Goal: Task Accomplishment & Management: Use online tool/utility

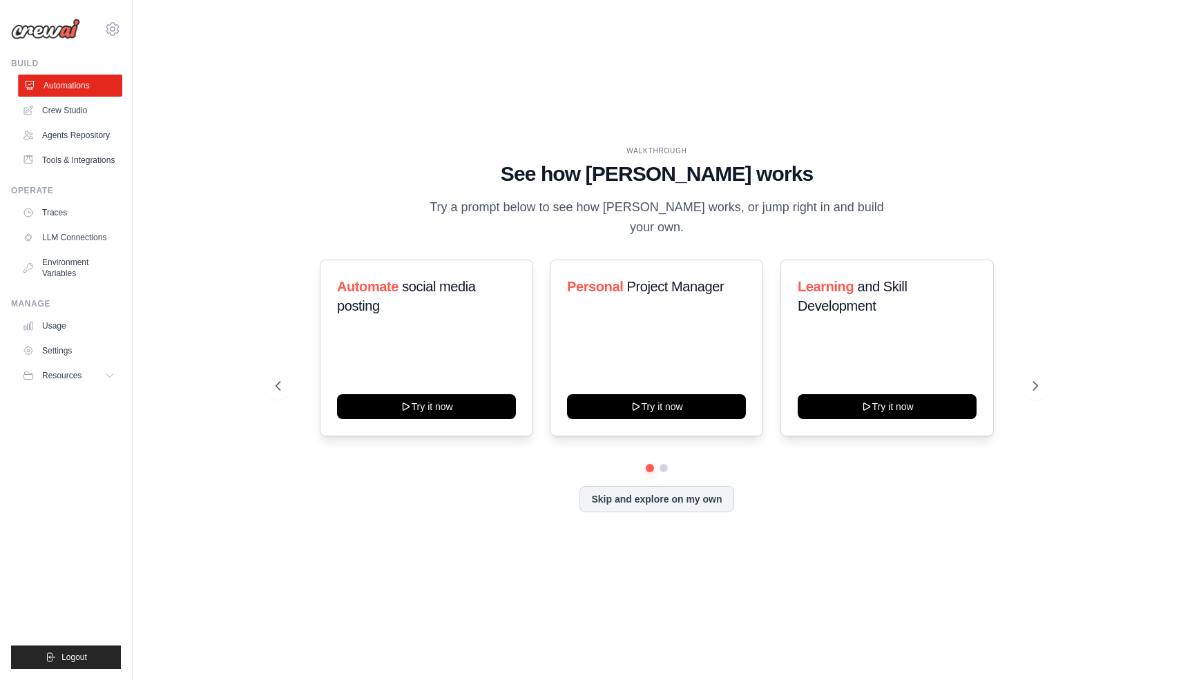
click at [67, 81] on link "Automations" at bounding box center [70, 86] width 104 height 22
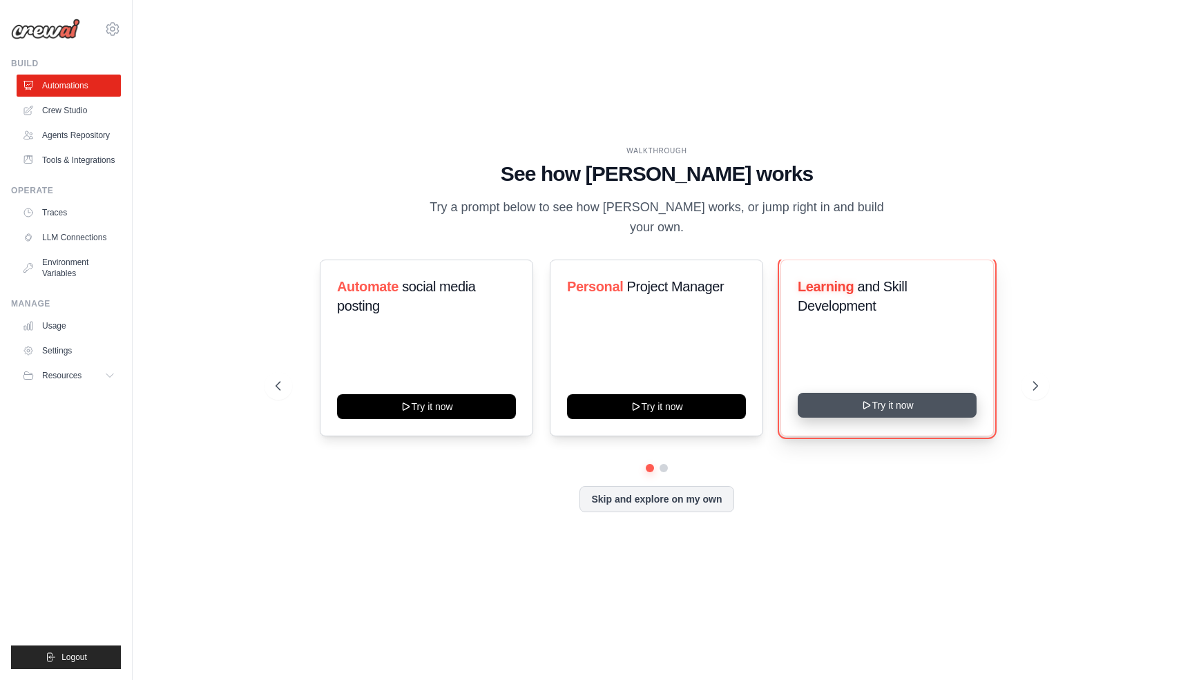
click at [885, 395] on button "Try it now" at bounding box center [887, 405] width 179 height 25
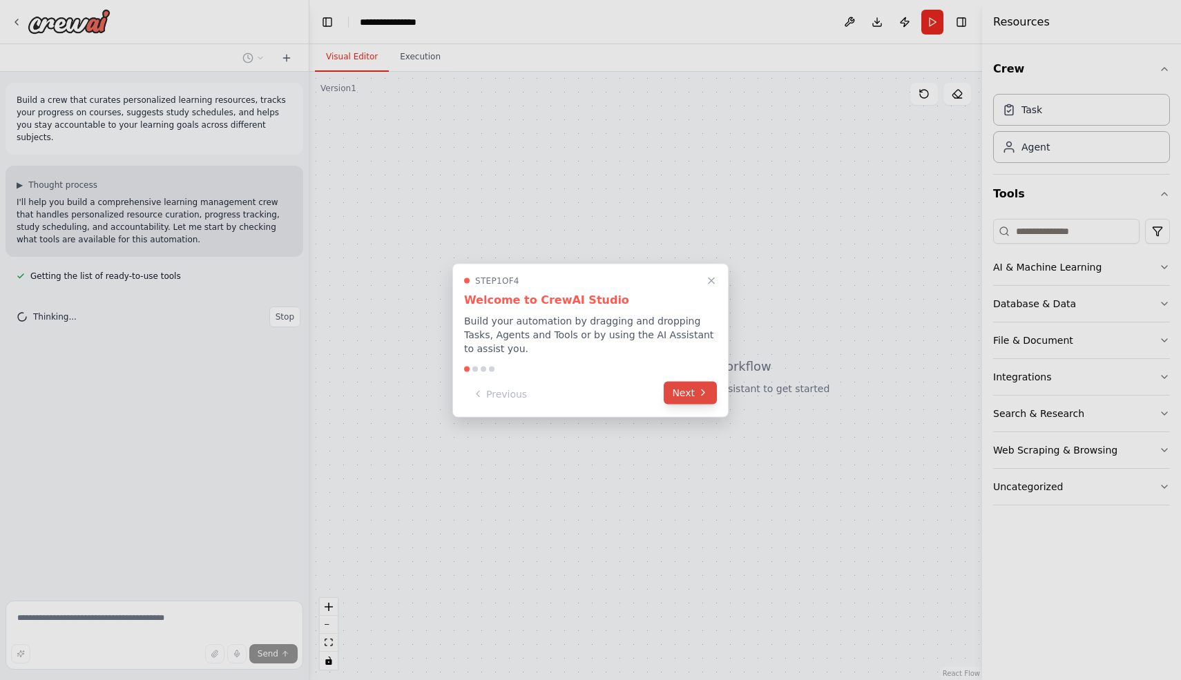
click at [692, 392] on button "Next" at bounding box center [690, 392] width 53 height 23
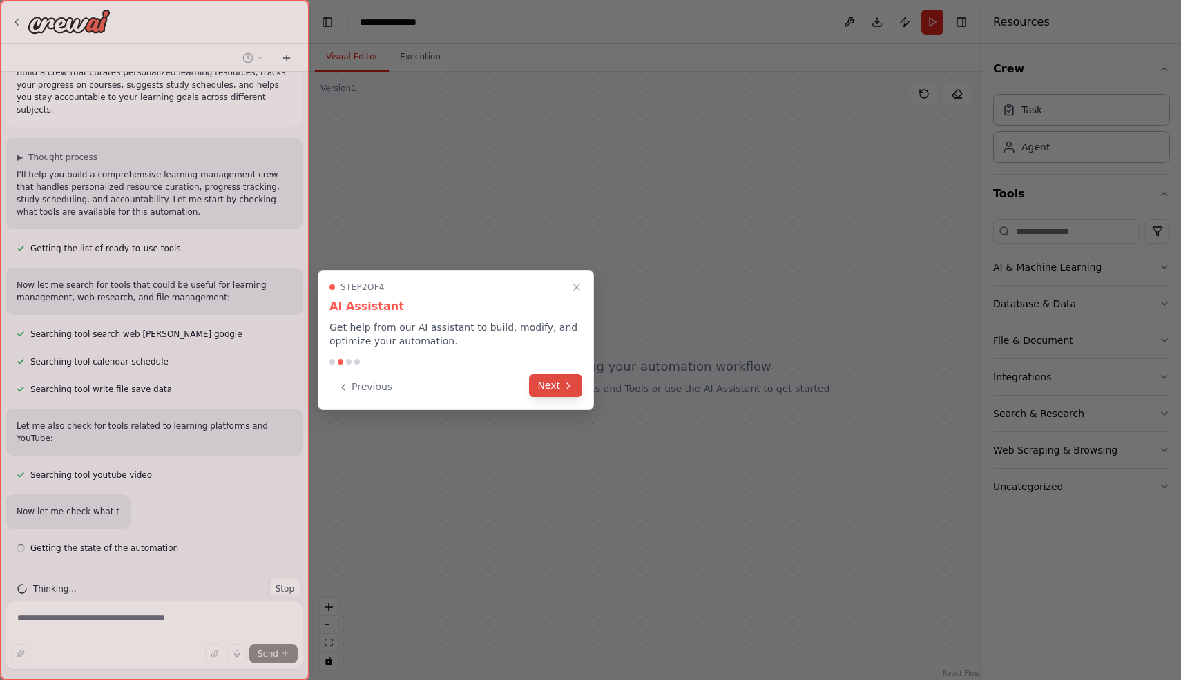
scroll to position [28, 0]
click at [557, 390] on button "Next" at bounding box center [555, 385] width 53 height 23
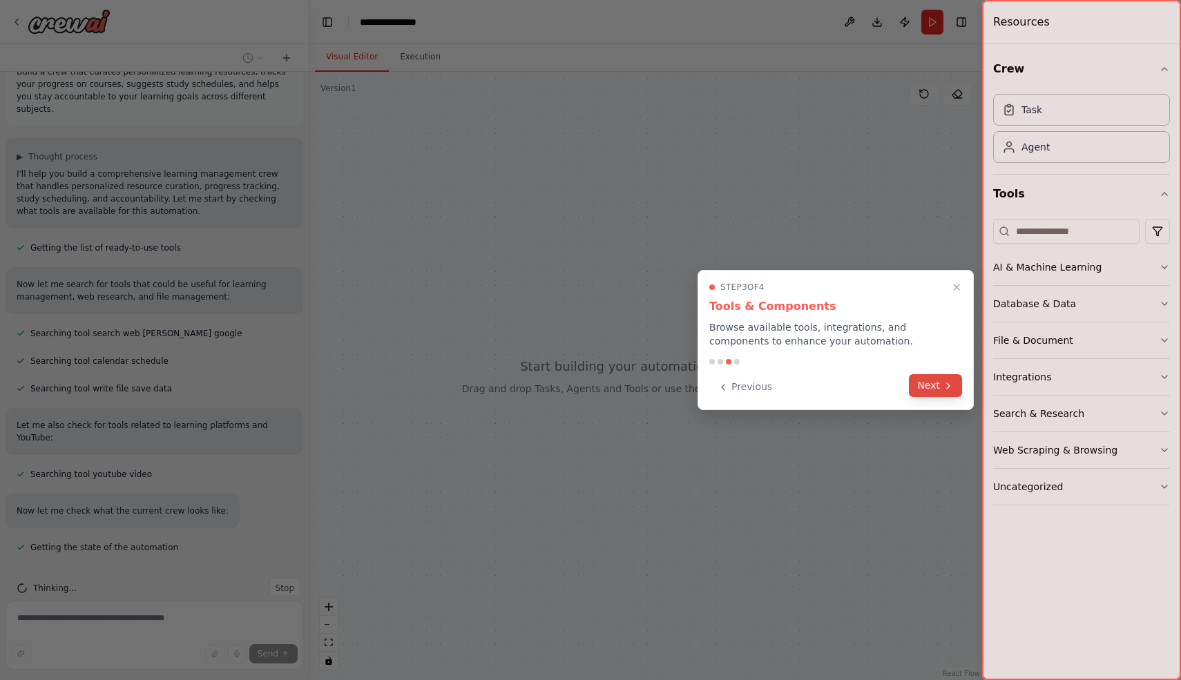
click at [928, 386] on button "Next" at bounding box center [935, 385] width 53 height 23
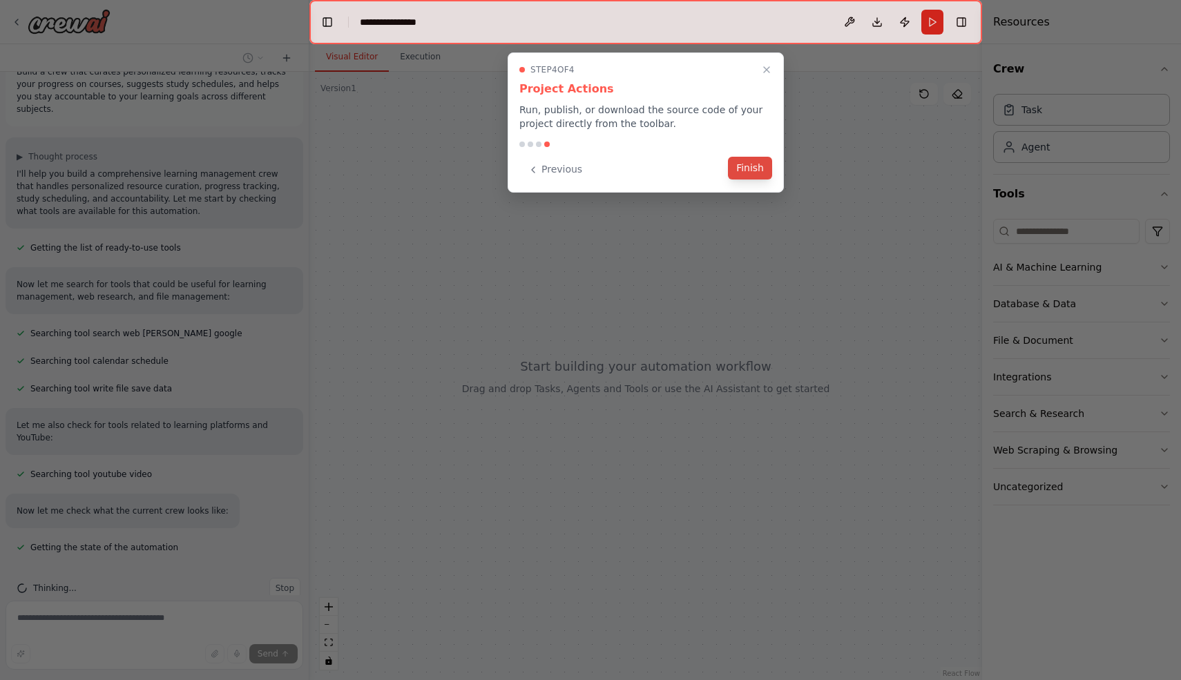
click at [749, 168] on button "Finish" at bounding box center [750, 168] width 44 height 23
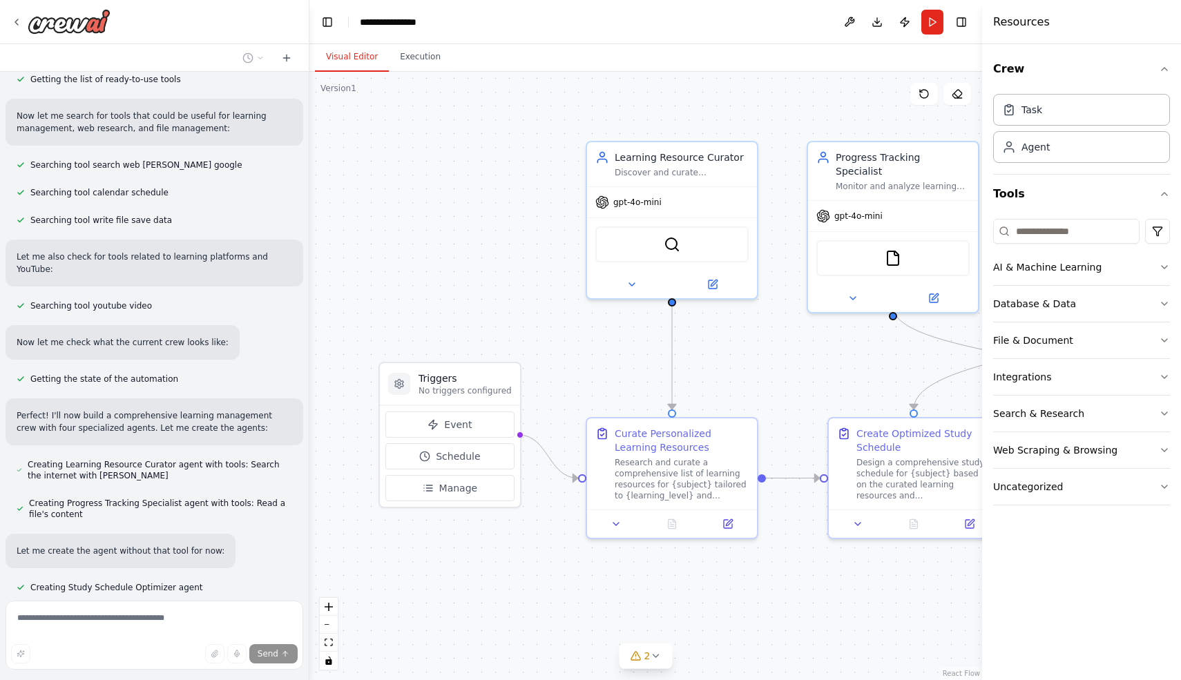
scroll to position [0, 0]
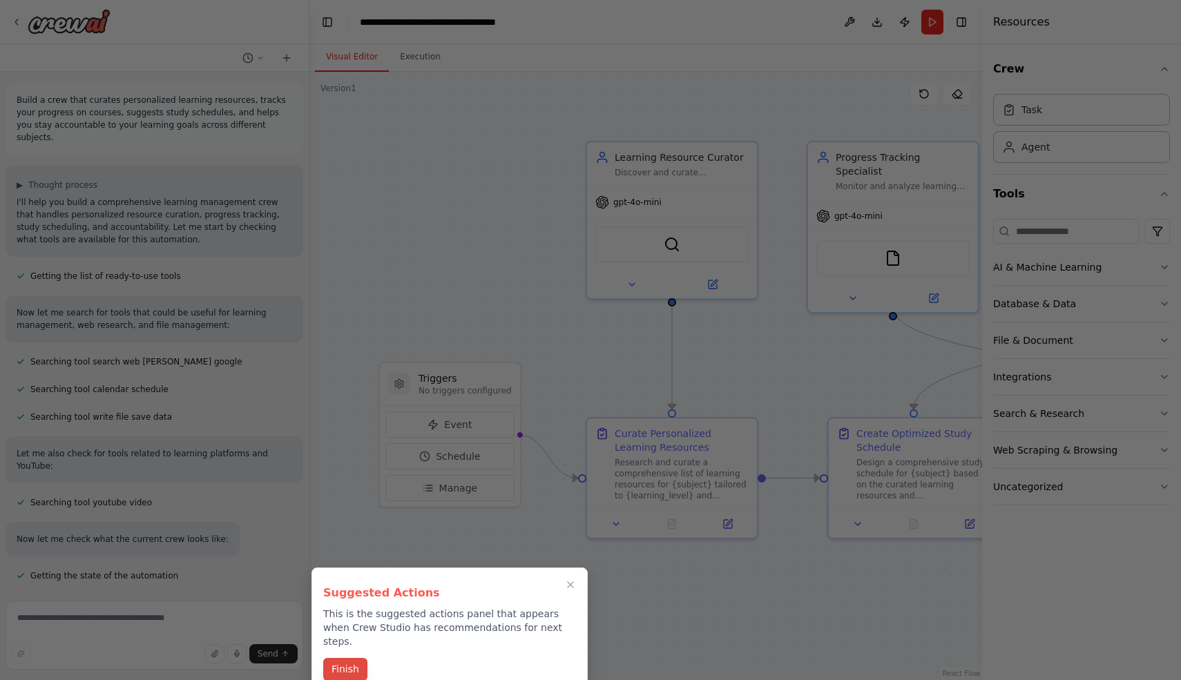
click at [334, 658] on button "Finish" at bounding box center [345, 669] width 44 height 23
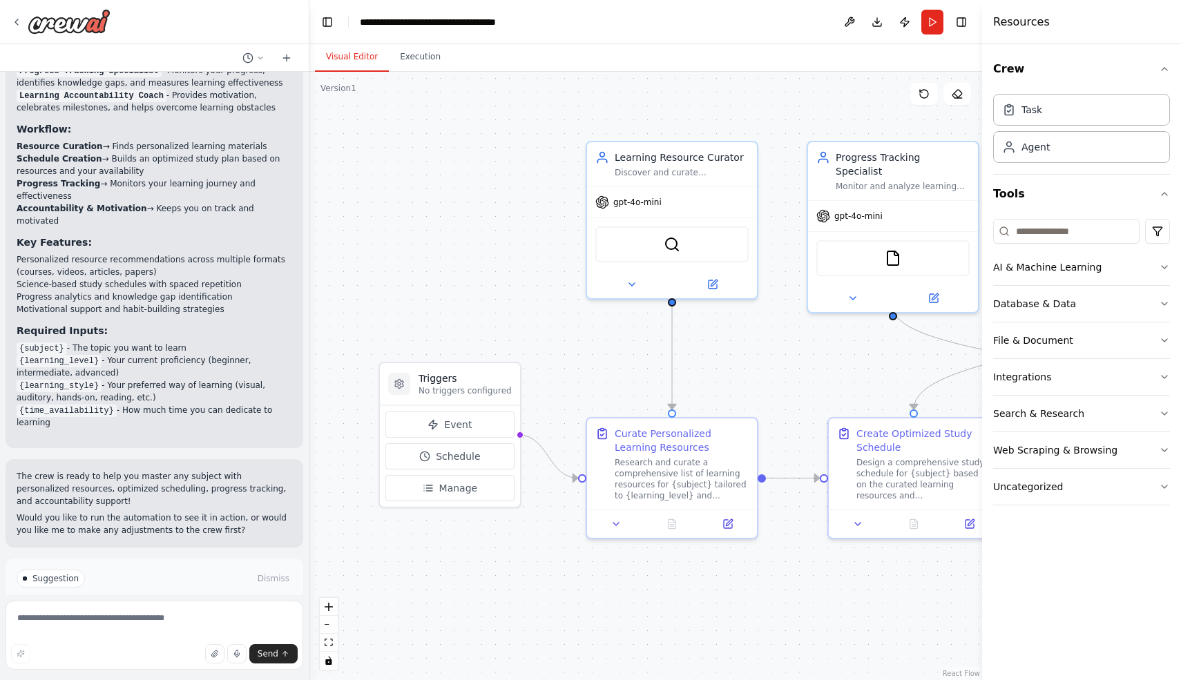
scroll to position [1285, 0]
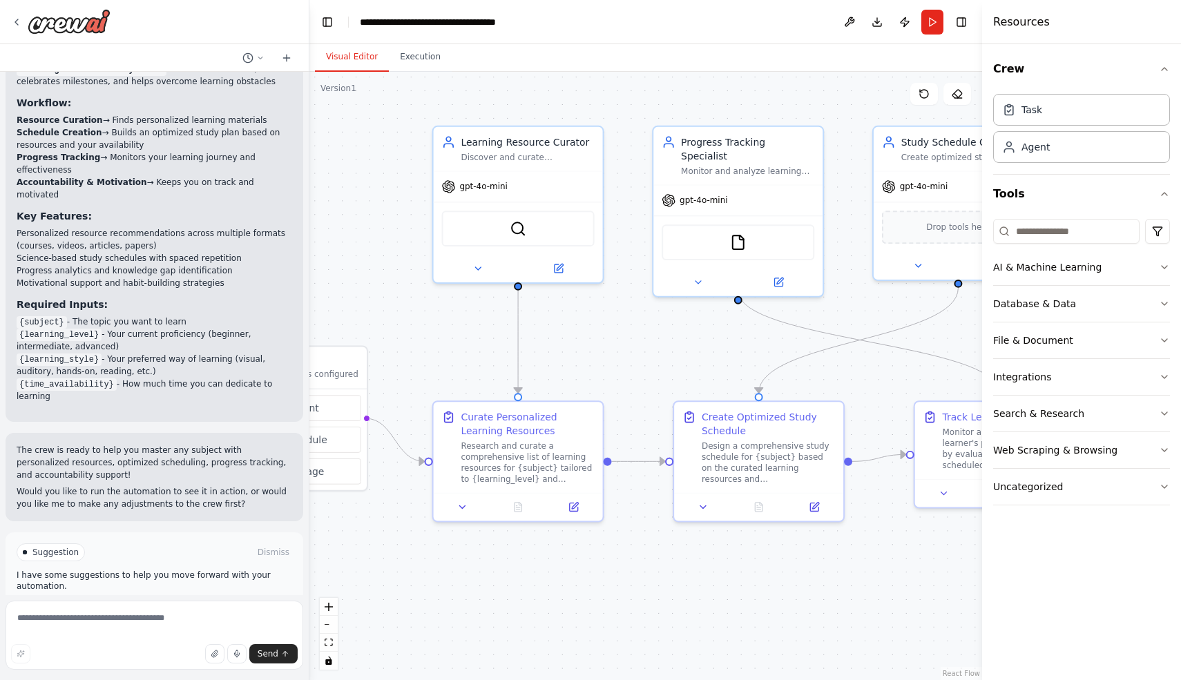
drag, startPoint x: 519, startPoint y: 281, endPoint x: 365, endPoint y: 265, distance: 154.1
click at [365, 265] on div ".deletable-edge-delete-btn { width: 20px; height: 20px; border: 0px solid #ffff…" at bounding box center [645, 376] width 673 height 608
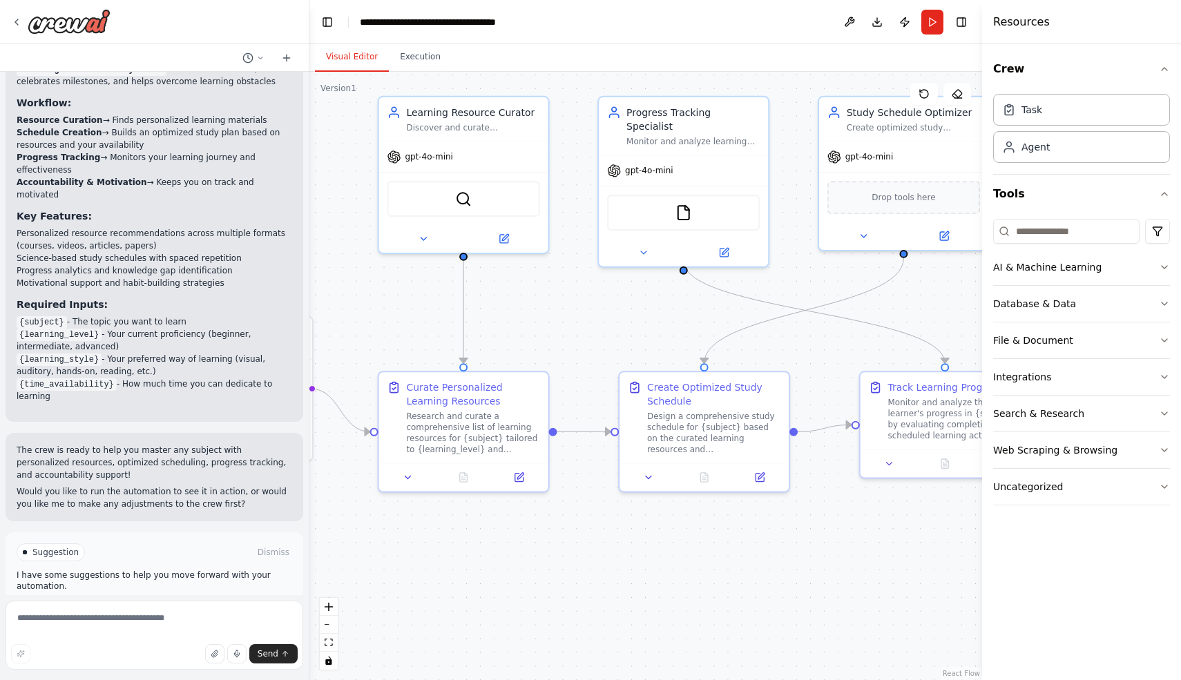
drag, startPoint x: 452, startPoint y: 323, endPoint x: 398, endPoint y: 293, distance: 62.1
click at [398, 293] on div ".deletable-edge-delete-btn { width: 20px; height: 20px; border: 0px solid #ffff…" at bounding box center [645, 376] width 673 height 608
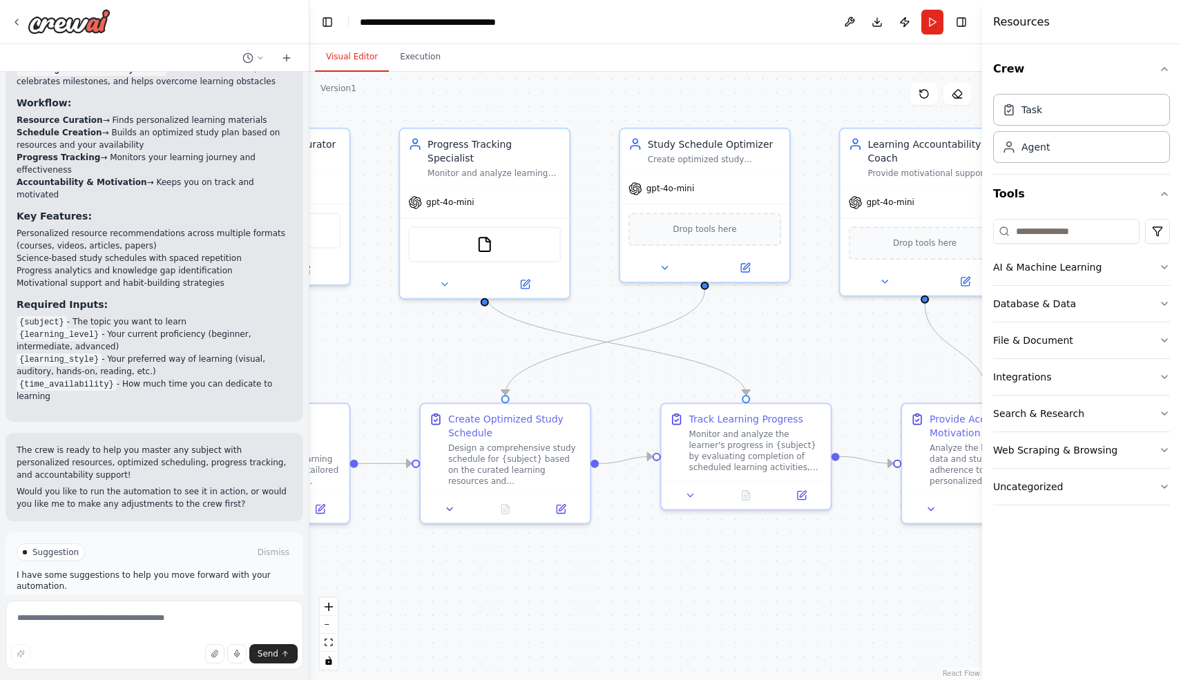
drag, startPoint x: 660, startPoint y: 294, endPoint x: 411, endPoint y: 323, distance: 250.9
click at [411, 323] on div ".deletable-edge-delete-btn { width: 20px; height: 20px; border: 0px solid #ffff…" at bounding box center [645, 376] width 673 height 608
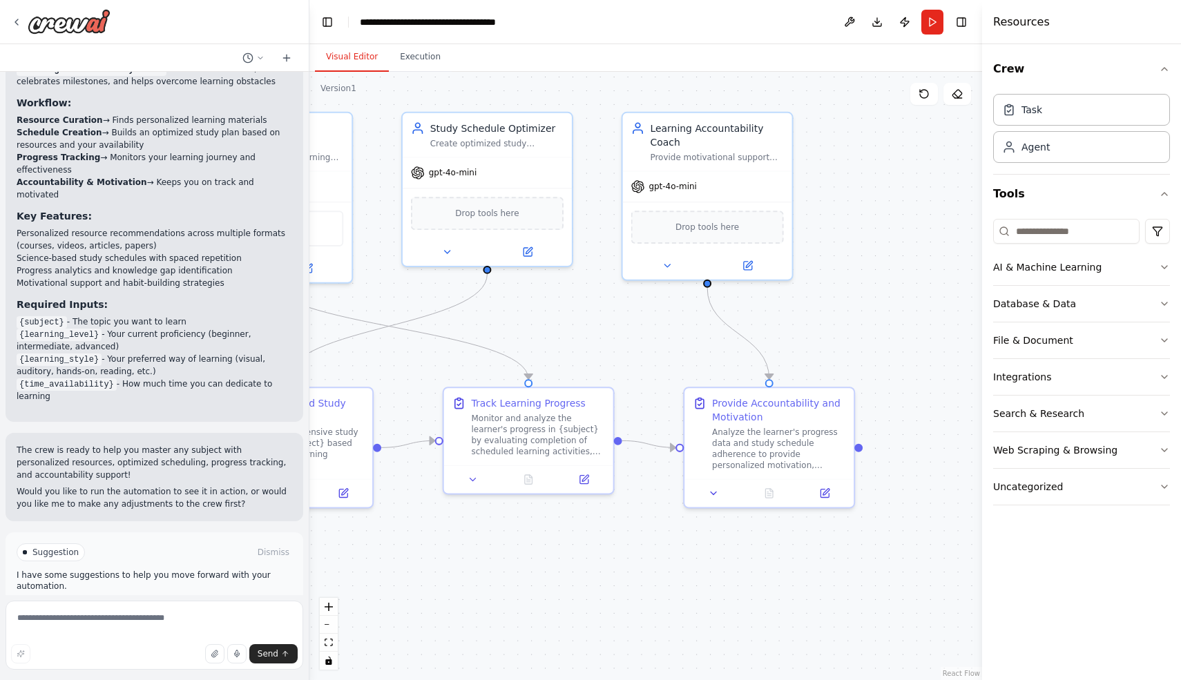
drag, startPoint x: 811, startPoint y: 334, endPoint x: 617, endPoint y: 325, distance: 193.6
click at [617, 325] on div ".deletable-edge-delete-btn { width: 20px; height: 20px; border: 0px solid #ffff…" at bounding box center [645, 376] width 673 height 608
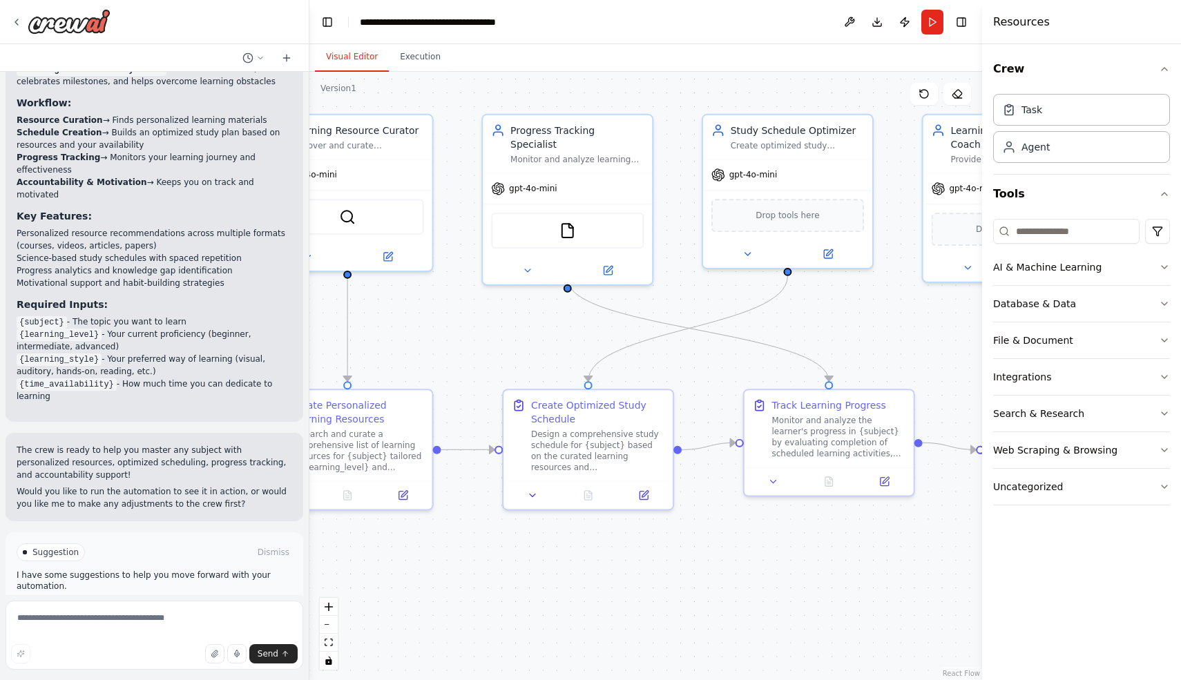
drag, startPoint x: 617, startPoint y: 325, endPoint x: 982, endPoint y: 336, distance: 364.8
click at [982, 336] on div "Build a crew that curates personalized learning resources, tracks your progress…" at bounding box center [590, 340] width 1181 height 680
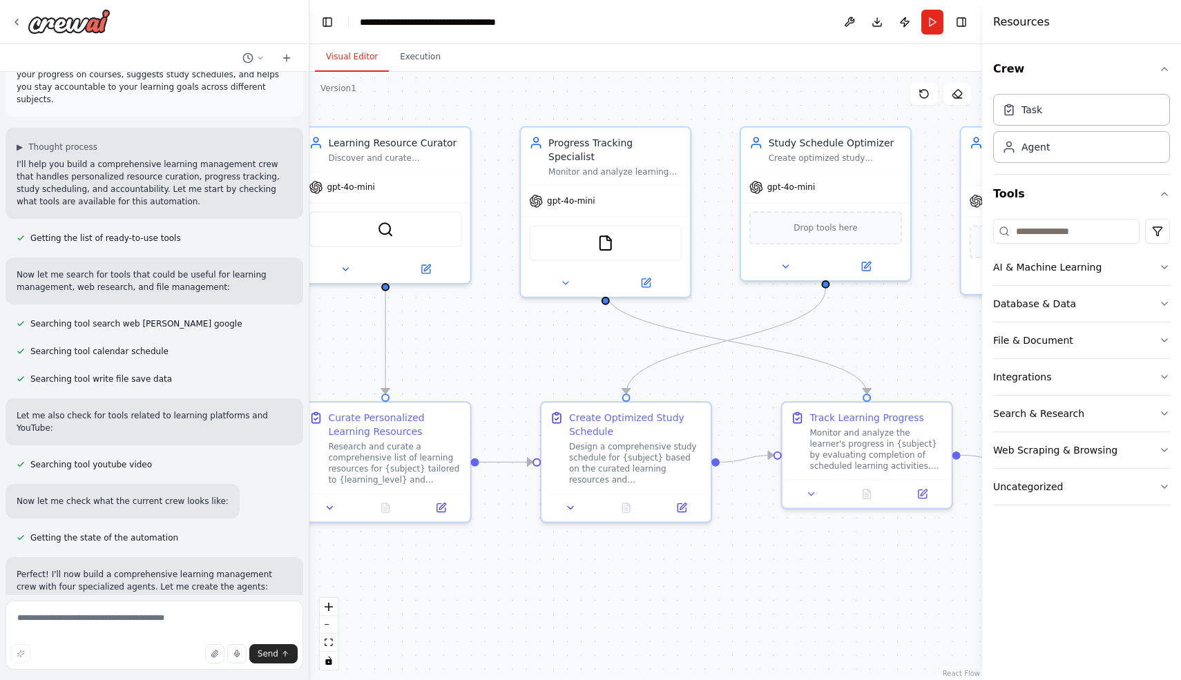
scroll to position [0, 0]
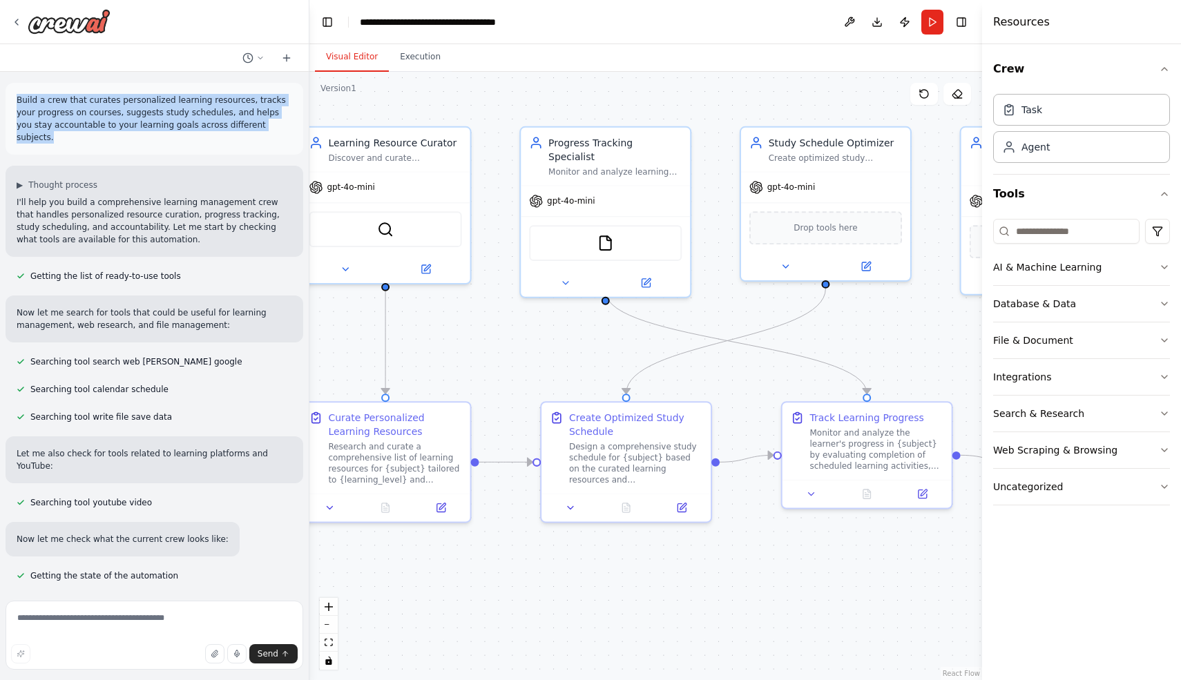
drag, startPoint x: 17, startPoint y: 99, endPoint x: 257, endPoint y: 131, distance: 242.5
click at [257, 131] on div "Build a crew that curates personalized learning resources, tracks your progress…" at bounding box center [155, 119] width 298 height 72
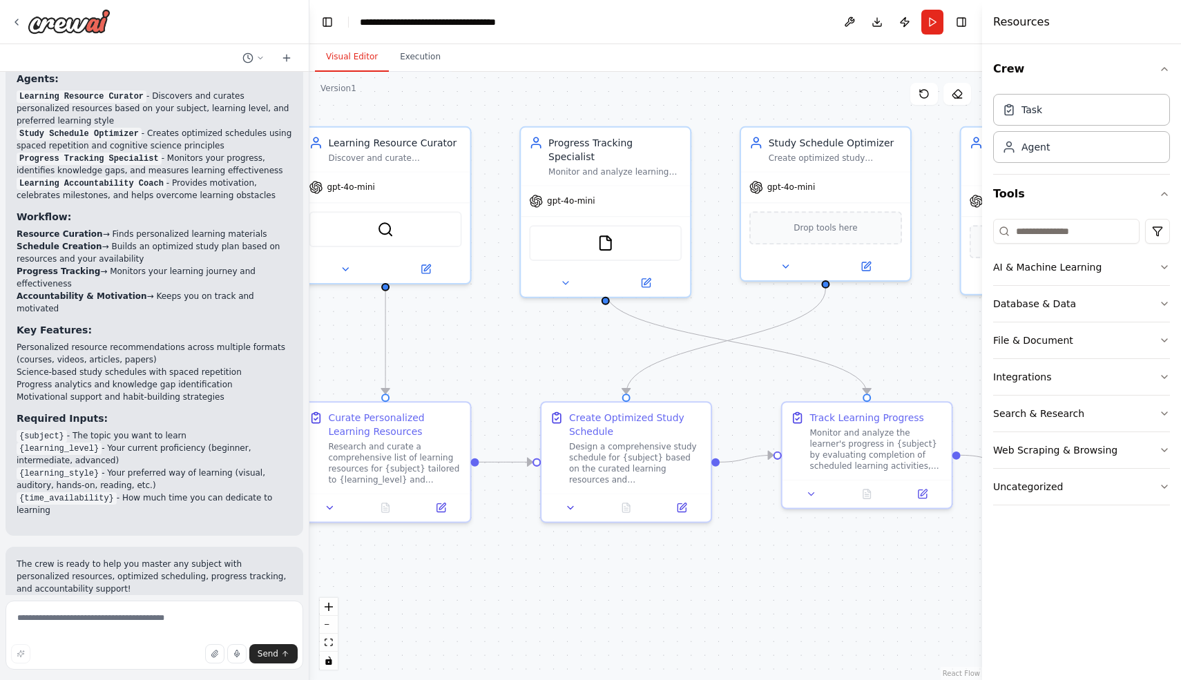
scroll to position [1285, 0]
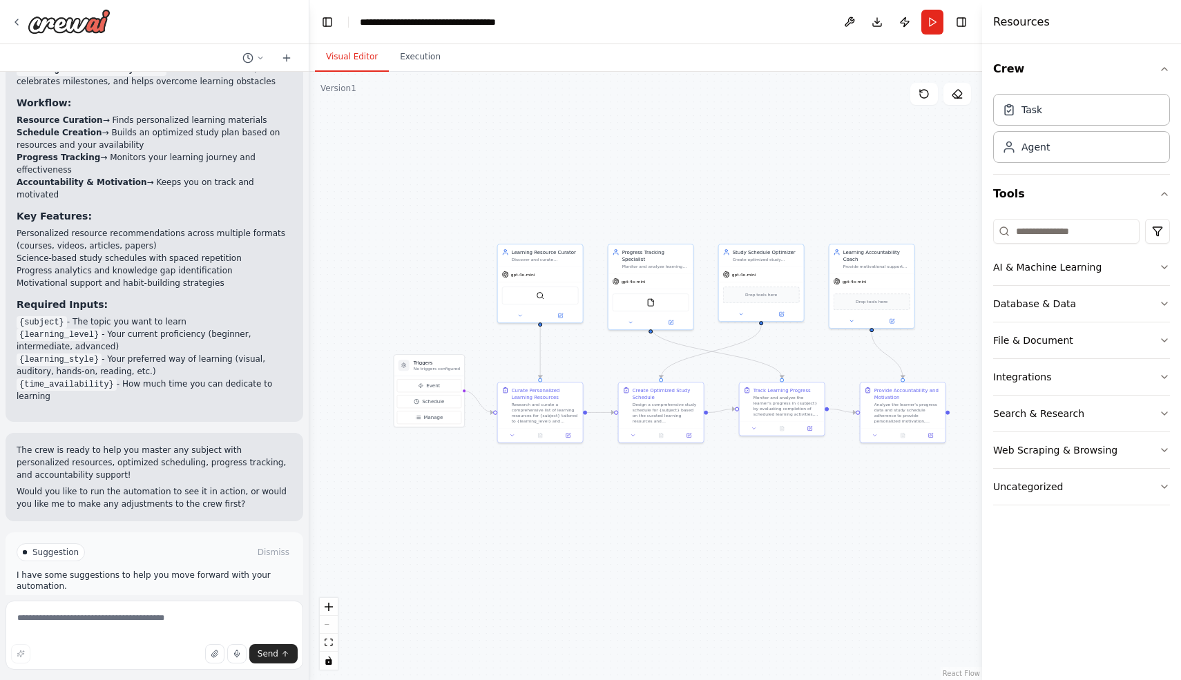
drag, startPoint x: 493, startPoint y: 572, endPoint x: 586, endPoint y: 479, distance: 130.9
click at [586, 479] on div ".deletable-edge-delete-btn { width: 20px; height: 20px; border: 0px solid #ffff…" at bounding box center [645, 376] width 673 height 608
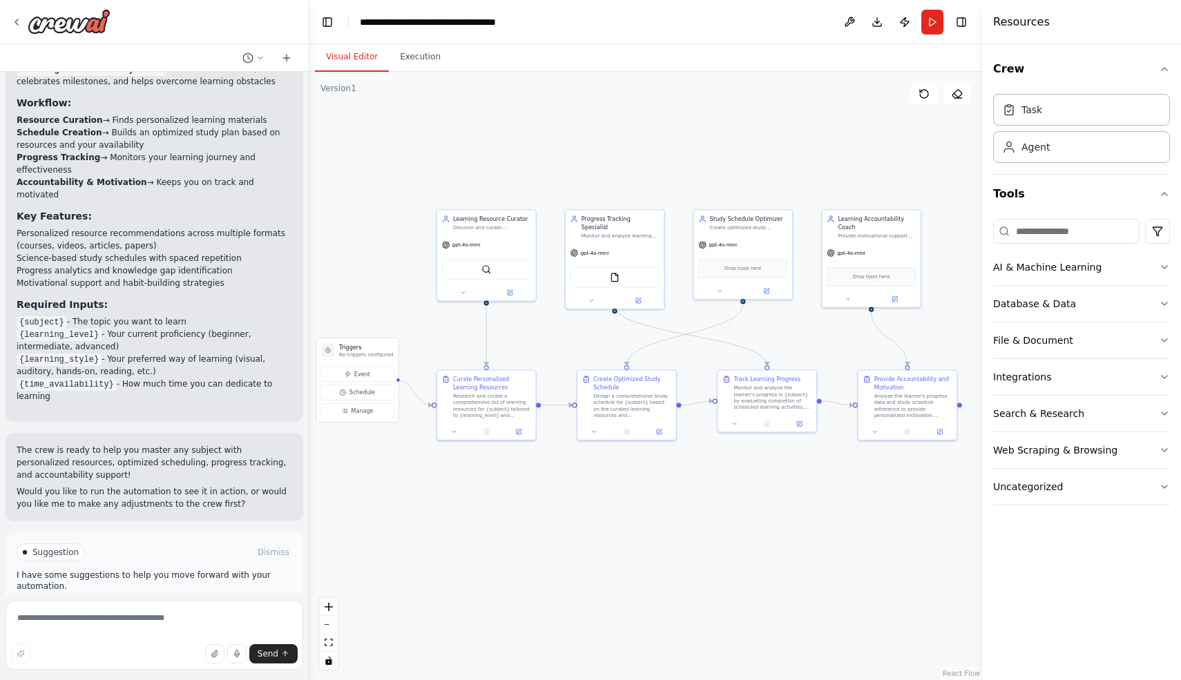
drag, startPoint x: 587, startPoint y: 475, endPoint x: 541, endPoint y: 478, distance: 46.4
click at [541, 478] on div ".deletable-edge-delete-btn { width: 20px; height: 20px; border: 0px solid #ffff…" at bounding box center [645, 376] width 673 height 608
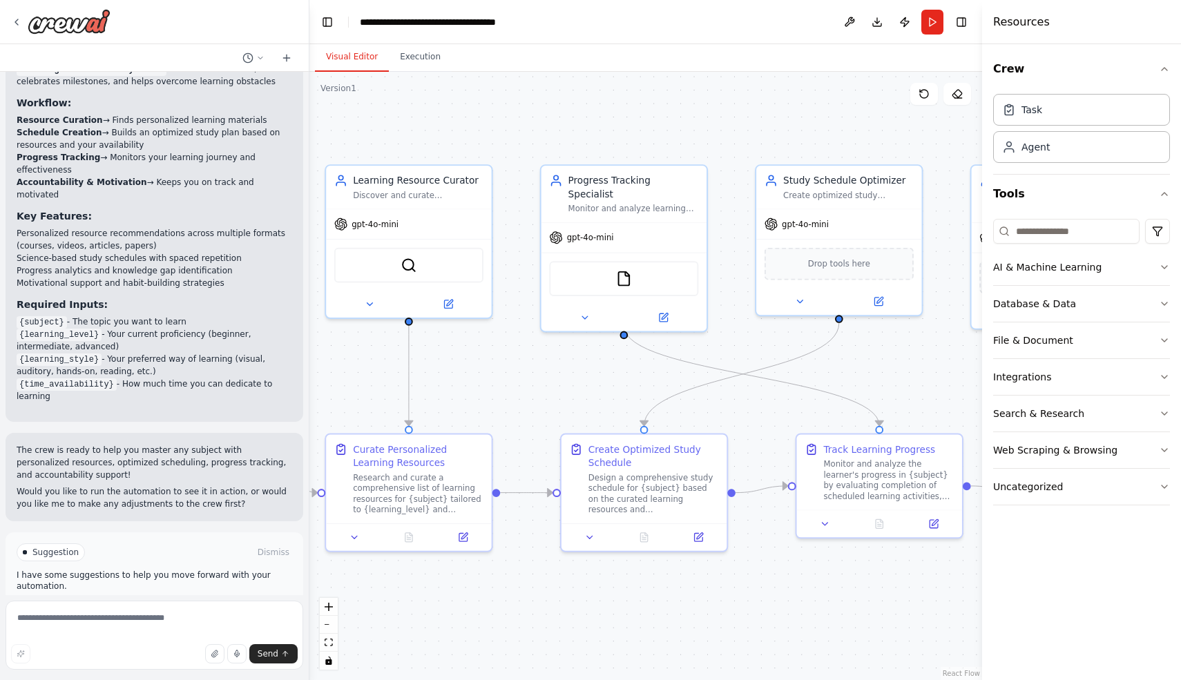
drag, startPoint x: 541, startPoint y: 478, endPoint x: 500, endPoint y: 615, distance: 142.7
click at [500, 615] on div ".deletable-edge-delete-btn { width: 20px; height: 20px; border: 0px solid #ffff…" at bounding box center [645, 376] width 673 height 608
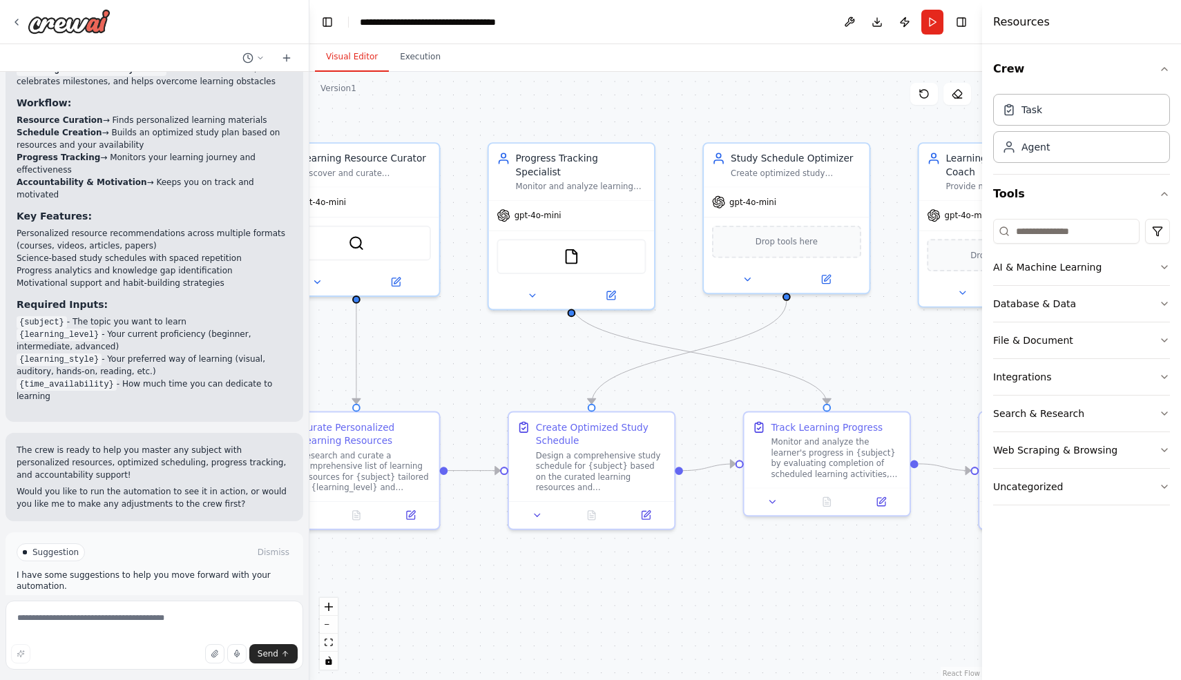
drag, startPoint x: 722, startPoint y: 334, endPoint x: 703, endPoint y: 310, distance: 30.4
click at [703, 310] on div ".deletable-edge-delete-btn { width: 20px; height: 20px; border: 0px solid #ffff…" at bounding box center [645, 376] width 673 height 608
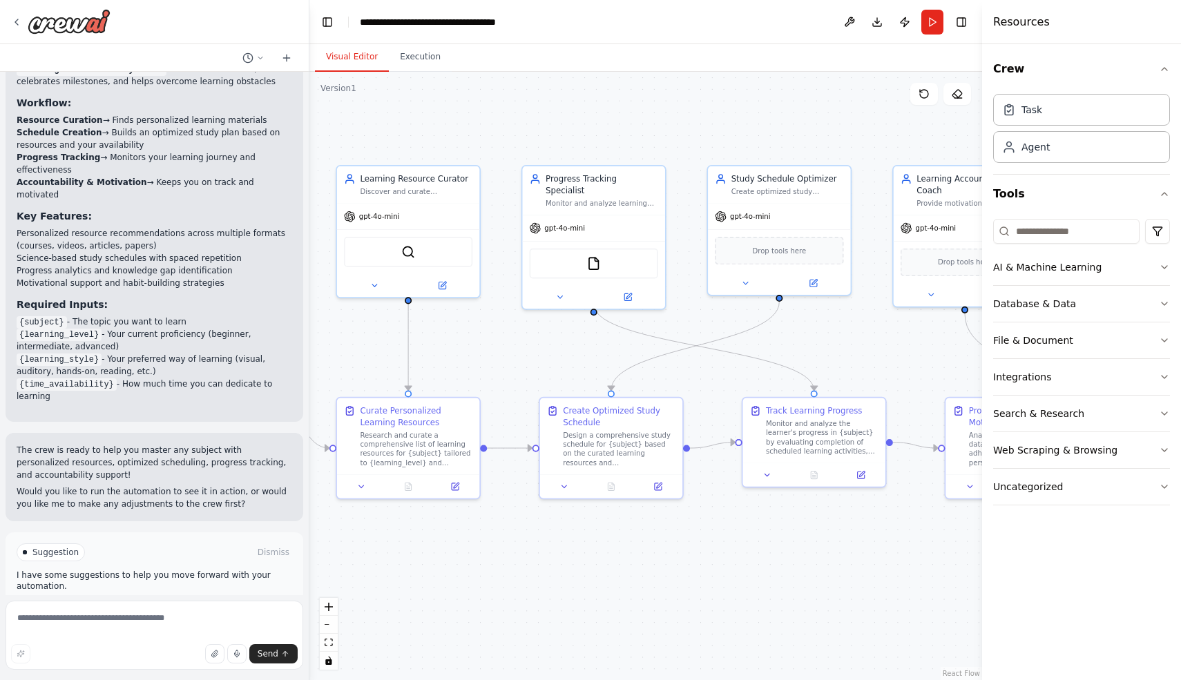
drag, startPoint x: 702, startPoint y: 311, endPoint x: 677, endPoint y: 311, distance: 24.9
click at [677, 311] on div ".deletable-edge-delete-btn { width: 20px; height: 20px; border: 0px solid #ffff…" at bounding box center [645, 376] width 673 height 608
click at [1162, 70] on icon "button" at bounding box center [1165, 69] width 6 height 3
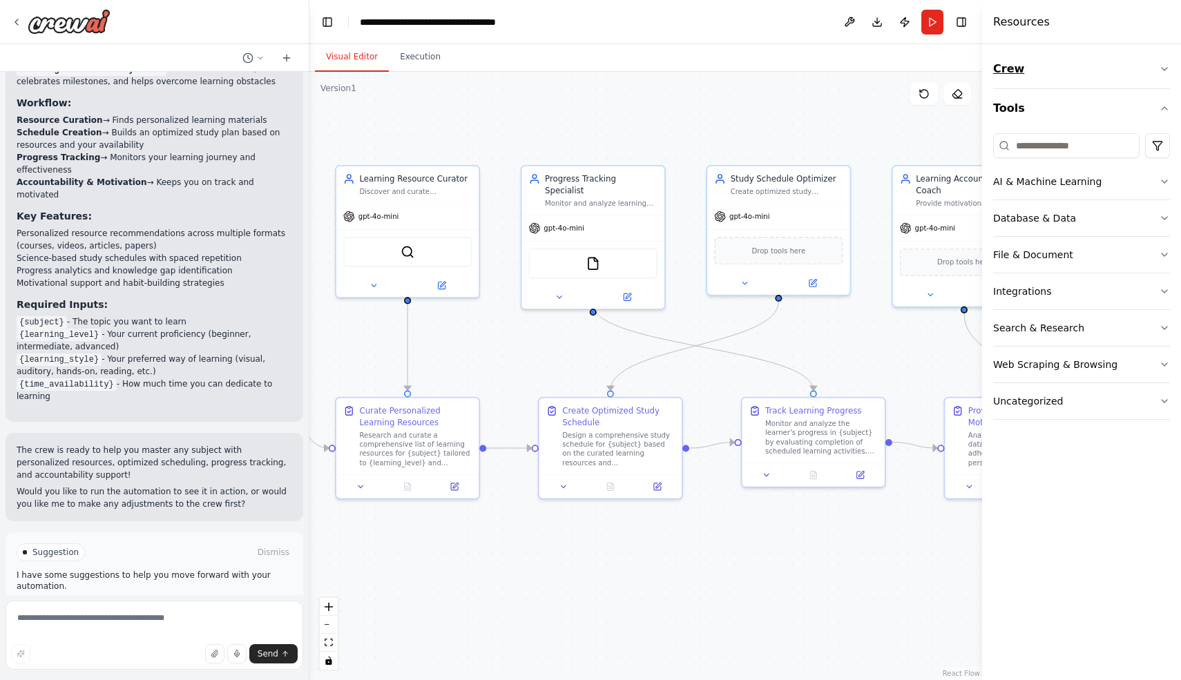
click at [1168, 68] on icon "button" at bounding box center [1164, 69] width 11 height 11
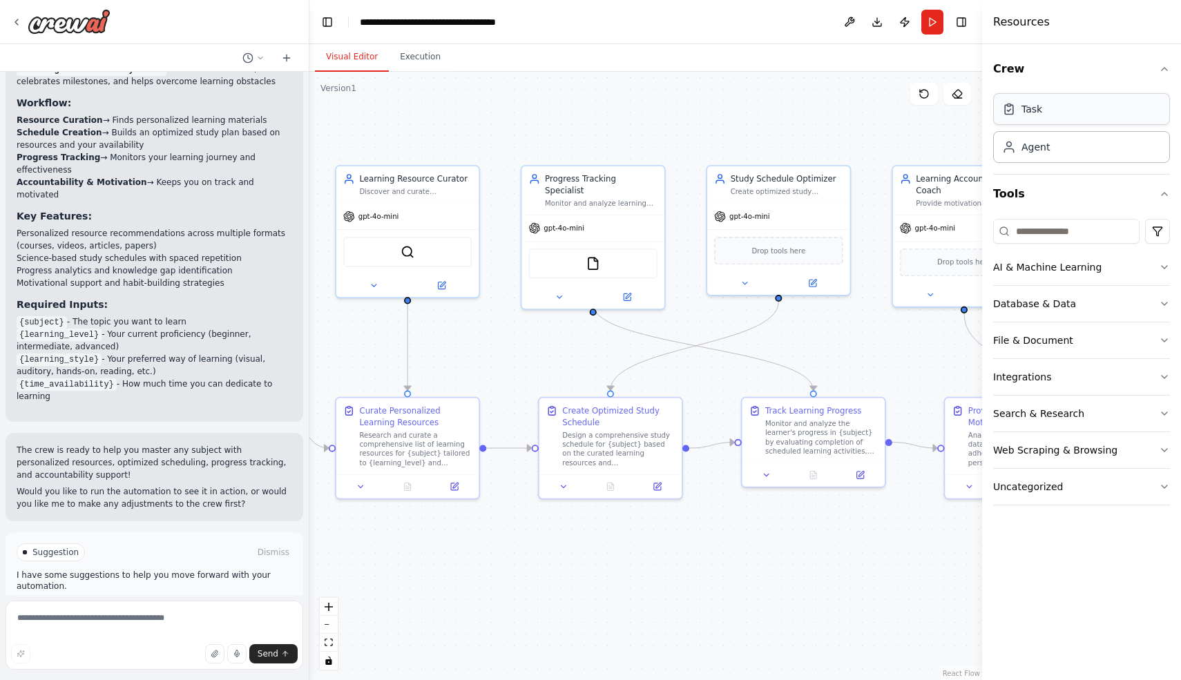
click at [1124, 117] on div "Task" at bounding box center [1081, 109] width 177 height 32
click at [1105, 155] on div "Agent" at bounding box center [1081, 147] width 177 height 32
click at [1167, 266] on icon "button" at bounding box center [1164, 267] width 11 height 11
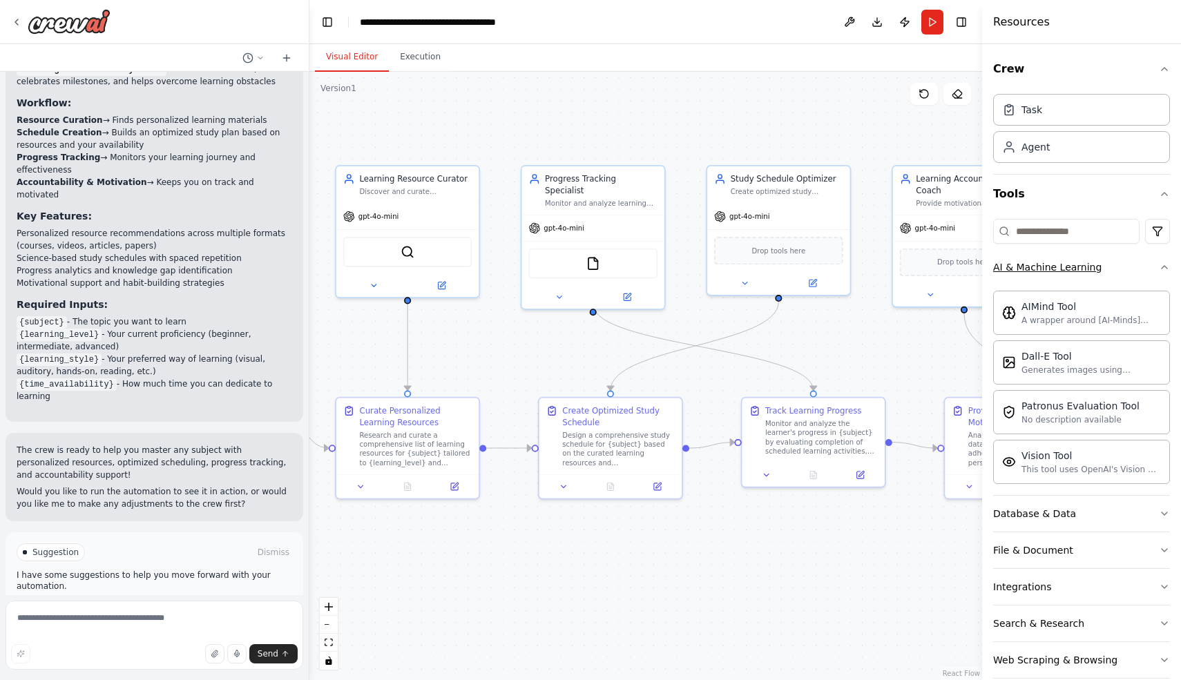
click at [1167, 266] on icon "button" at bounding box center [1164, 267] width 11 height 11
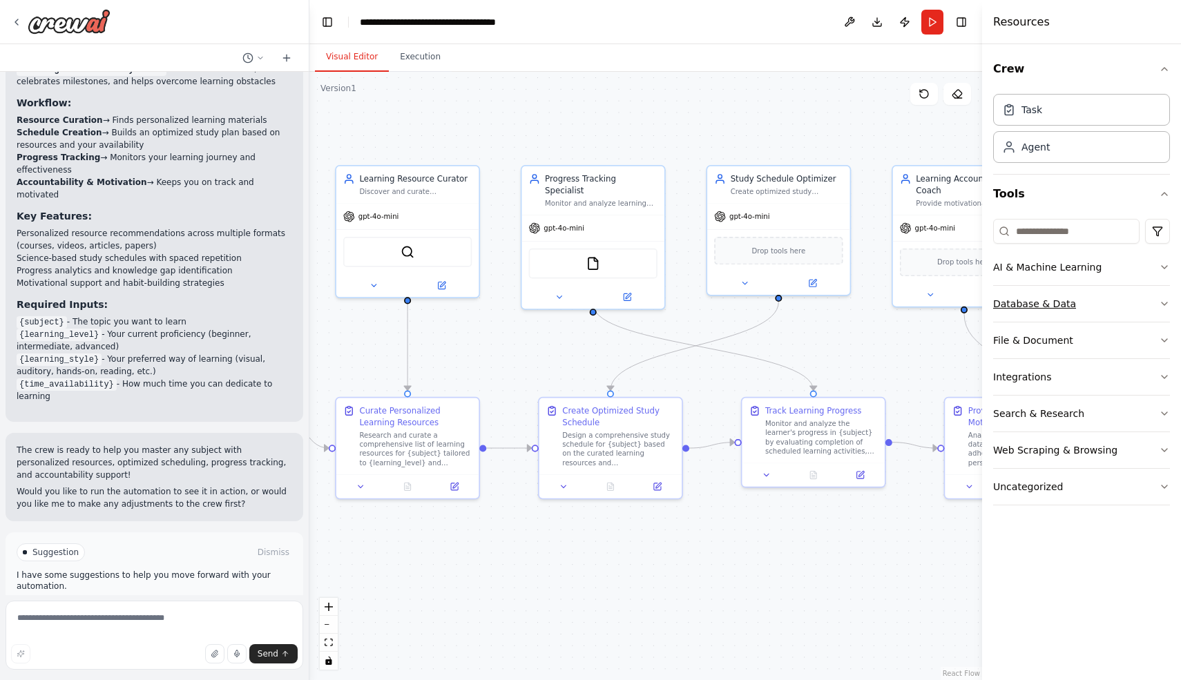
click at [1163, 301] on icon "button" at bounding box center [1164, 303] width 11 height 11
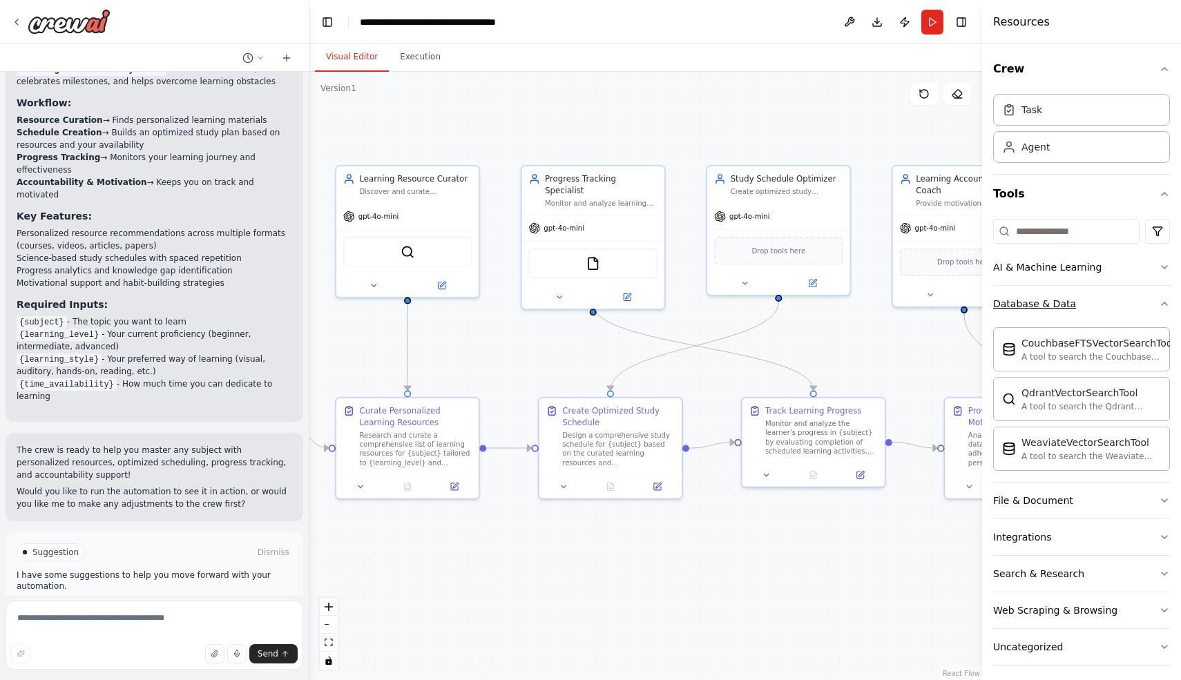
click at [1163, 301] on icon "button" at bounding box center [1164, 303] width 11 height 11
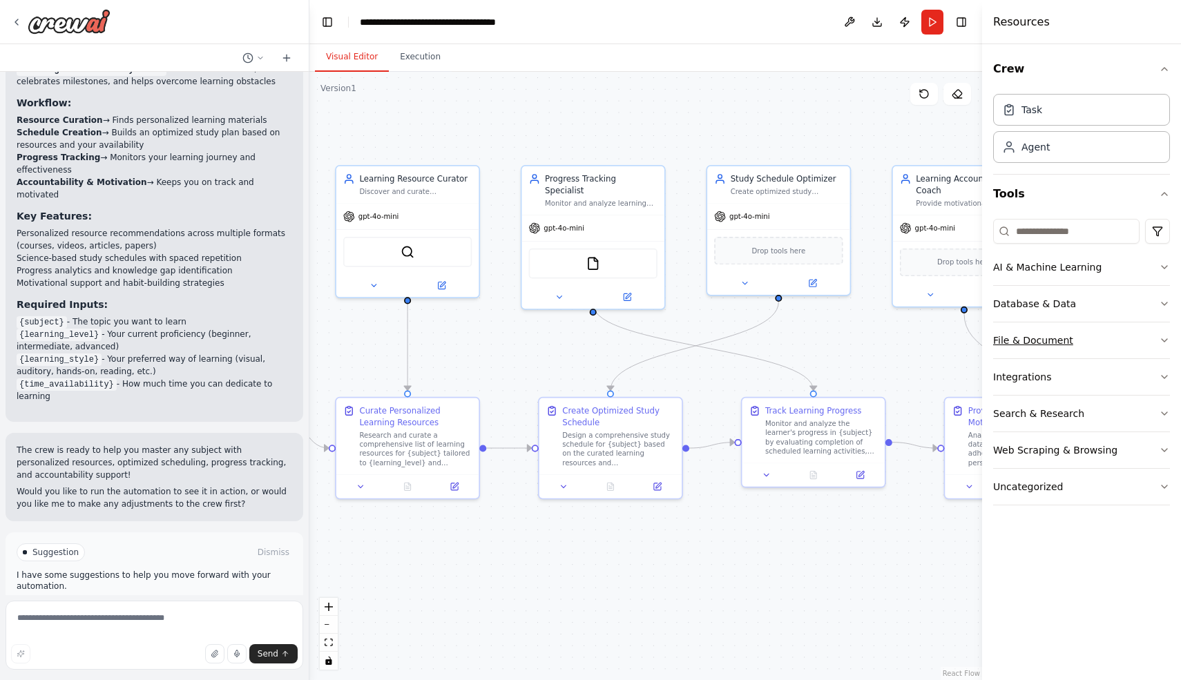
click at [1166, 338] on icon "button" at bounding box center [1164, 340] width 11 height 11
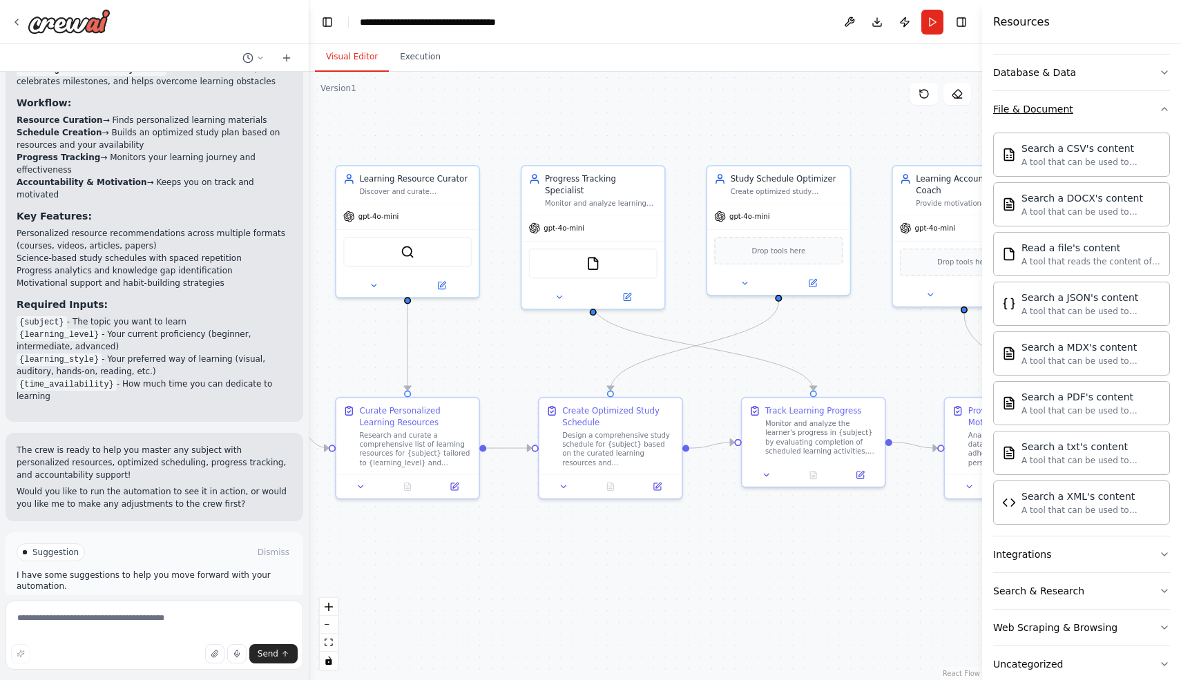
scroll to position [238, 0]
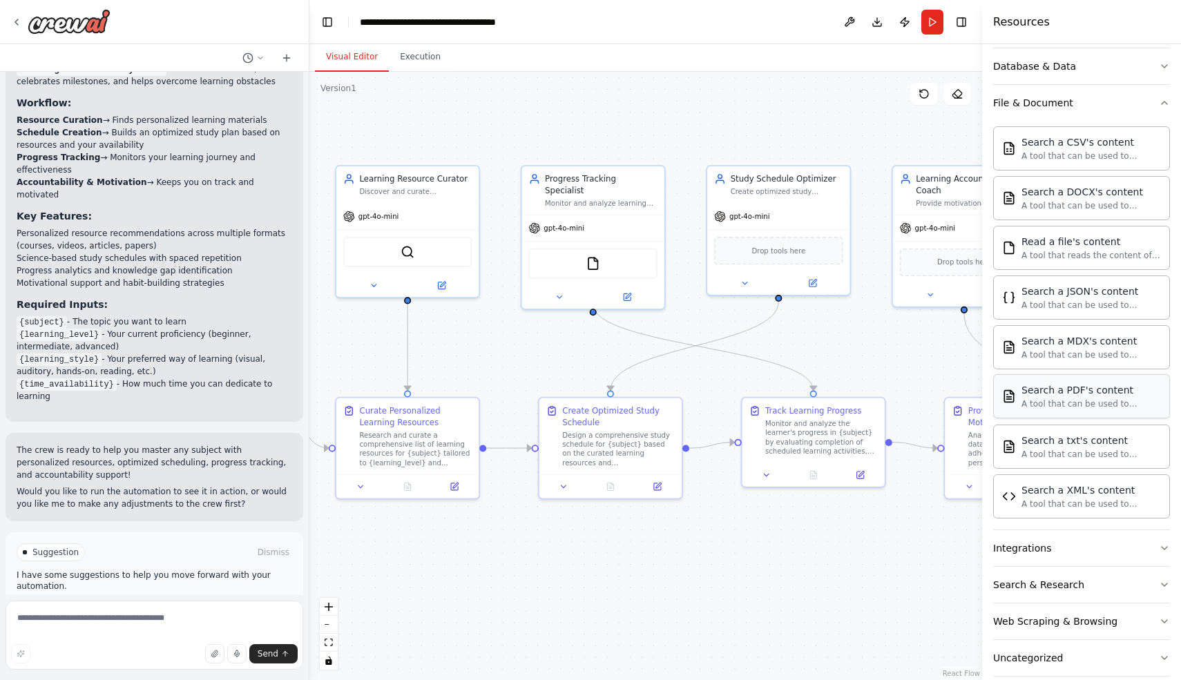
click at [1108, 390] on div "Search a PDF's content" at bounding box center [1091, 390] width 140 height 14
click at [1081, 398] on div "A tool that can be used to semantic search a query from a PDF's content." at bounding box center [1091, 403] width 140 height 11
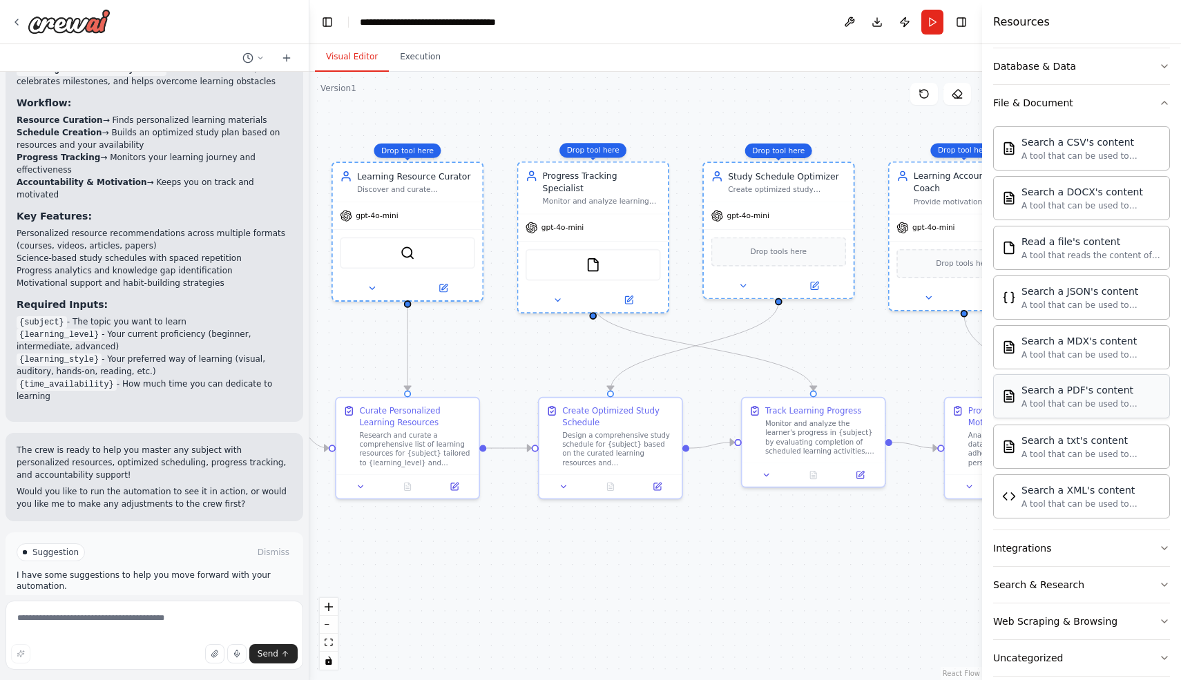
drag, startPoint x: 1072, startPoint y: 397, endPoint x: 884, endPoint y: 429, distance: 190.5
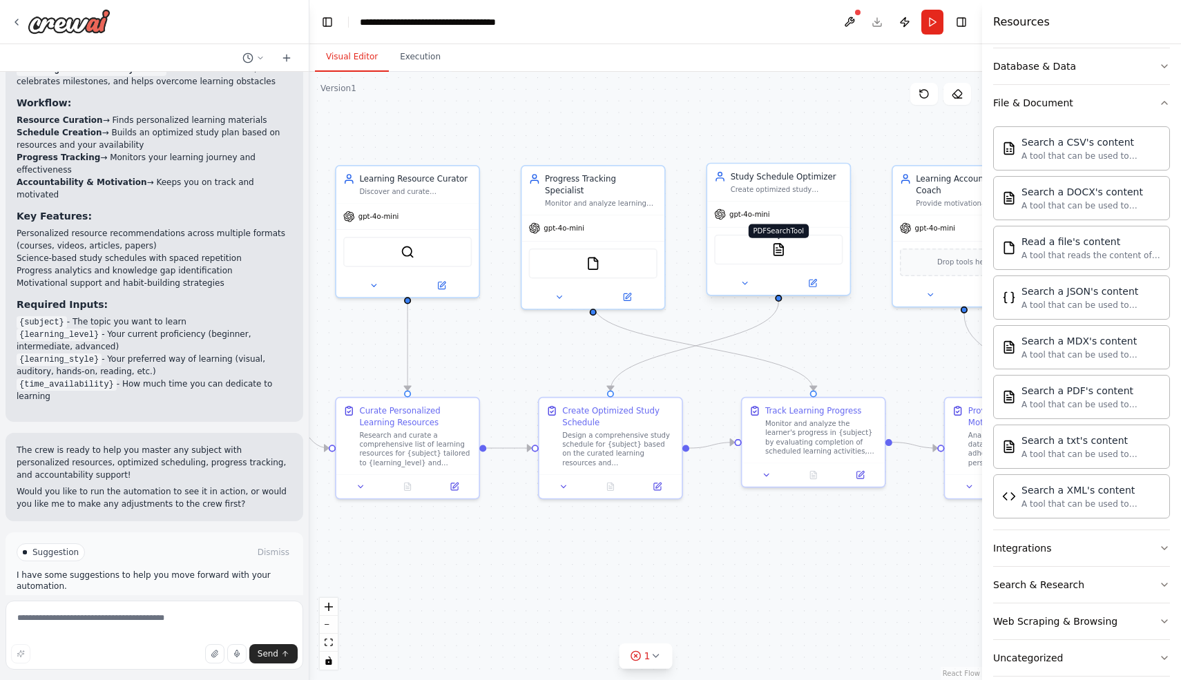
click at [777, 251] on img at bounding box center [778, 249] width 14 height 14
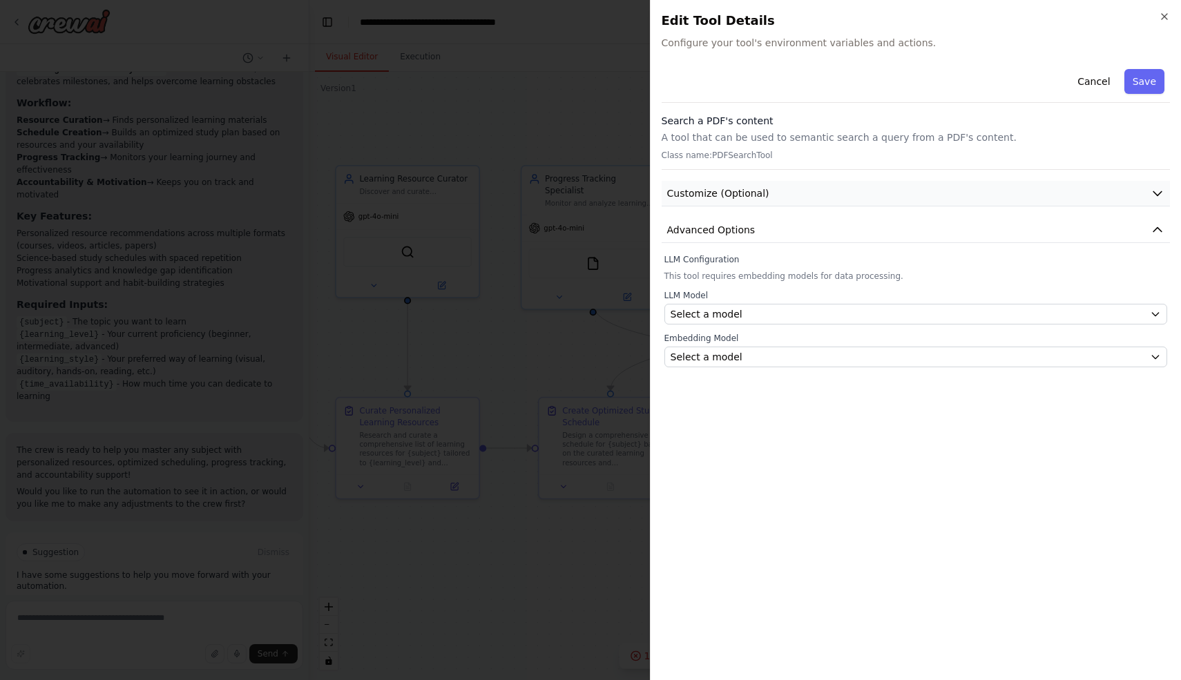
click at [1154, 193] on icon "button" at bounding box center [1157, 194] width 8 height 4
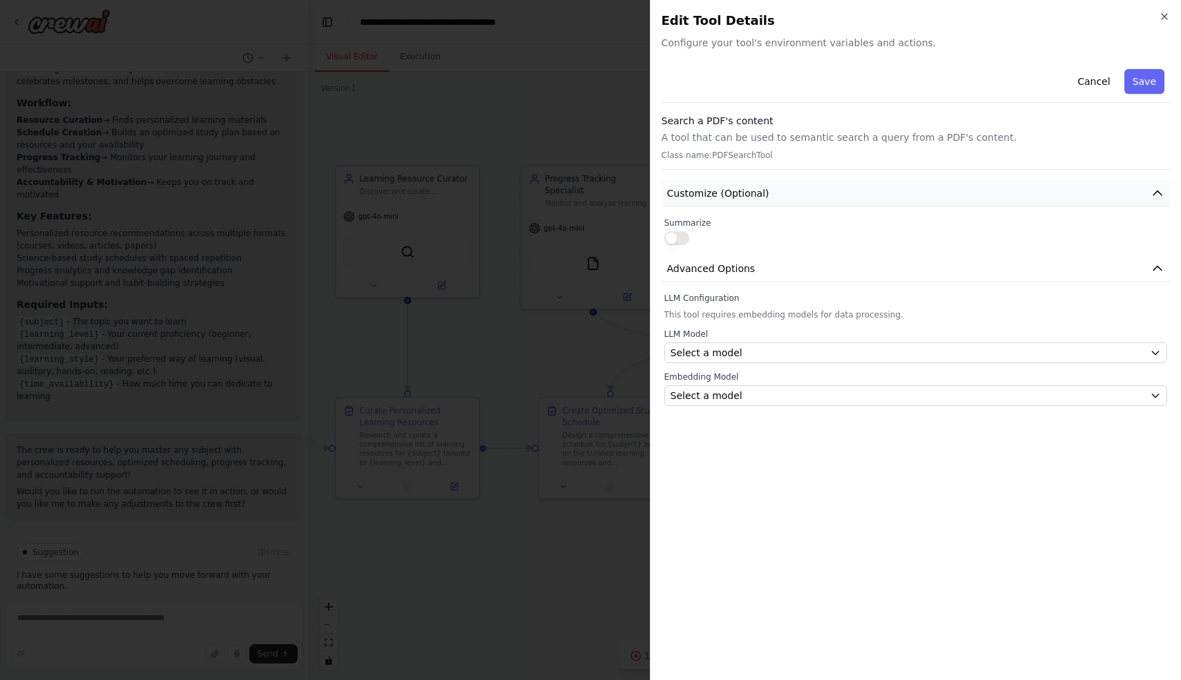
click at [1154, 193] on icon "button" at bounding box center [1158, 193] width 14 height 14
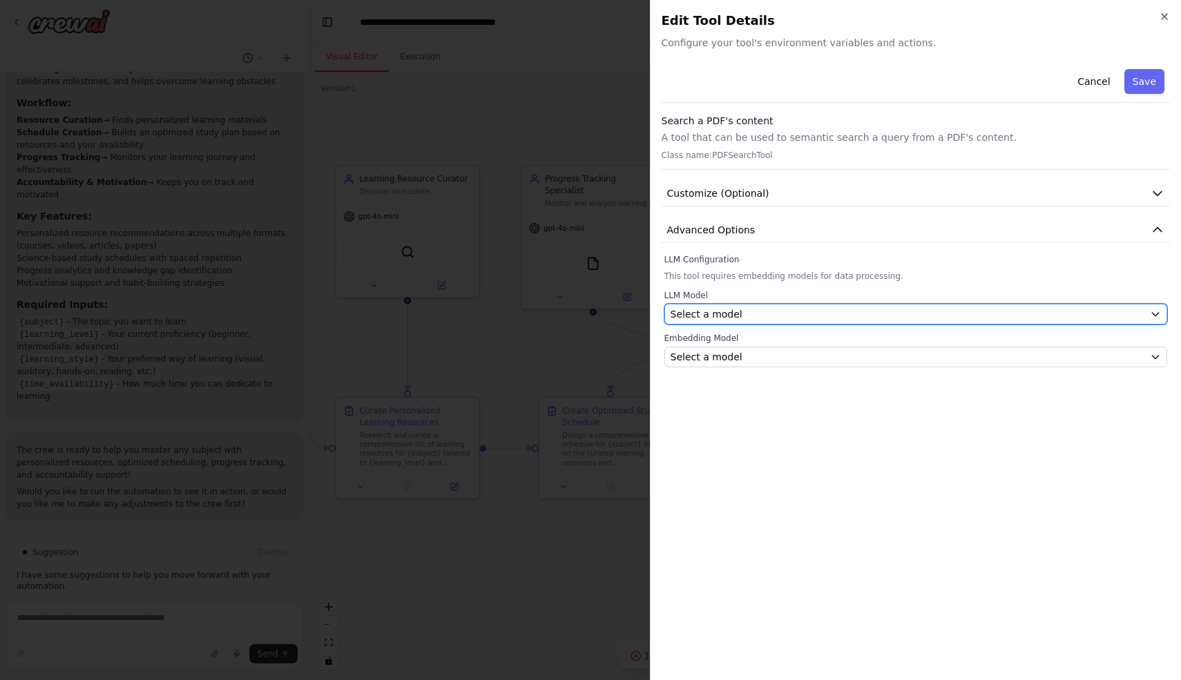
click at [1159, 312] on icon "button" at bounding box center [1155, 314] width 11 height 11
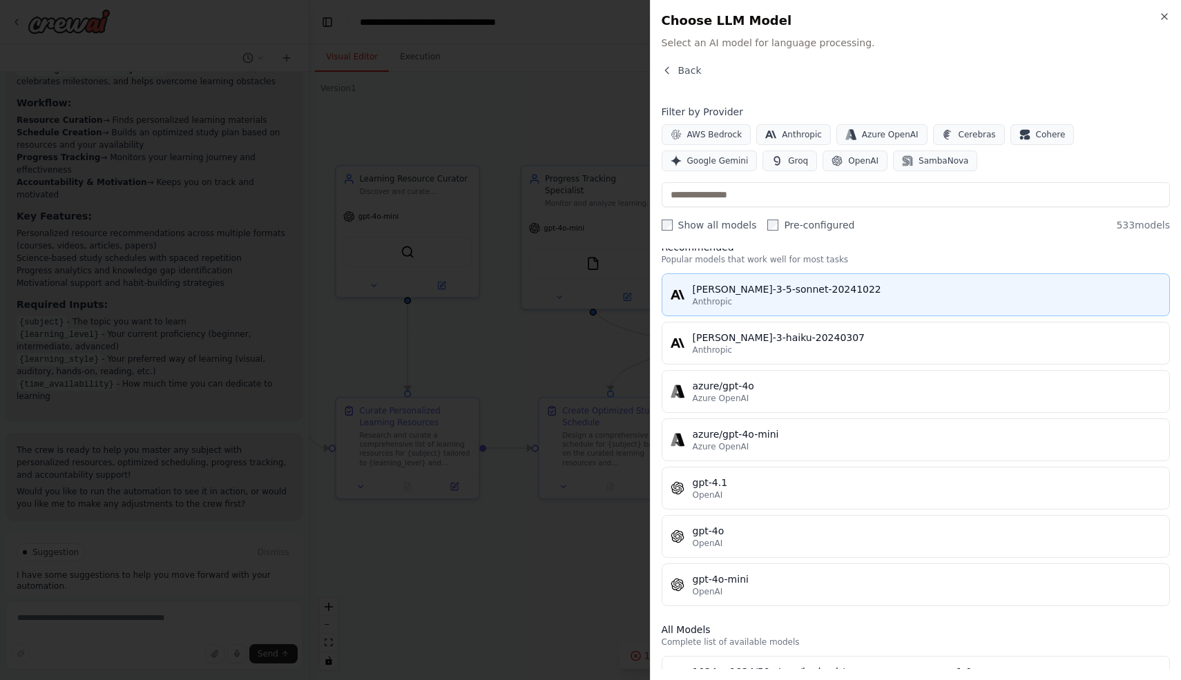
scroll to position [0, 0]
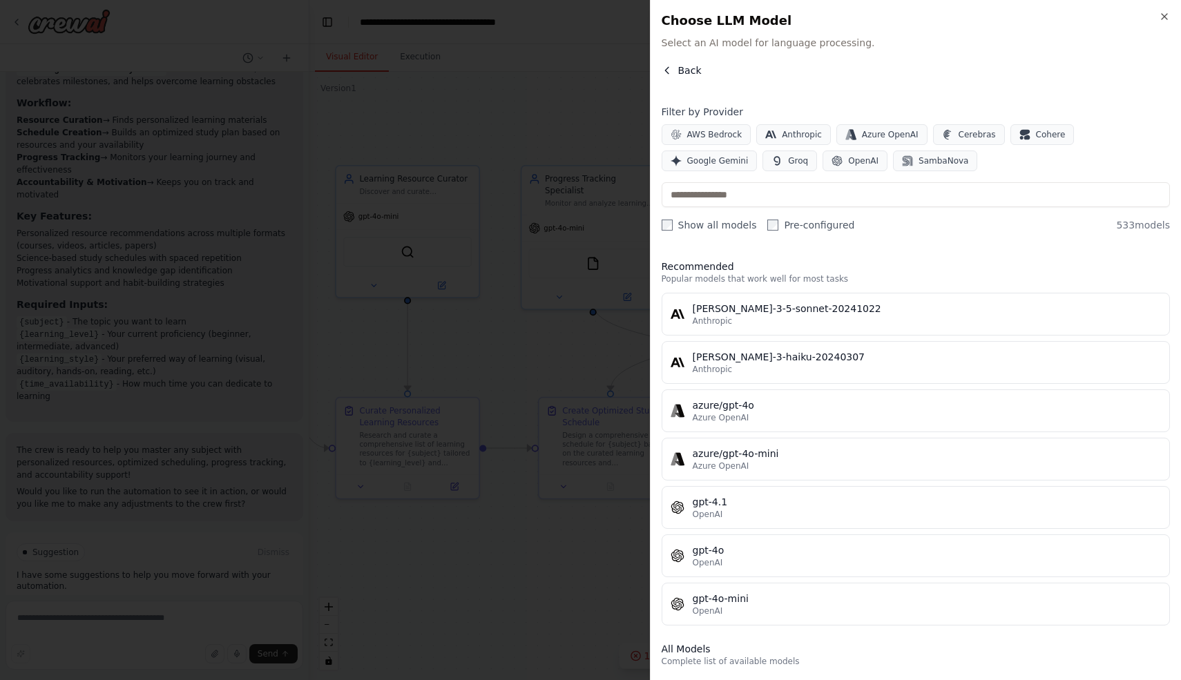
click at [671, 75] on icon "button" at bounding box center [667, 70] width 11 height 11
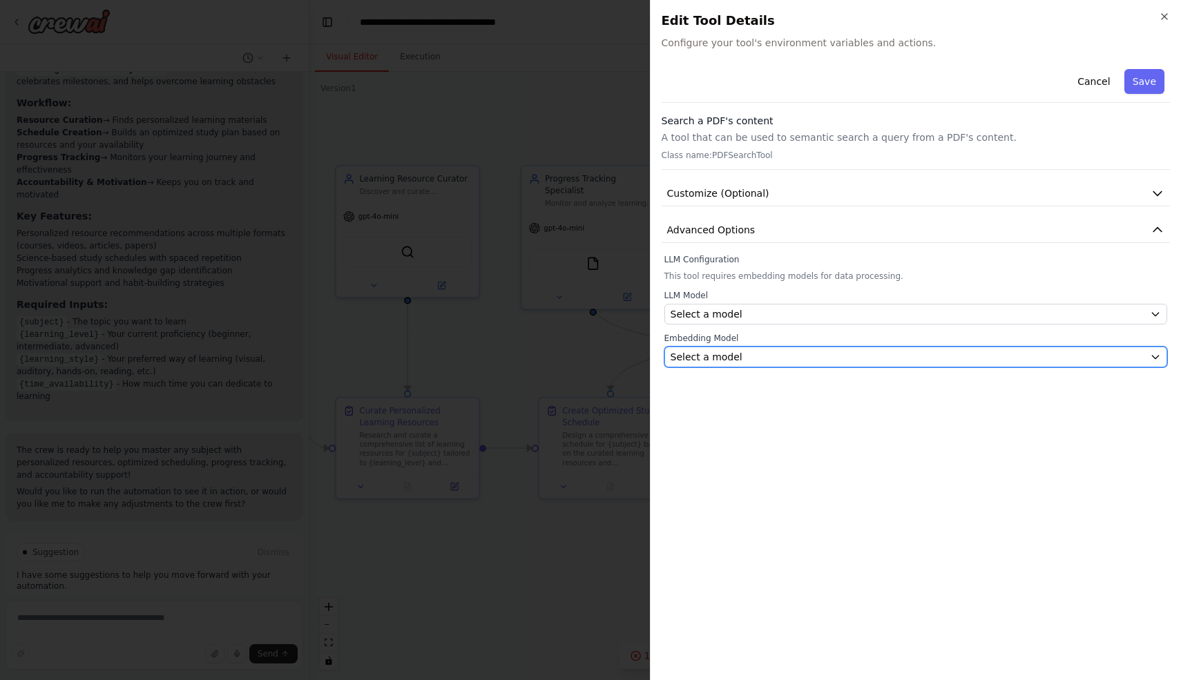
click at [796, 356] on div "Select a model" at bounding box center [908, 357] width 474 height 14
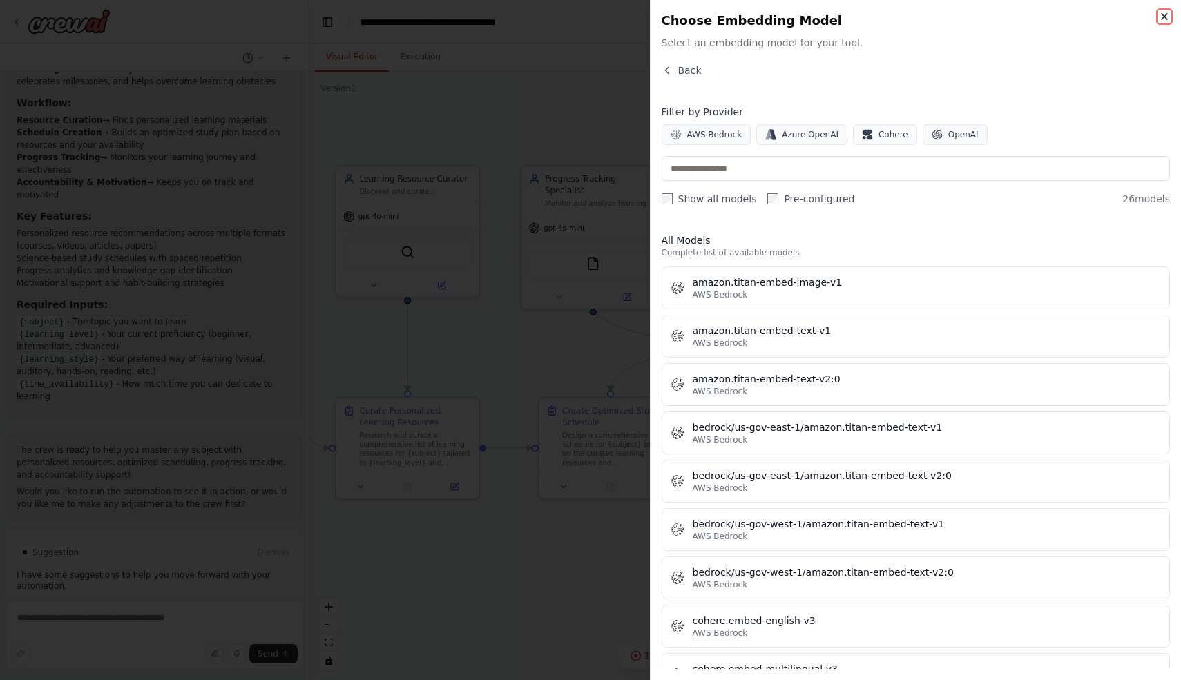
click at [1164, 18] on icon "button" at bounding box center [1164, 16] width 11 height 11
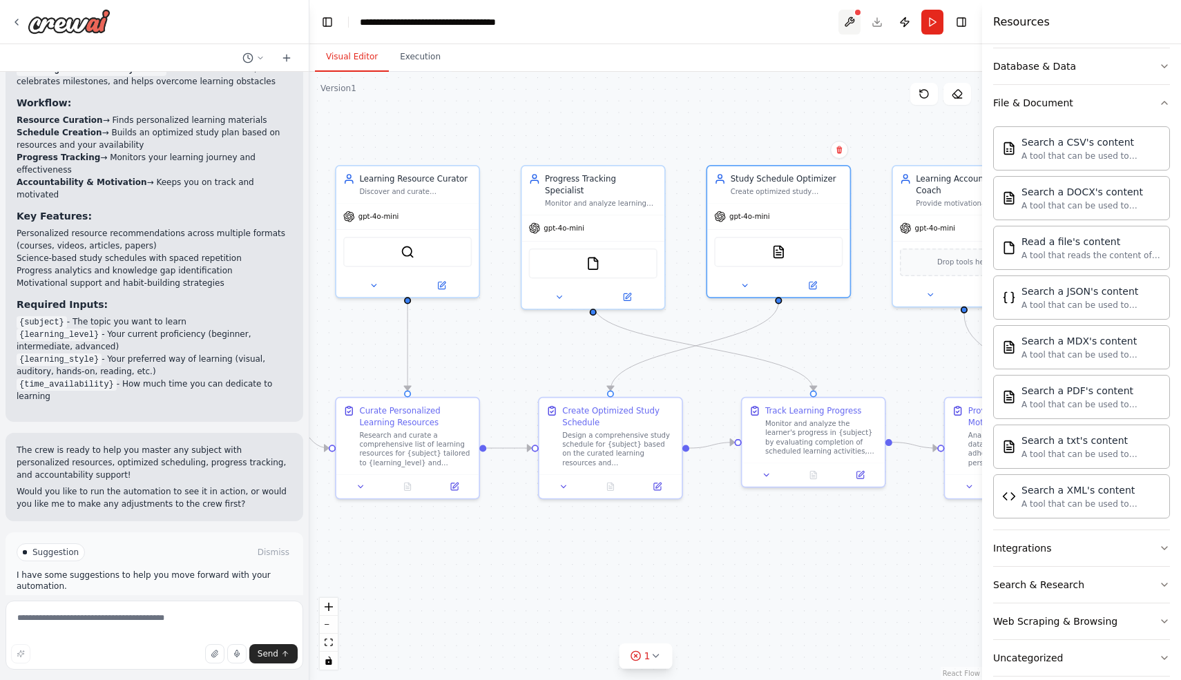
click at [851, 18] on button at bounding box center [849, 22] width 22 height 25
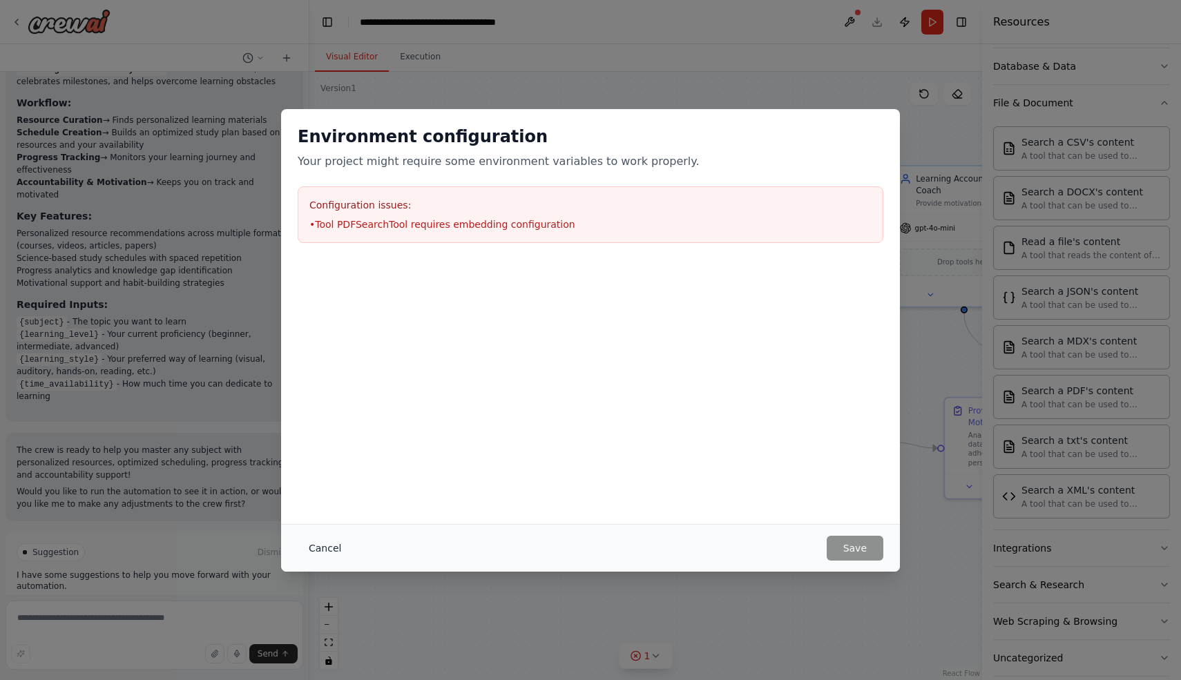
click at [325, 547] on button "Cancel" at bounding box center [325, 548] width 55 height 25
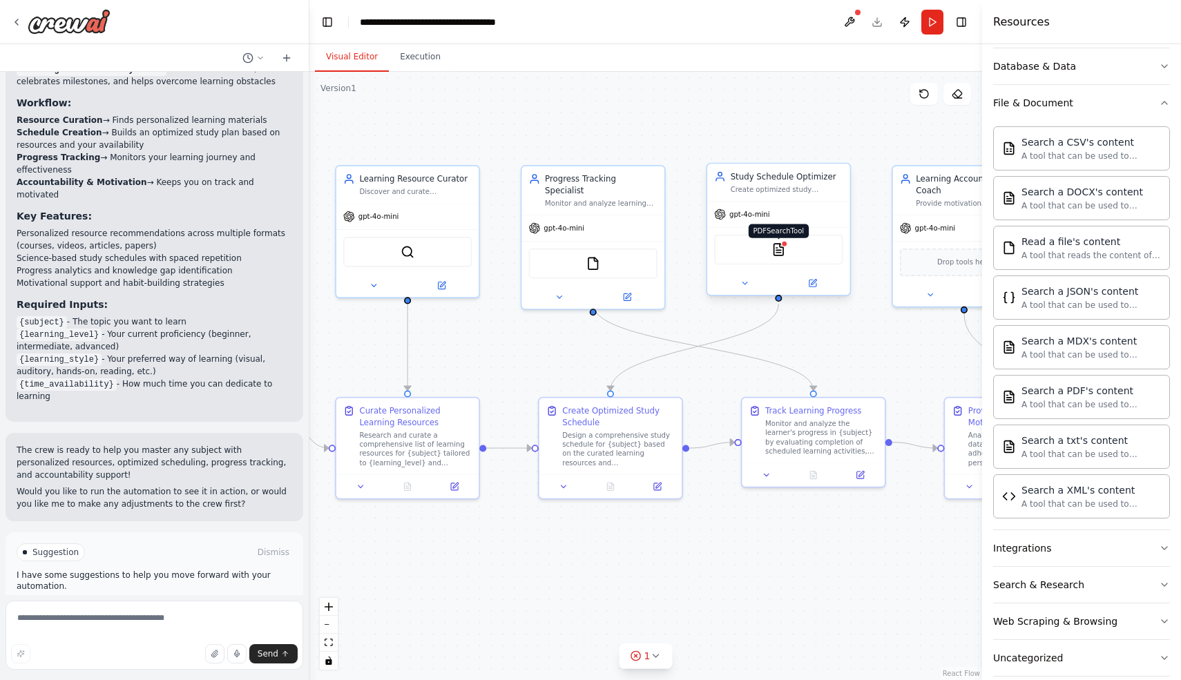
click at [780, 249] on img at bounding box center [778, 249] width 14 height 14
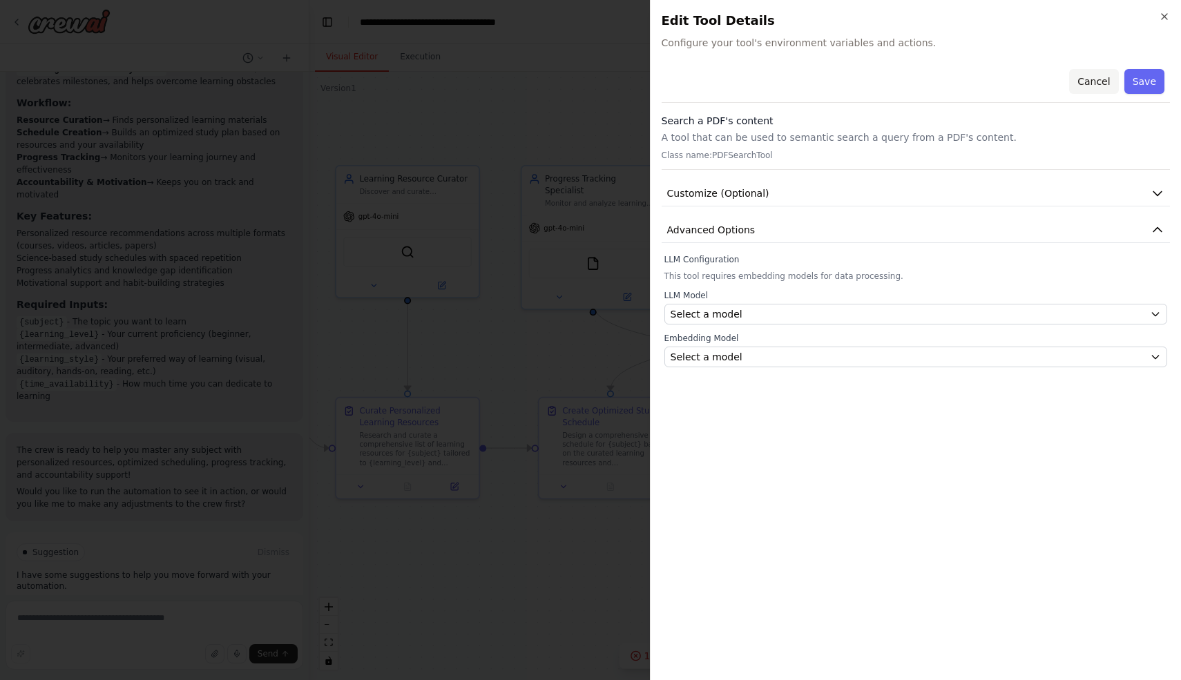
click at [1092, 78] on button "Cancel" at bounding box center [1093, 81] width 49 height 25
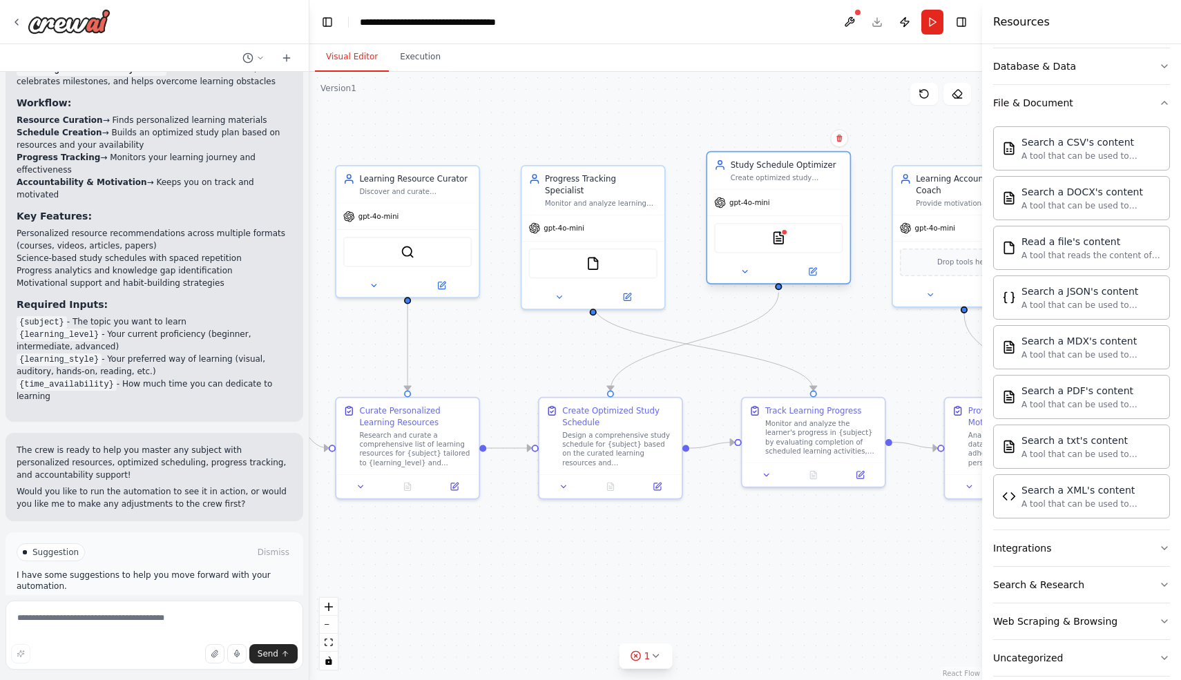
drag, startPoint x: 785, startPoint y: 256, endPoint x: 780, endPoint y: 261, distance: 7.3
click at [780, 253] on div "PDFSearchTool" at bounding box center [778, 238] width 128 height 30
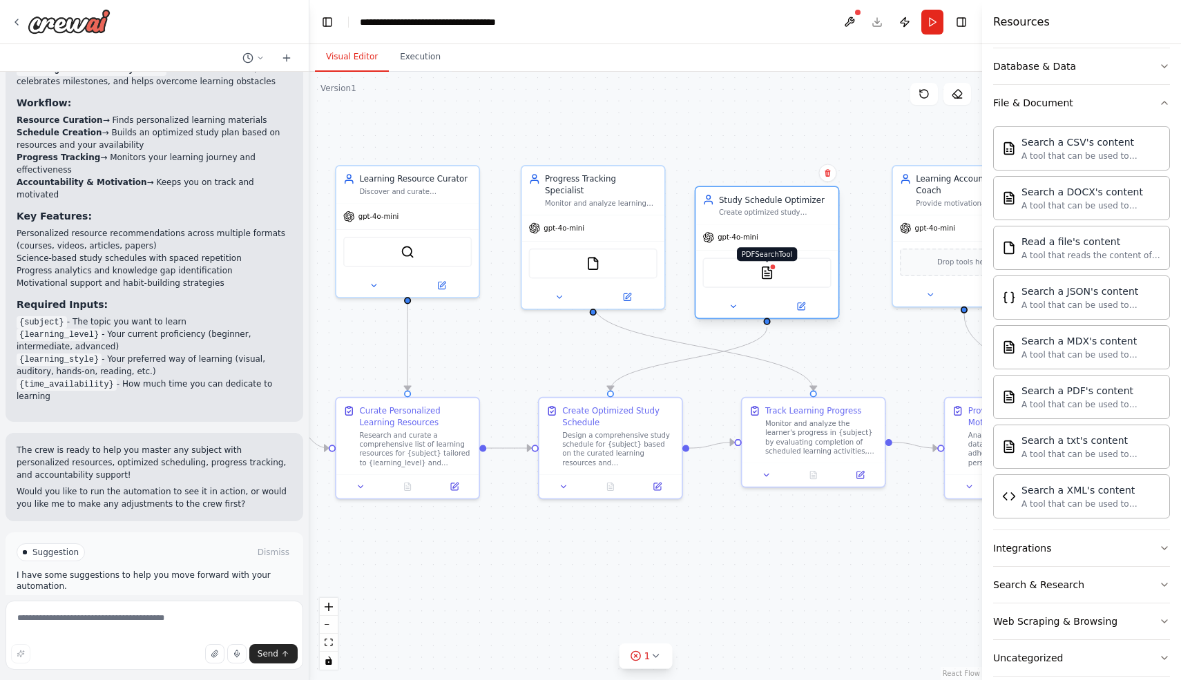
drag, startPoint x: 778, startPoint y: 249, endPoint x: 769, endPoint y: 261, distance: 14.8
click at [769, 266] on img at bounding box center [767, 273] width 14 height 14
click at [800, 294] on icon at bounding box center [801, 294] width 7 height 7
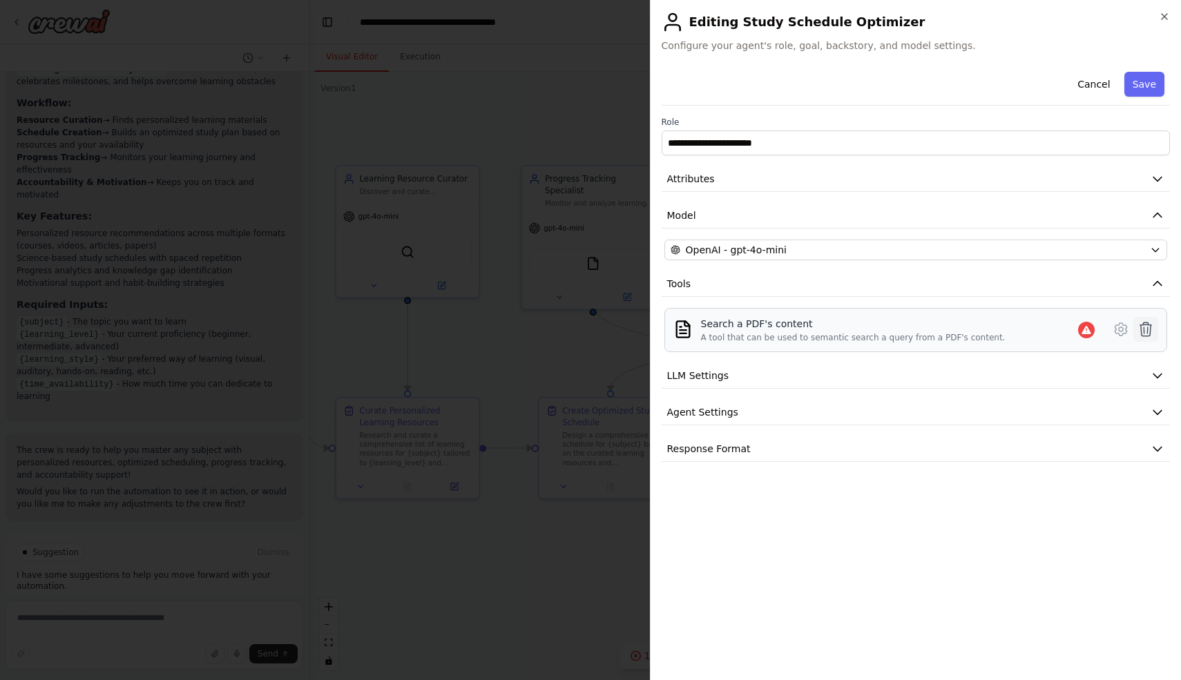
click at [1144, 329] on icon at bounding box center [1146, 330] width 12 height 14
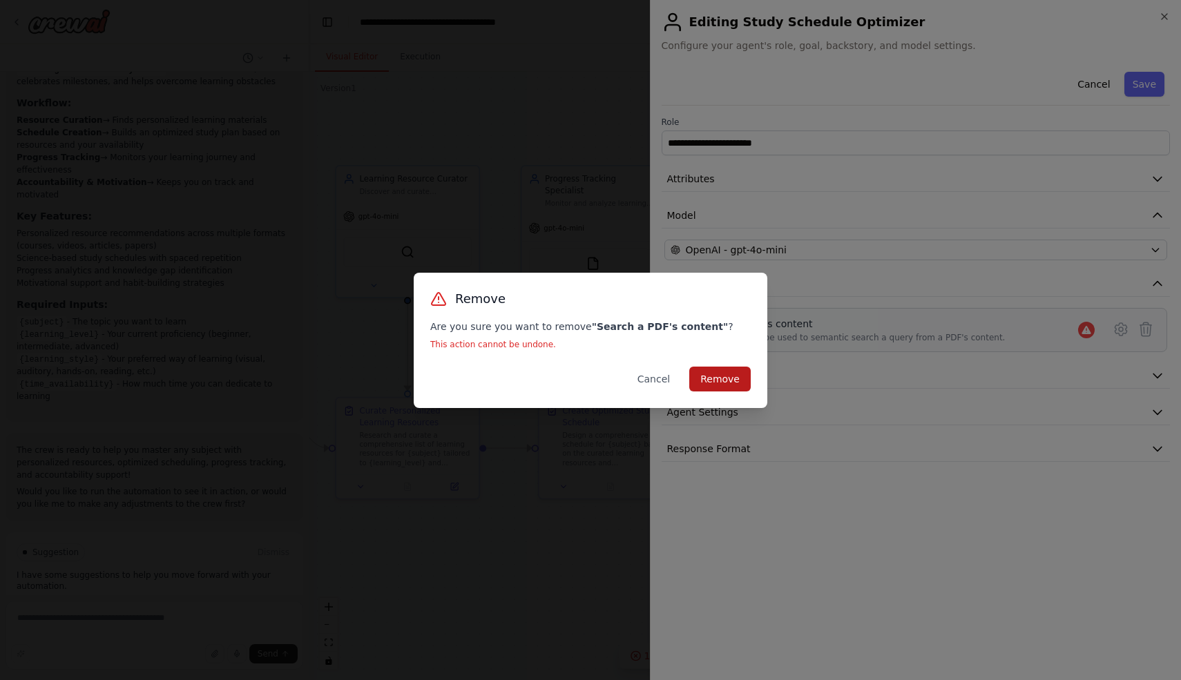
click at [716, 380] on button "Remove" at bounding box center [719, 379] width 61 height 25
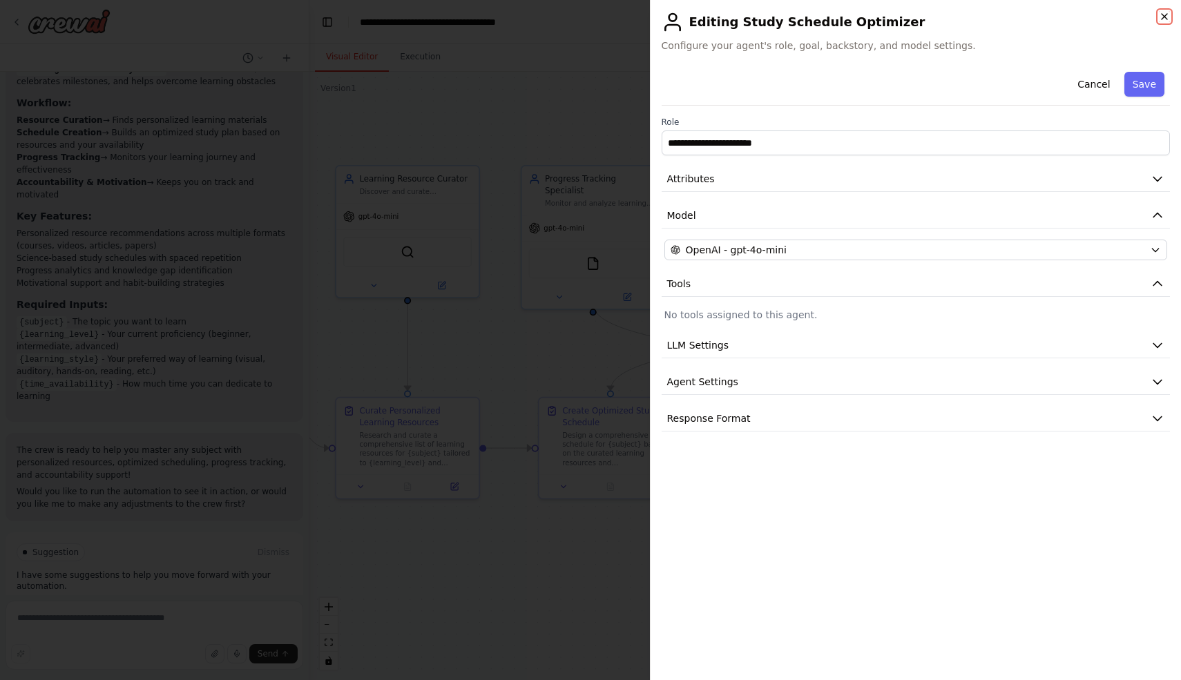
click at [1164, 16] on icon "button" at bounding box center [1165, 17] width 6 height 6
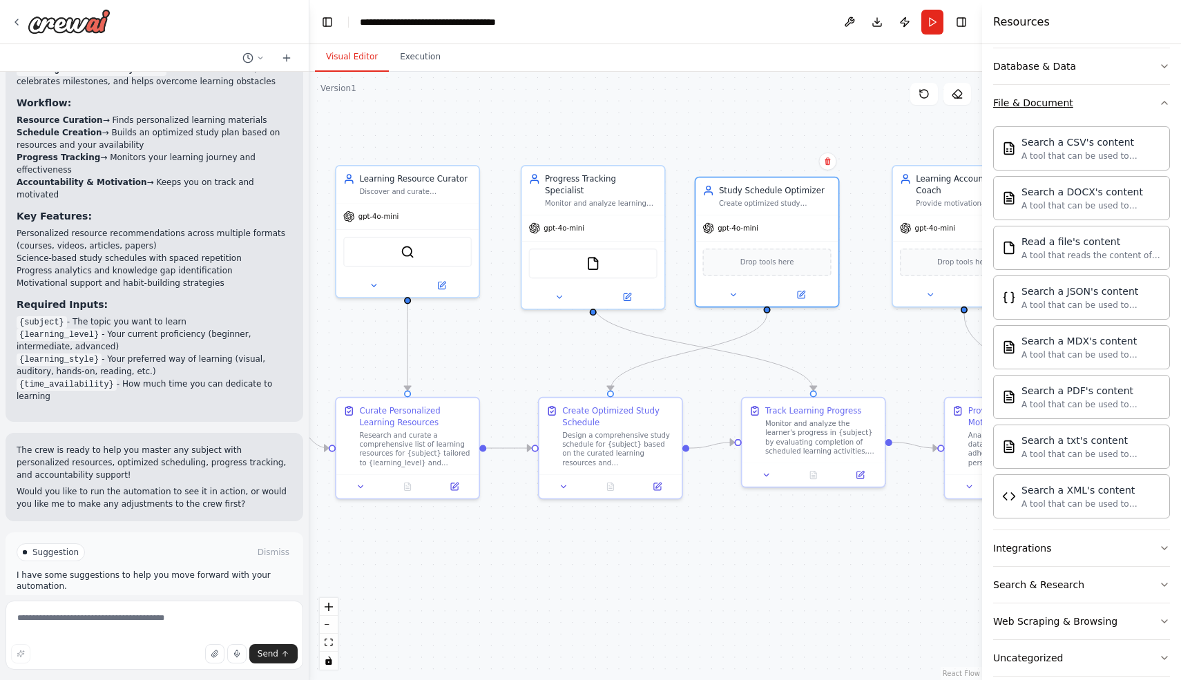
click at [1161, 103] on icon "button" at bounding box center [1164, 102] width 11 height 11
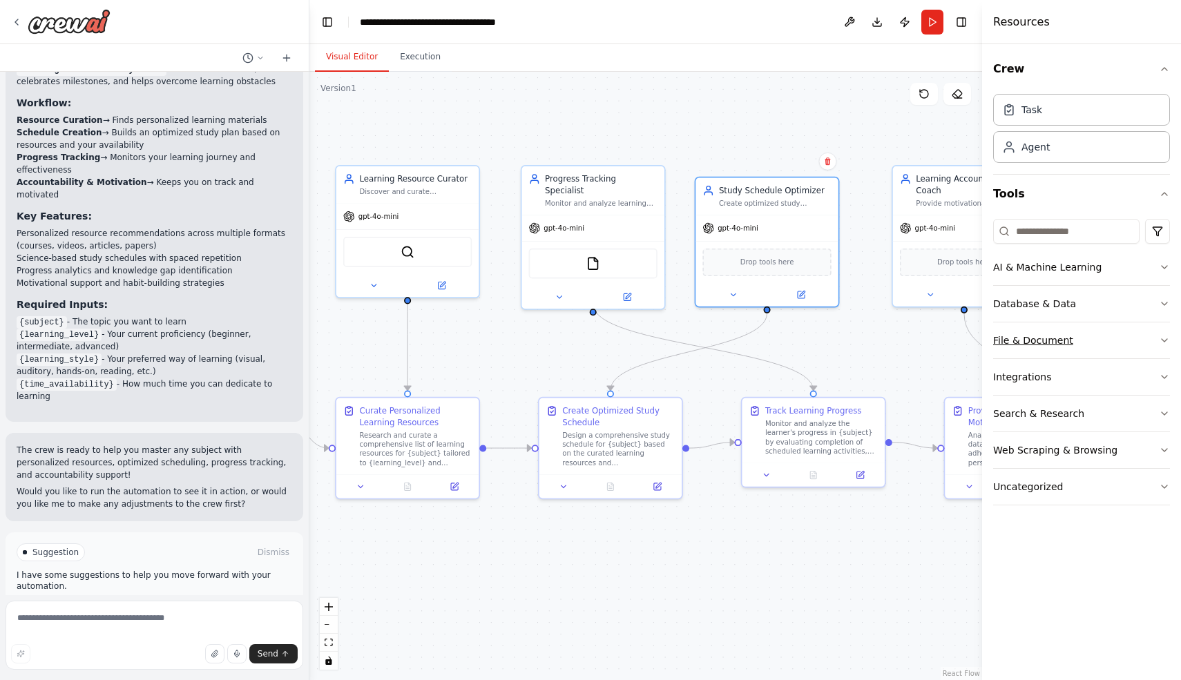
click at [1164, 340] on icon "button" at bounding box center [1164, 340] width 11 height 11
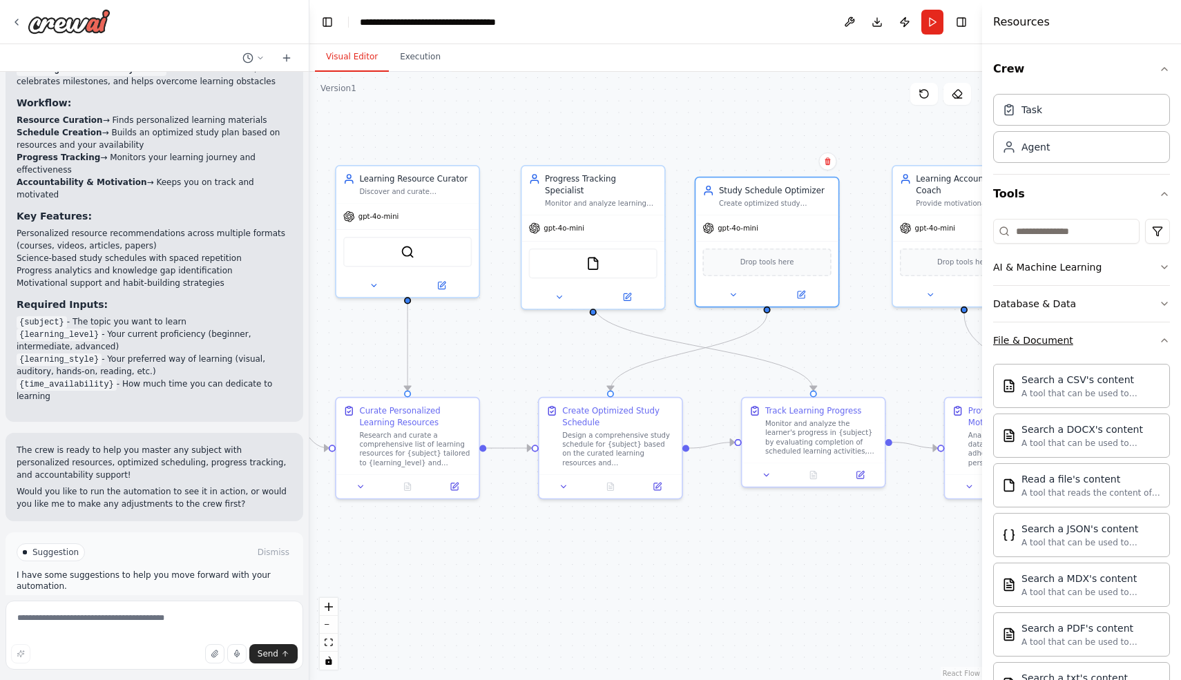
click at [1164, 340] on icon "button" at bounding box center [1164, 340] width 11 height 11
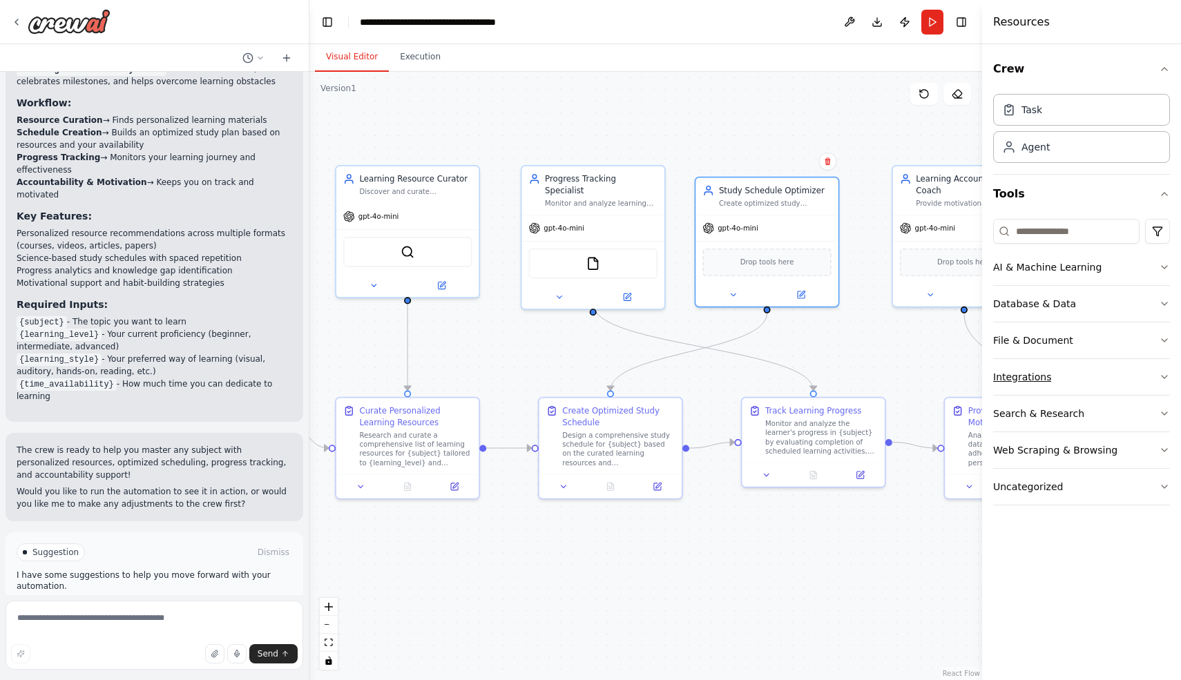
click at [1162, 372] on icon "button" at bounding box center [1164, 377] width 11 height 11
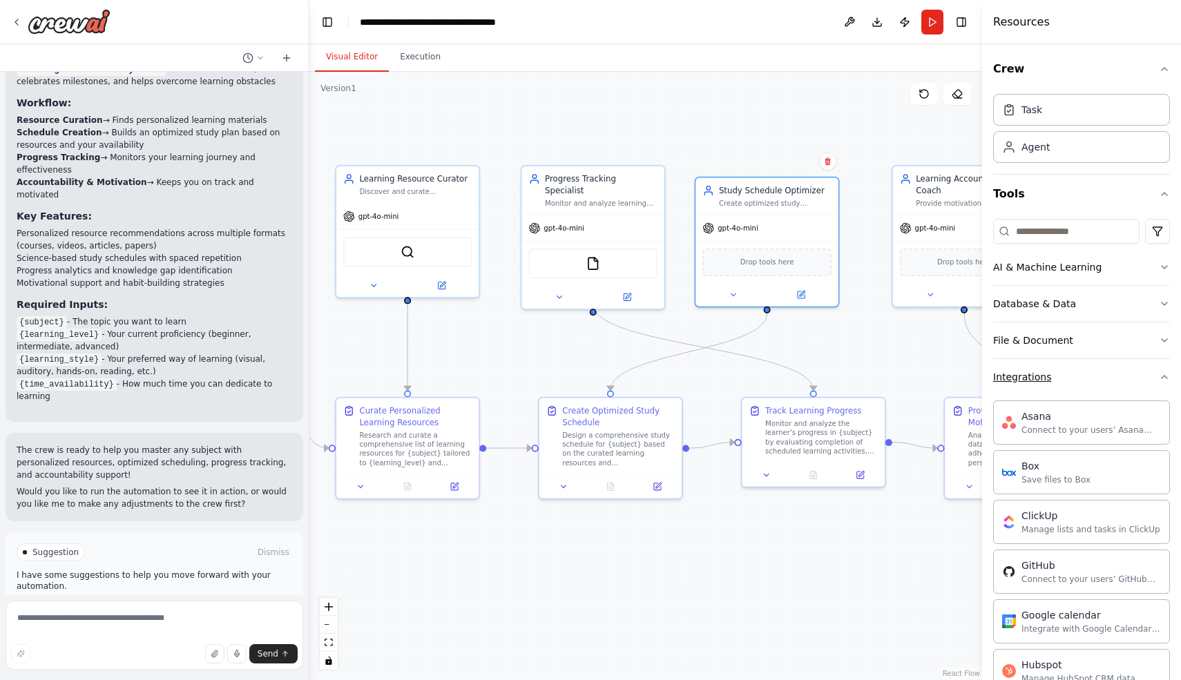
click at [1164, 375] on icon "button" at bounding box center [1164, 377] width 11 height 11
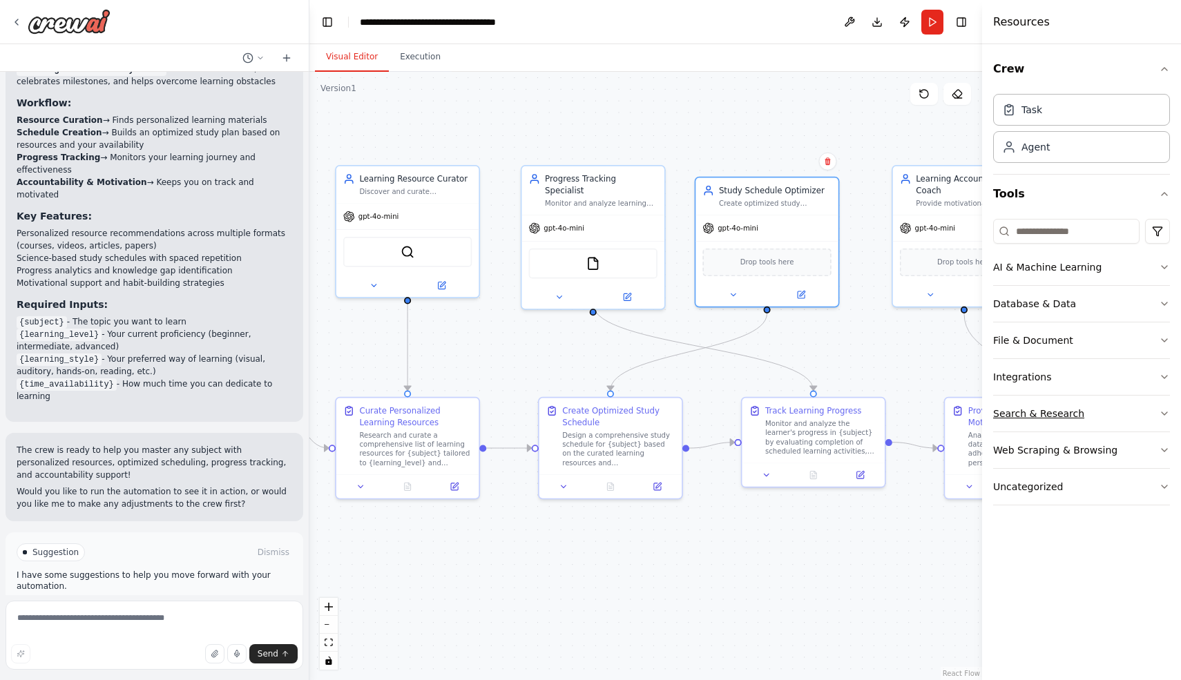
click at [1167, 416] on icon "button" at bounding box center [1164, 413] width 11 height 11
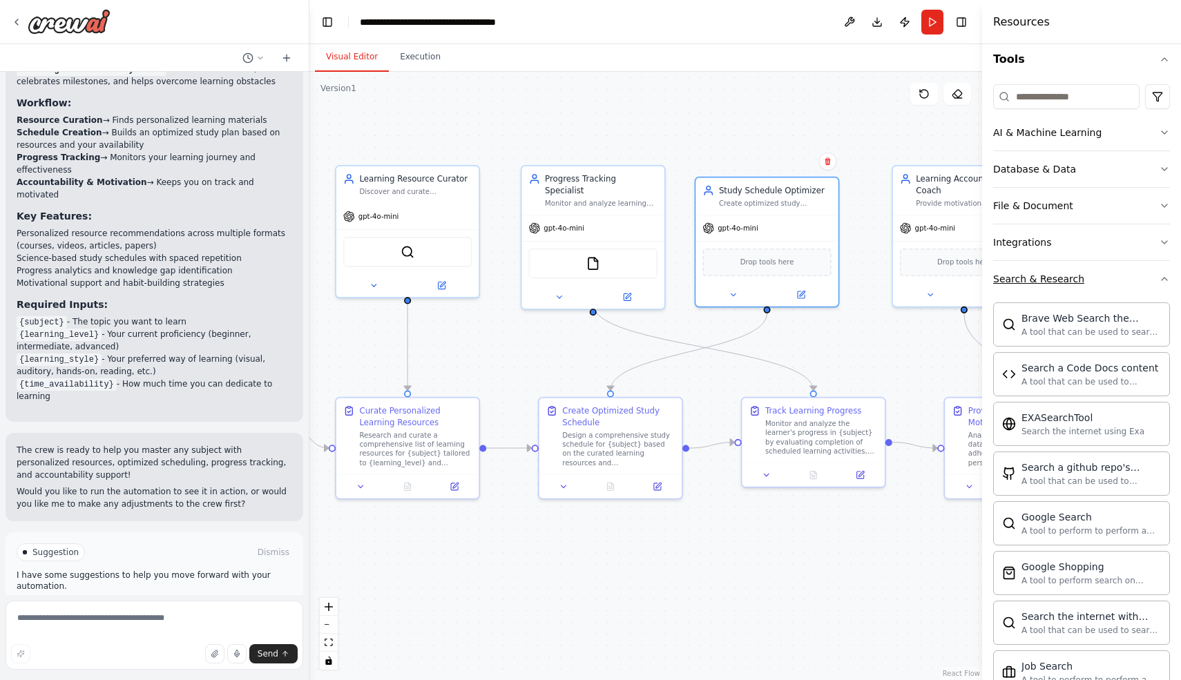
scroll to position [84, 0]
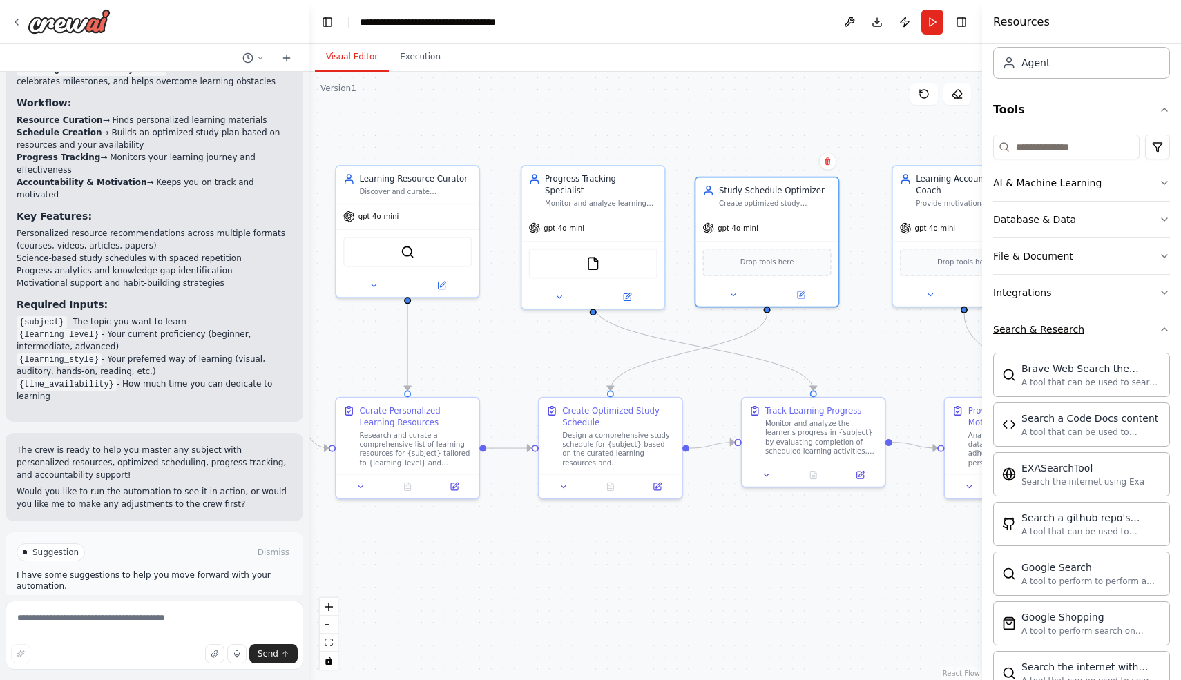
click at [1162, 327] on icon "button" at bounding box center [1164, 329] width 11 height 11
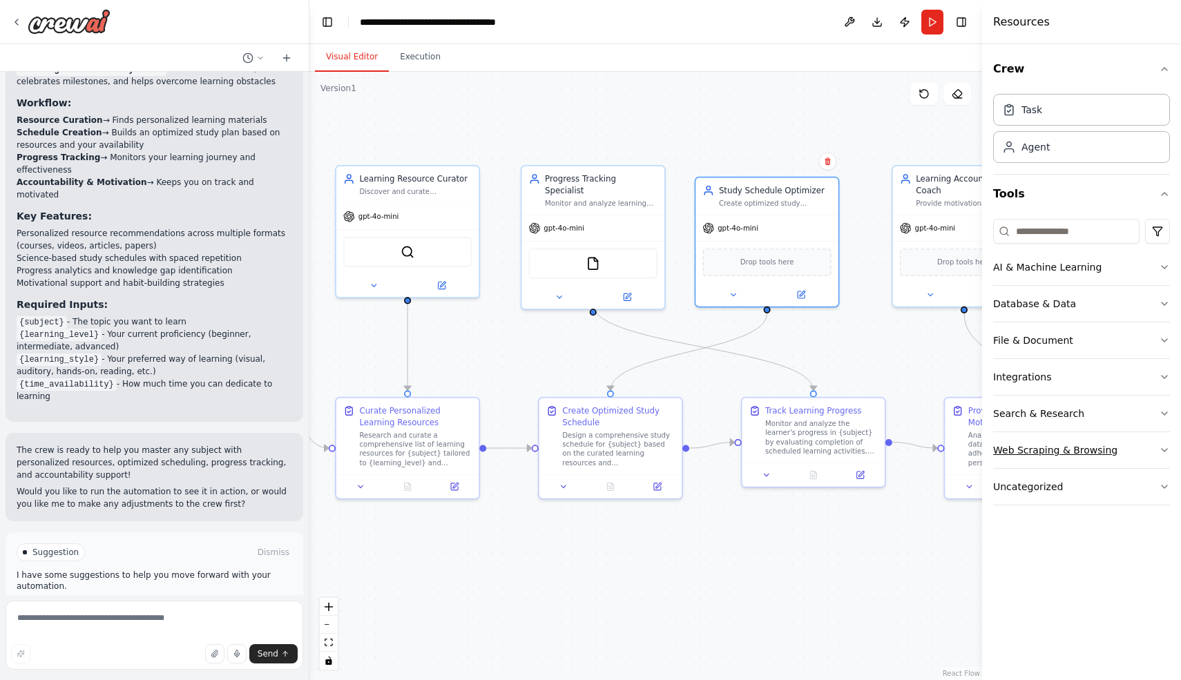
click at [1165, 448] on icon "button" at bounding box center [1164, 450] width 11 height 11
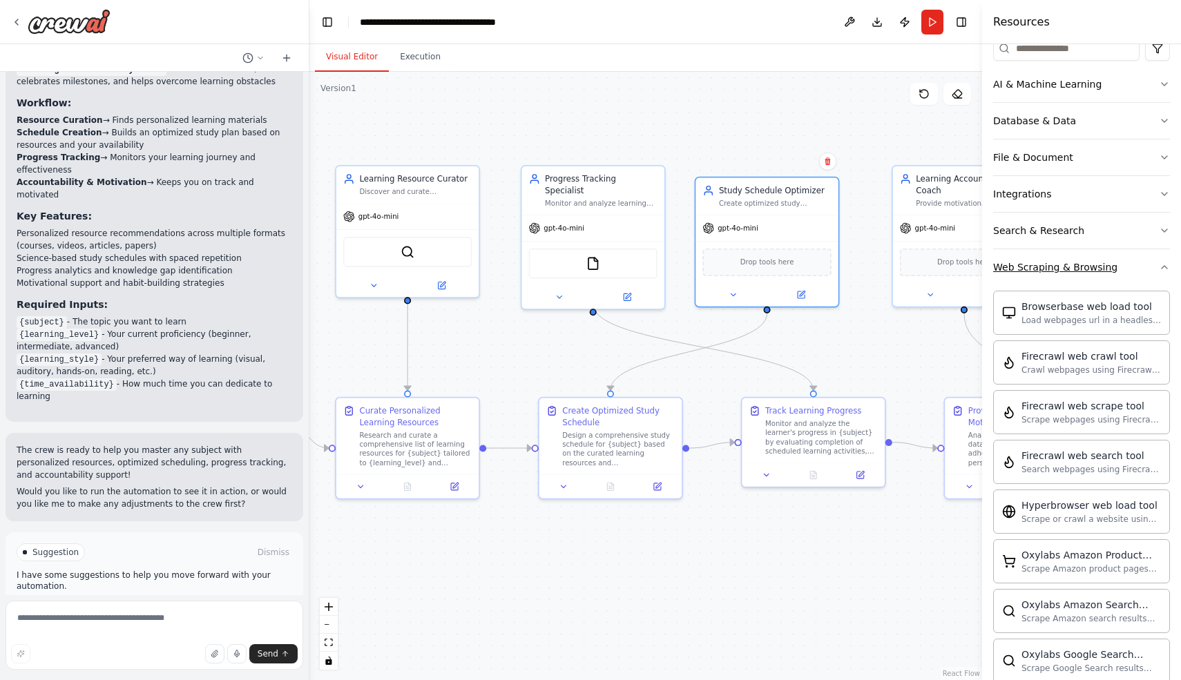
scroll to position [174, 0]
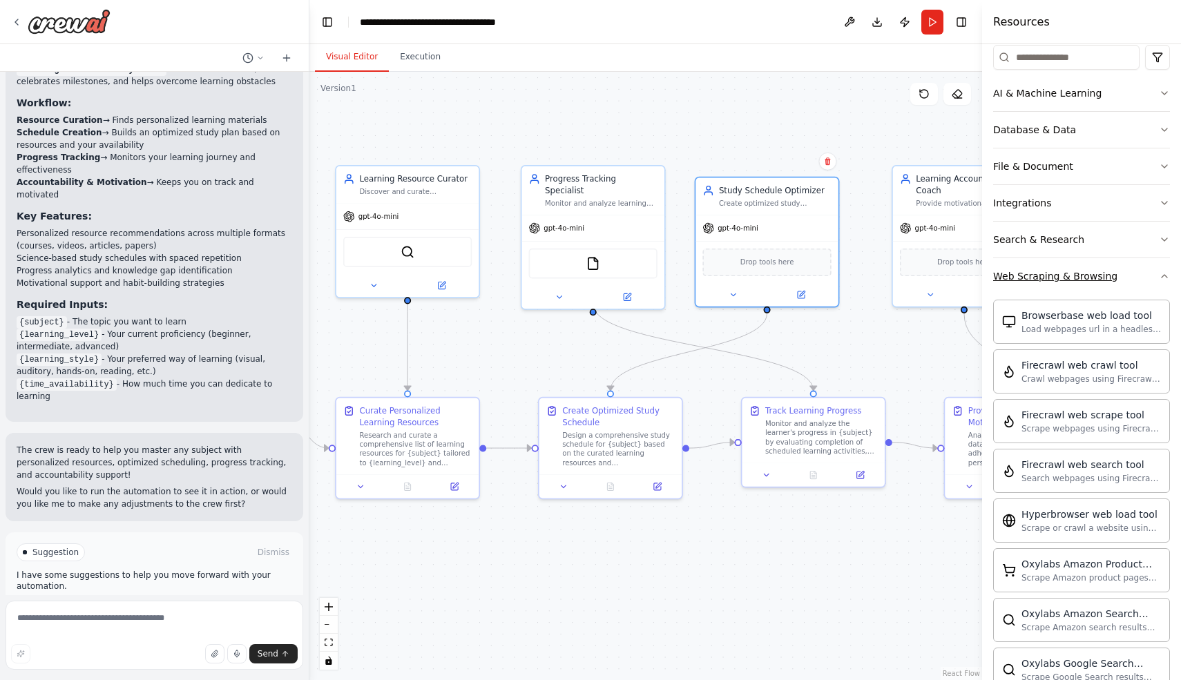
click at [1162, 277] on icon "button" at bounding box center [1165, 276] width 6 height 3
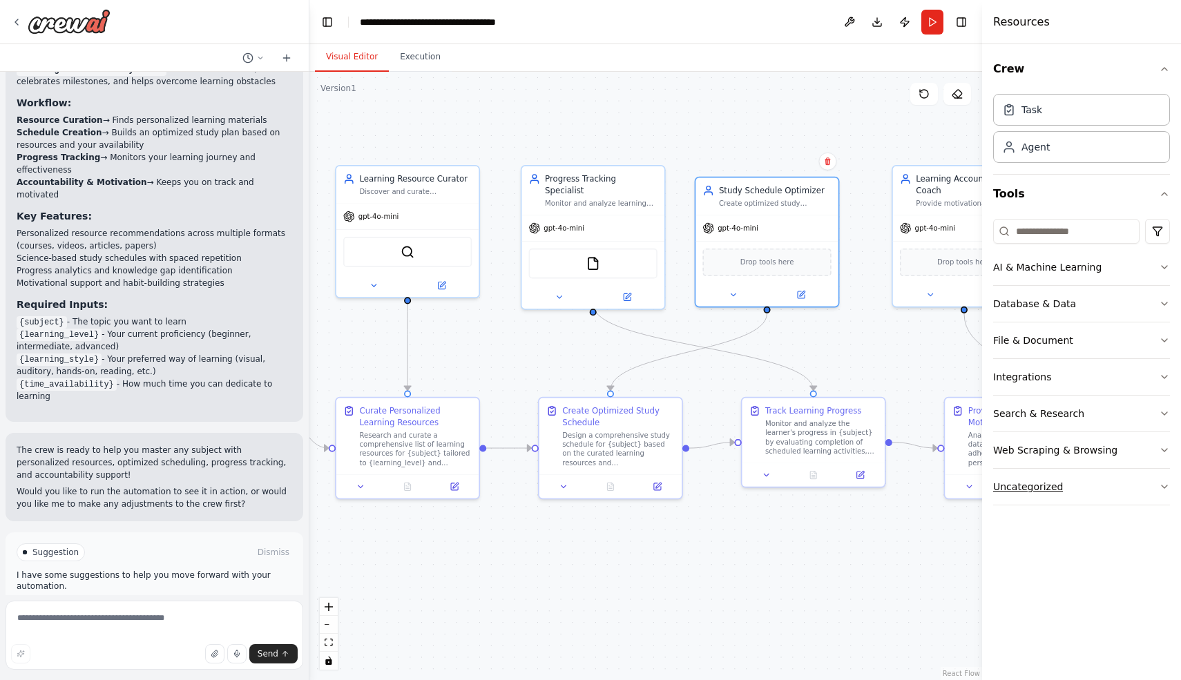
click at [1163, 483] on icon "button" at bounding box center [1164, 486] width 11 height 11
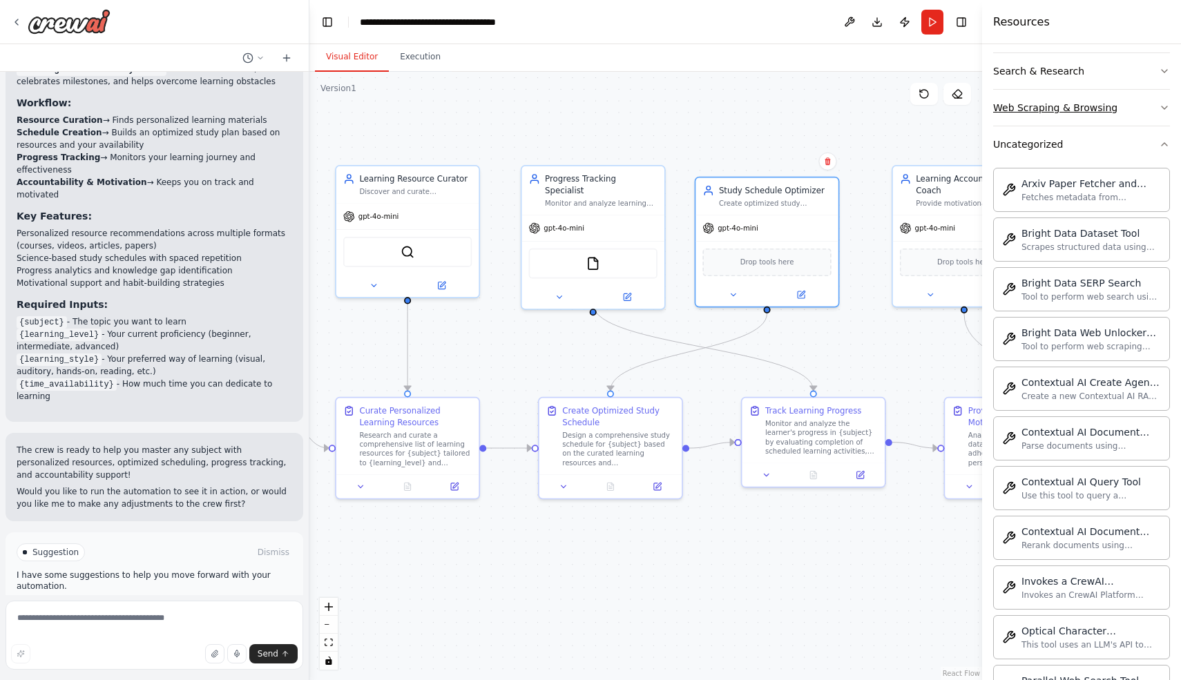
scroll to position [356, 0]
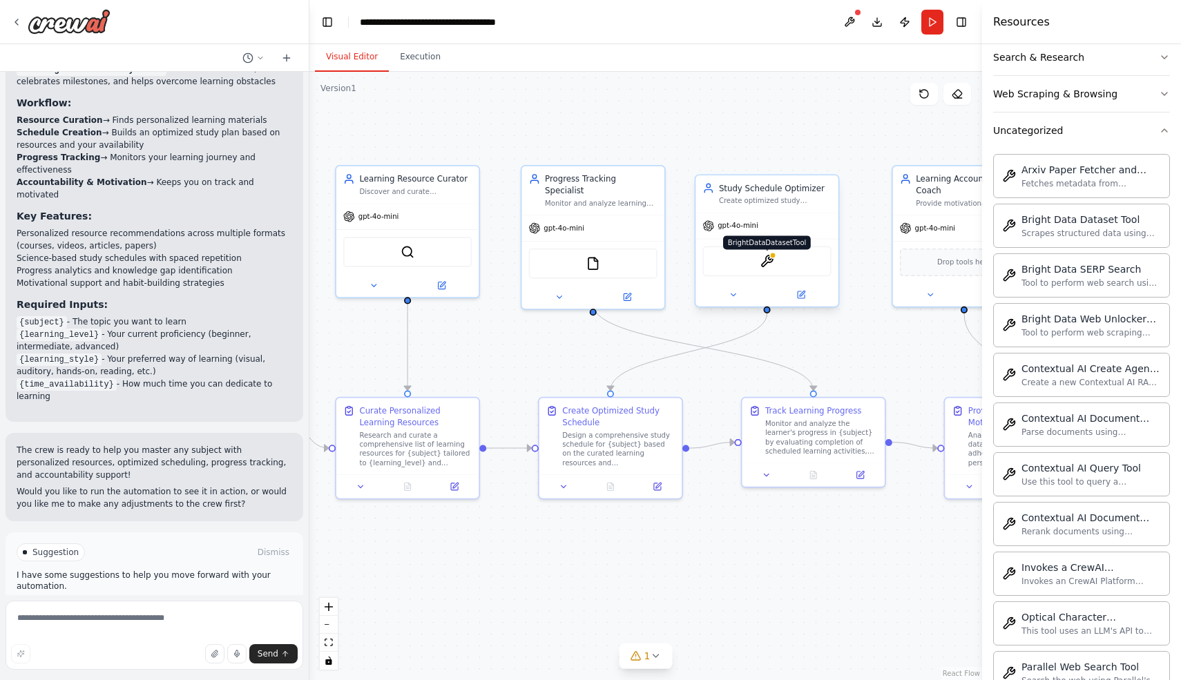
click at [765, 262] on img at bounding box center [767, 261] width 14 height 14
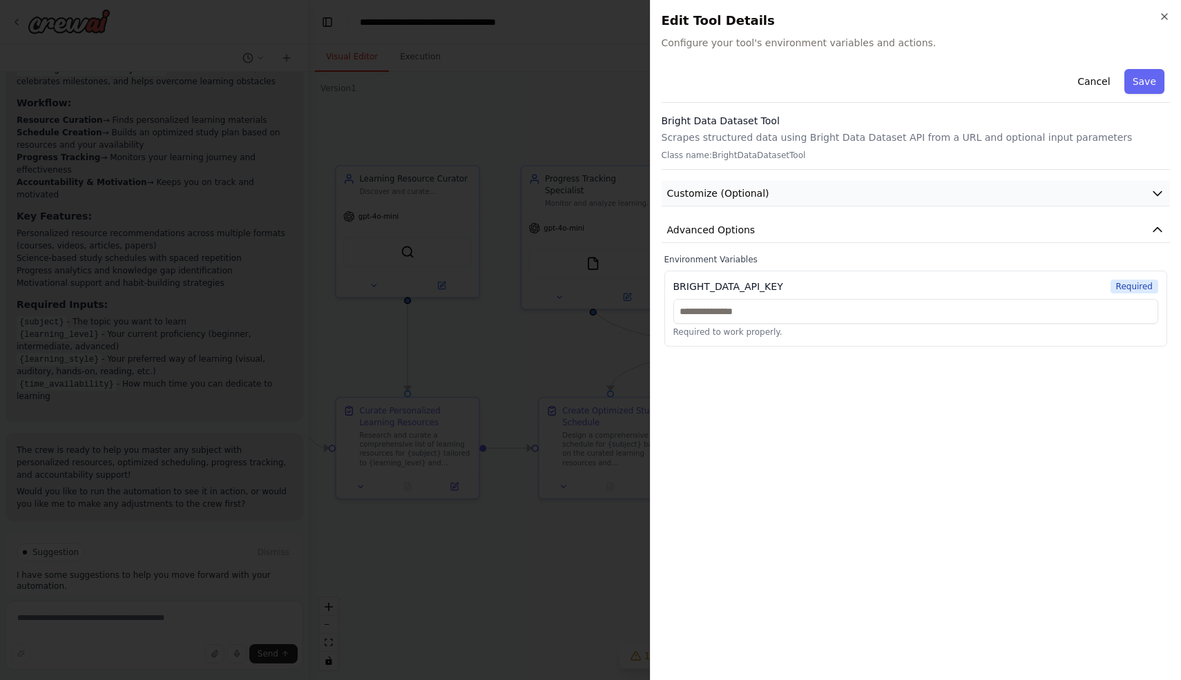
click at [863, 193] on button "Customize (Optional)" at bounding box center [916, 194] width 509 height 26
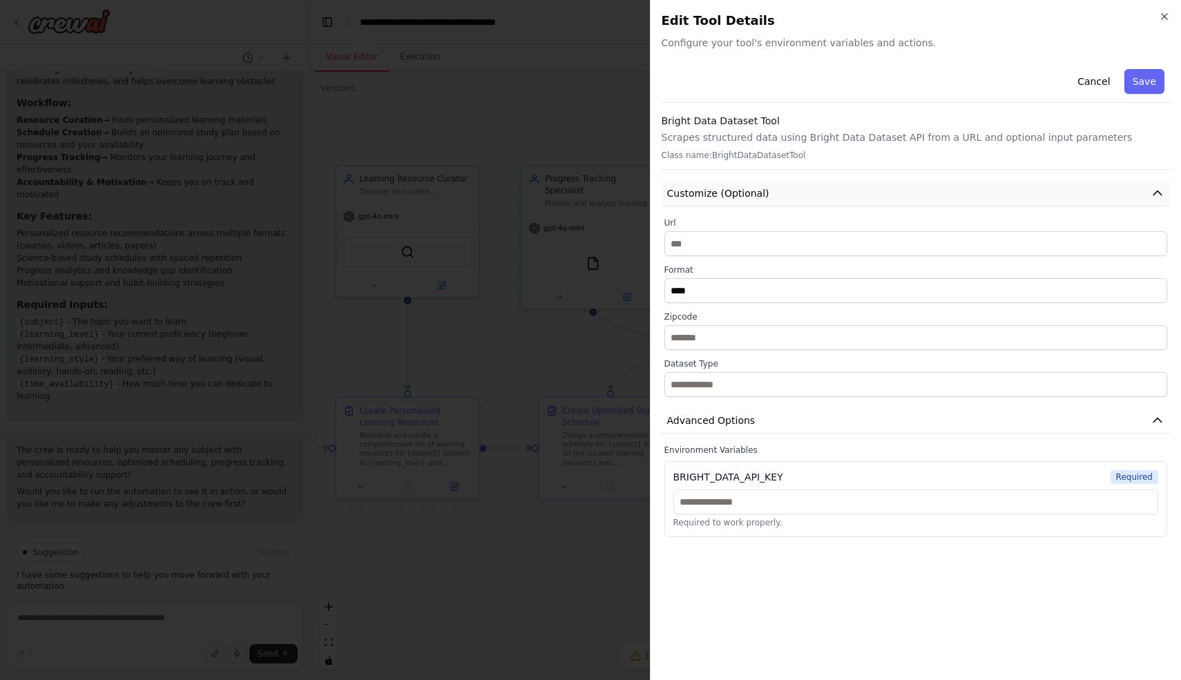
click at [863, 193] on button "Customize (Optional)" at bounding box center [916, 194] width 509 height 26
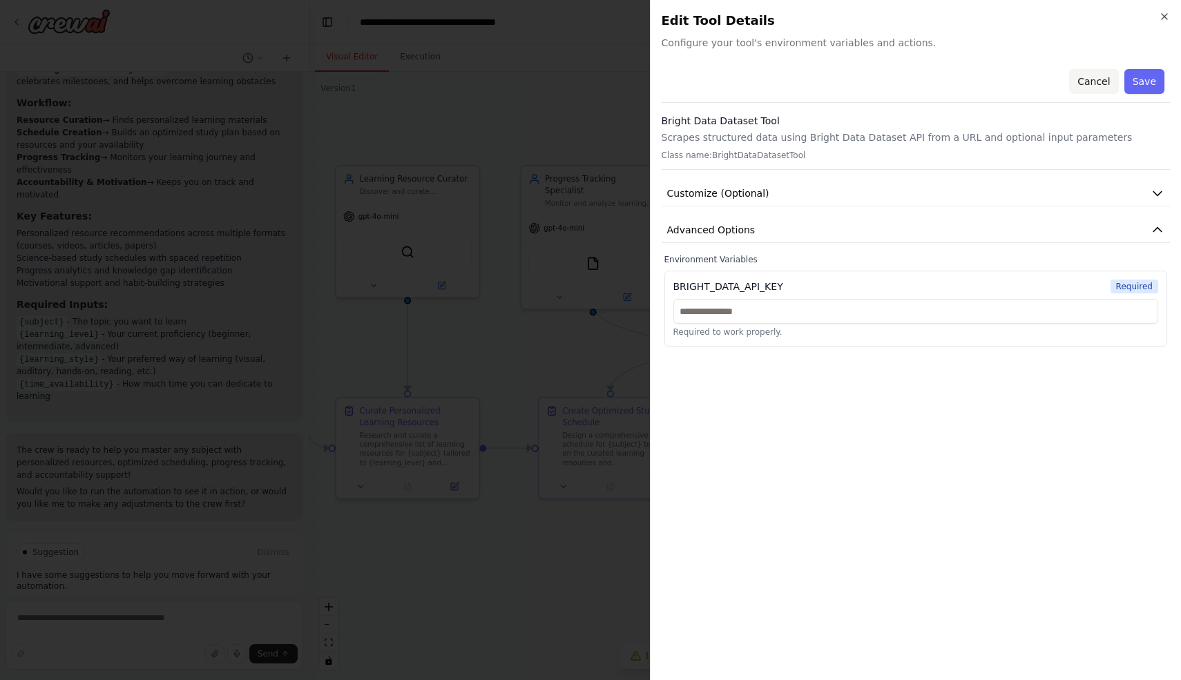
click at [1078, 87] on button "Cancel" at bounding box center [1093, 81] width 49 height 25
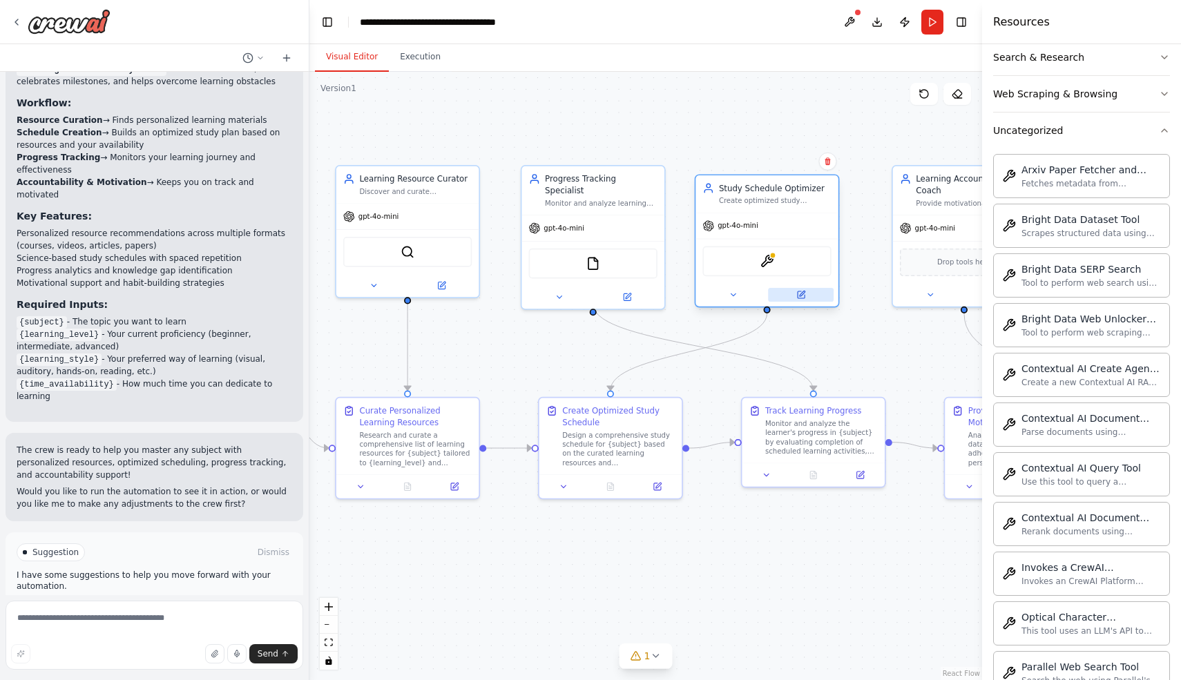
click at [803, 297] on icon at bounding box center [801, 294] width 7 height 7
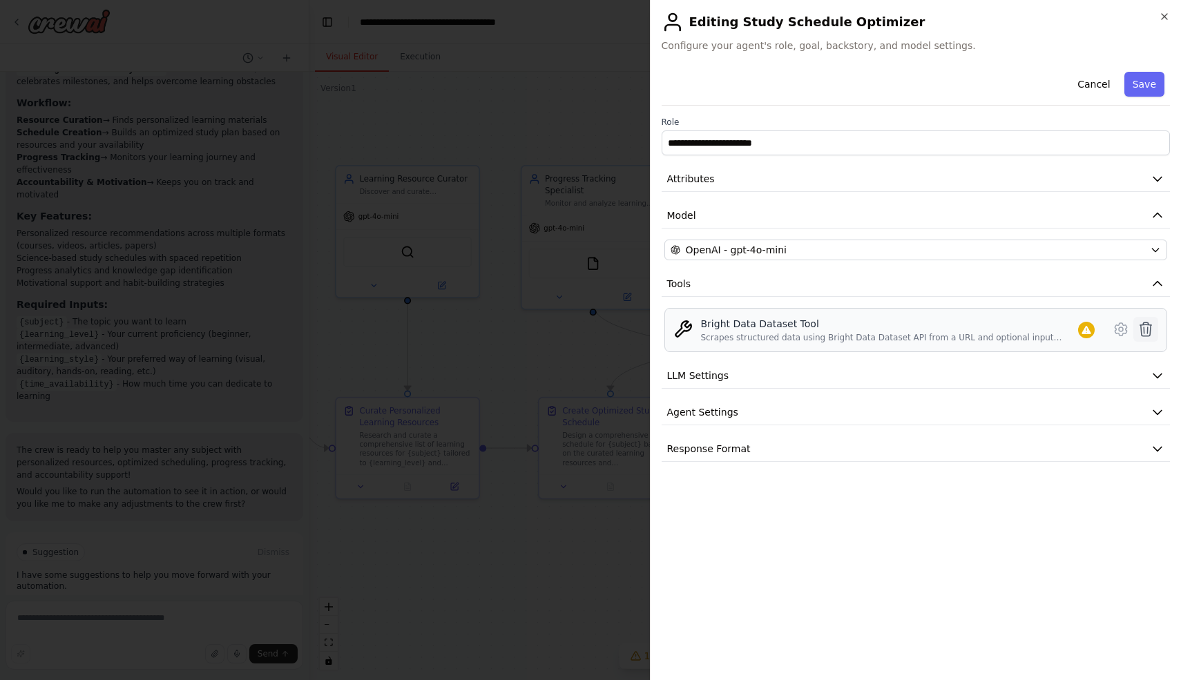
click at [1143, 327] on icon at bounding box center [1145, 329] width 17 height 17
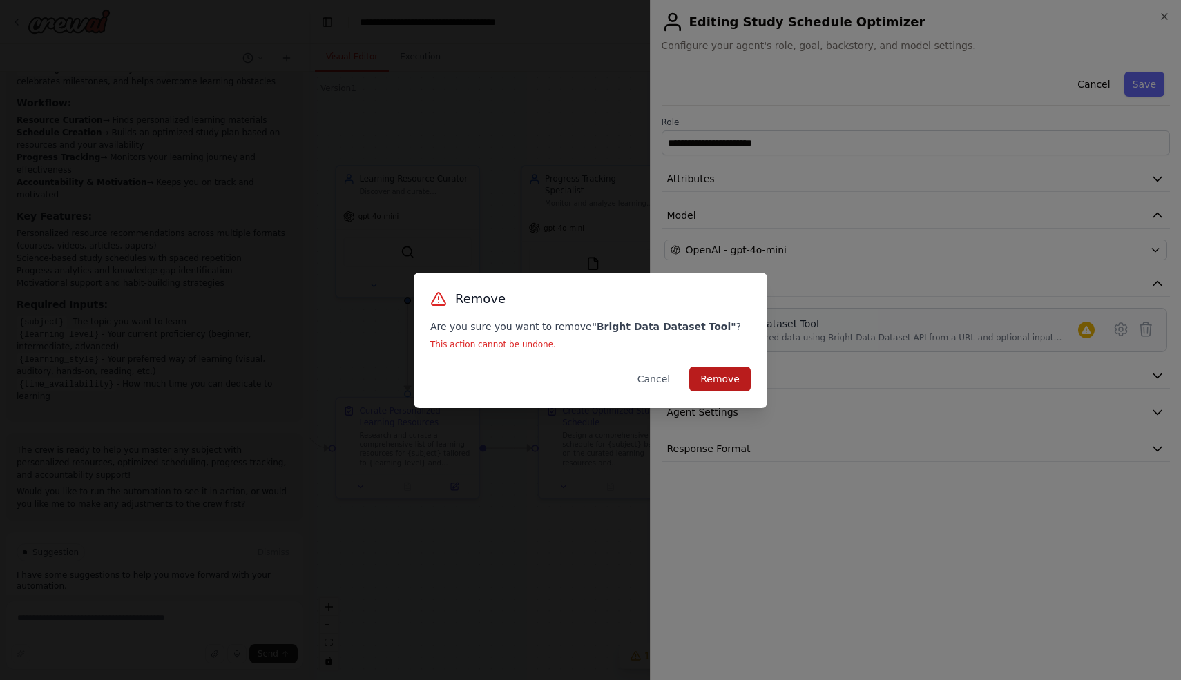
click at [725, 384] on button "Remove" at bounding box center [719, 379] width 61 height 25
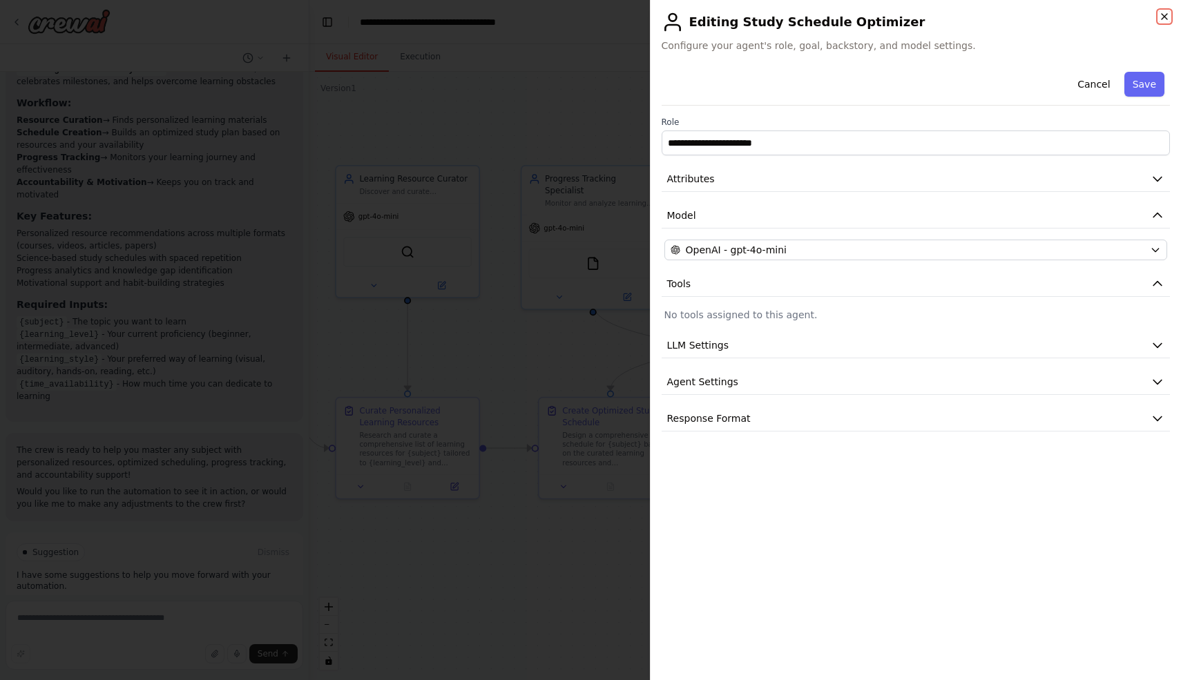
click at [1167, 17] on icon "button" at bounding box center [1164, 16] width 11 height 11
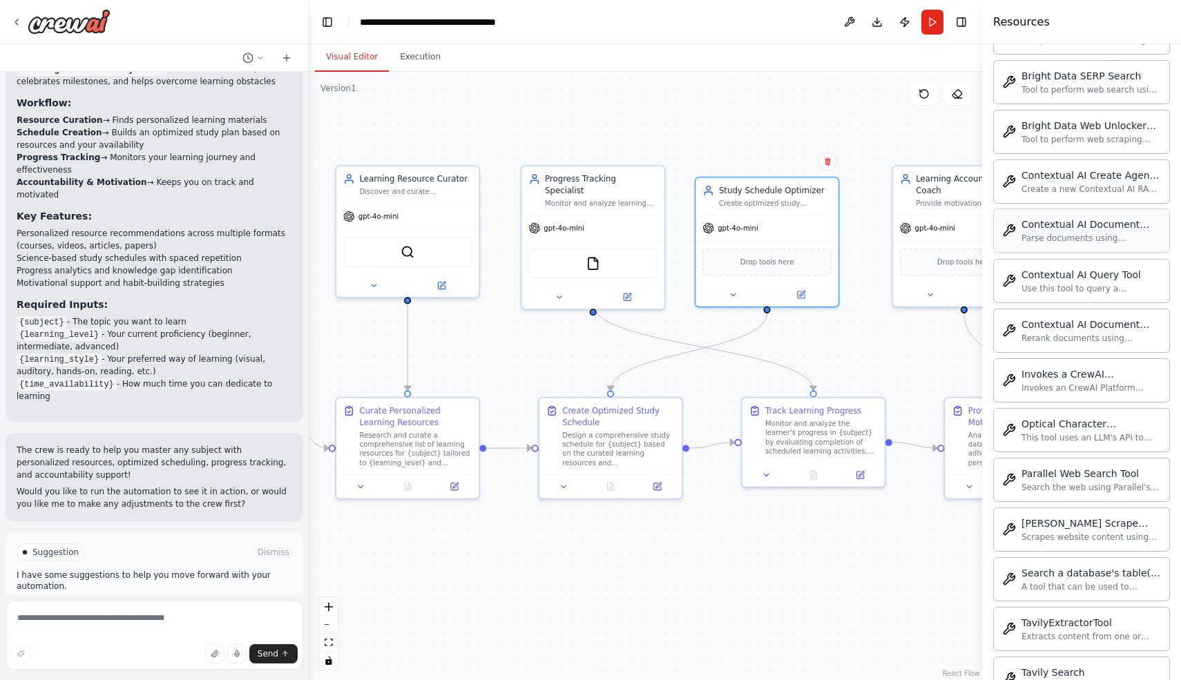
scroll to position [550, 0]
click at [764, 267] on img at bounding box center [767, 261] width 14 height 14
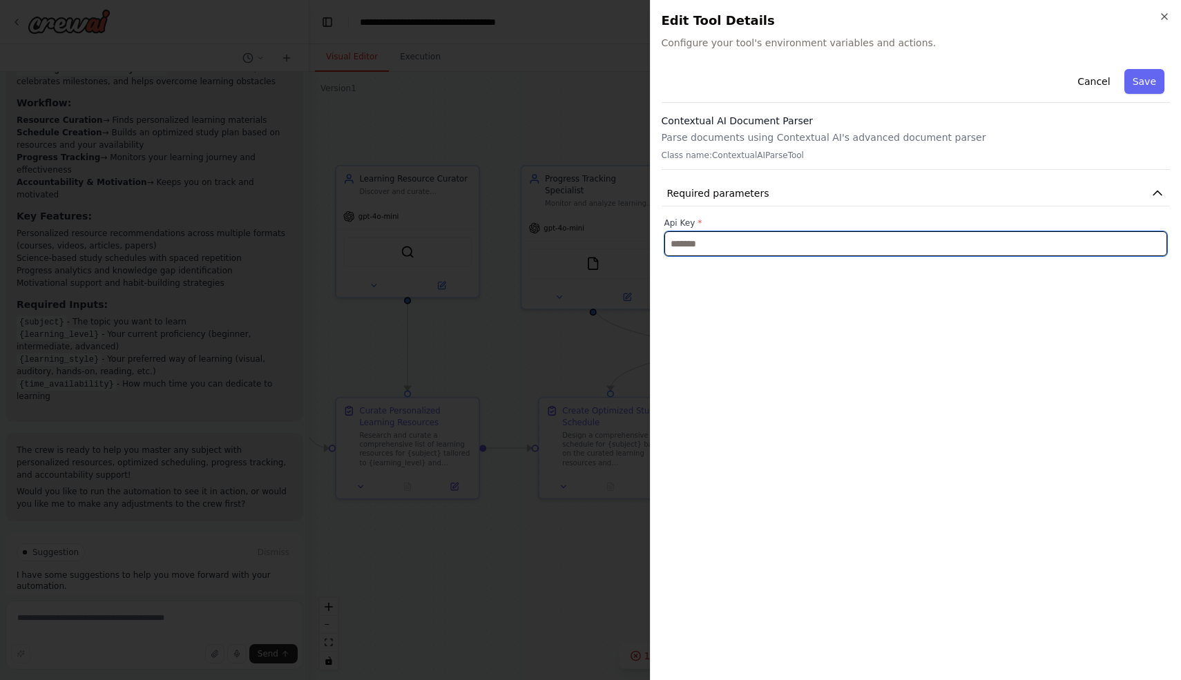
click at [795, 248] on input "text" at bounding box center [915, 243] width 503 height 25
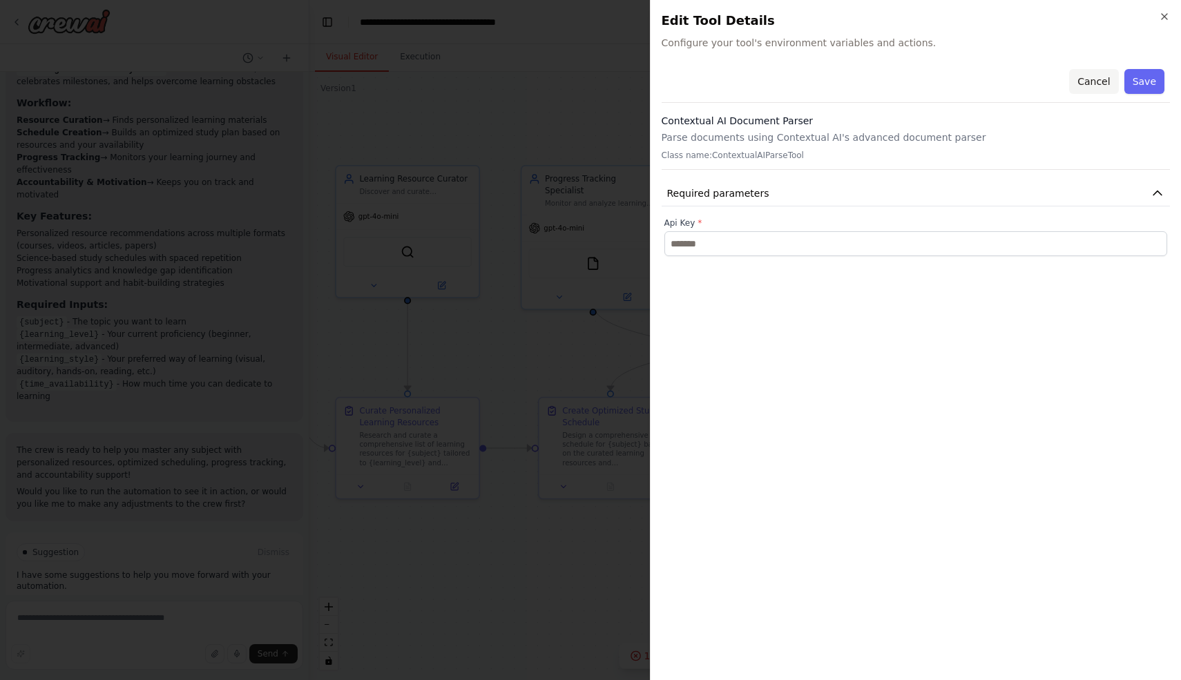
click at [1093, 75] on button "Cancel" at bounding box center [1093, 81] width 49 height 25
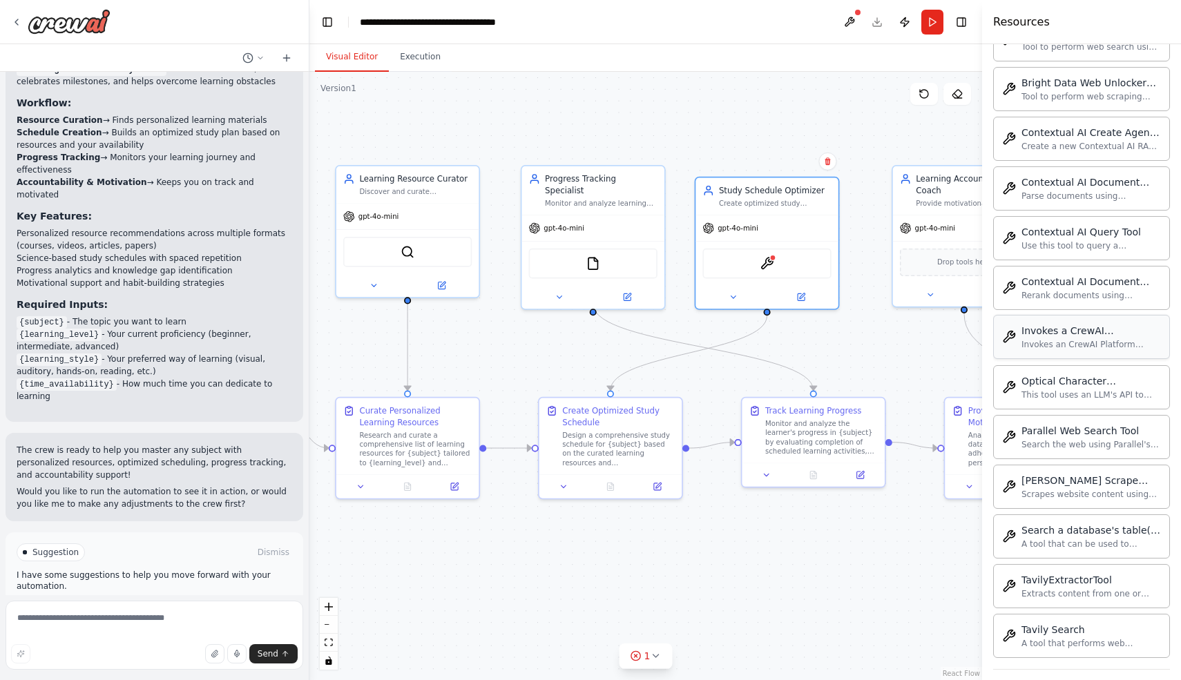
scroll to position [604, 0]
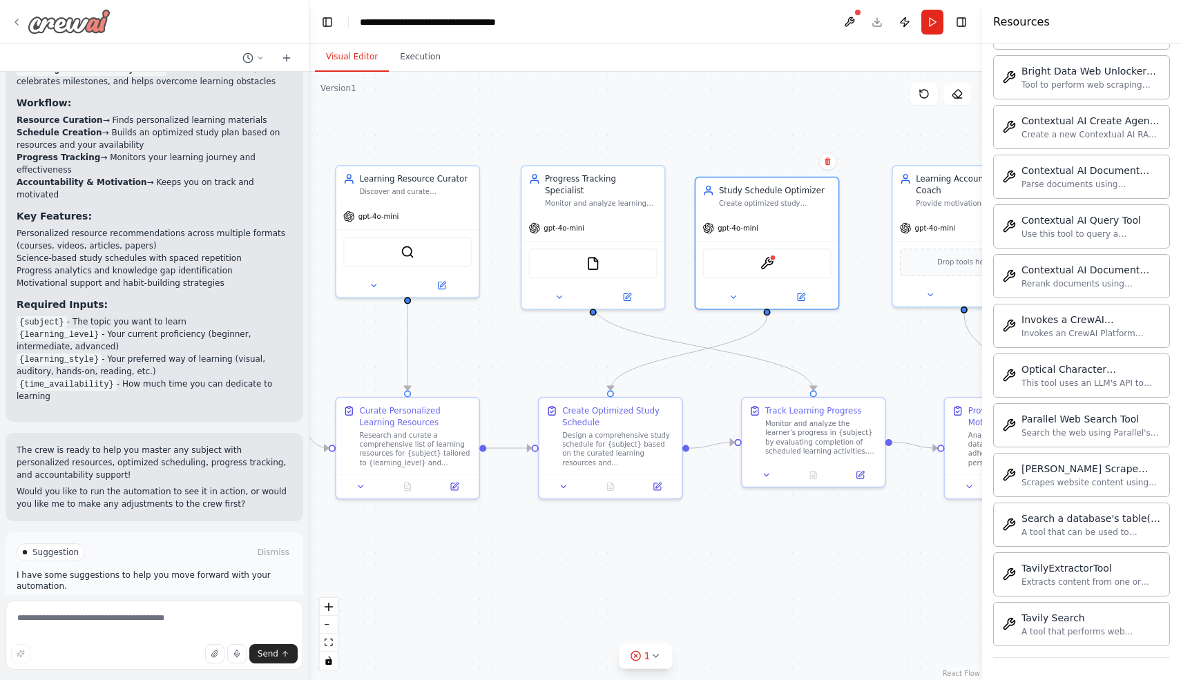
click at [15, 21] on icon at bounding box center [16, 22] width 3 height 6
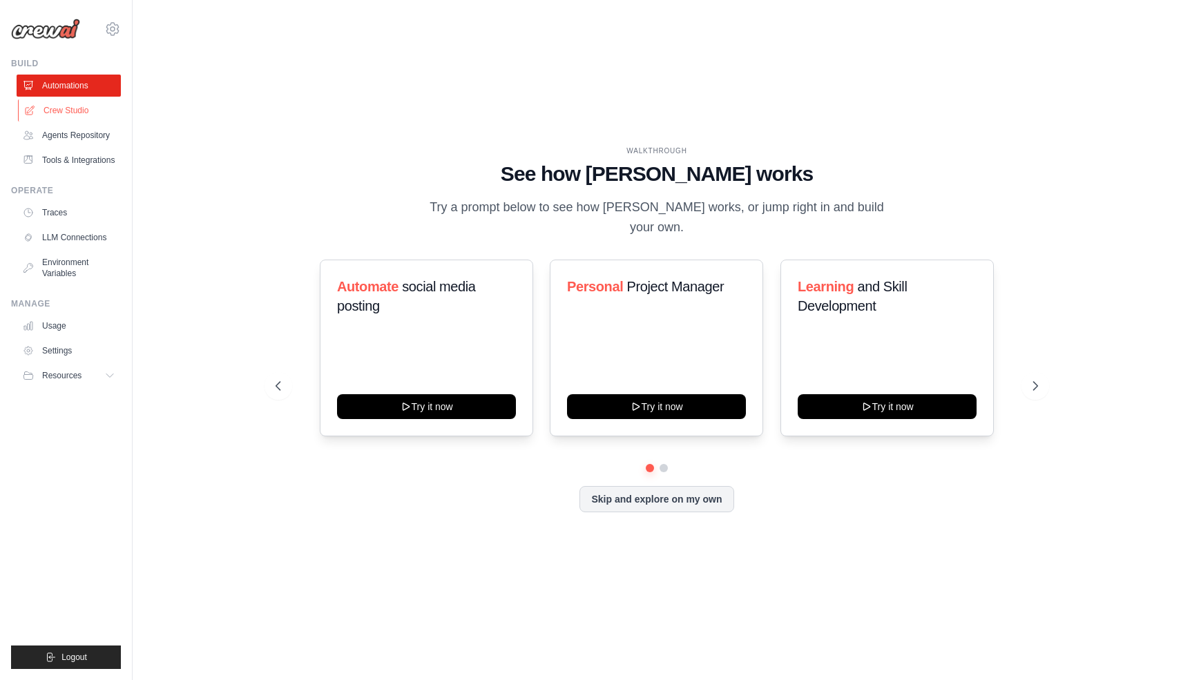
click at [68, 112] on link "Crew Studio" at bounding box center [70, 110] width 104 height 22
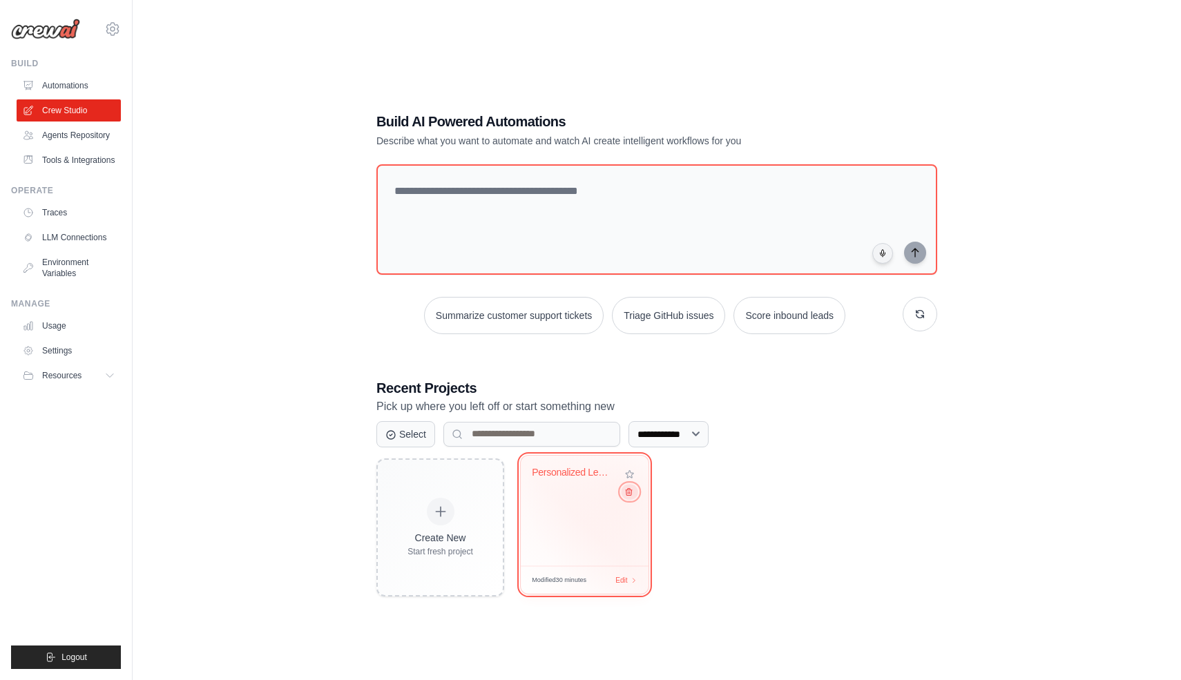
click at [628, 494] on icon at bounding box center [629, 491] width 6 height 7
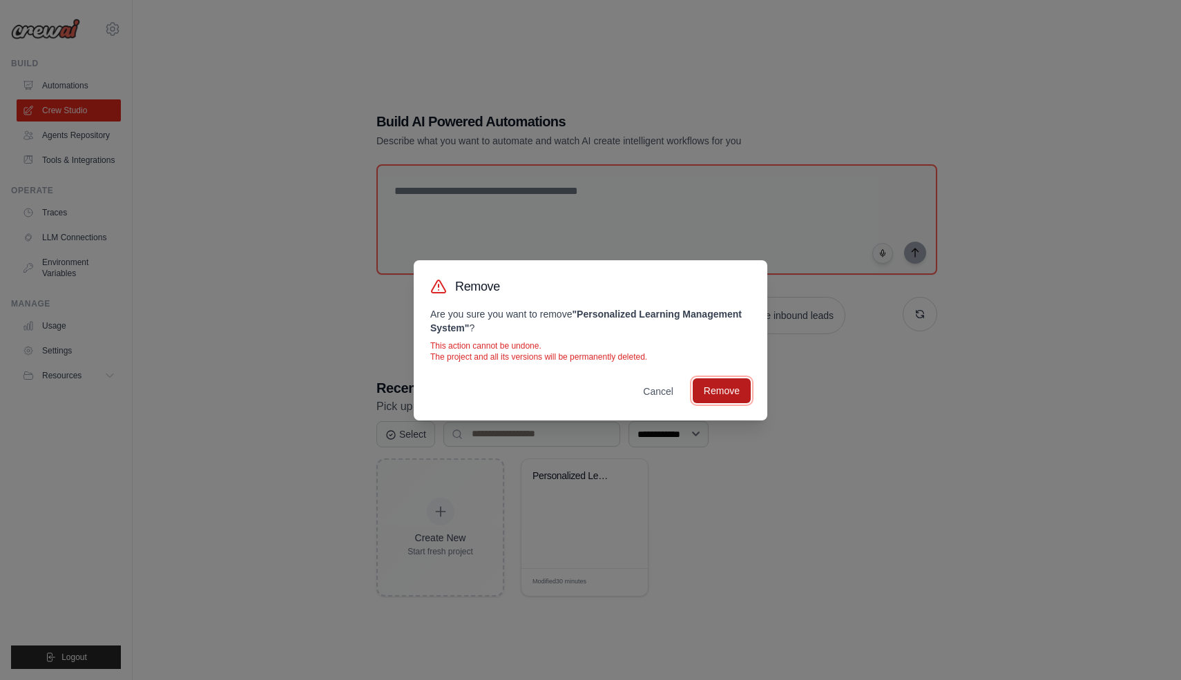
click at [719, 388] on button "Remove" at bounding box center [722, 390] width 58 height 25
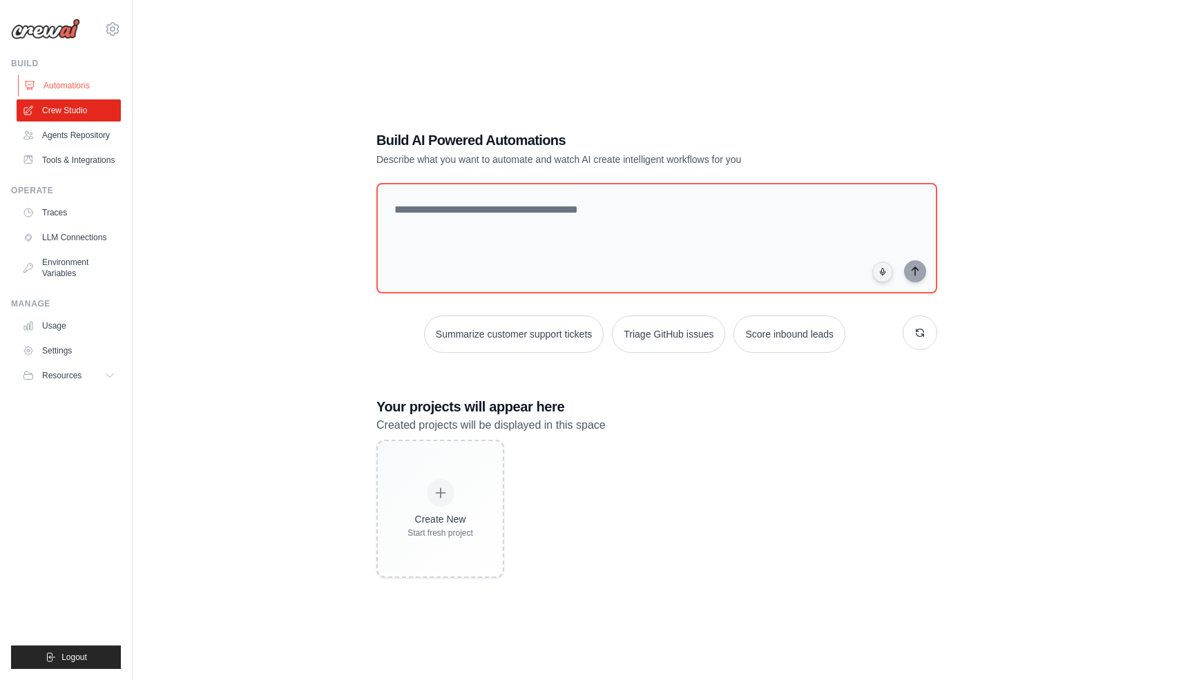
click at [68, 90] on link "Automations" at bounding box center [70, 86] width 104 height 22
click at [76, 86] on link "Automations" at bounding box center [70, 86] width 104 height 22
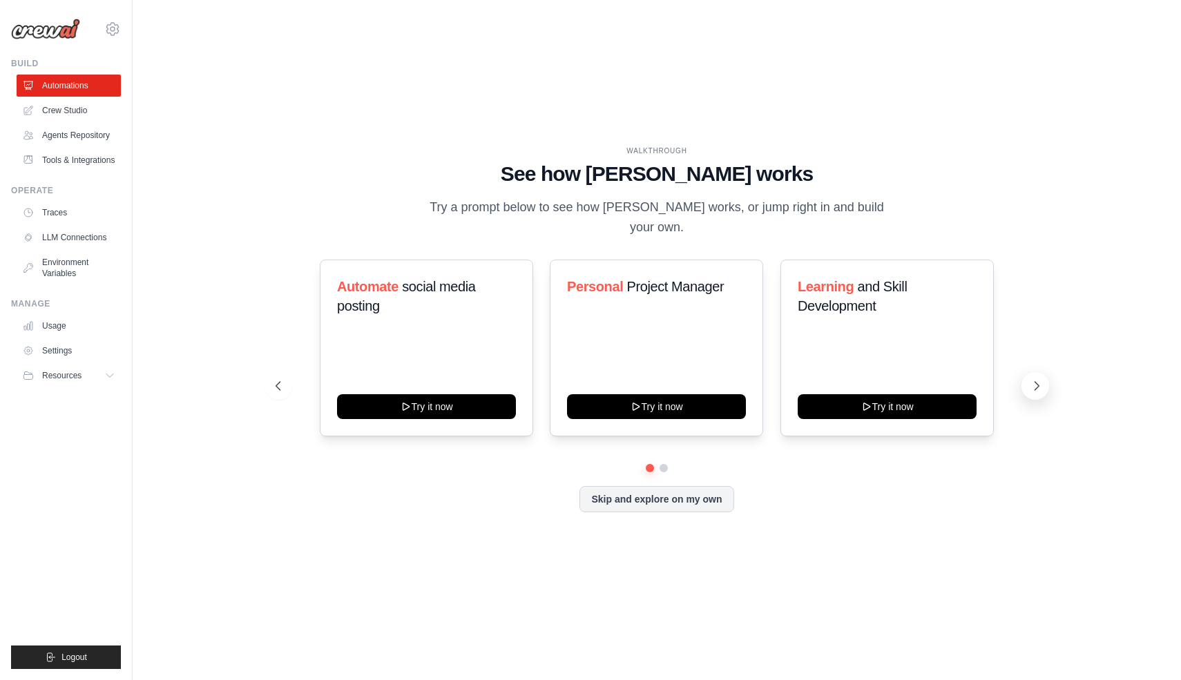
click at [1039, 379] on icon at bounding box center [1037, 386] width 14 height 14
click at [1036, 379] on icon at bounding box center [1037, 386] width 14 height 14
click at [686, 495] on button "Skip and explore on my own" at bounding box center [656, 498] width 154 height 26
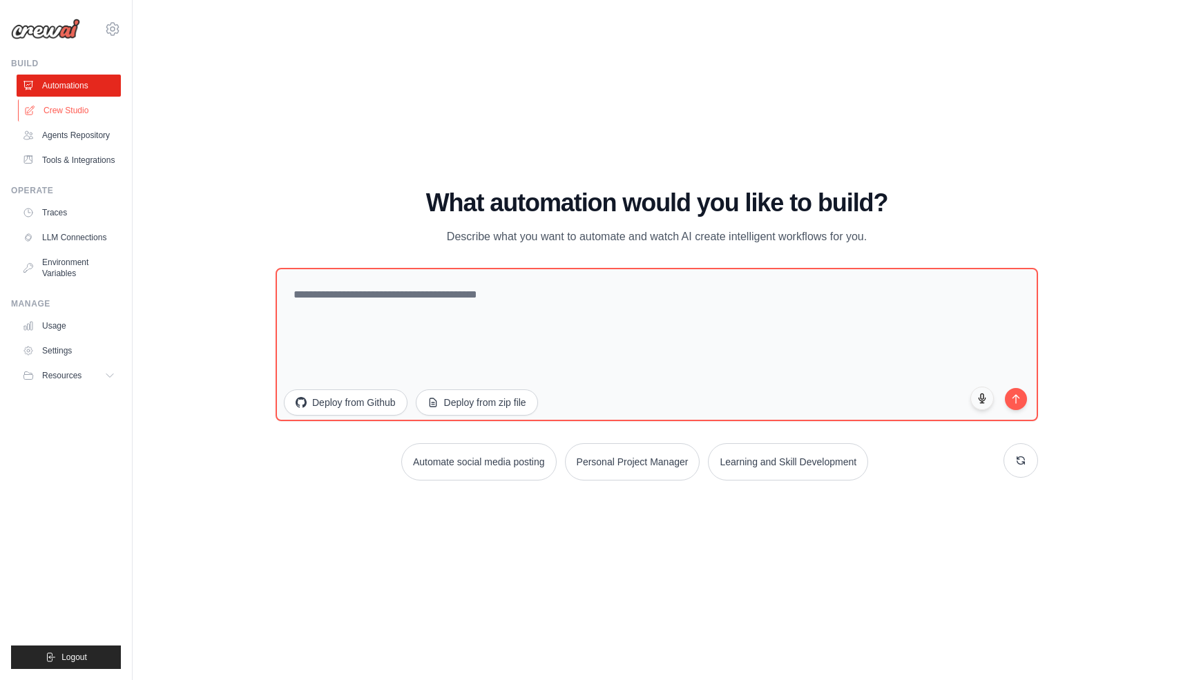
click at [70, 112] on link "Crew Studio" at bounding box center [70, 110] width 104 height 22
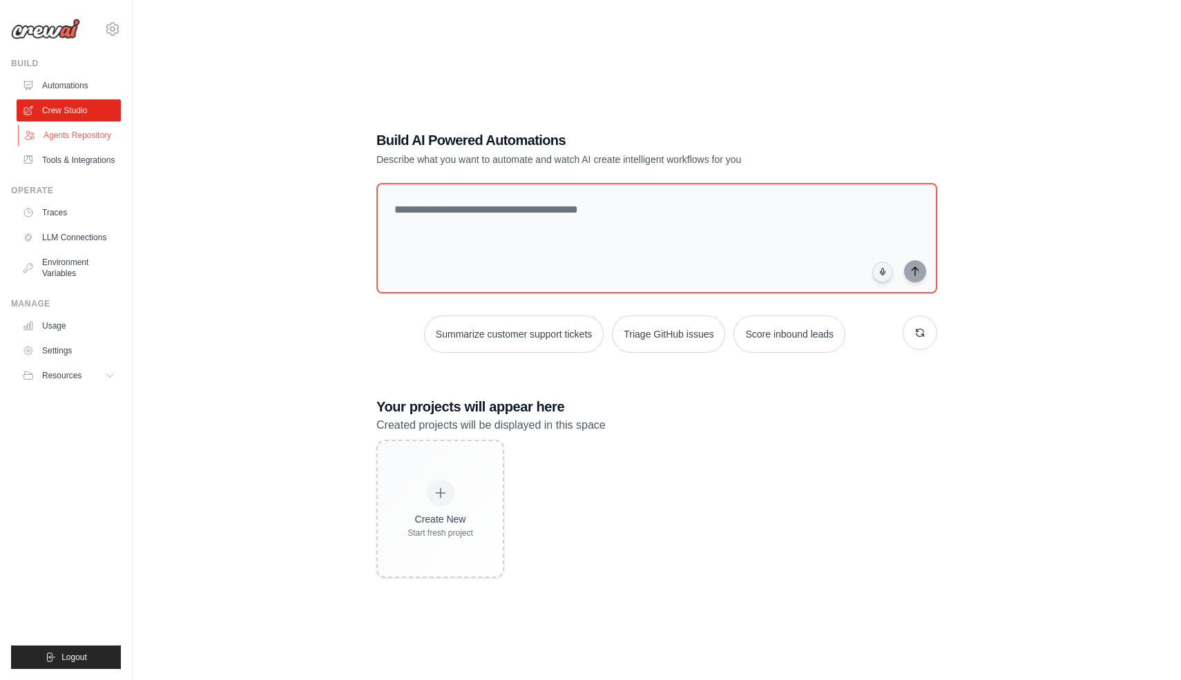
click at [76, 133] on link "Agents Repository" at bounding box center [70, 135] width 104 height 22
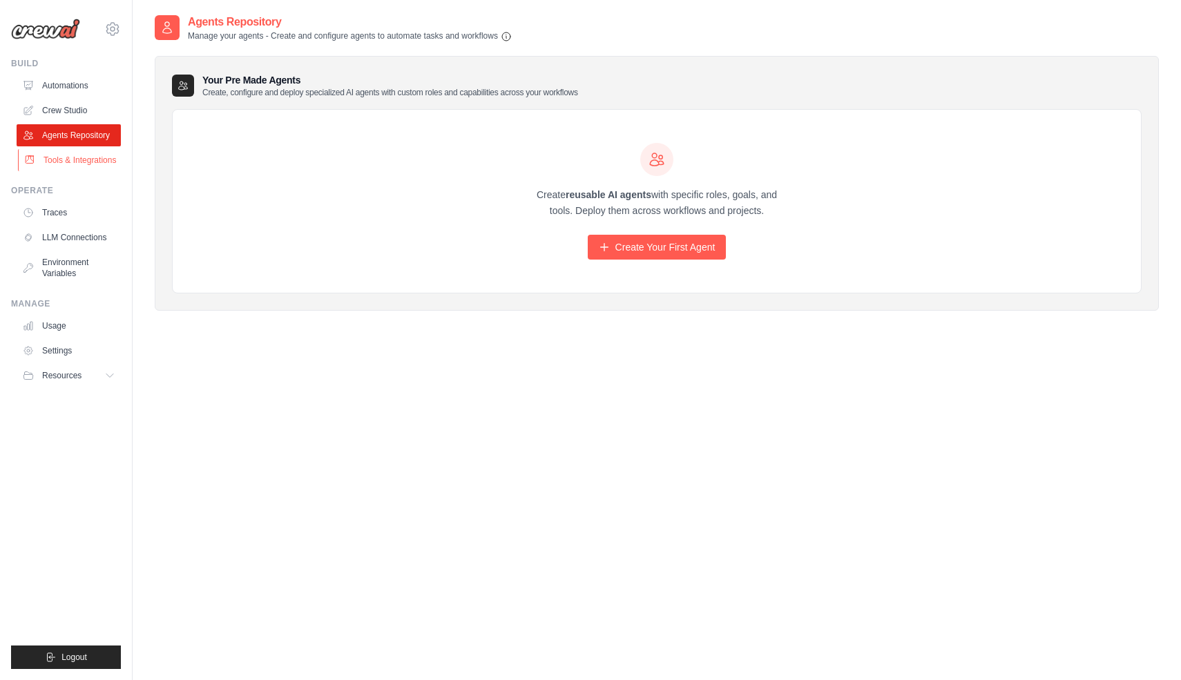
click at [80, 161] on link "Tools & Integrations" at bounding box center [70, 160] width 104 height 22
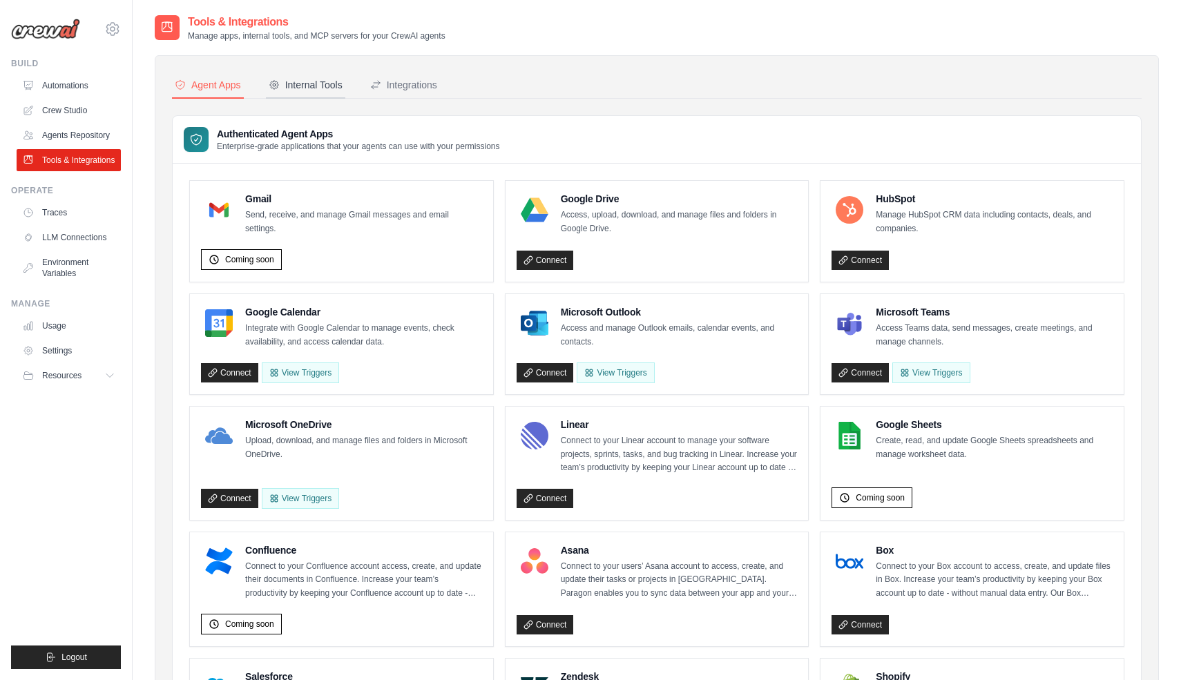
click at [317, 95] on button "Internal Tools" at bounding box center [305, 86] width 79 height 26
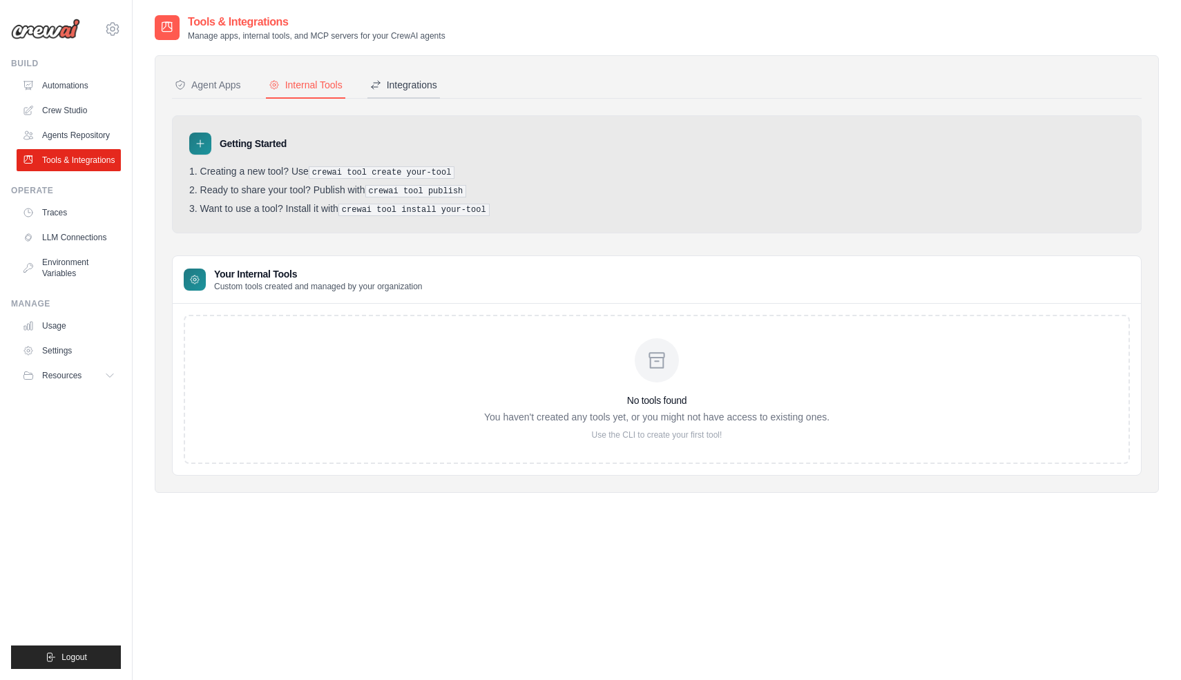
click at [410, 83] on div "Integrations" at bounding box center [403, 85] width 67 height 14
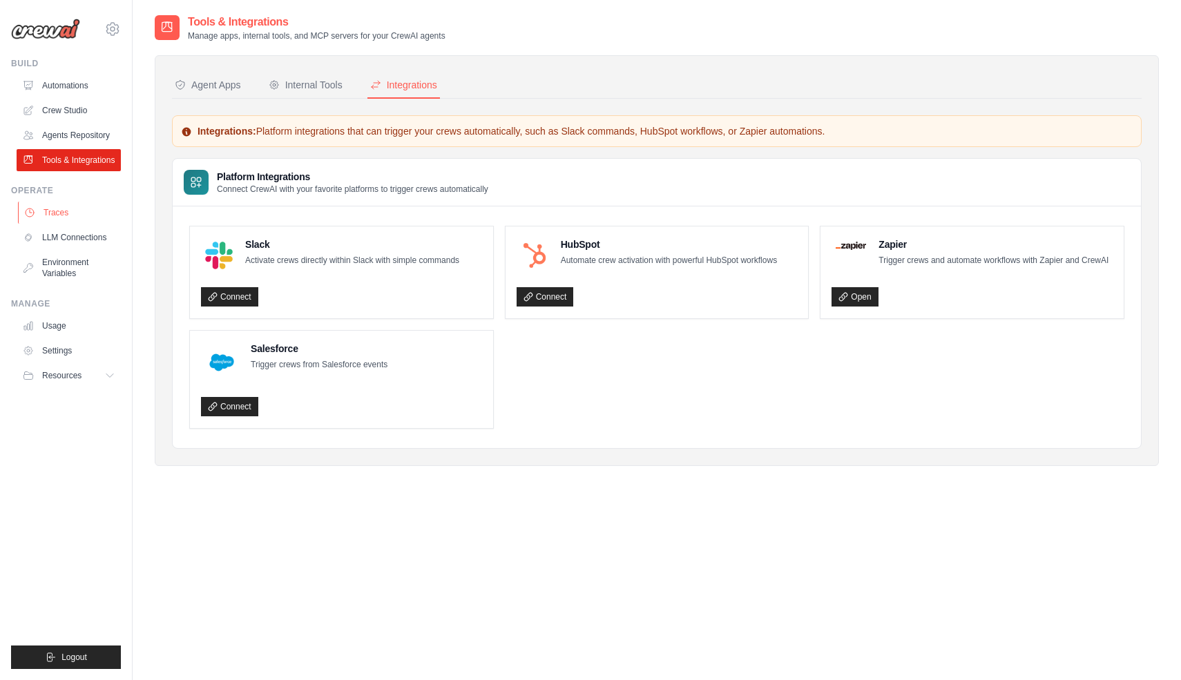
click at [55, 215] on link "Traces" at bounding box center [70, 213] width 104 height 22
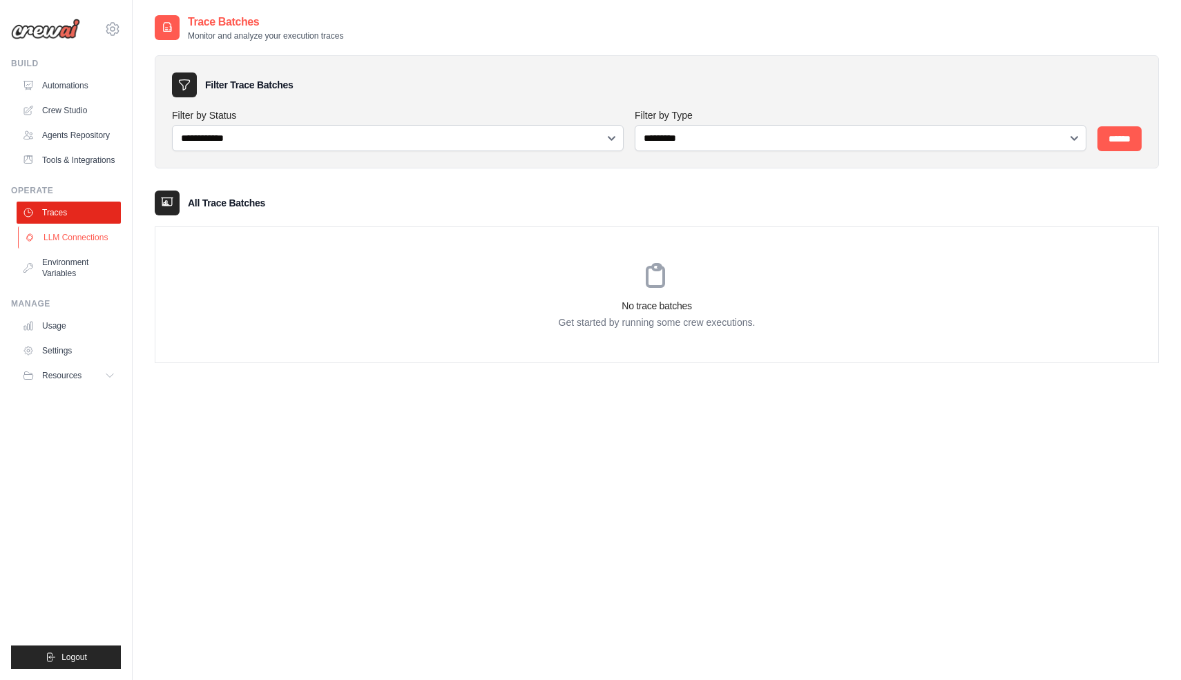
click at [59, 238] on link "LLM Connections" at bounding box center [70, 238] width 104 height 22
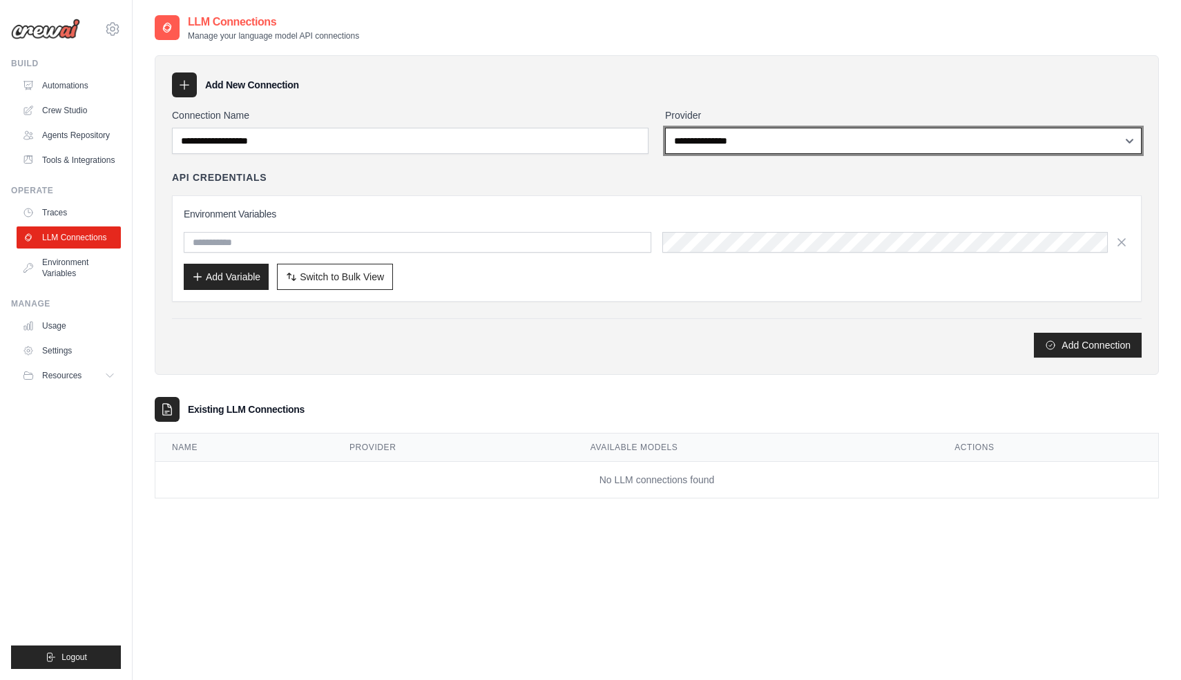
click at [688, 132] on select "**********" at bounding box center [903, 141] width 477 height 26
click at [665, 128] on select "**********" at bounding box center [903, 141] width 477 height 26
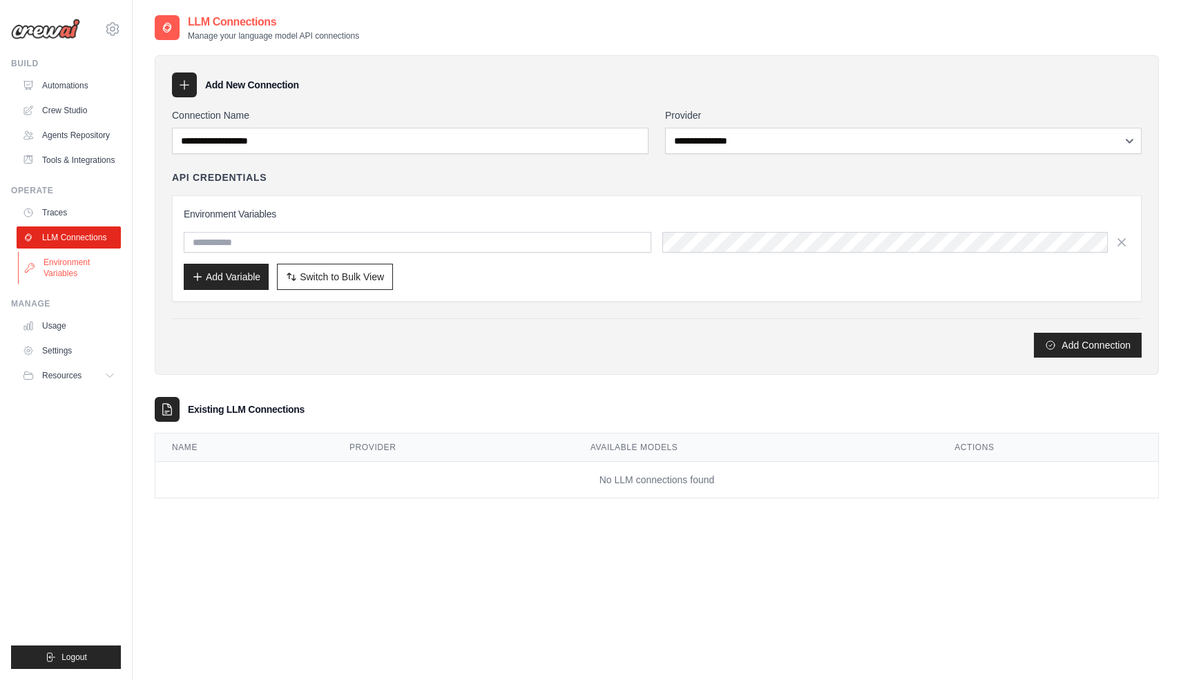
click at [66, 267] on link "Environment Variables" at bounding box center [70, 267] width 104 height 33
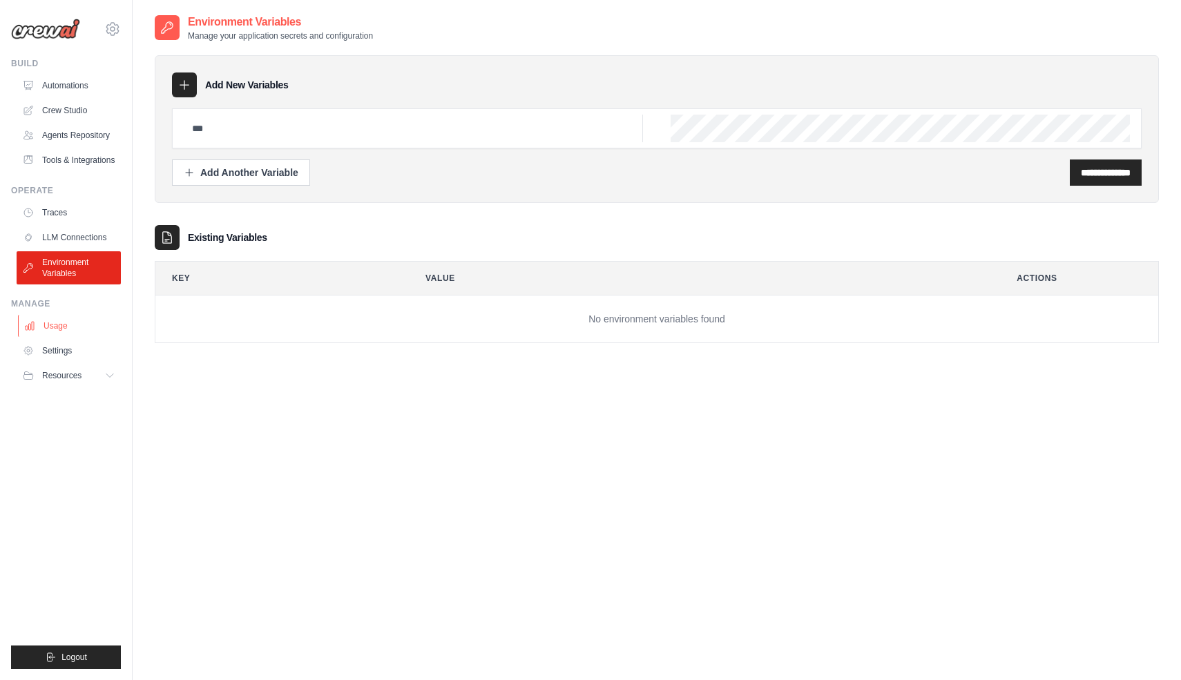
click at [52, 323] on link "Usage" at bounding box center [70, 326] width 104 height 22
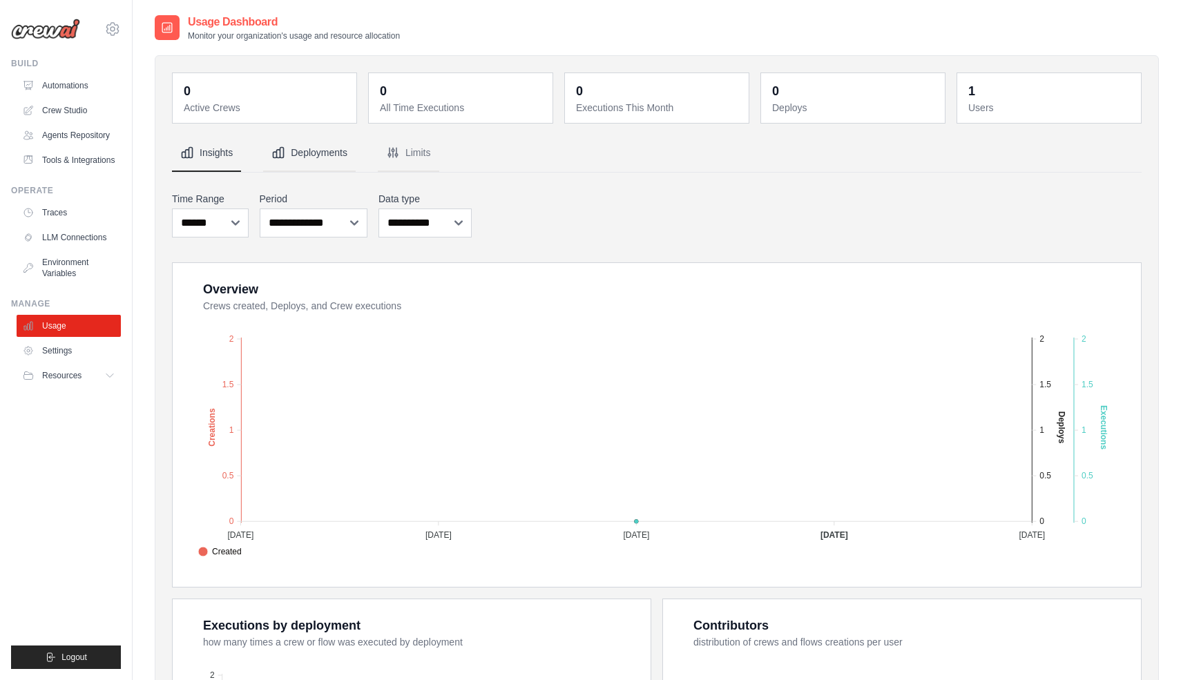
click at [307, 158] on button "Deployments" at bounding box center [309, 153] width 93 height 37
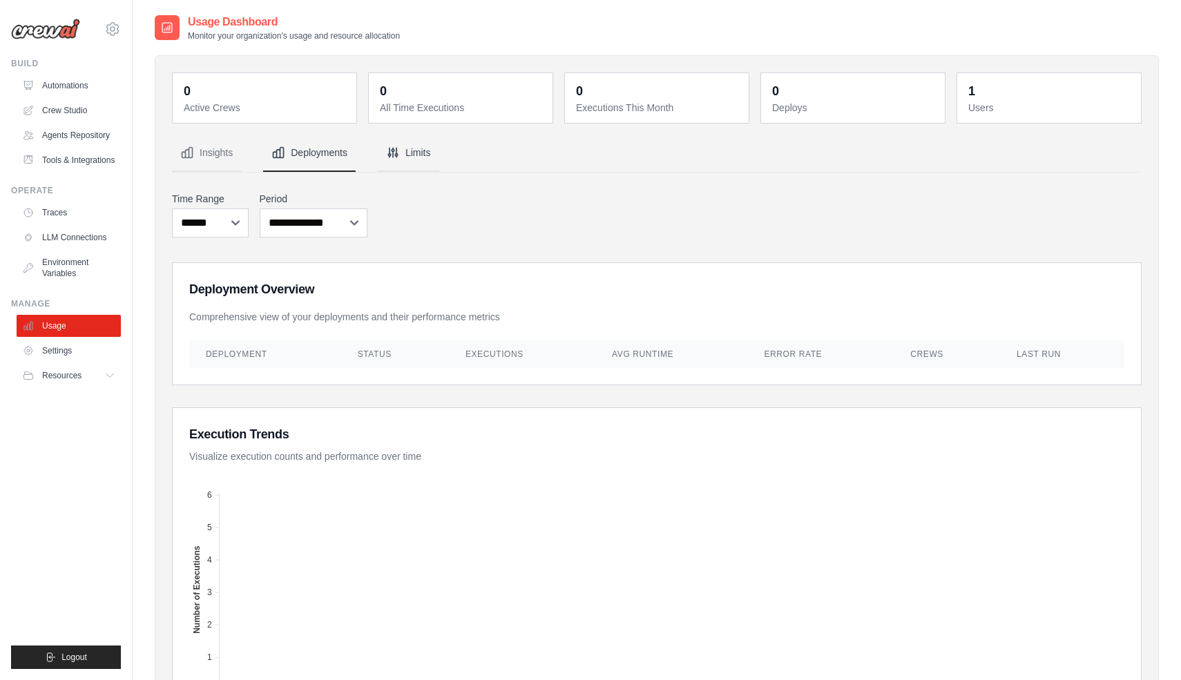
click at [405, 151] on button "Limits" at bounding box center [408, 153] width 61 height 37
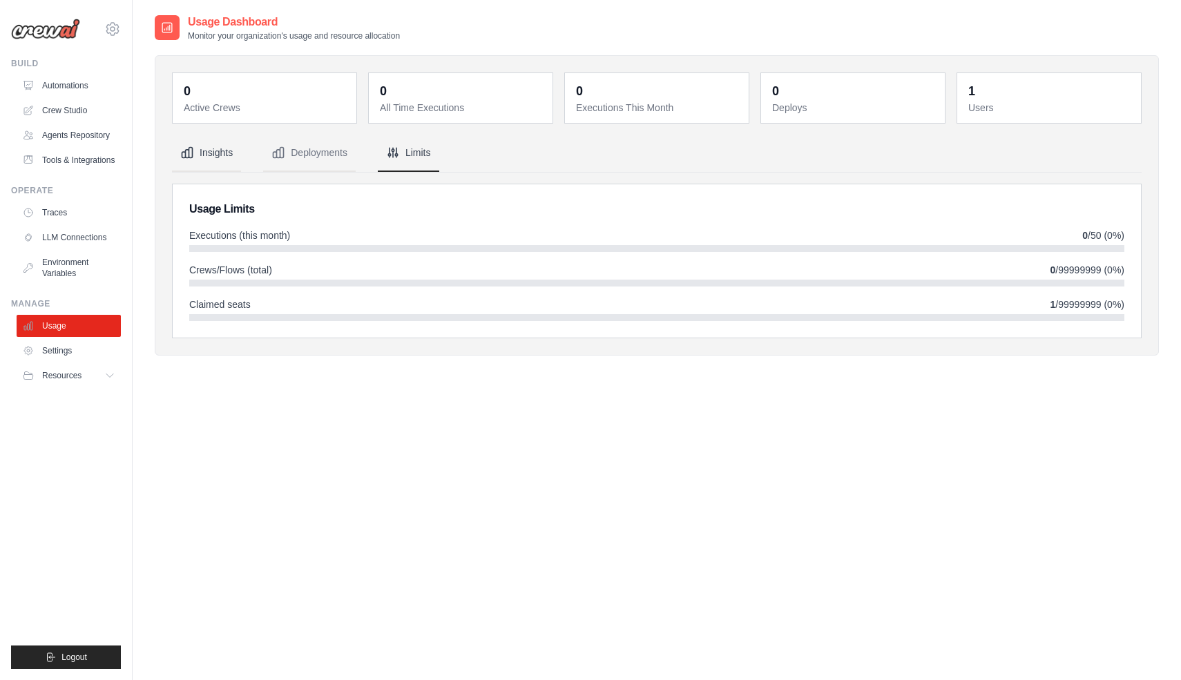
click at [209, 154] on button "Insights" at bounding box center [206, 153] width 69 height 37
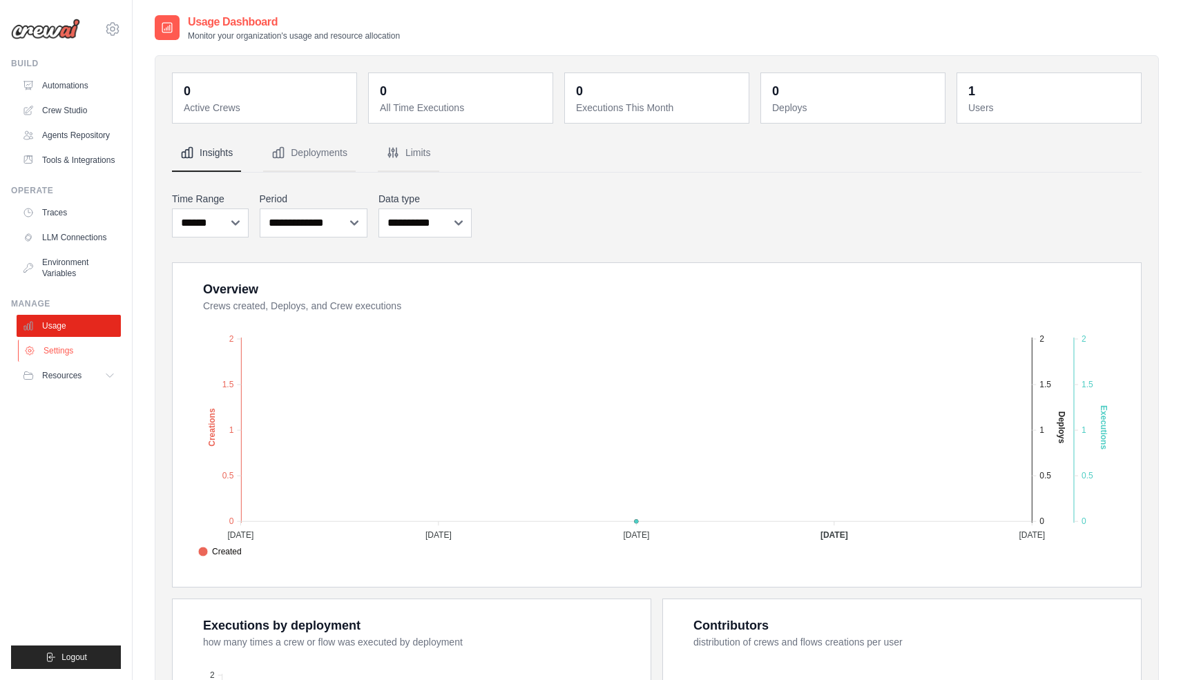
click at [62, 350] on link "Settings" at bounding box center [70, 351] width 104 height 22
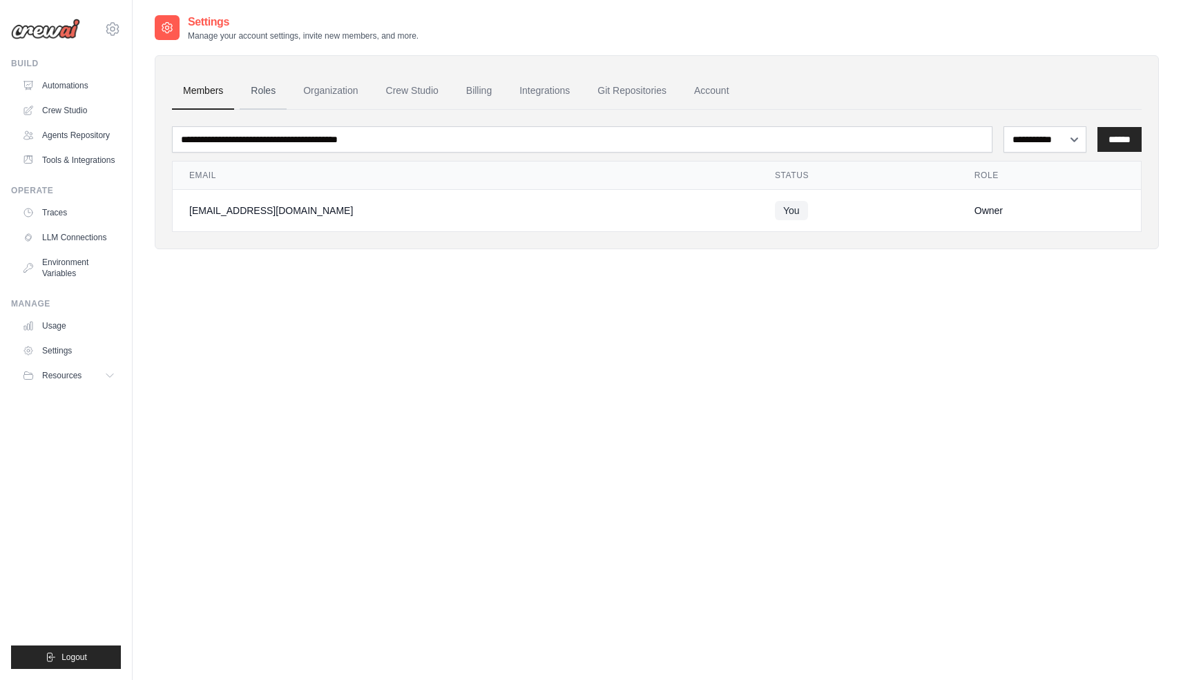
click at [266, 90] on link "Roles" at bounding box center [263, 91] width 47 height 37
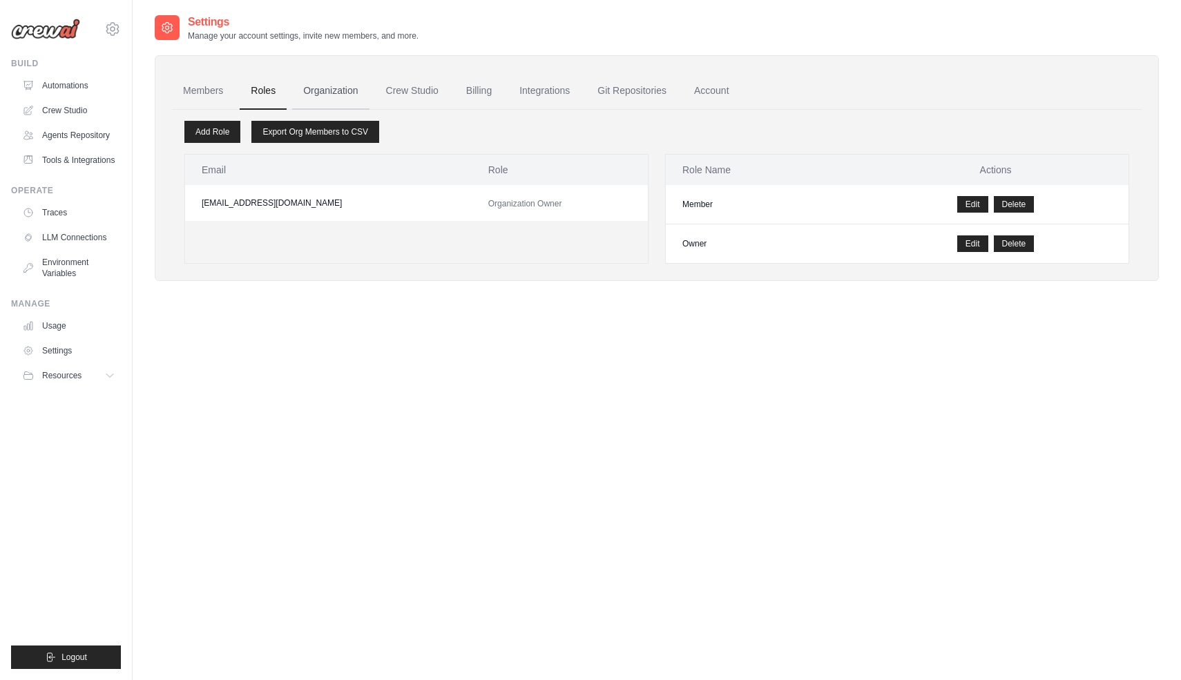
click at [337, 93] on link "Organization" at bounding box center [330, 91] width 77 height 37
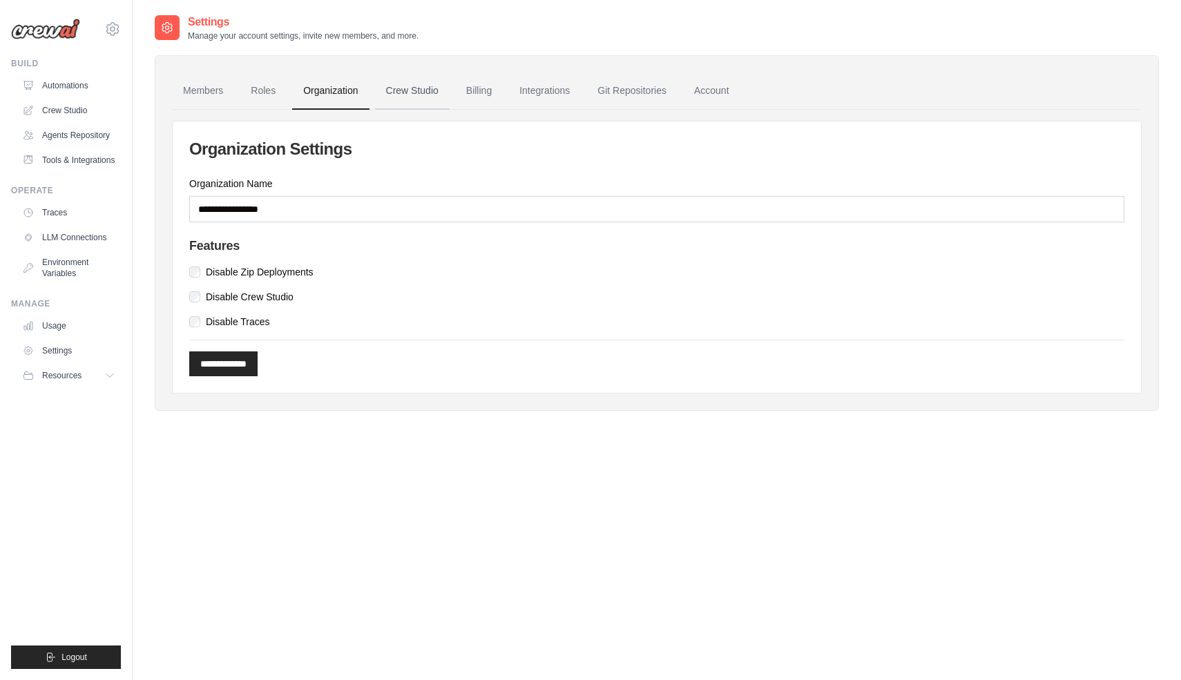
click at [421, 92] on link "Crew Studio" at bounding box center [412, 91] width 75 height 37
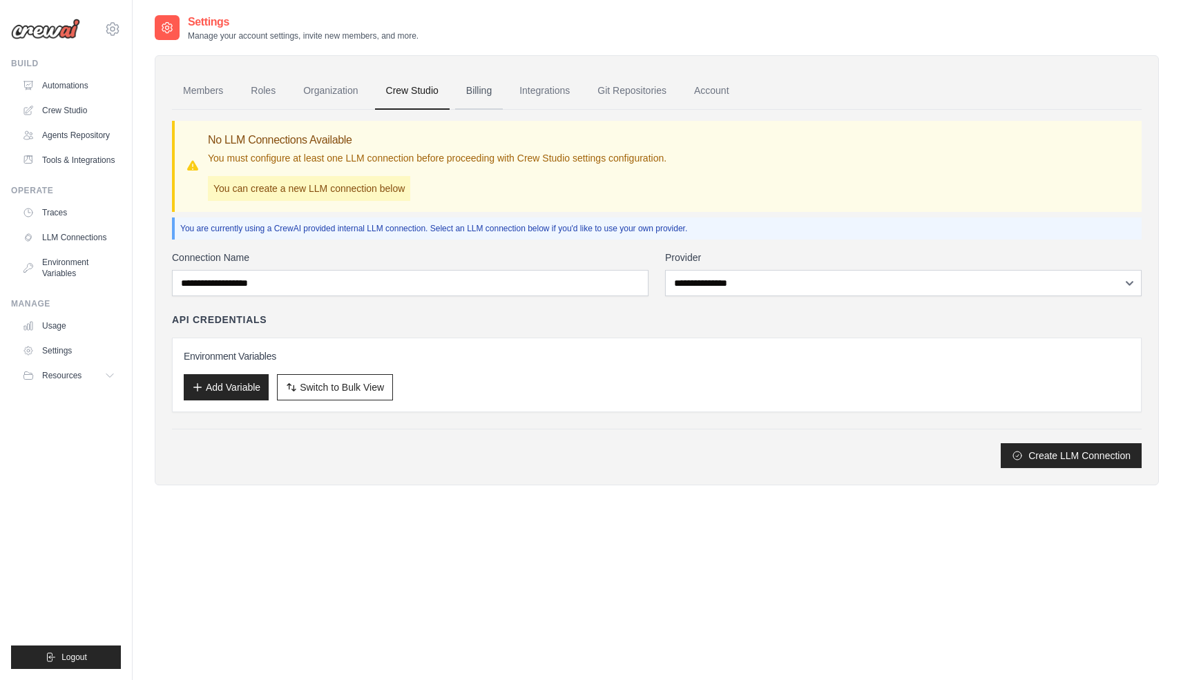
click at [494, 90] on link "Billing" at bounding box center [479, 91] width 48 height 37
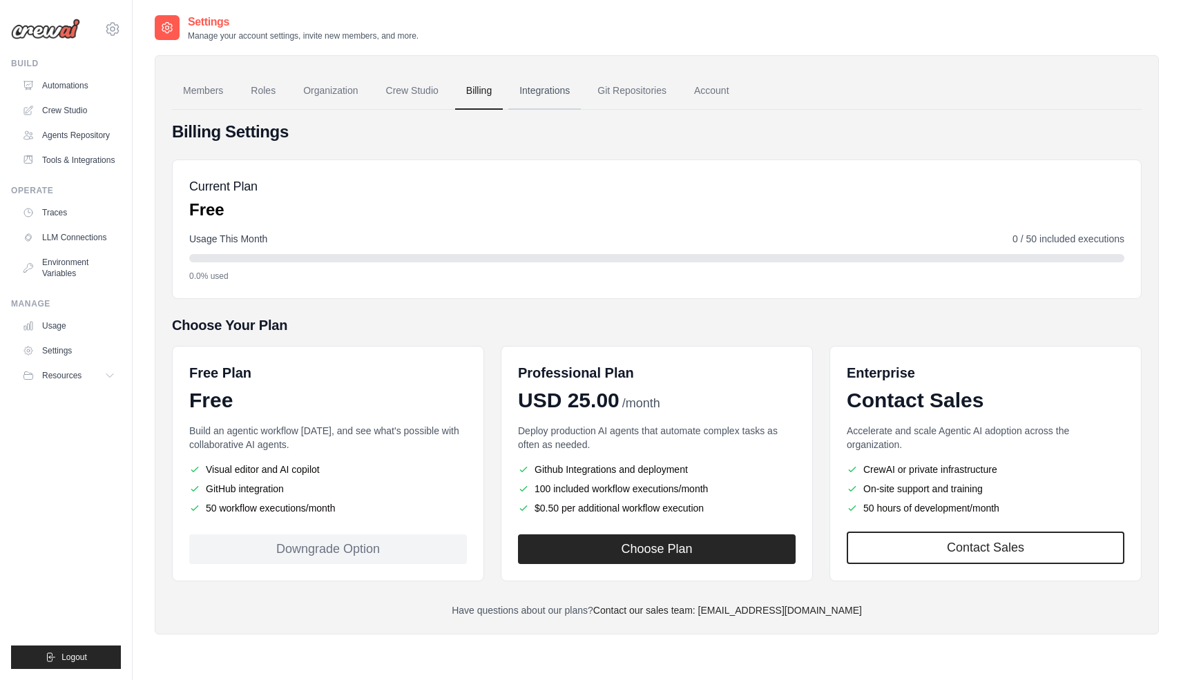
click at [544, 90] on link "Integrations" at bounding box center [544, 91] width 73 height 37
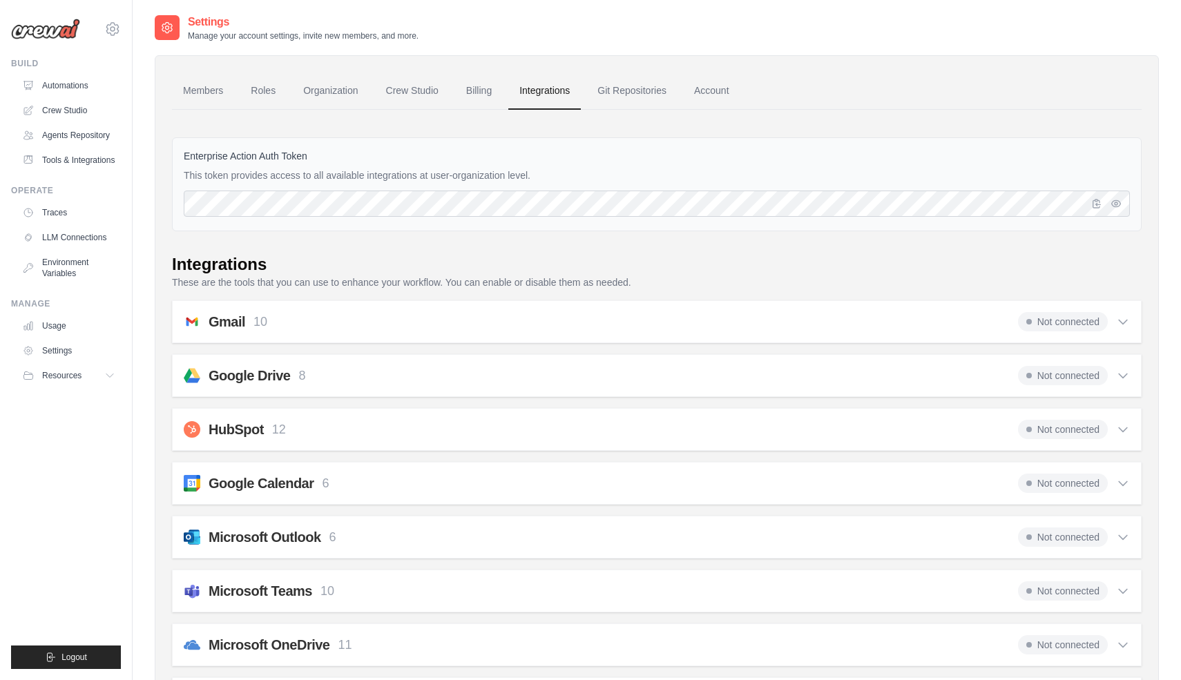
click at [1122, 319] on icon at bounding box center [1123, 322] width 14 height 14
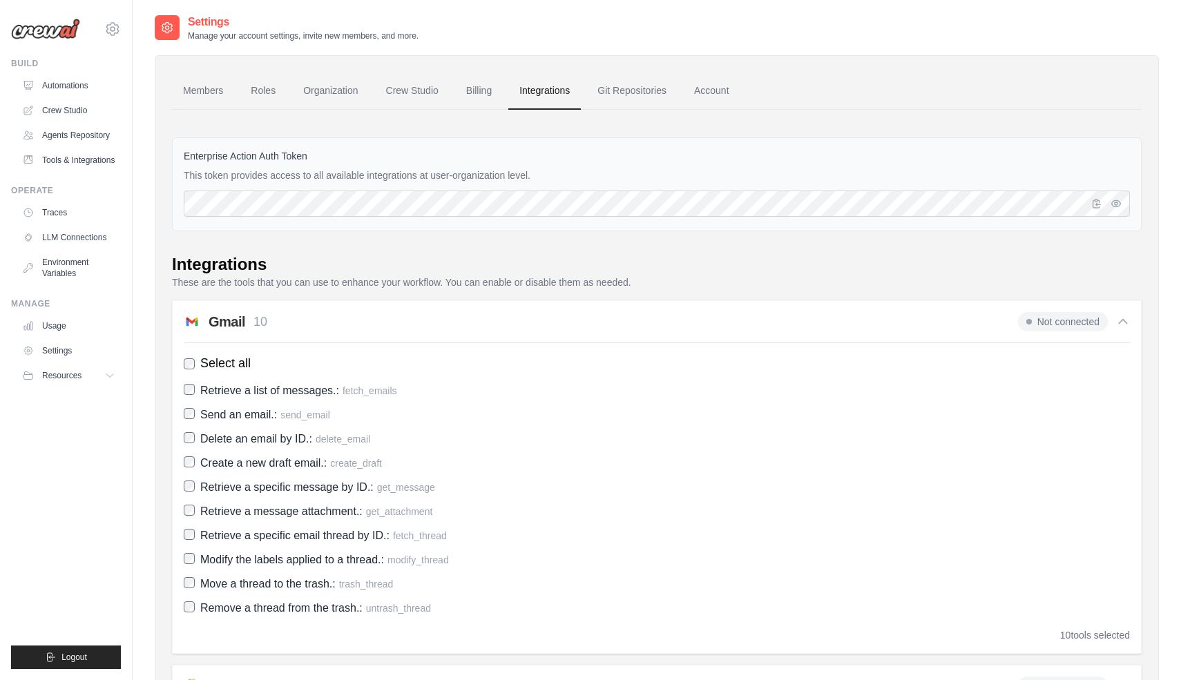
click at [1122, 319] on icon at bounding box center [1123, 322] width 14 height 14
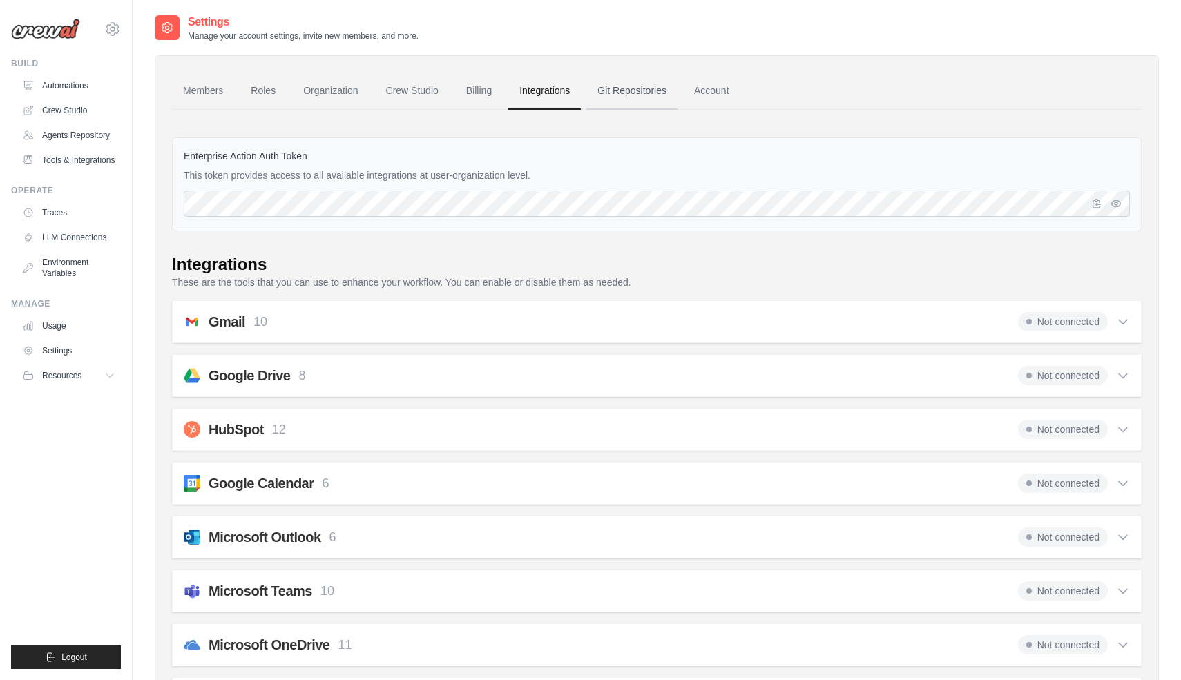
click at [637, 95] on link "Git Repositories" at bounding box center [631, 91] width 91 height 37
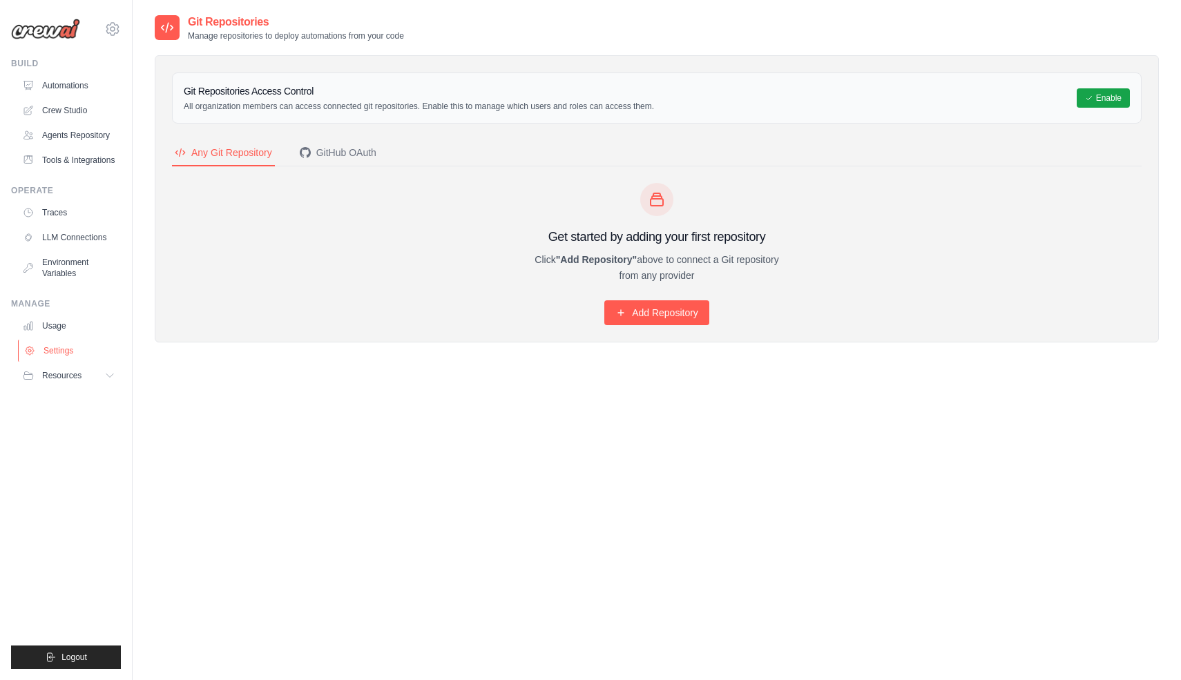
click at [58, 354] on link "Settings" at bounding box center [70, 351] width 104 height 22
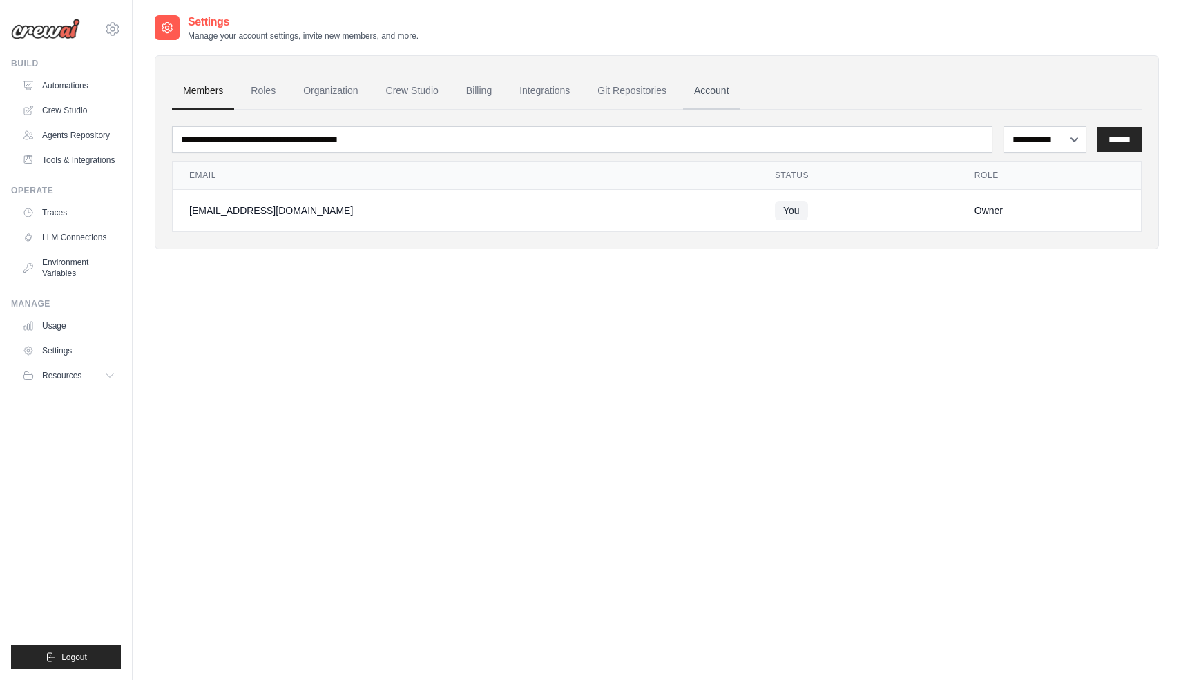
click at [706, 86] on link "Account" at bounding box center [711, 91] width 57 height 37
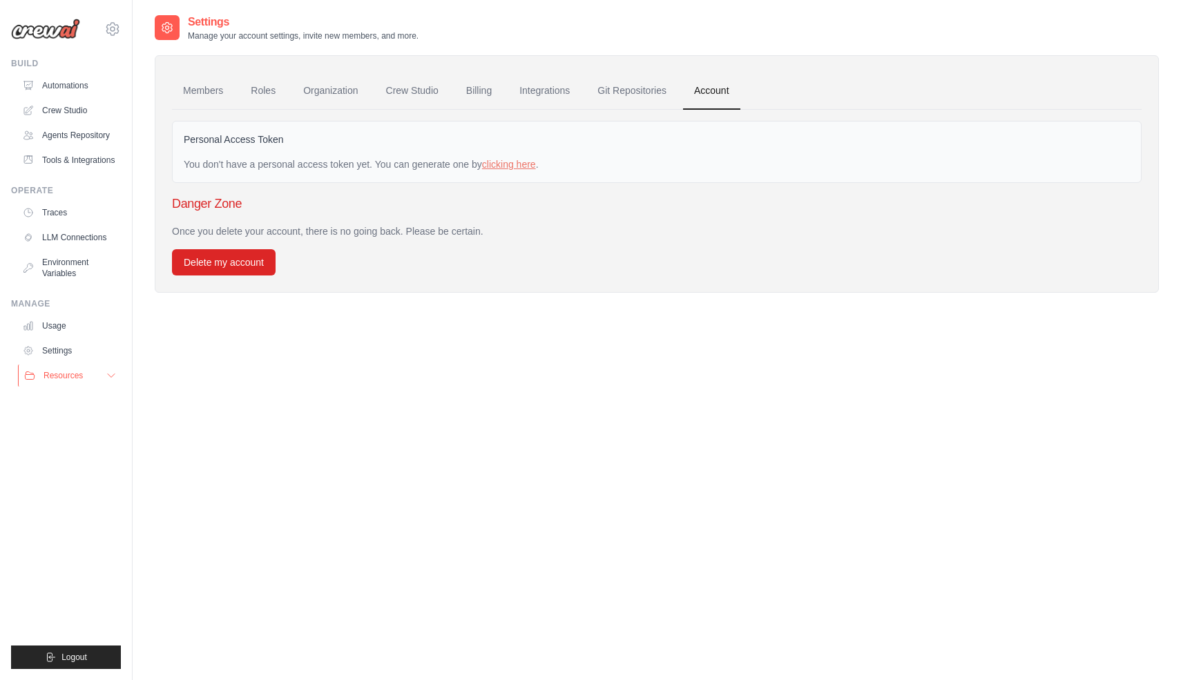
click at [63, 371] on span "Resources" at bounding box center [63, 375] width 39 height 11
click at [70, 397] on span "Documentation" at bounding box center [77, 399] width 56 height 11
click at [64, 109] on link "Crew Studio" at bounding box center [70, 110] width 104 height 22
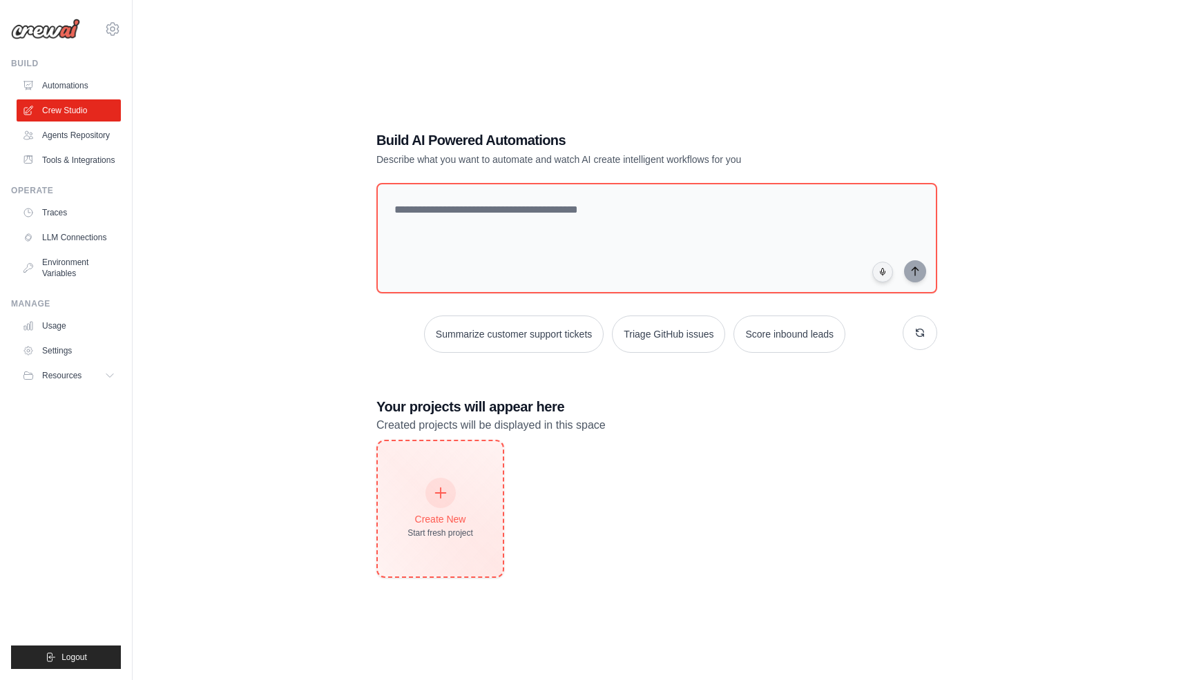
click at [443, 495] on icon at bounding box center [440, 493] width 15 height 15
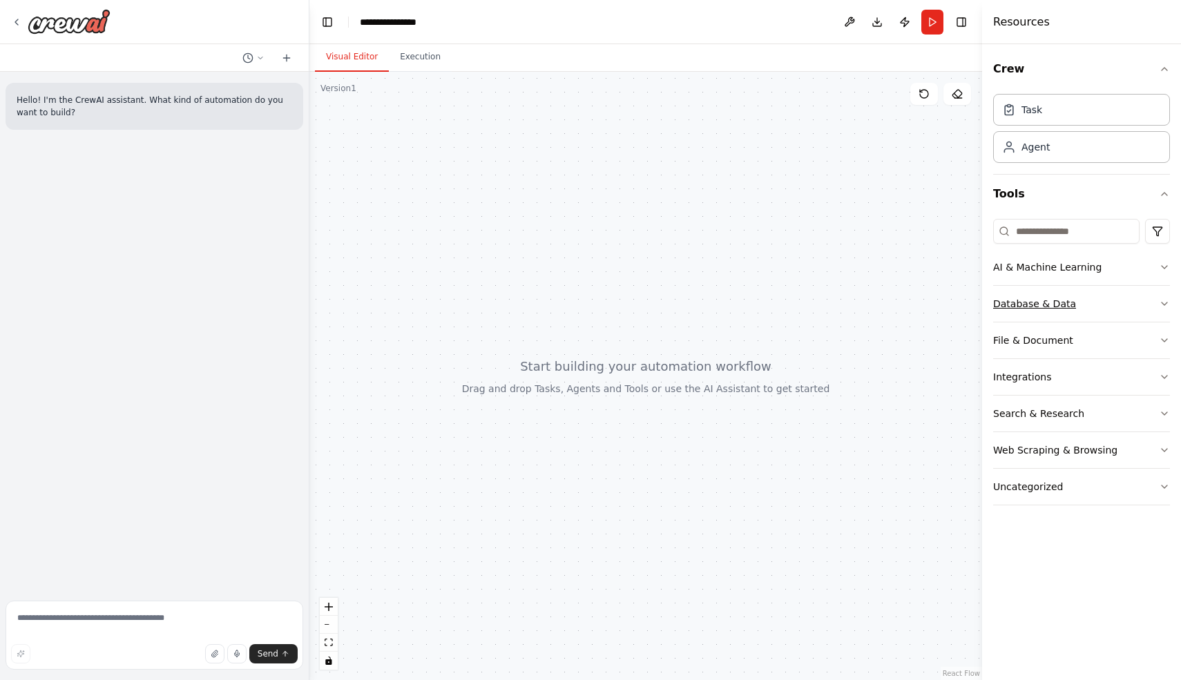
click at [1081, 305] on button "Database & Data" at bounding box center [1081, 304] width 177 height 36
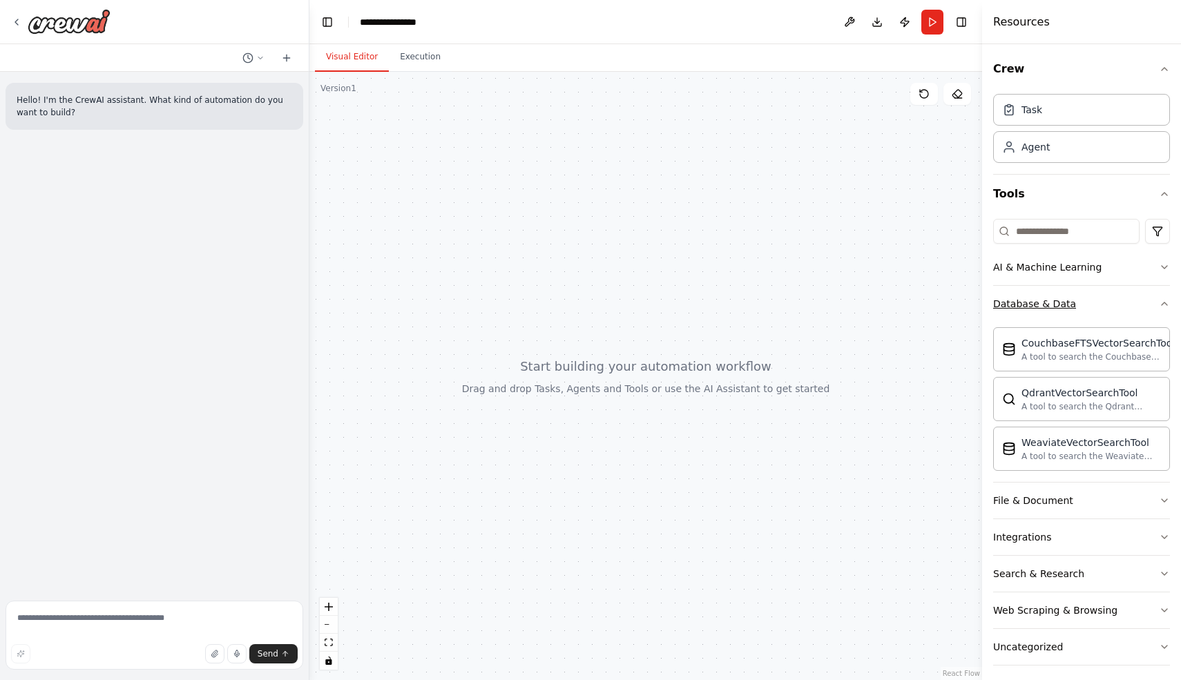
click at [1081, 305] on button "Database & Data" at bounding box center [1081, 304] width 177 height 36
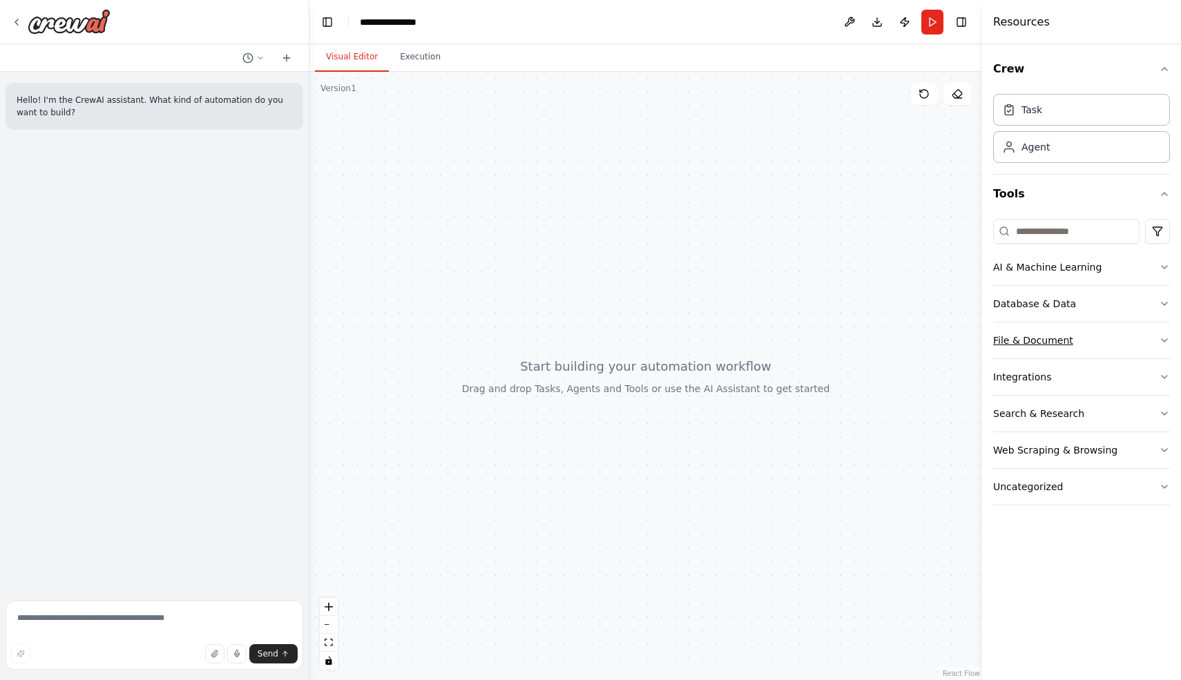
click at [1077, 343] on button "File & Document" at bounding box center [1081, 341] width 177 height 36
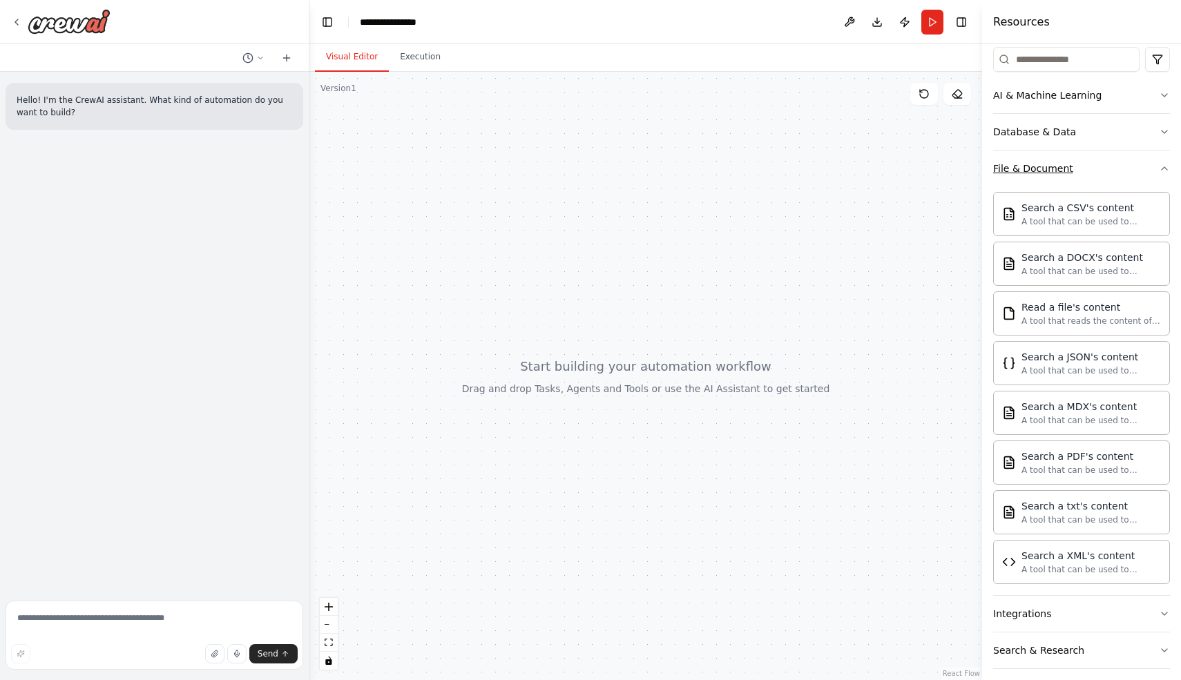
scroll to position [176, 0]
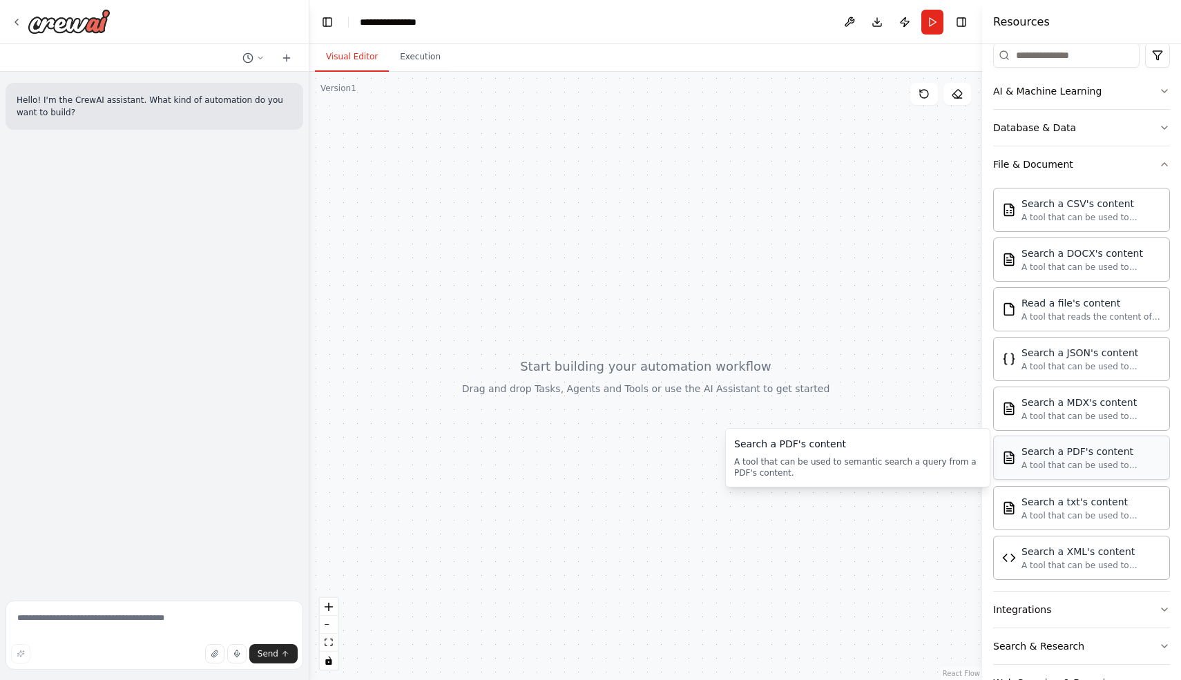
click at [1077, 460] on div "A tool that can be used to semantic search a query from a PDF's content." at bounding box center [1091, 465] width 140 height 11
drag, startPoint x: 1094, startPoint y: 457, endPoint x: 635, endPoint y: 264, distance: 497.7
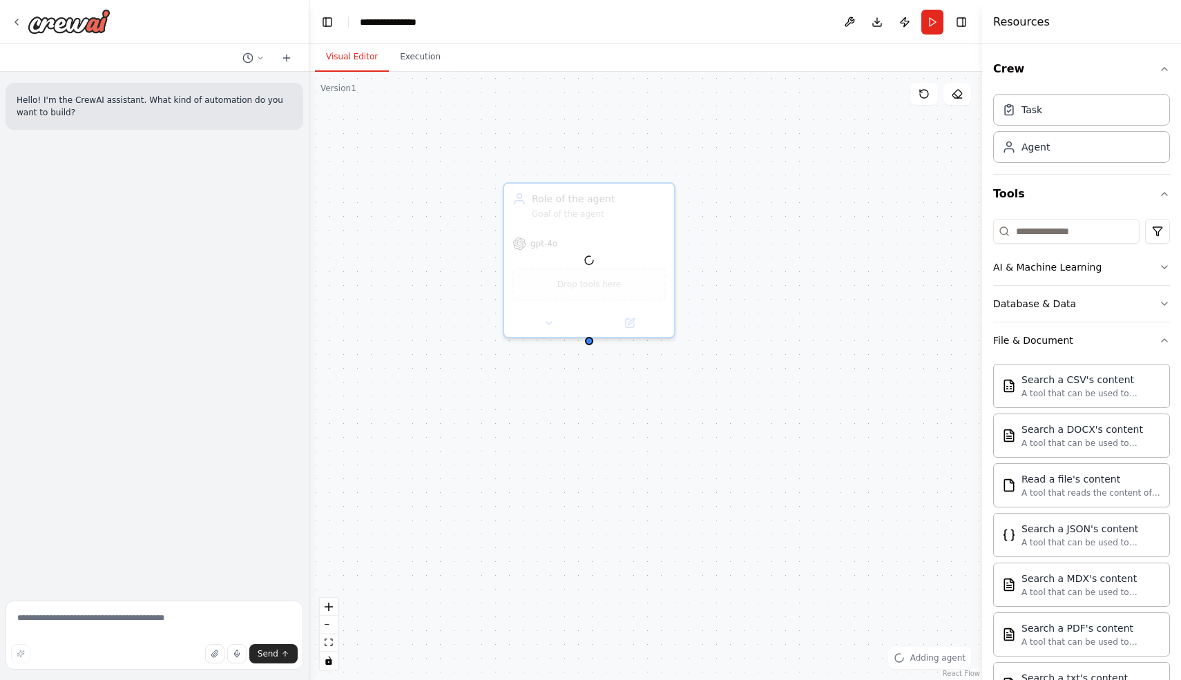
drag, startPoint x: 1037, startPoint y: 146, endPoint x: 497, endPoint y: 181, distance: 541.9
click at [623, 316] on button at bounding box center [629, 320] width 78 height 17
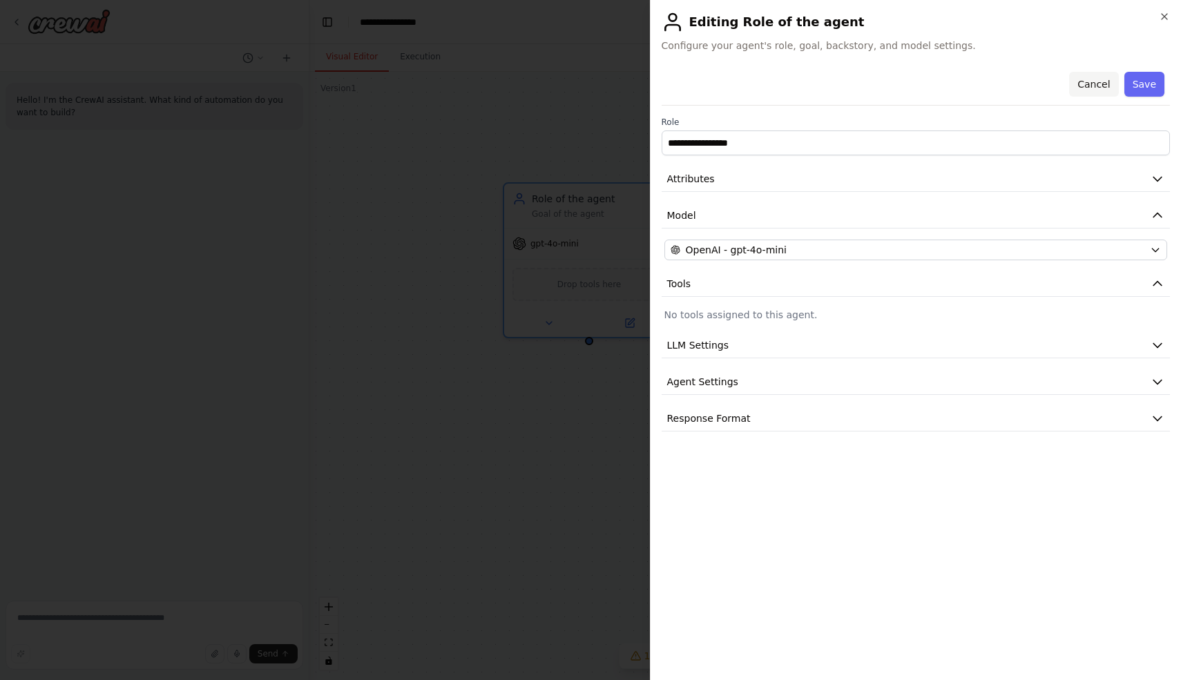
click at [1089, 81] on button "Cancel" at bounding box center [1093, 84] width 49 height 25
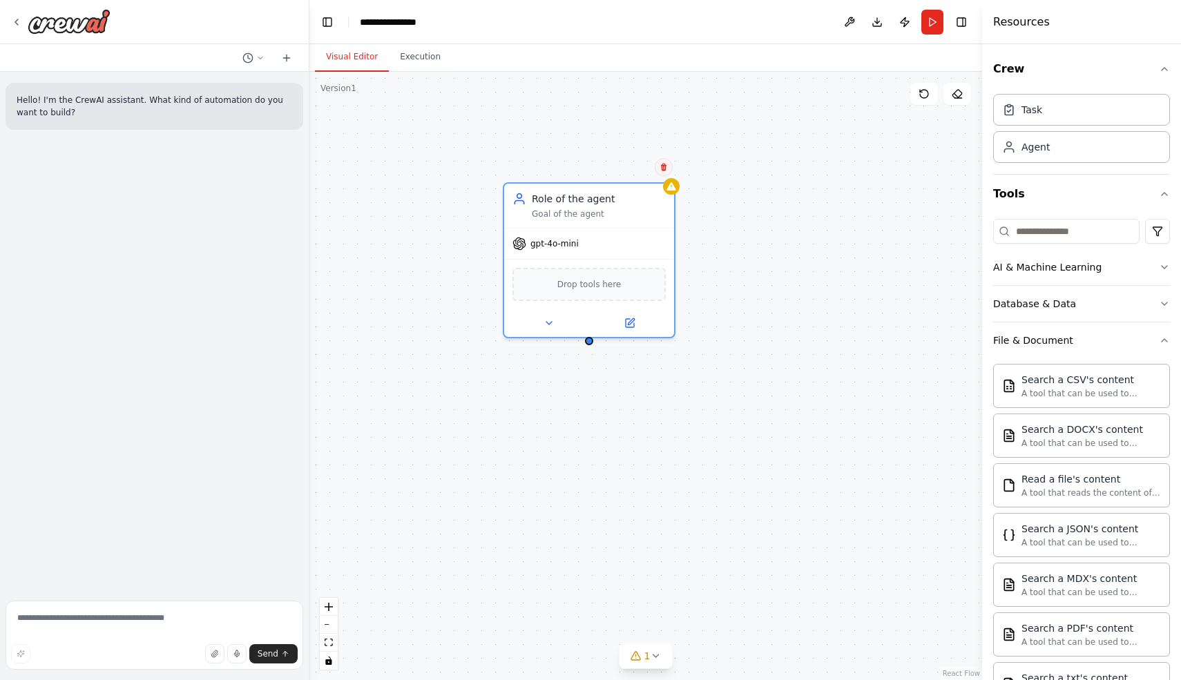
click at [667, 165] on icon at bounding box center [664, 167] width 8 height 8
click at [628, 163] on button "Confirm" at bounding box center [624, 167] width 49 height 17
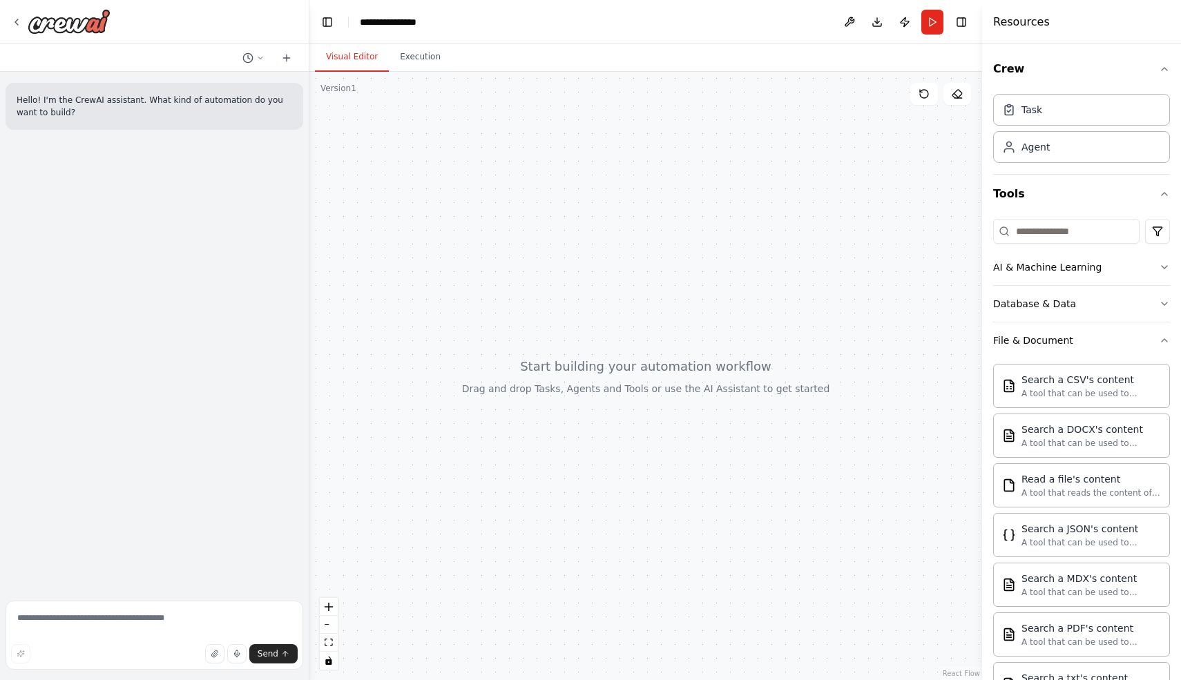
click at [127, 109] on p "Hello! I'm the CrewAI assistant. What kind of automation do you want to build?" at bounding box center [155, 106] width 276 height 25
click at [122, 626] on textarea at bounding box center [155, 635] width 298 height 69
click at [72, 633] on textarea "**********" at bounding box center [155, 631] width 298 height 77
click at [244, 632] on textarea "**********" at bounding box center [155, 631] width 298 height 77
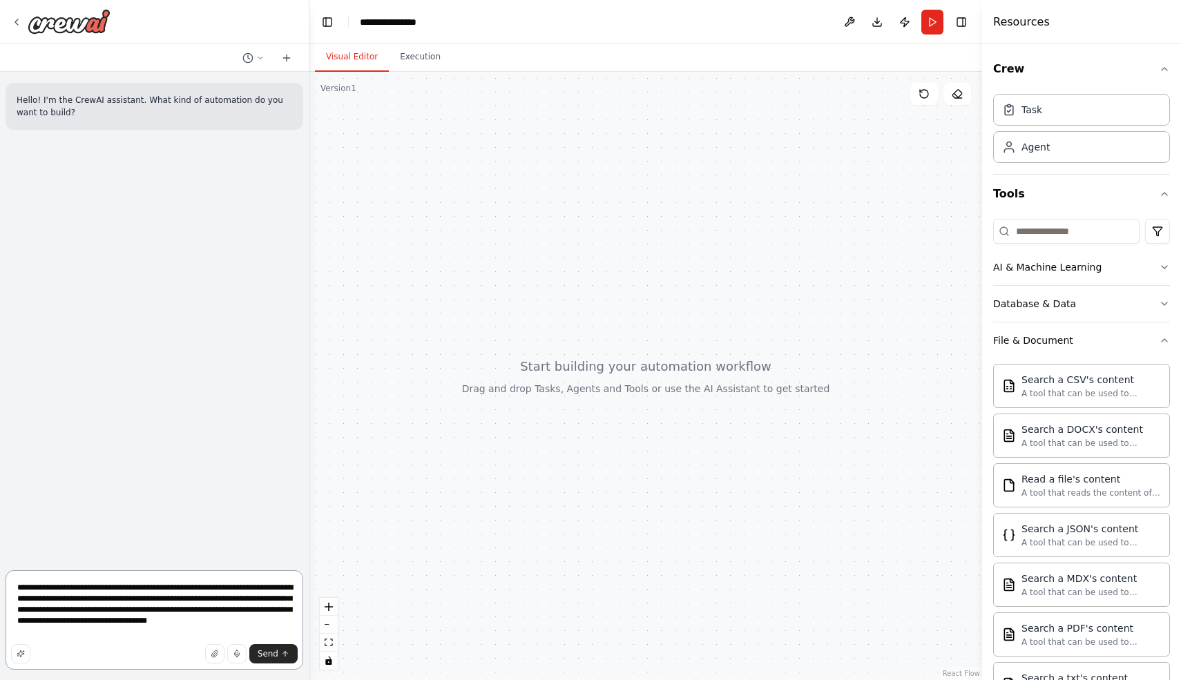
click at [251, 622] on textarea "**********" at bounding box center [155, 619] width 298 height 99
type textarea "**********"
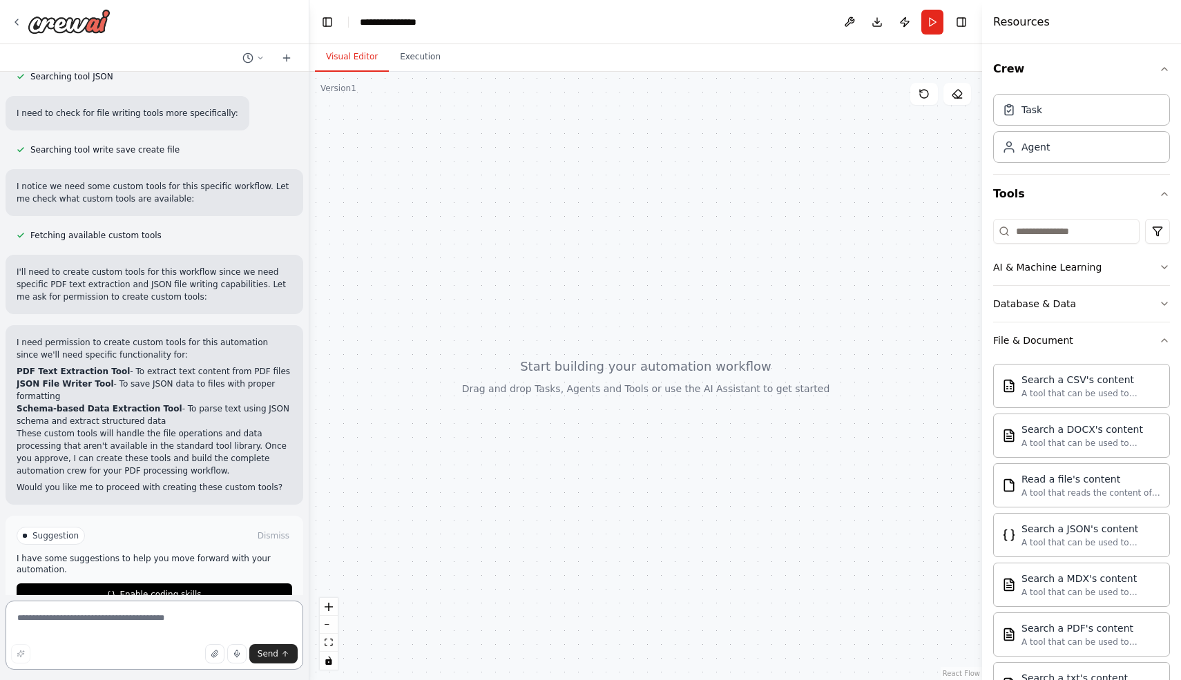
scroll to position [476, 0]
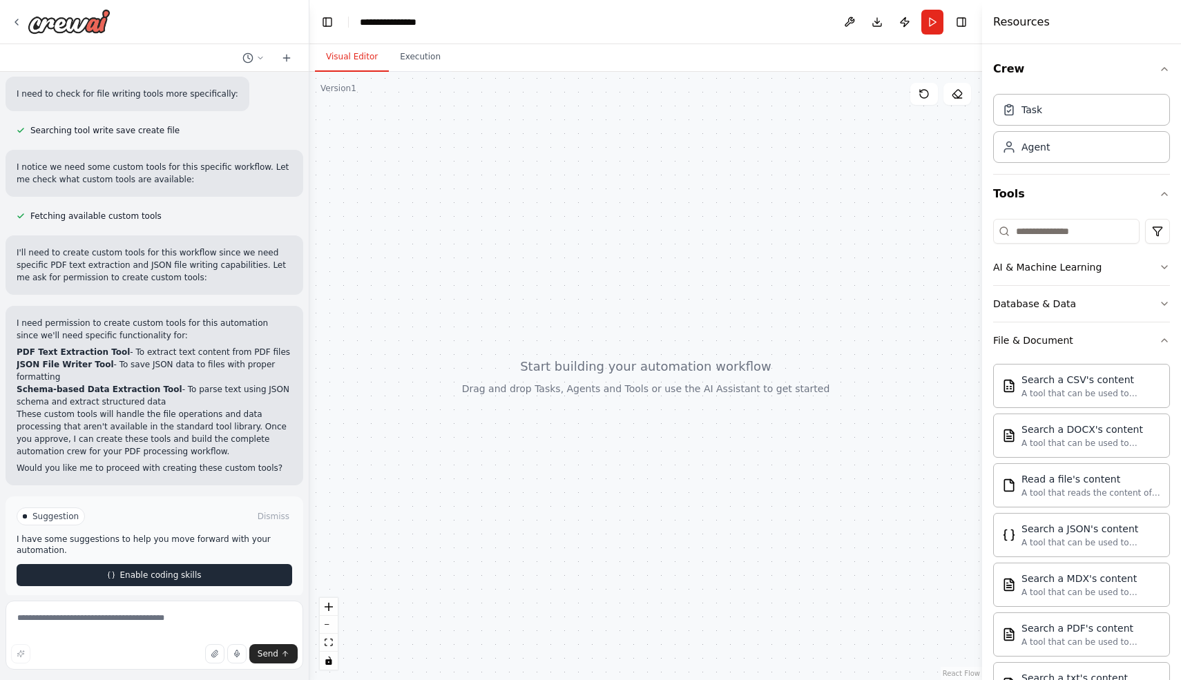
click at [150, 570] on span "Enable coding skills" at bounding box center [159, 575] width 81 height 11
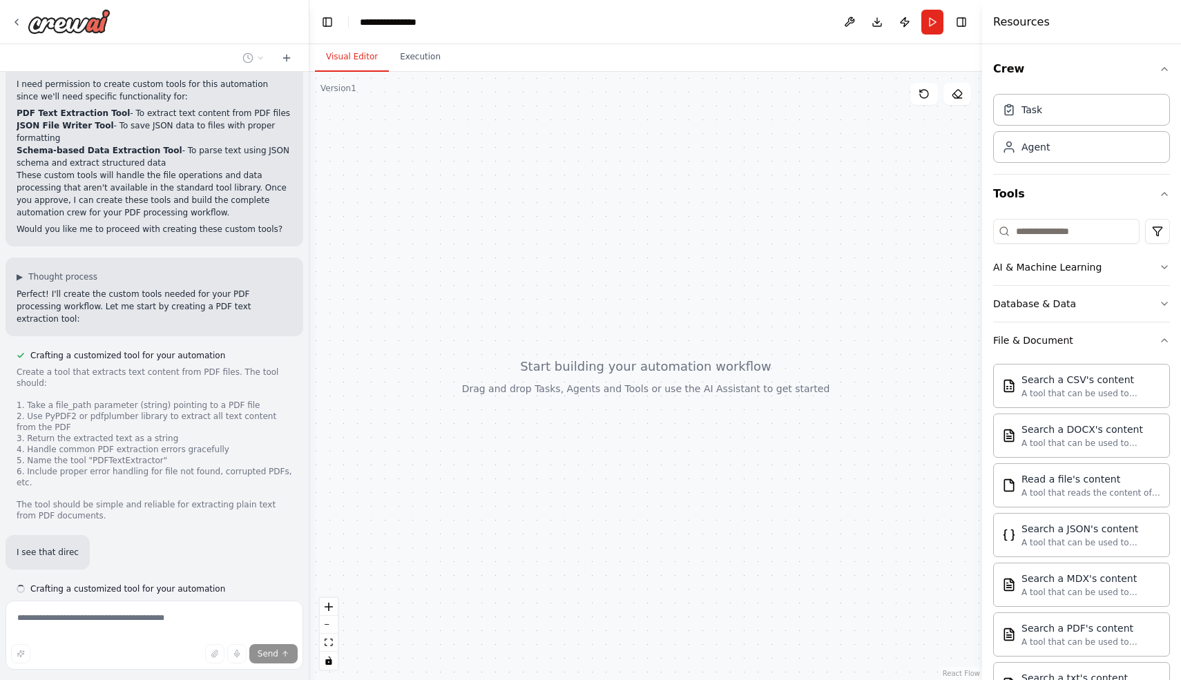
scroll to position [716, 0]
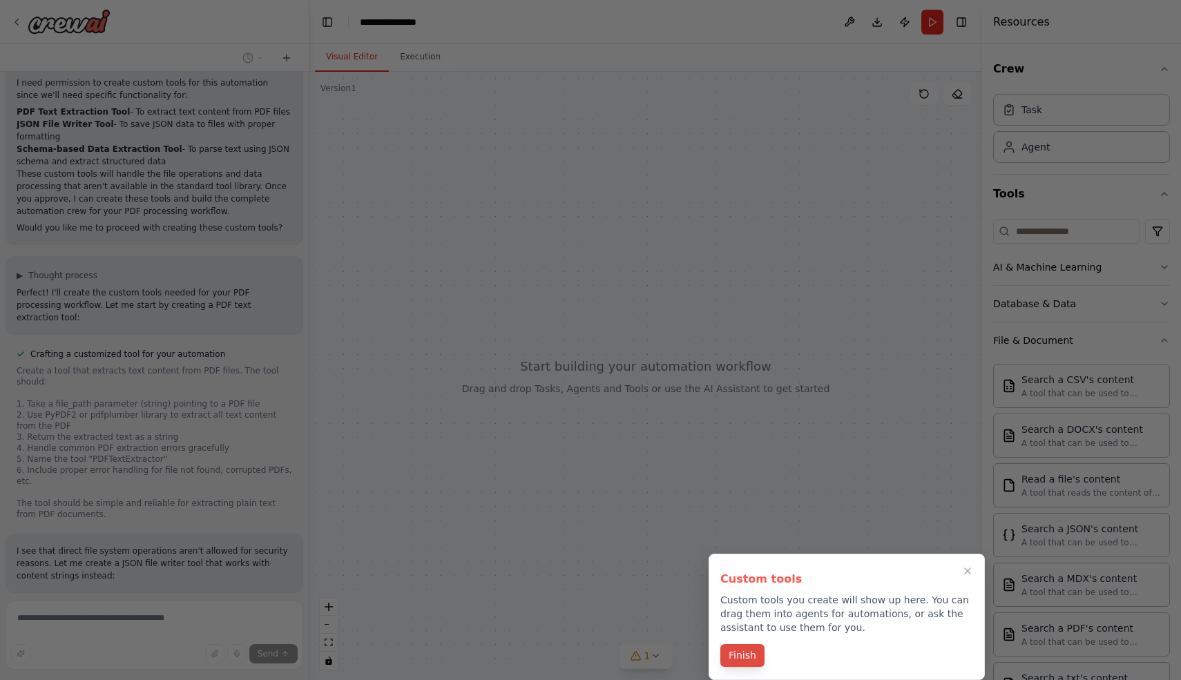
click at [753, 663] on button "Finish" at bounding box center [742, 655] width 44 height 23
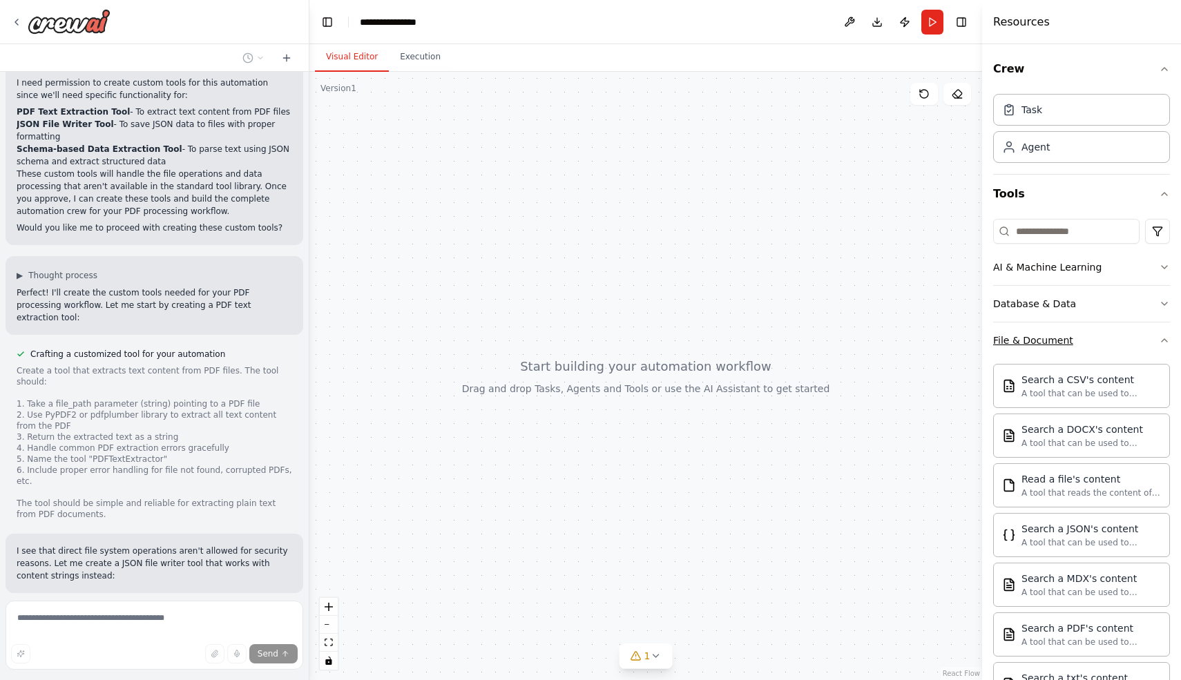
click at [1165, 340] on icon "button" at bounding box center [1164, 340] width 11 height 11
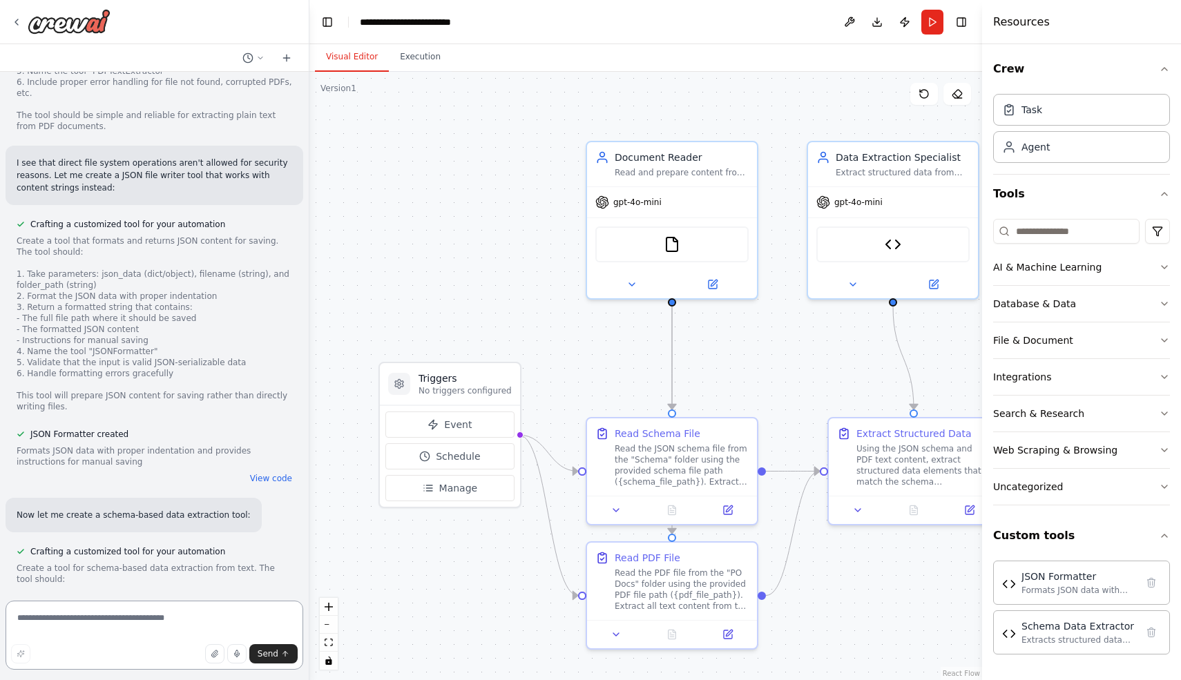
scroll to position [1106, 0]
click at [265, 472] on button "View code" at bounding box center [271, 477] width 42 height 11
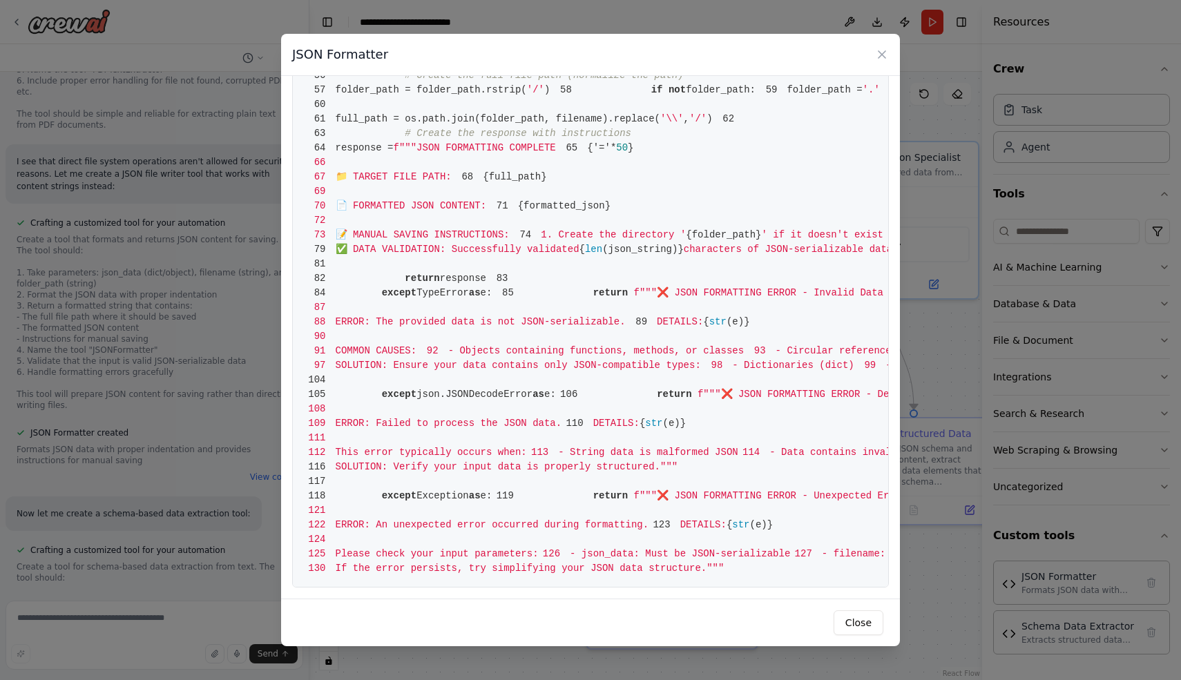
scroll to position [507, 0]
click at [858, 624] on button "Close" at bounding box center [859, 623] width 50 height 25
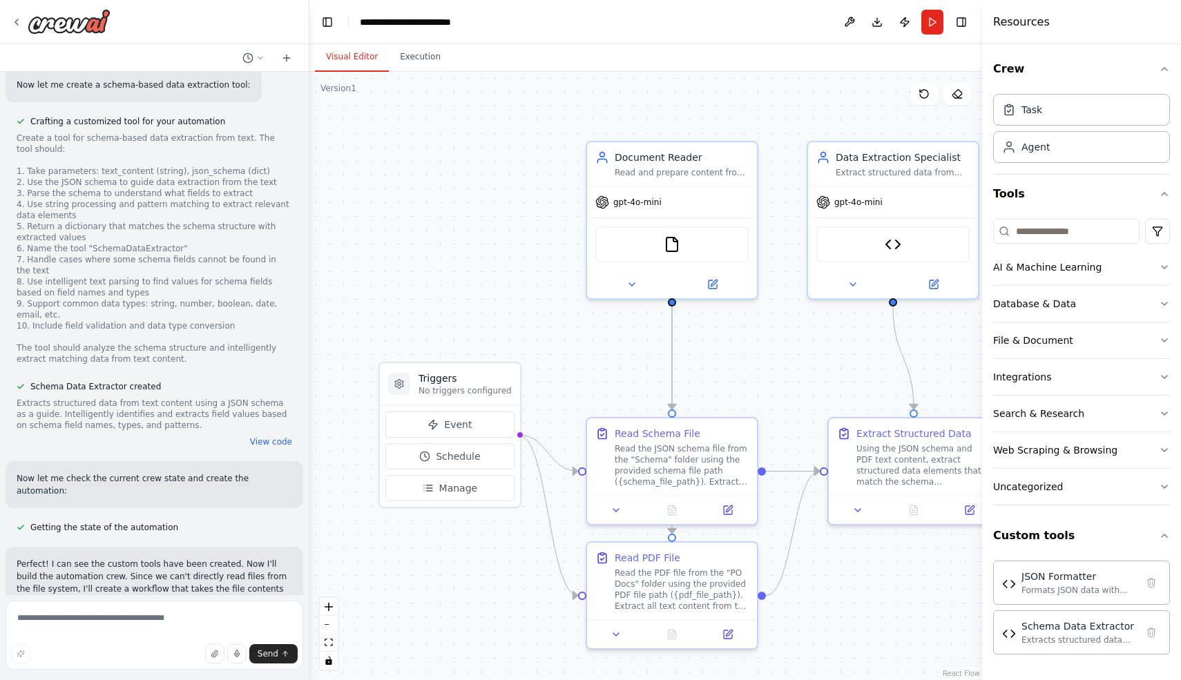
scroll to position [1559, 0]
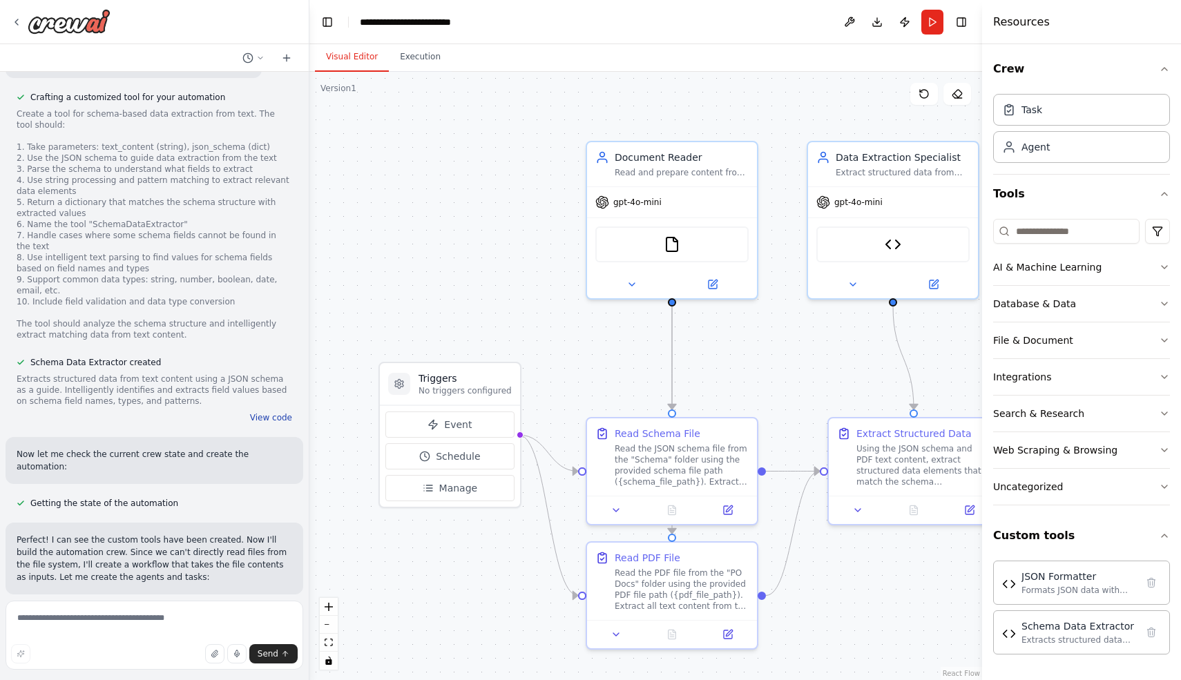
click at [281, 412] on button "View code" at bounding box center [271, 417] width 42 height 11
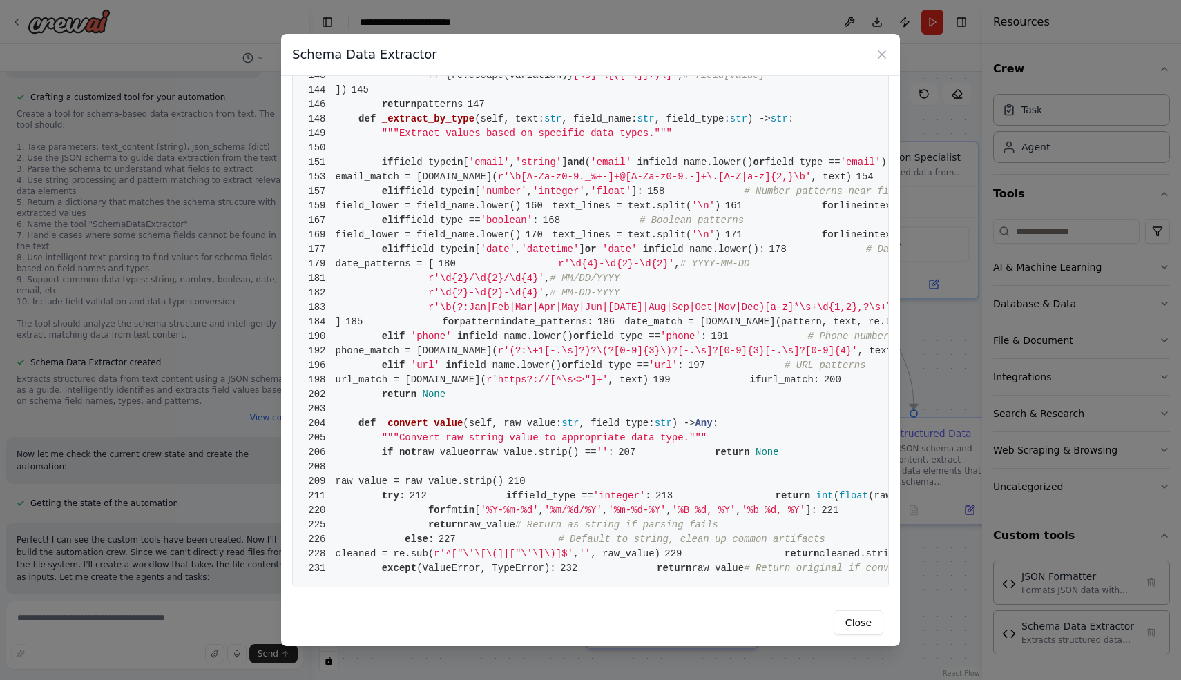
scroll to position [2888, 0]
click at [854, 620] on button "Close" at bounding box center [859, 623] width 50 height 25
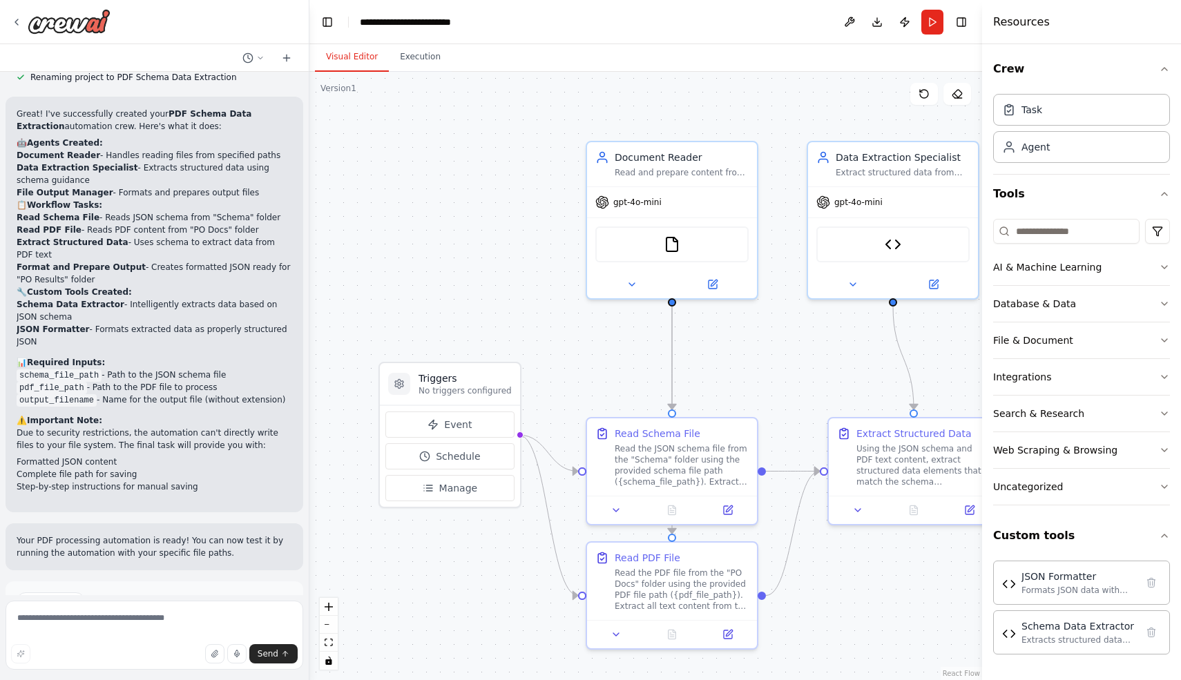
scroll to position [2490, 0]
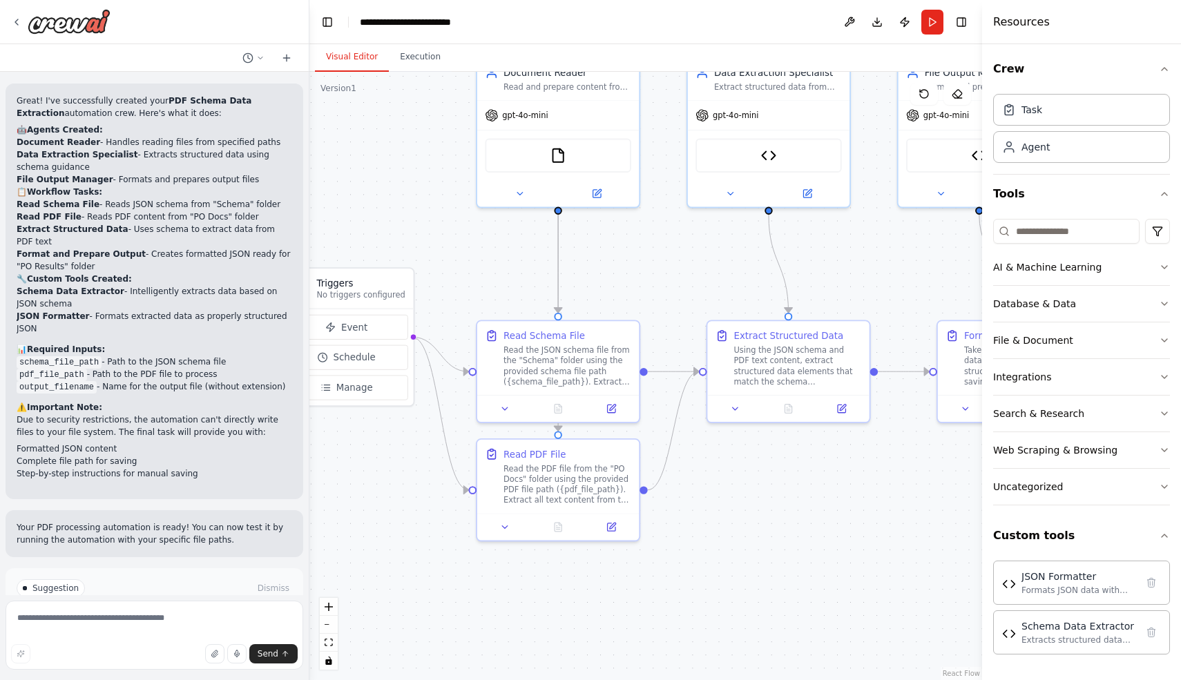
drag, startPoint x: 470, startPoint y: 569, endPoint x: 365, endPoint y: 465, distance: 147.5
click at [365, 465] on div ".deletable-edge-delete-btn { width: 20px; height: 20px; border: 0px solid #ffff…" at bounding box center [645, 376] width 673 height 608
click at [367, 287] on h3 "Triggers" at bounding box center [361, 283] width 88 height 13
click at [363, 325] on span "Event" at bounding box center [354, 326] width 26 height 13
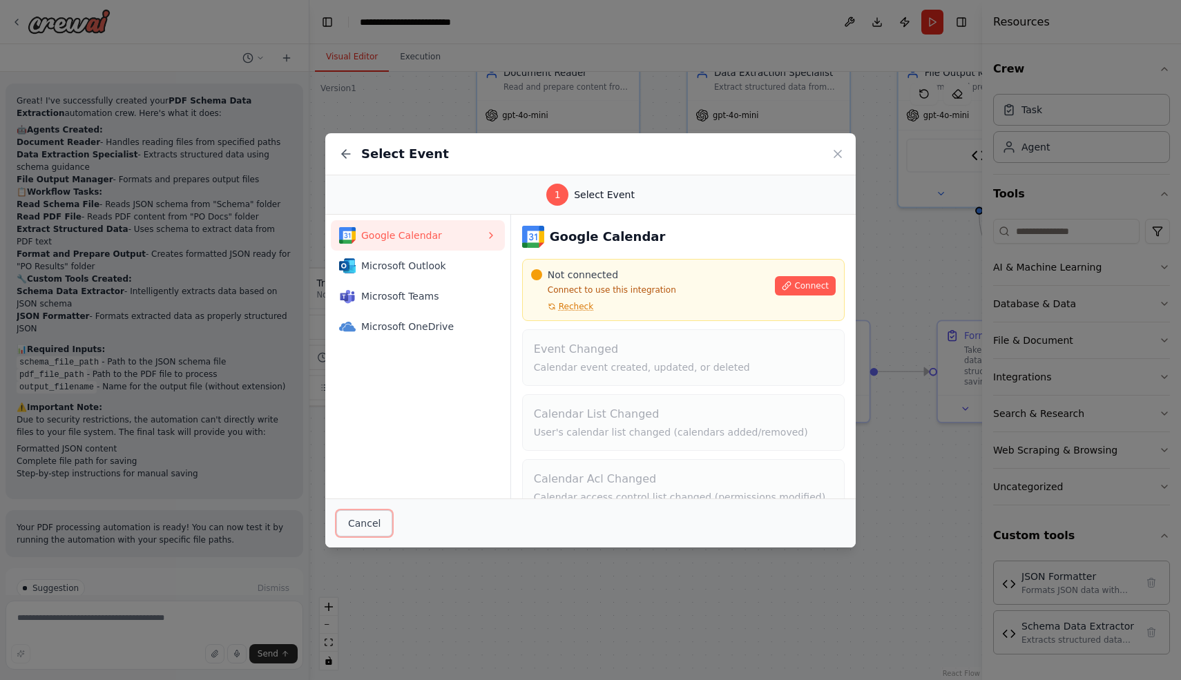
click at [365, 530] on button "Cancel" at bounding box center [364, 523] width 56 height 26
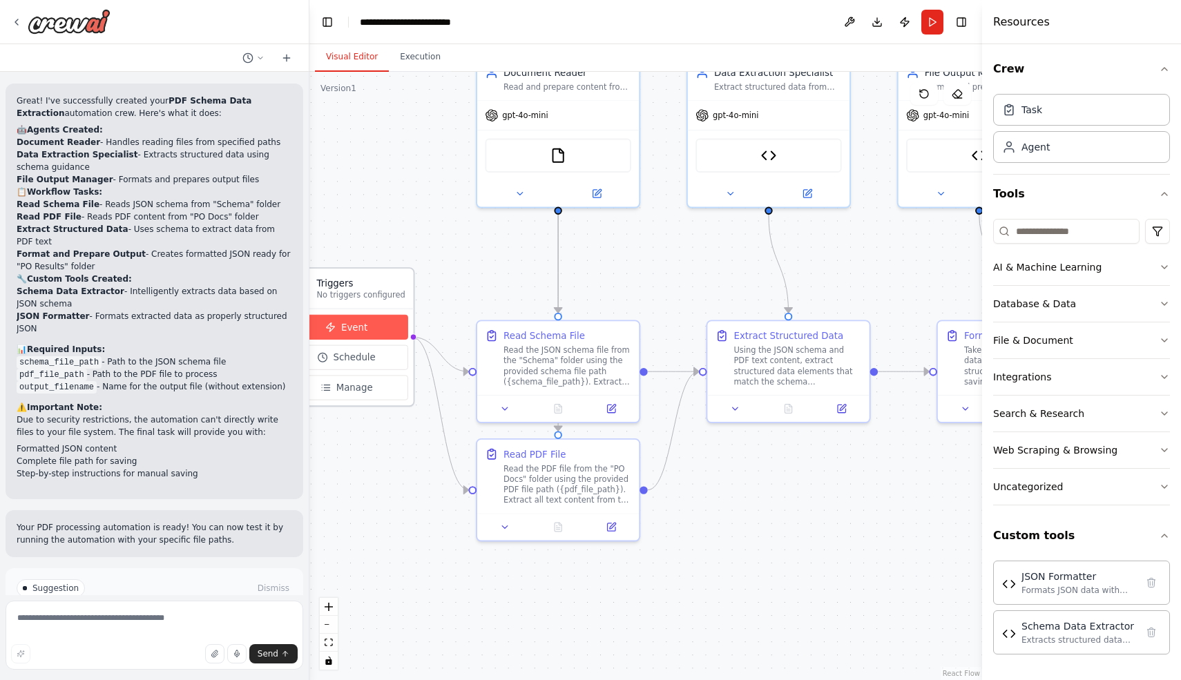
click at [373, 321] on button "Event" at bounding box center [346, 327] width 123 height 25
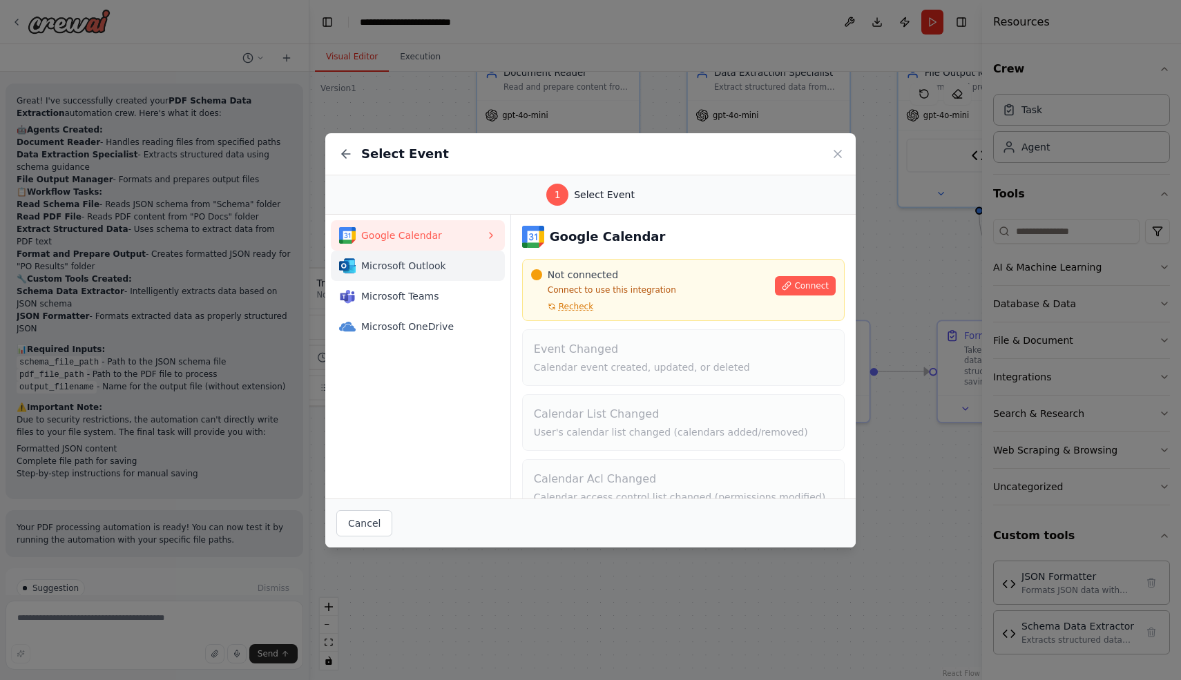
click at [390, 274] on button "Microsoft Outlook" at bounding box center [418, 266] width 174 height 30
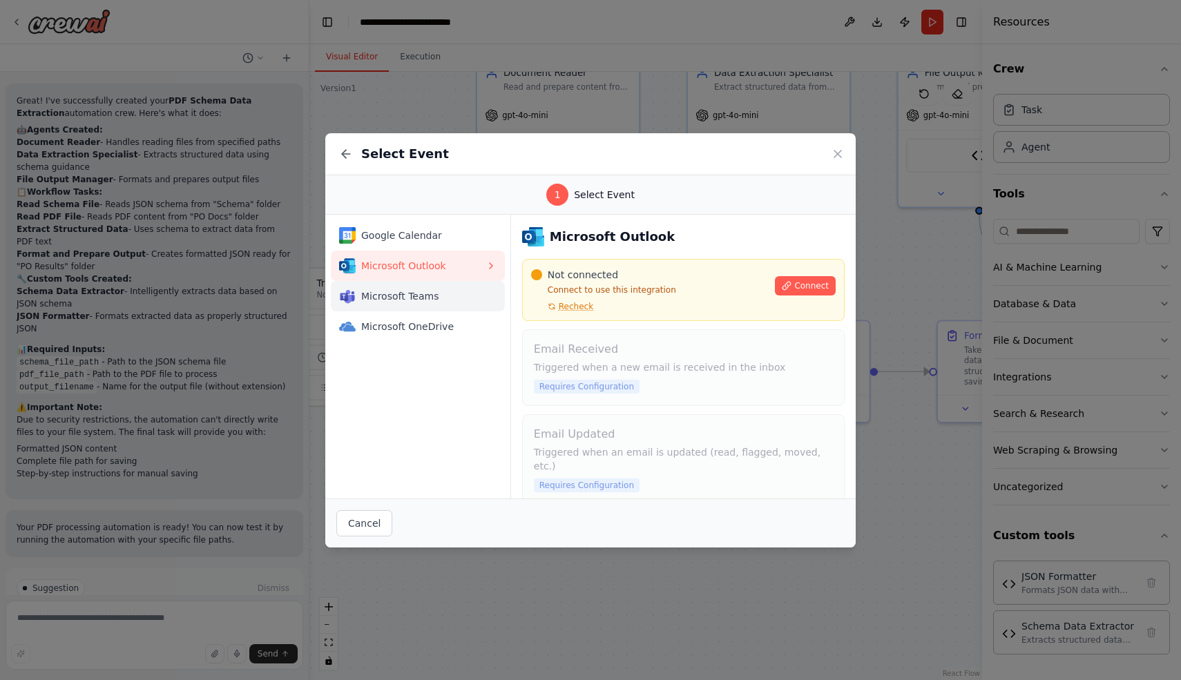
click at [394, 298] on span "Microsoft Teams" at bounding box center [423, 296] width 124 height 14
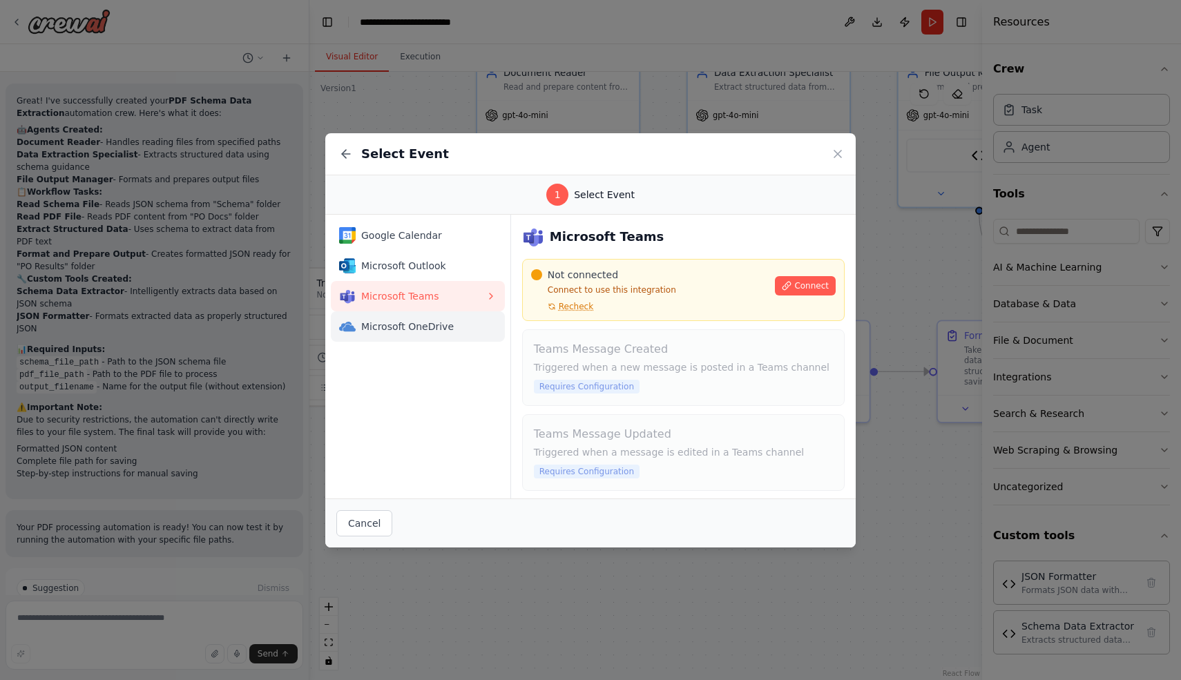
click at [396, 320] on span "Microsoft OneDrive" at bounding box center [423, 327] width 124 height 14
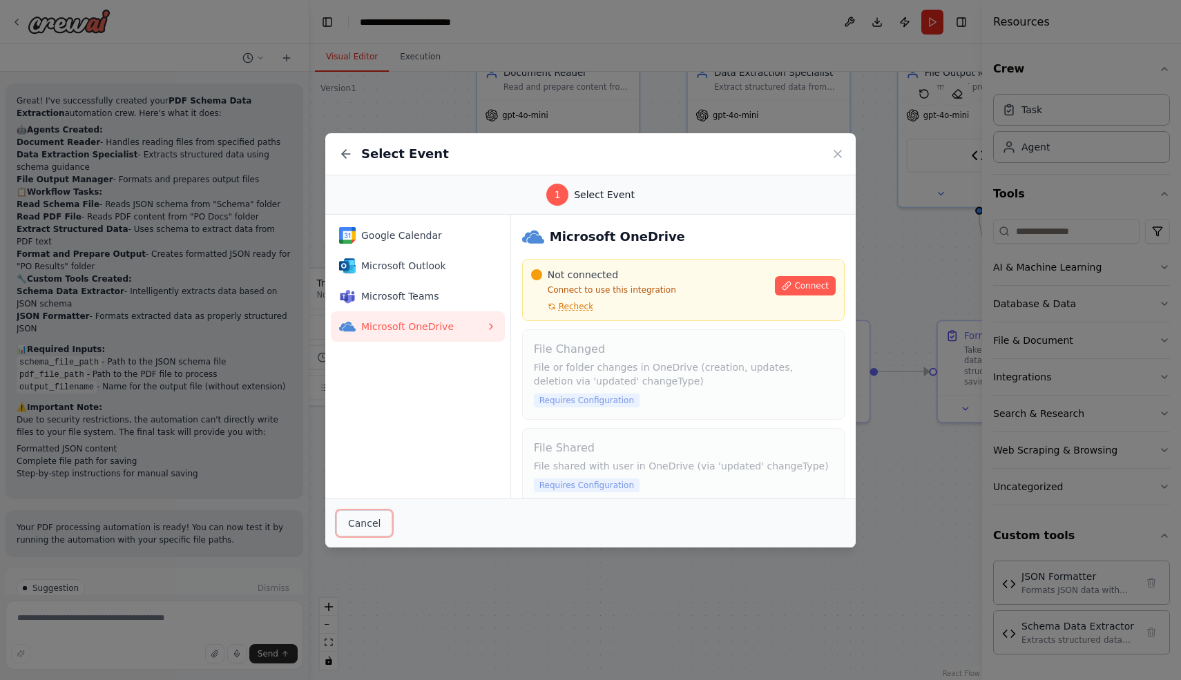
click at [358, 526] on button "Cancel" at bounding box center [364, 523] width 56 height 26
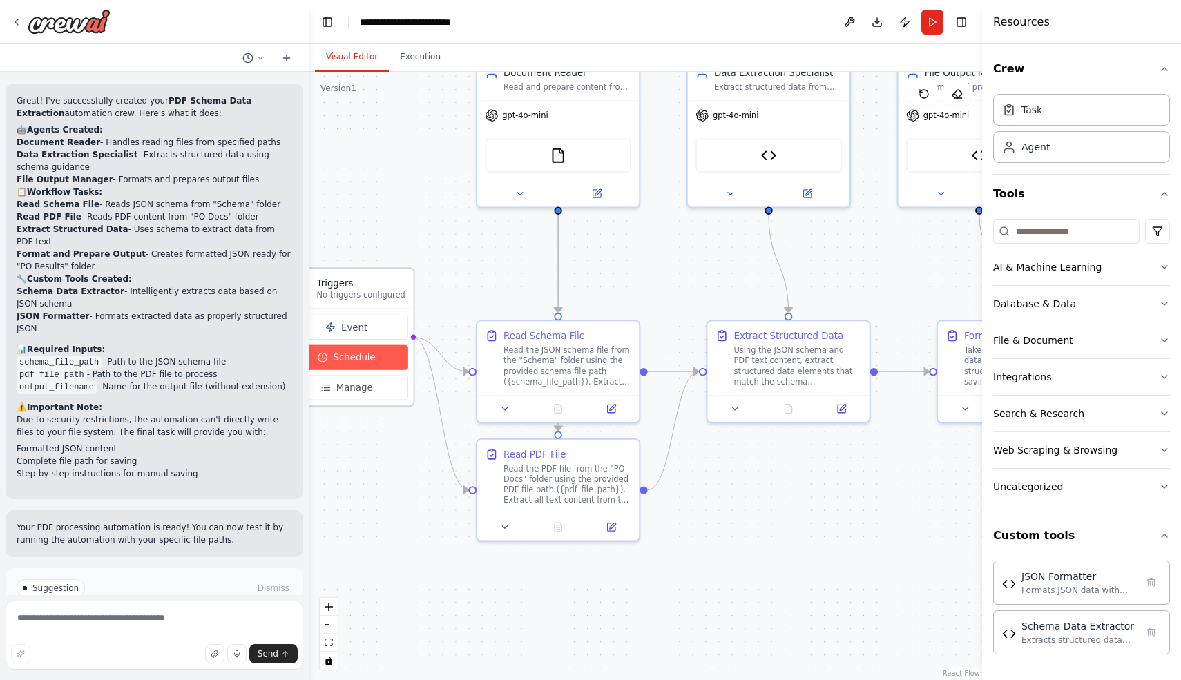
click at [365, 356] on span "Schedule" at bounding box center [354, 357] width 42 height 13
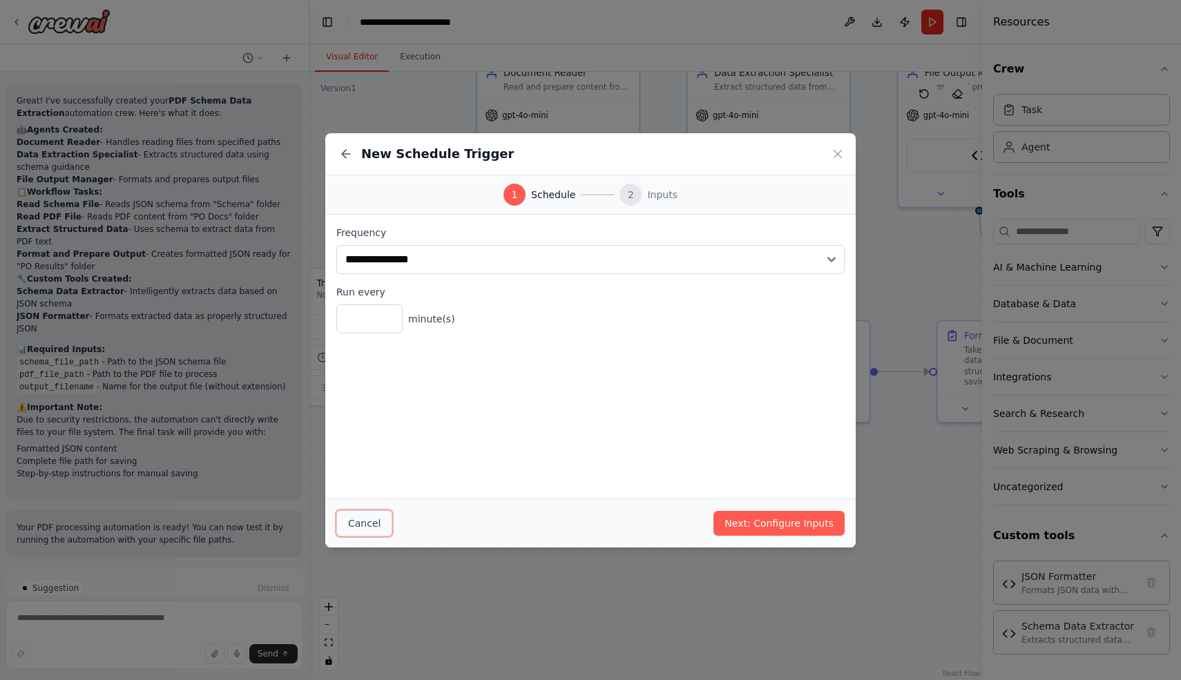
click at [364, 521] on button "Cancel" at bounding box center [364, 523] width 56 height 26
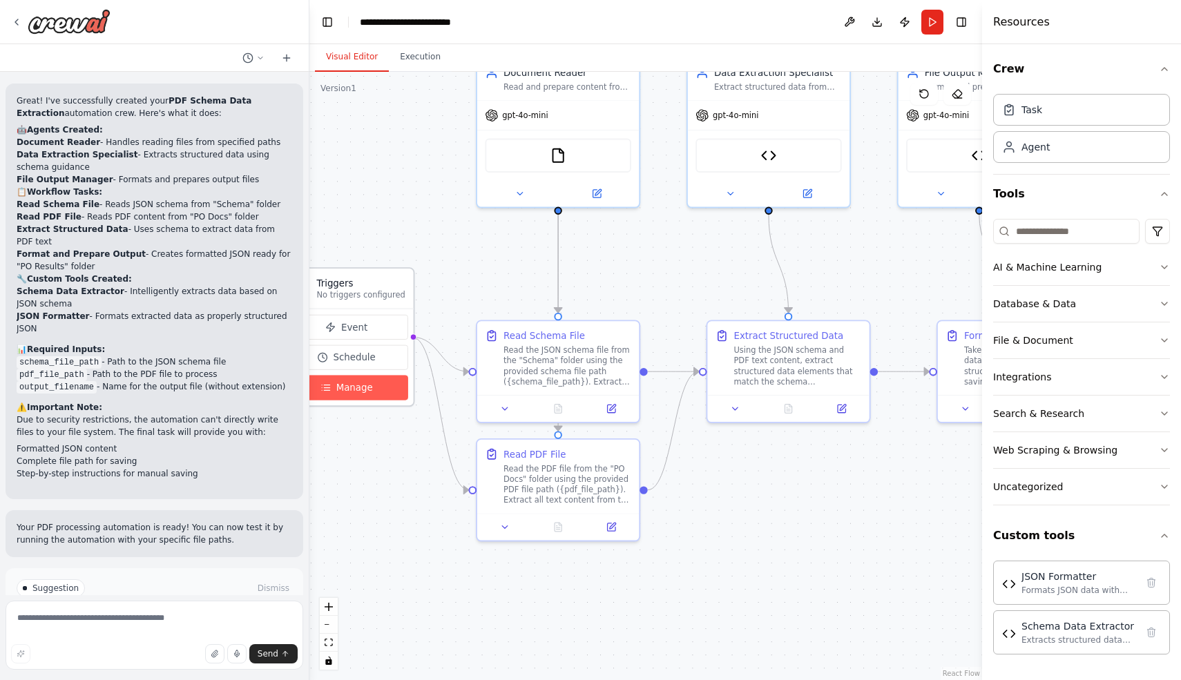
click at [356, 392] on span "Manage" at bounding box center [354, 387] width 37 height 13
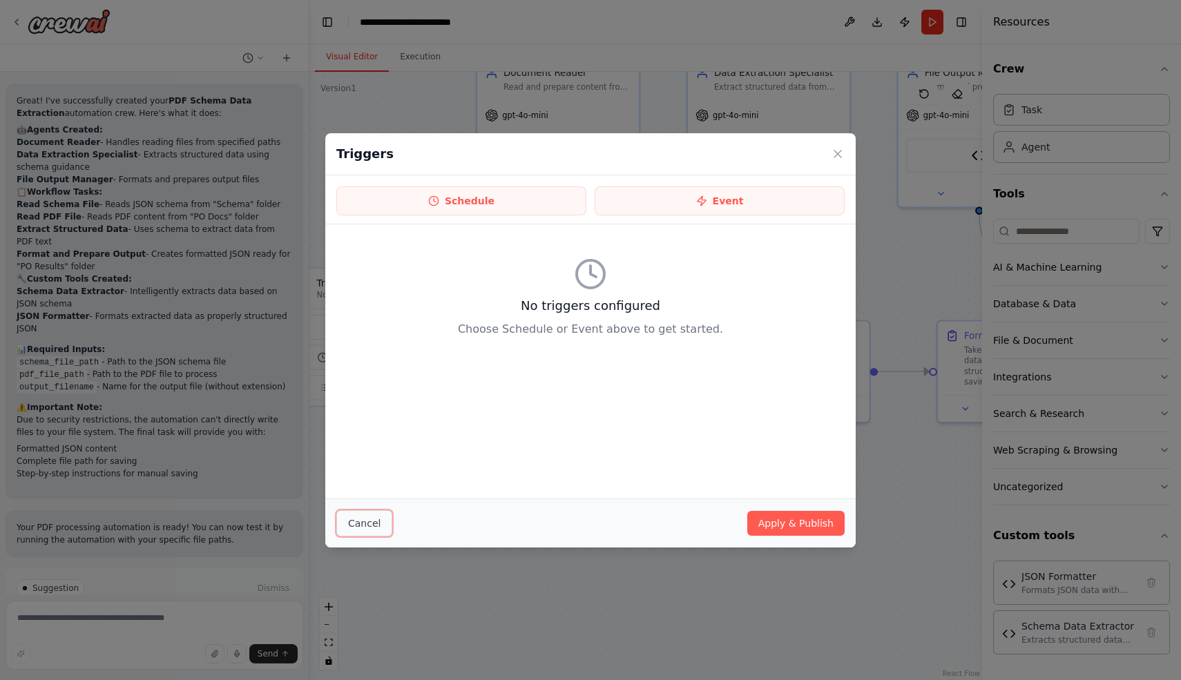
click at [374, 517] on button "Cancel" at bounding box center [364, 523] width 56 height 26
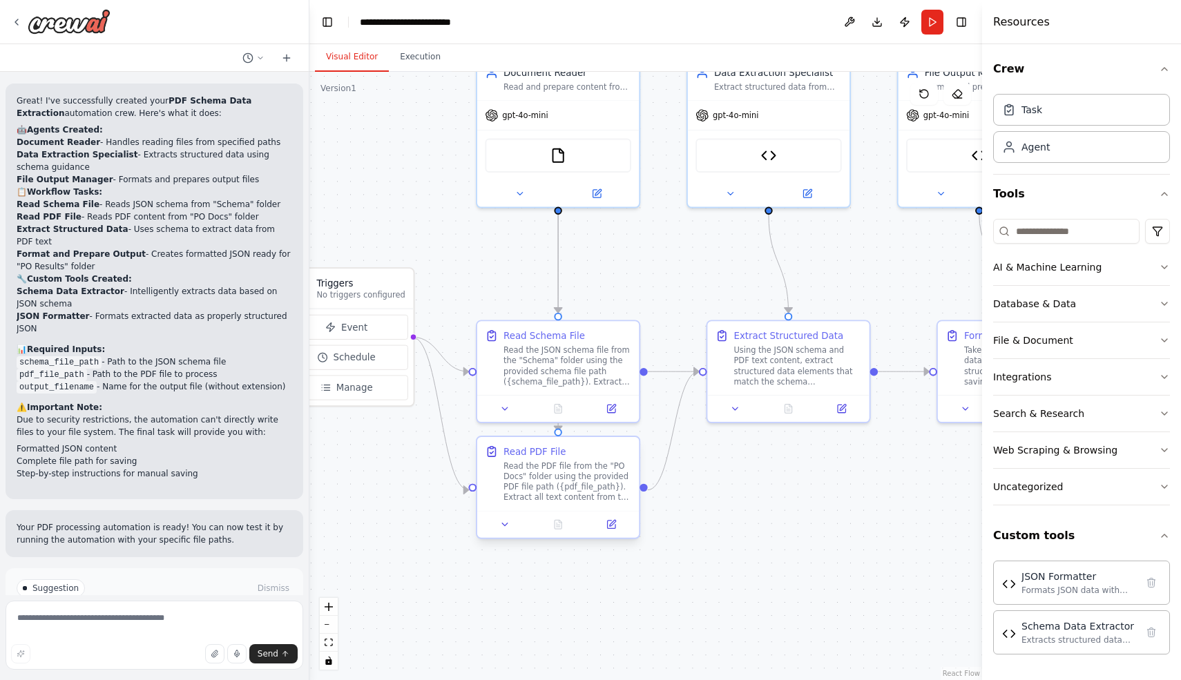
click at [537, 457] on div "Read PDF File" at bounding box center [534, 451] width 62 height 13
click at [532, 453] on div "Read PDF File" at bounding box center [534, 451] width 62 height 13
click at [508, 528] on icon at bounding box center [505, 524] width 10 height 10
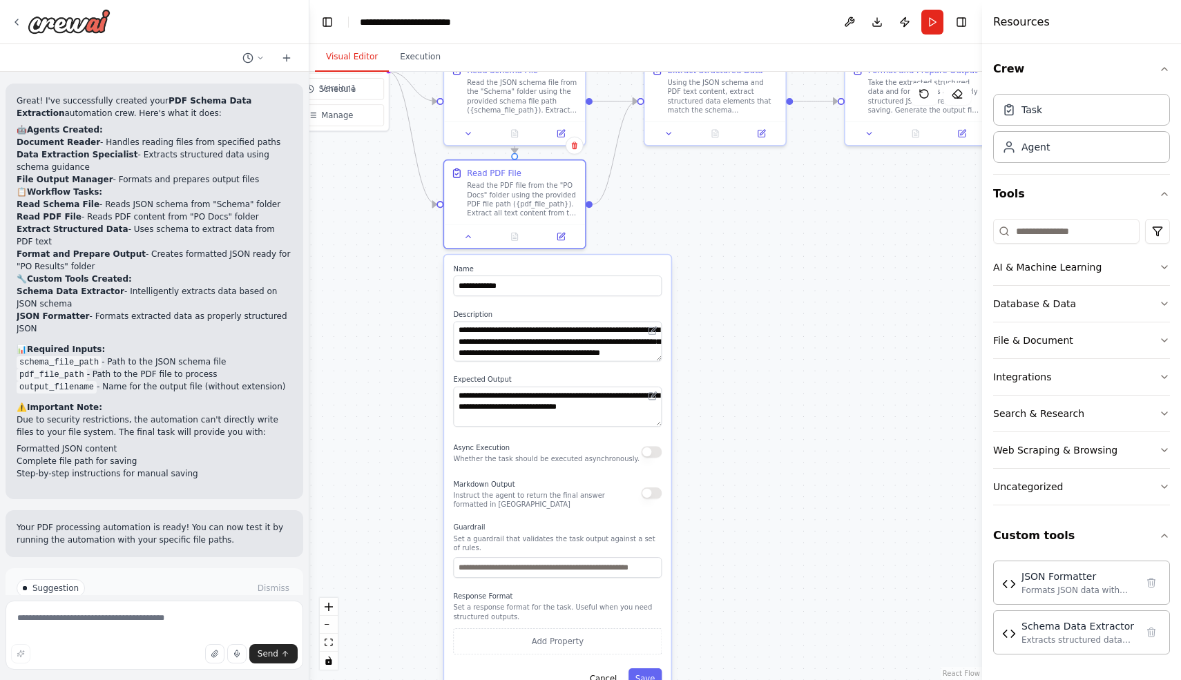
drag, startPoint x: 452, startPoint y: 561, endPoint x: 422, endPoint y: 266, distance: 296.4
click at [422, 266] on div ".deletable-edge-delete-btn { width: 20px; height: 20px; border: 0px solid #ffff…" at bounding box center [645, 376] width 673 height 608
click at [530, 344] on textarea "**********" at bounding box center [557, 342] width 209 height 40
click at [401, 478] on div ".deletable-edge-delete-btn { width: 20px; height: 20px; border: 0px solid #ffff…" at bounding box center [645, 376] width 673 height 608
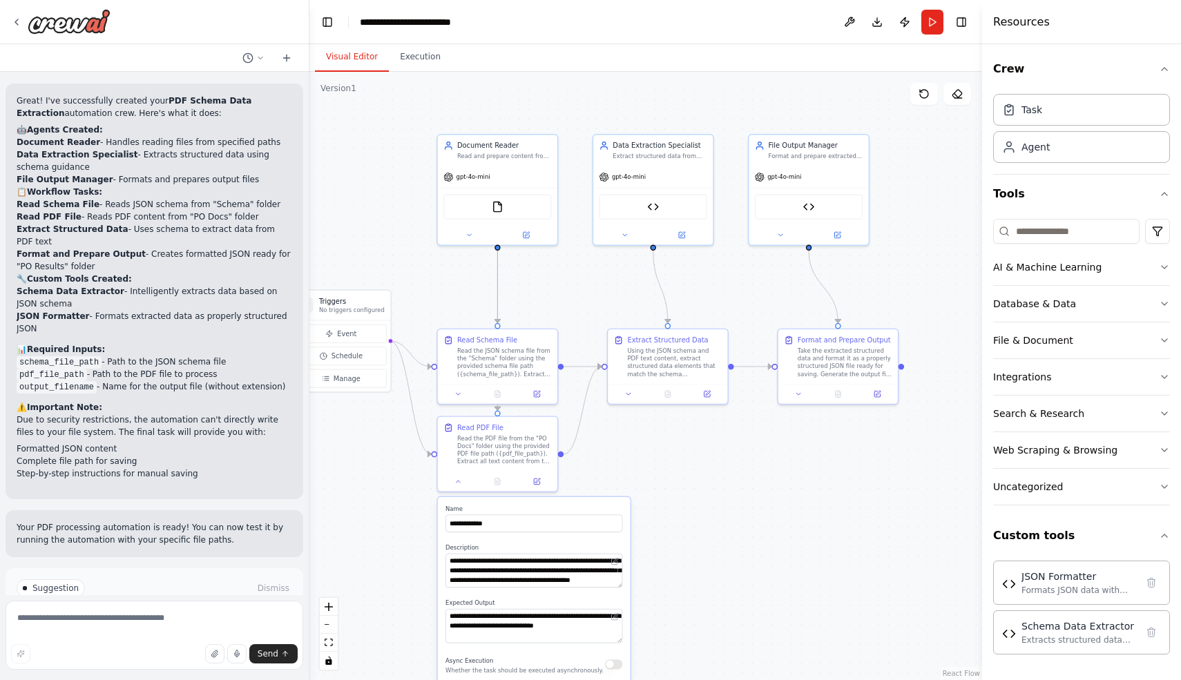
drag, startPoint x: 403, startPoint y: 348, endPoint x: 403, endPoint y: 556, distance: 207.9
click at [403, 556] on div ".deletable-edge-delete-btn { width: 20px; height: 20px; border: 0px solid #ffff…" at bounding box center [645, 376] width 673 height 608
click at [457, 483] on button at bounding box center [457, 479] width 33 height 12
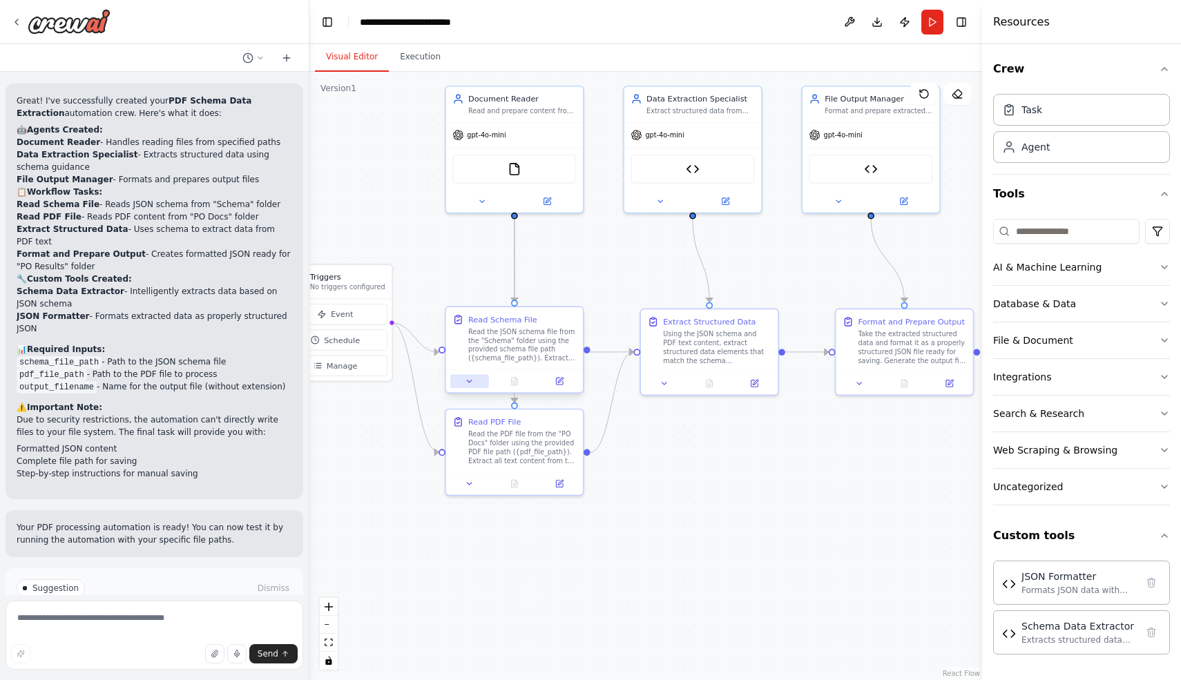
click at [466, 383] on icon at bounding box center [469, 381] width 9 height 9
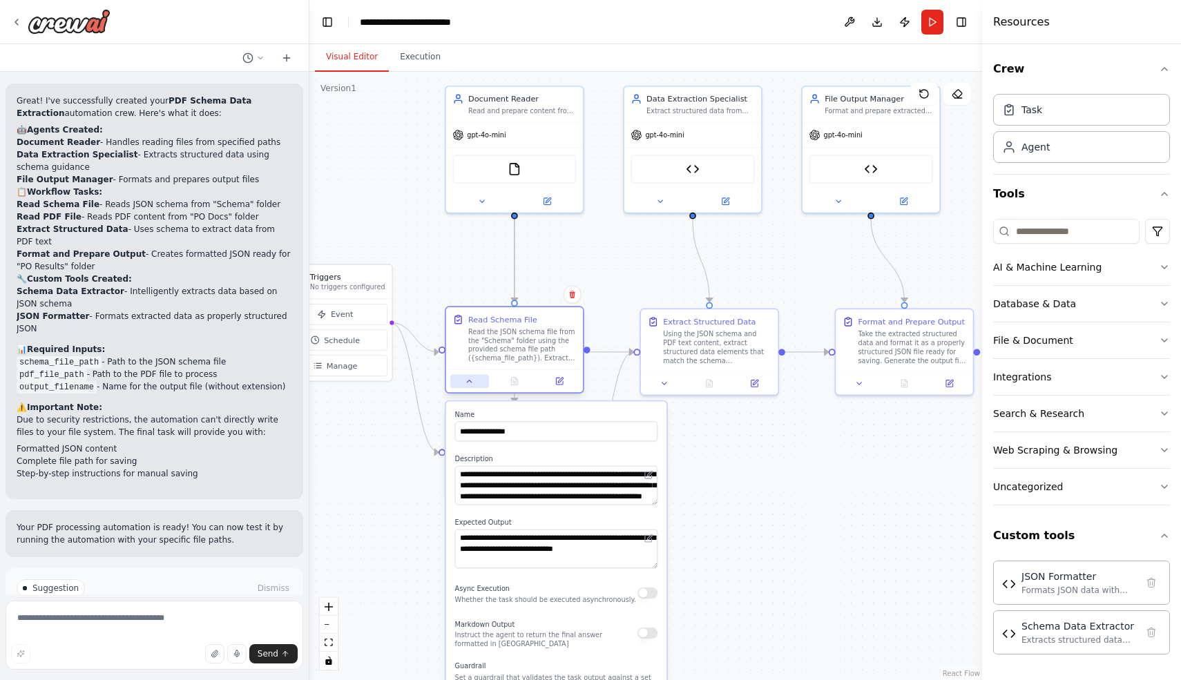
click at [466, 383] on icon at bounding box center [469, 381] width 9 height 9
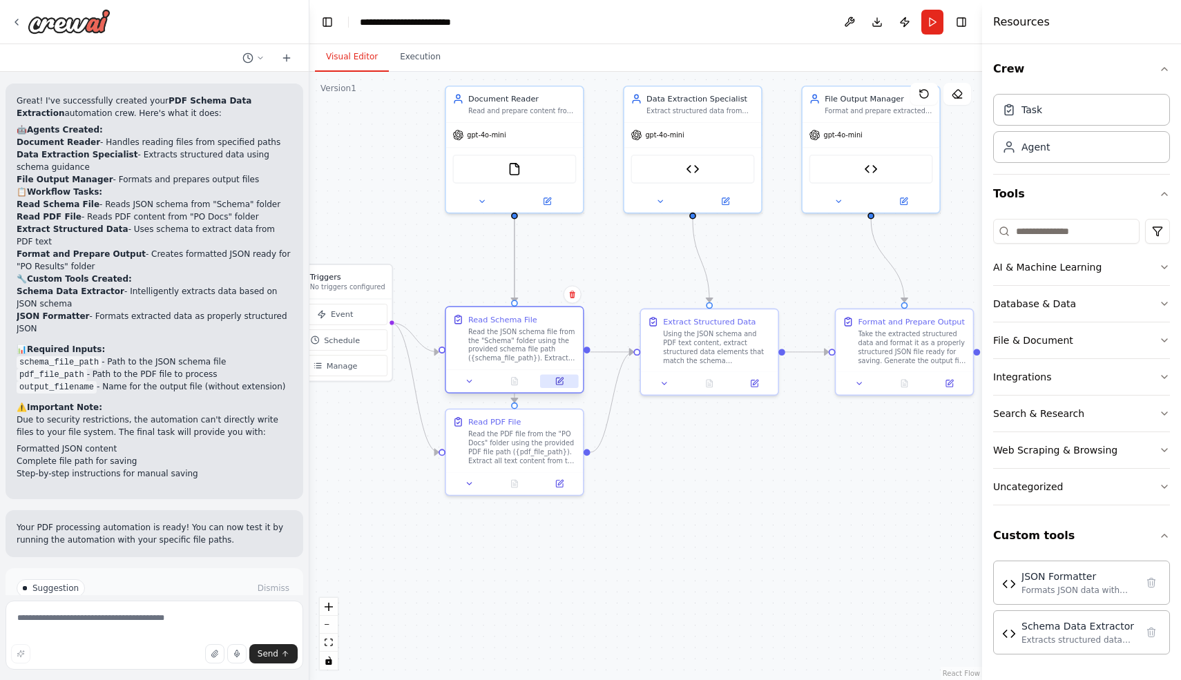
click at [555, 381] on icon at bounding box center [559, 381] width 9 height 9
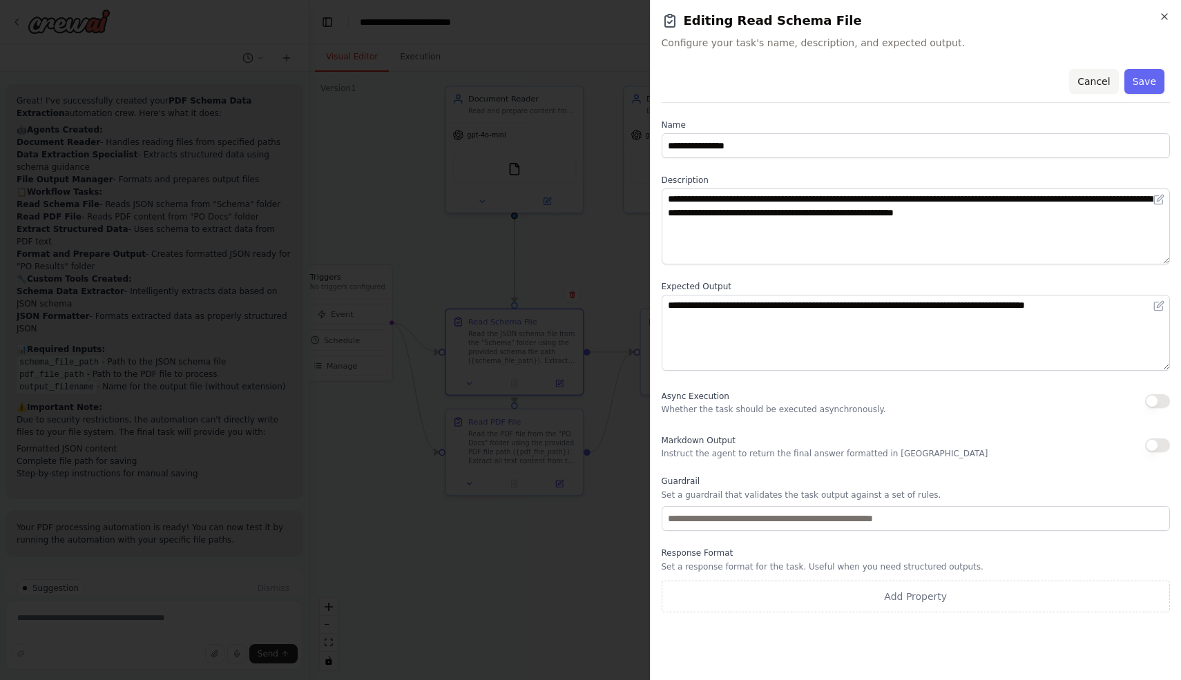
click at [1093, 78] on button "Cancel" at bounding box center [1093, 81] width 49 height 25
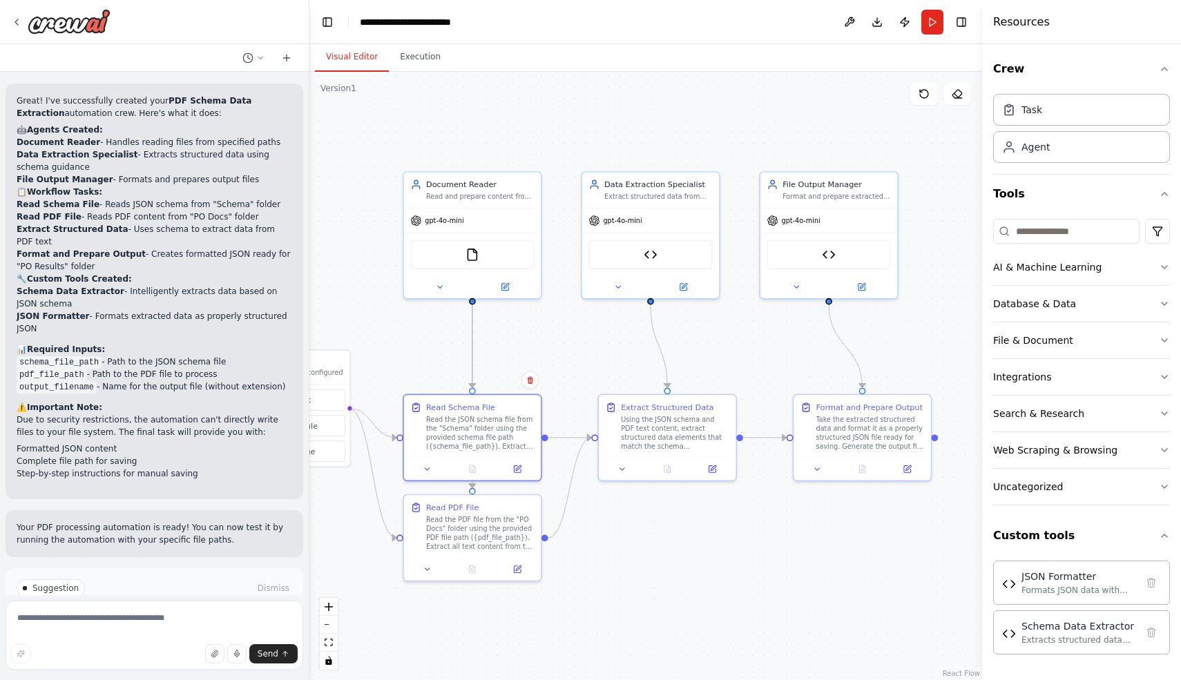
drag, startPoint x: 622, startPoint y: 268, endPoint x: 579, endPoint y: 353, distance: 94.8
click at [579, 353] on div ".deletable-edge-delete-btn { width: 20px; height: 20px; border: 0px solid #ffff…" at bounding box center [645, 376] width 673 height 608
click at [505, 289] on button at bounding box center [504, 284] width 63 height 13
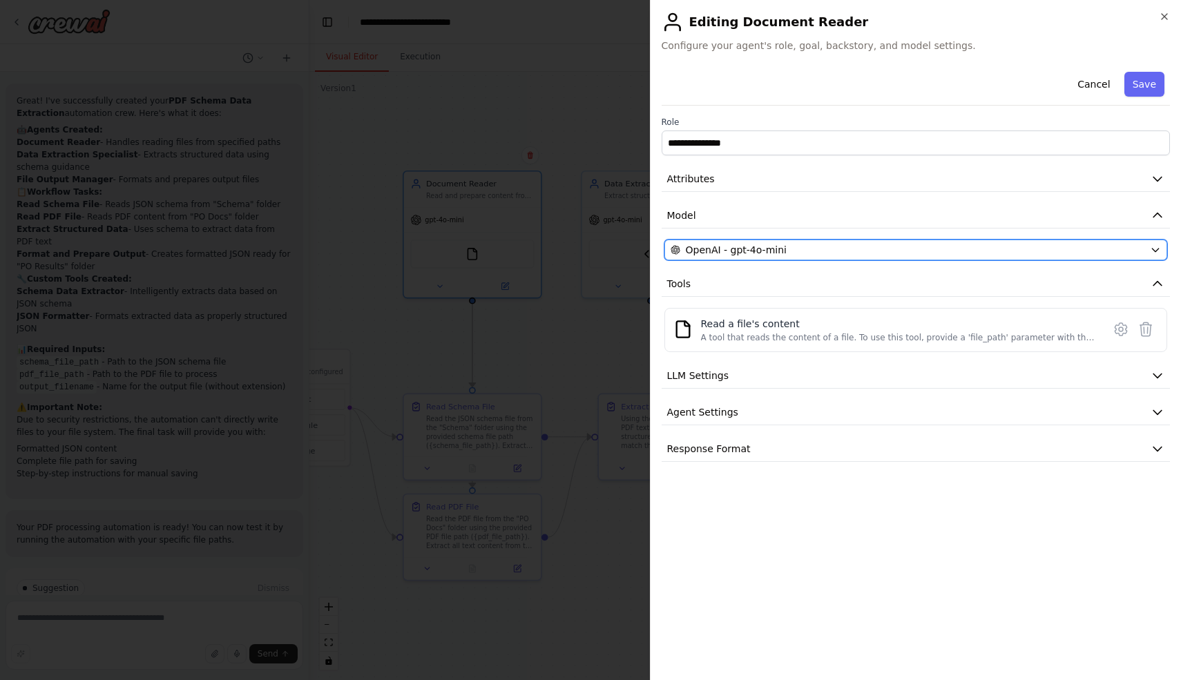
click at [1157, 248] on icon "button" at bounding box center [1155, 249] width 11 height 11
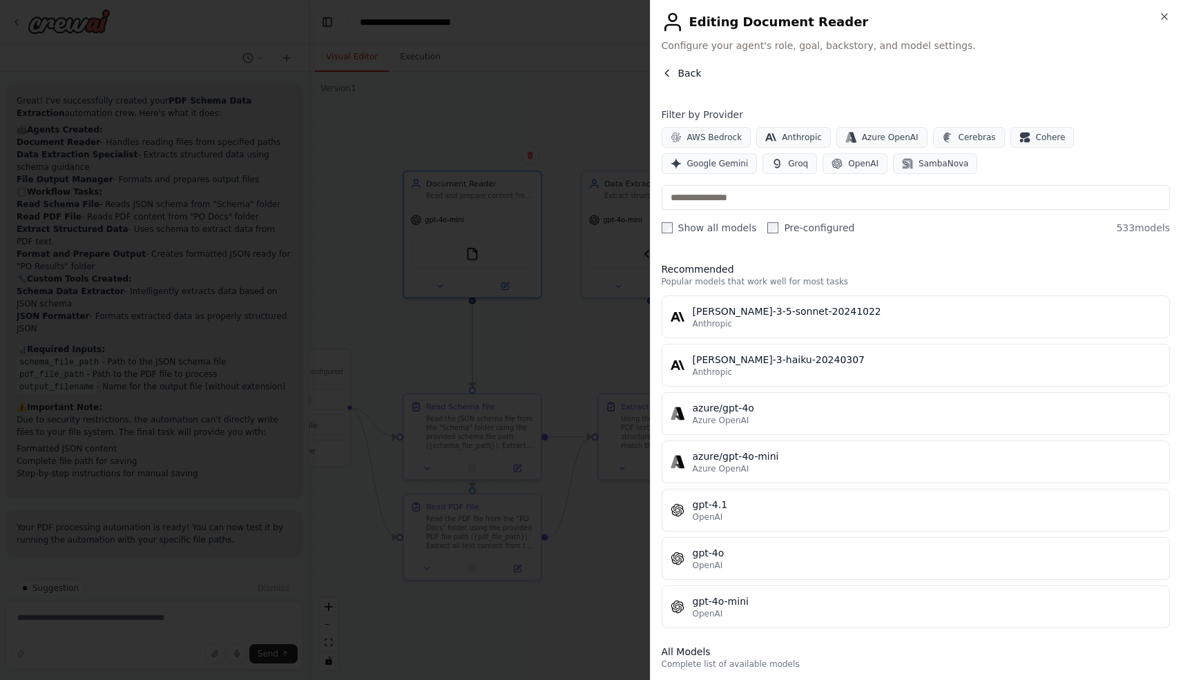
click at [686, 74] on span "Back" at bounding box center [689, 73] width 23 height 14
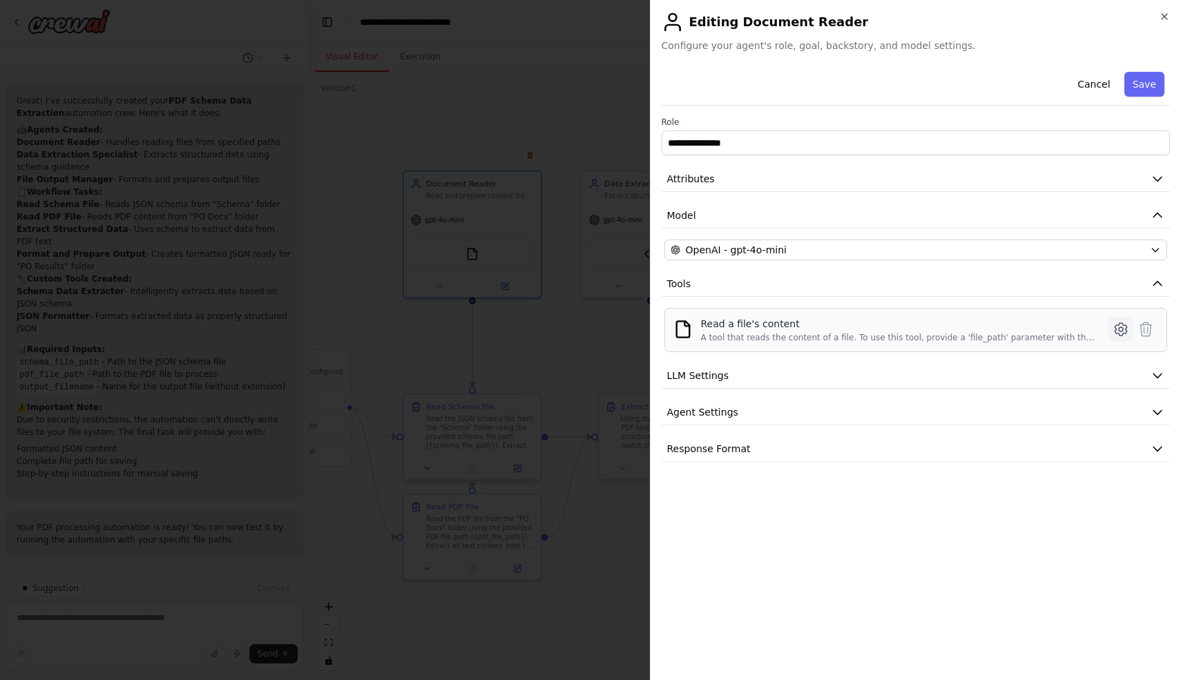
click at [1119, 329] on icon at bounding box center [1121, 329] width 4 height 4
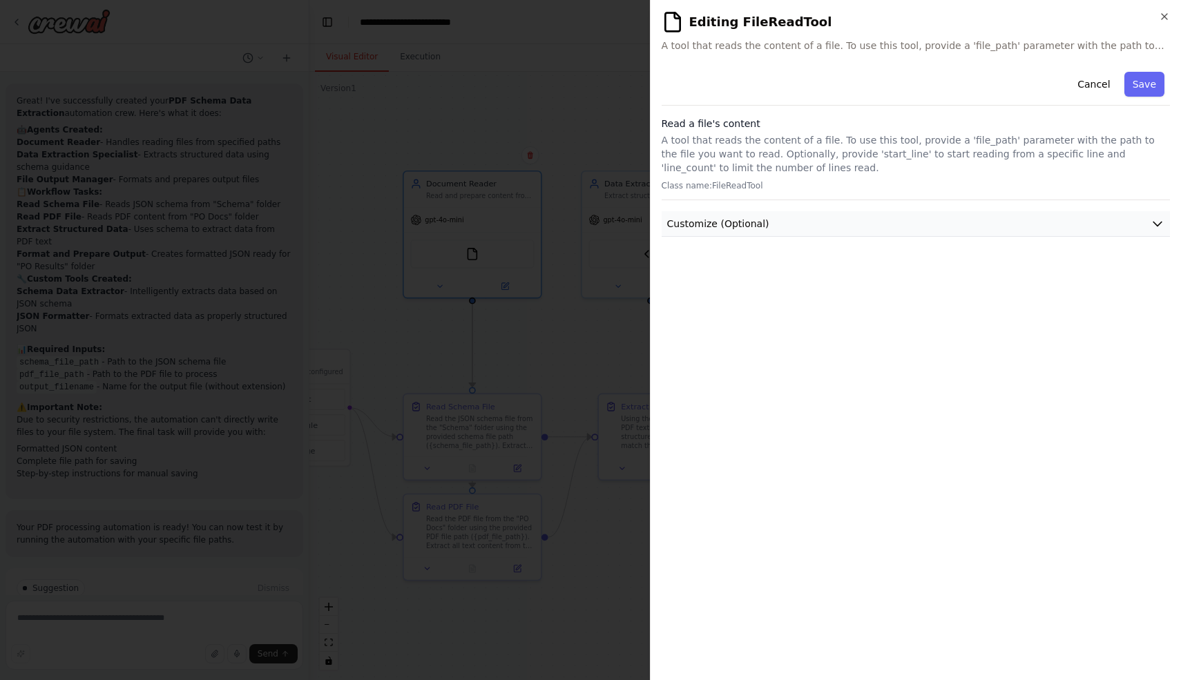
click at [951, 224] on button "Customize (Optional)" at bounding box center [916, 224] width 509 height 26
click at [1089, 81] on button "Cancel" at bounding box center [1093, 84] width 49 height 25
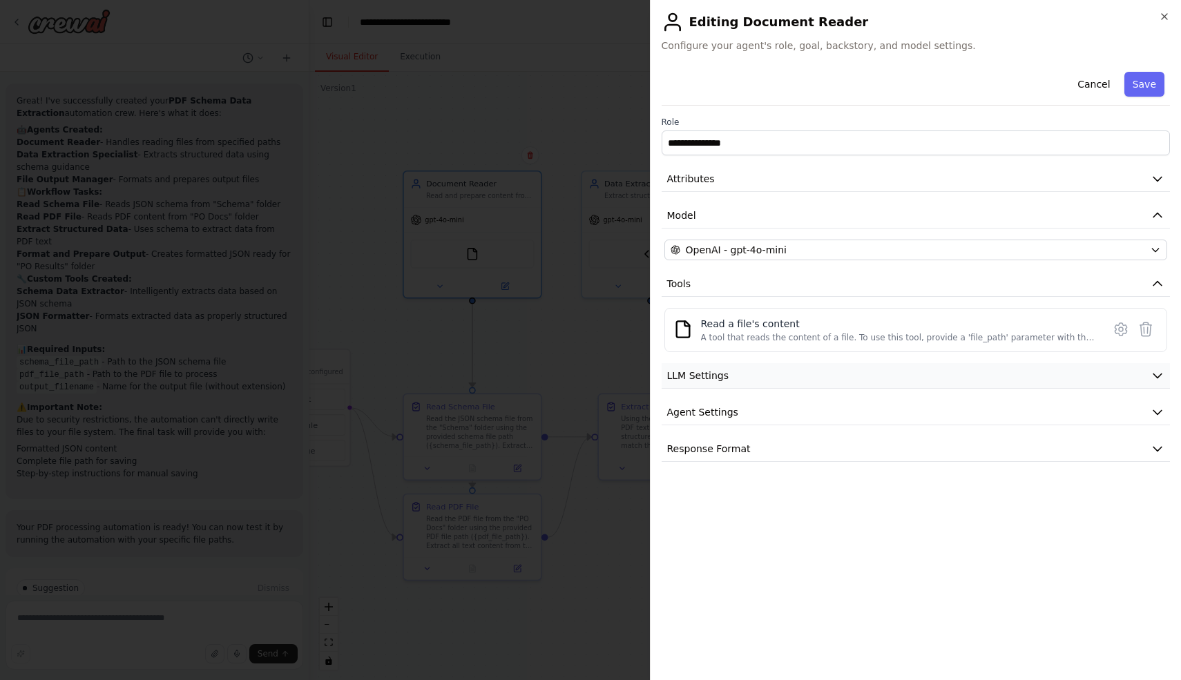
click at [893, 376] on button "LLM Settings" at bounding box center [916, 376] width 509 height 26
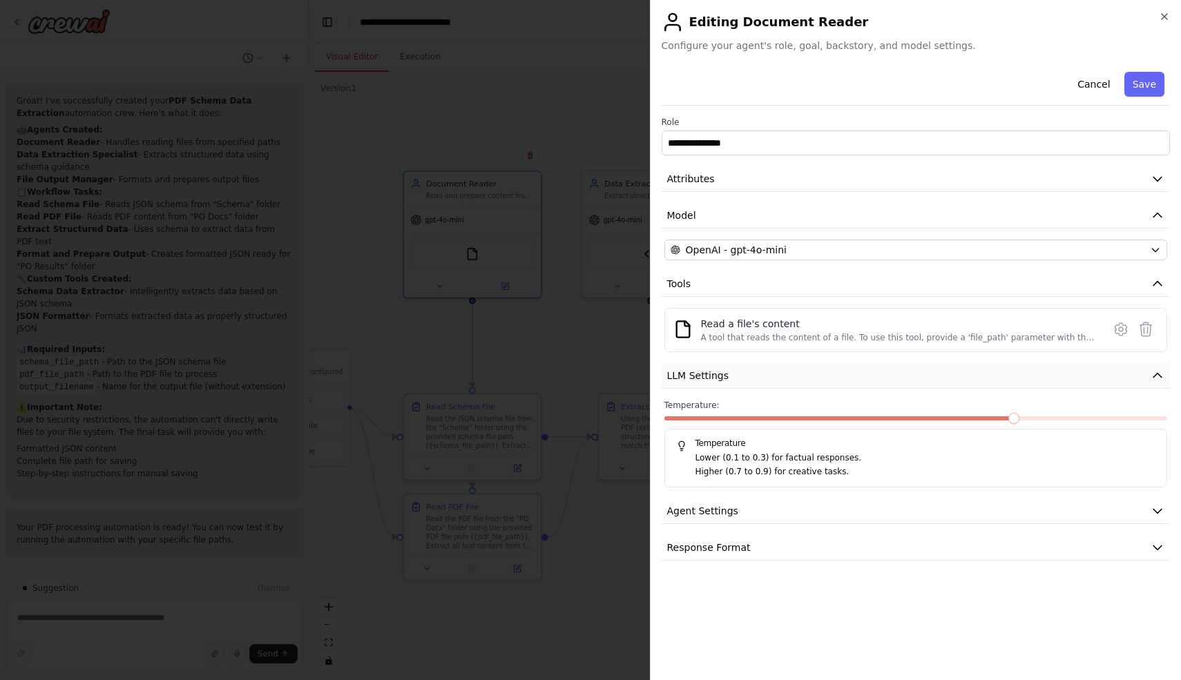
click at [893, 376] on button "LLM Settings" at bounding box center [916, 376] width 509 height 26
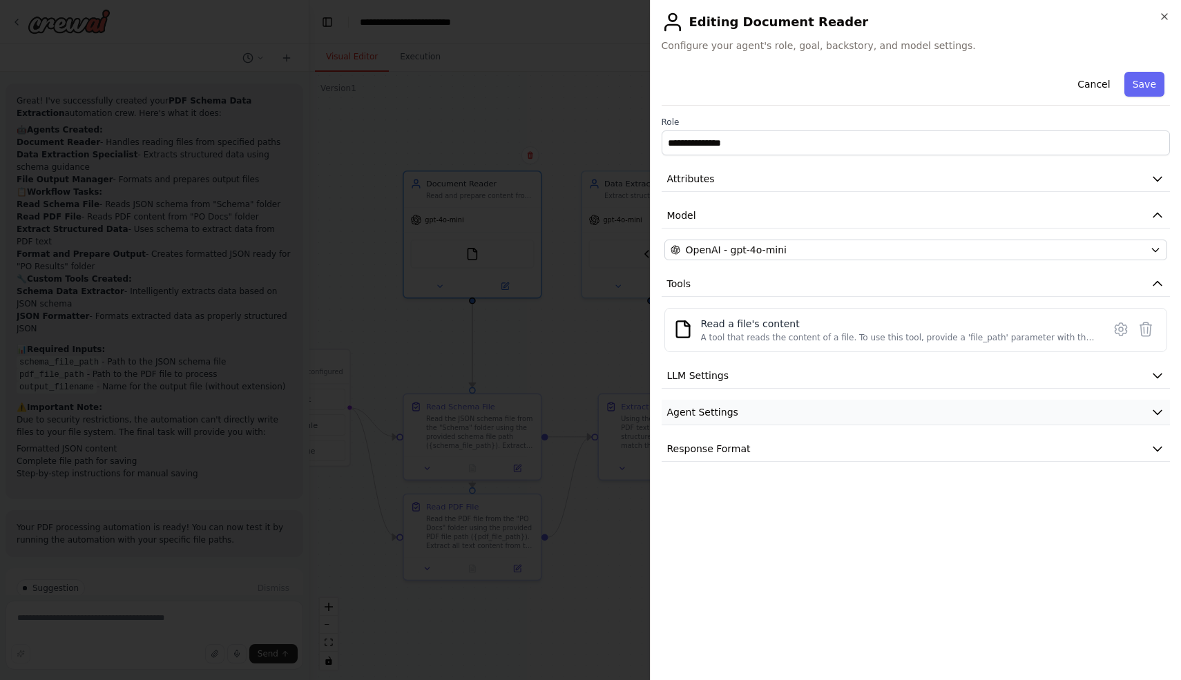
click at [878, 410] on button "Agent Settings" at bounding box center [916, 413] width 509 height 26
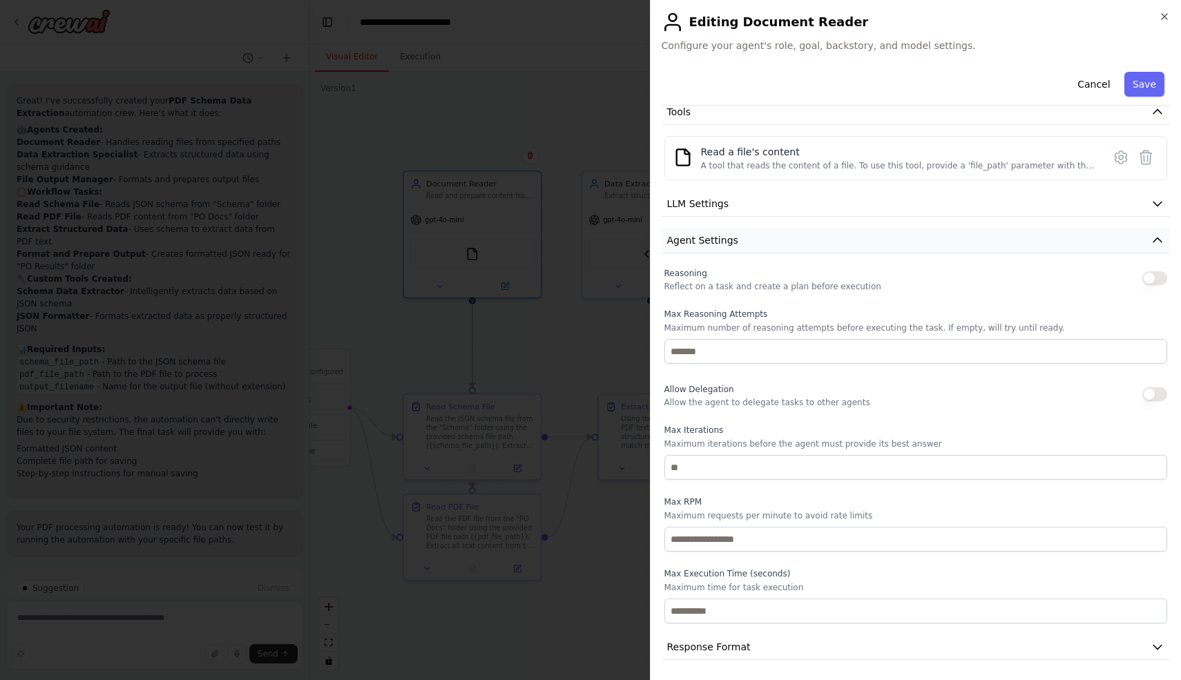
scroll to position [174, 0]
click at [894, 236] on button "Agent Settings" at bounding box center [916, 239] width 509 height 26
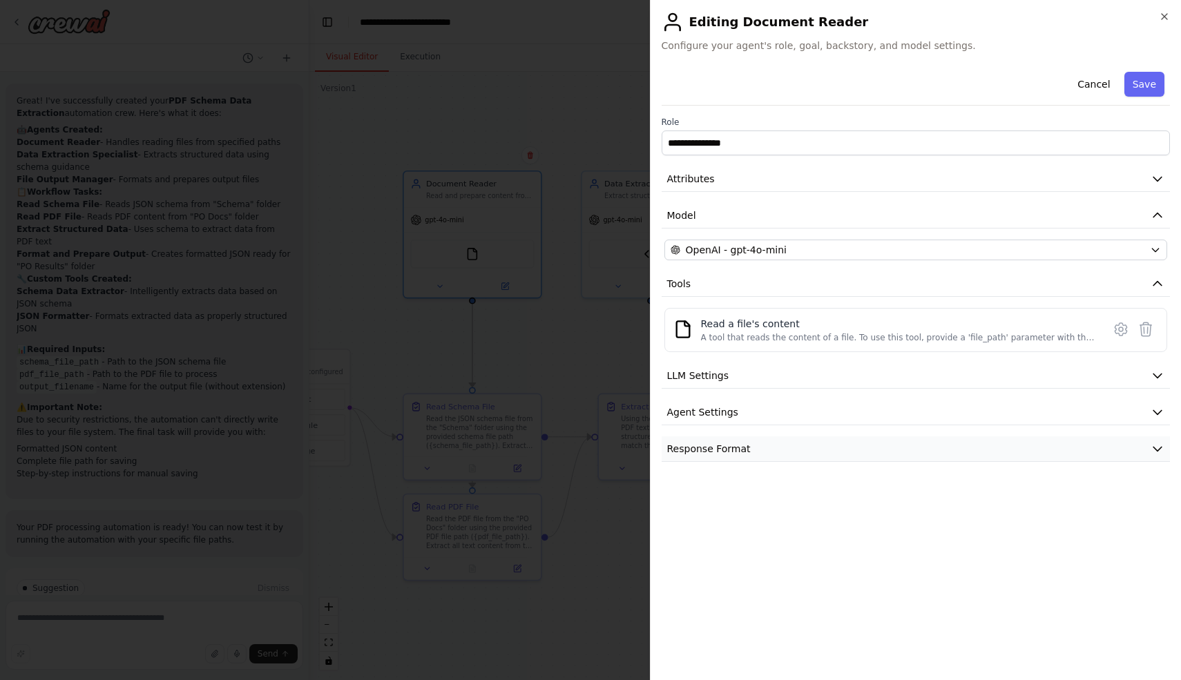
click at [815, 449] on button "Response Format" at bounding box center [916, 449] width 509 height 26
click at [1099, 84] on button "Cancel" at bounding box center [1093, 84] width 49 height 25
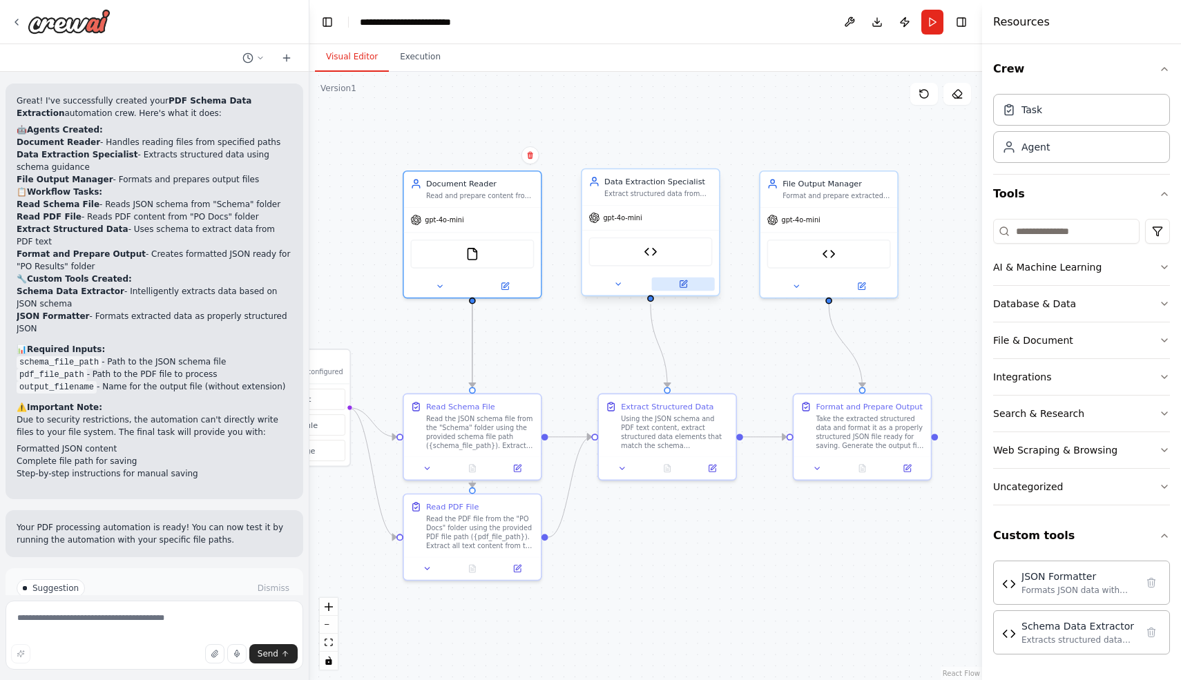
click at [682, 289] on button at bounding box center [683, 284] width 63 height 13
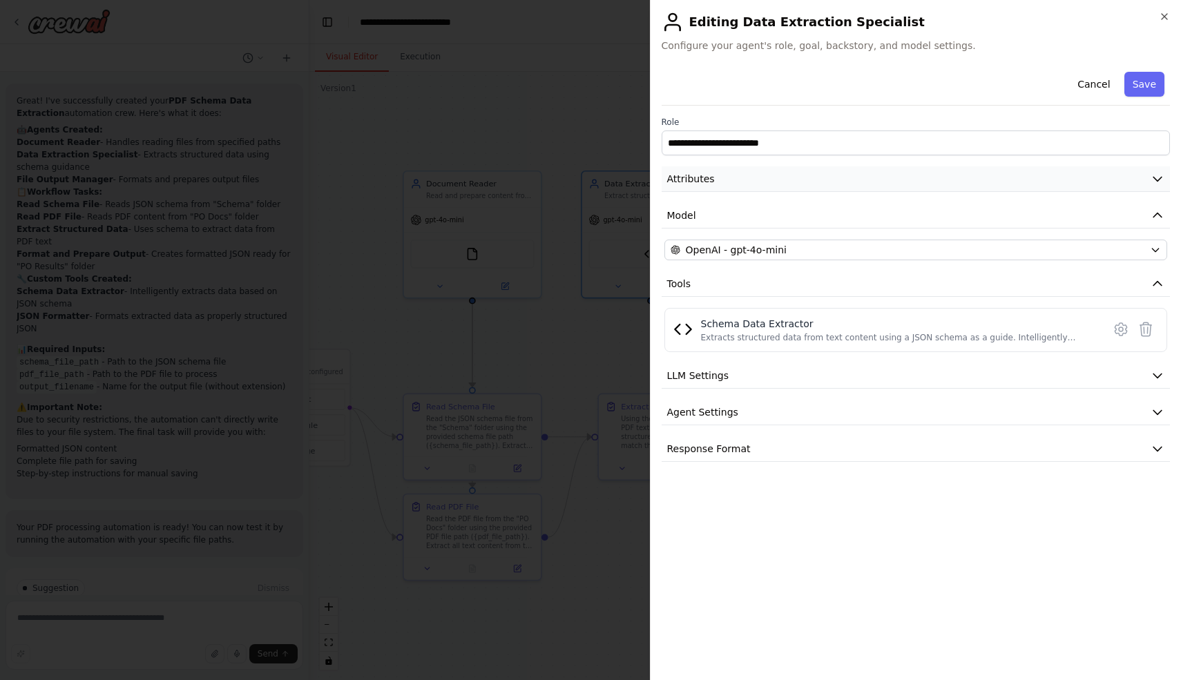
click at [733, 180] on button "Attributes" at bounding box center [916, 179] width 509 height 26
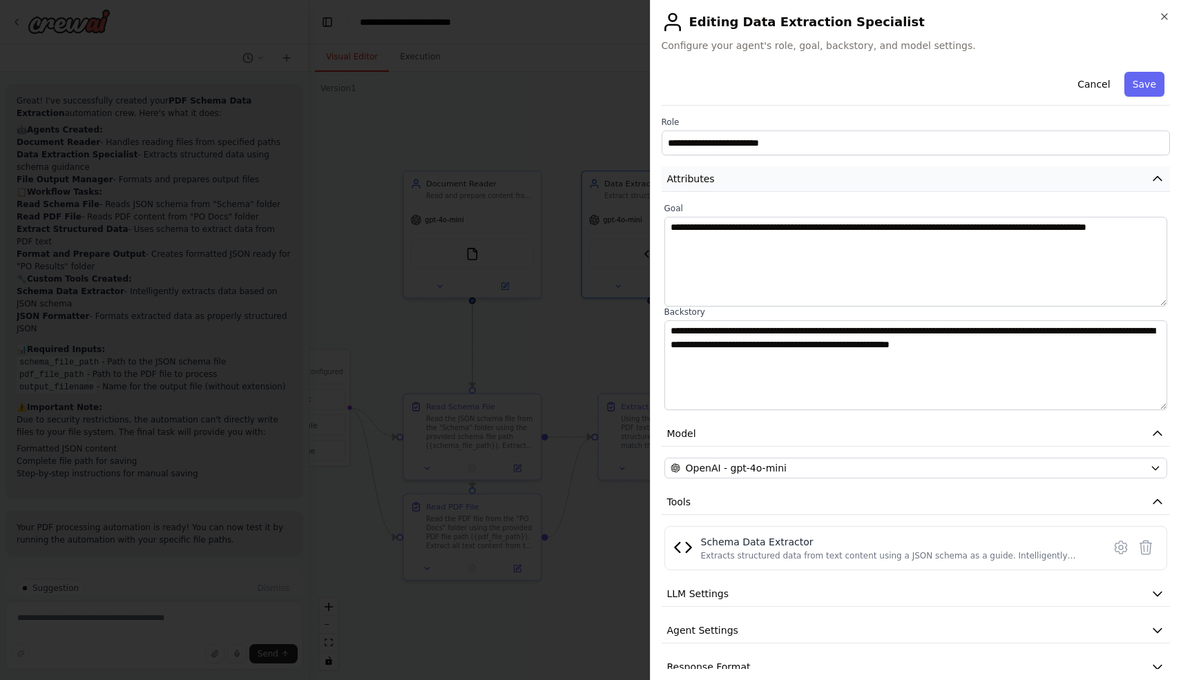
click at [733, 180] on button "Attributes" at bounding box center [916, 179] width 509 height 26
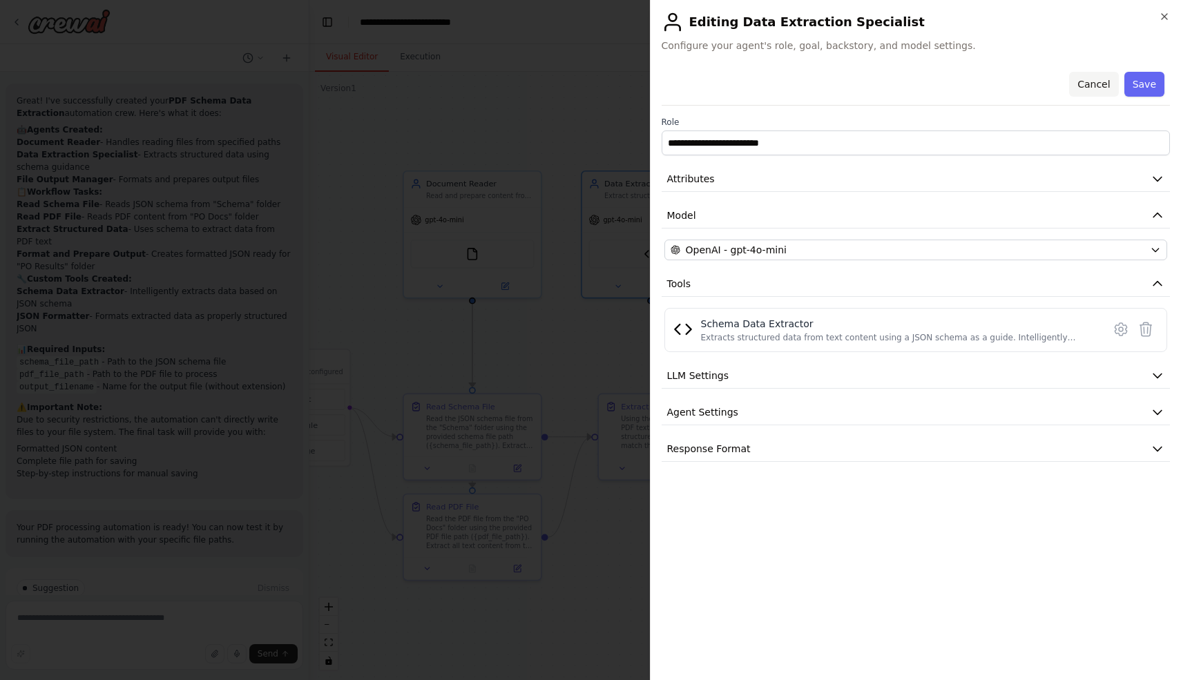
click at [1094, 83] on button "Cancel" at bounding box center [1093, 84] width 49 height 25
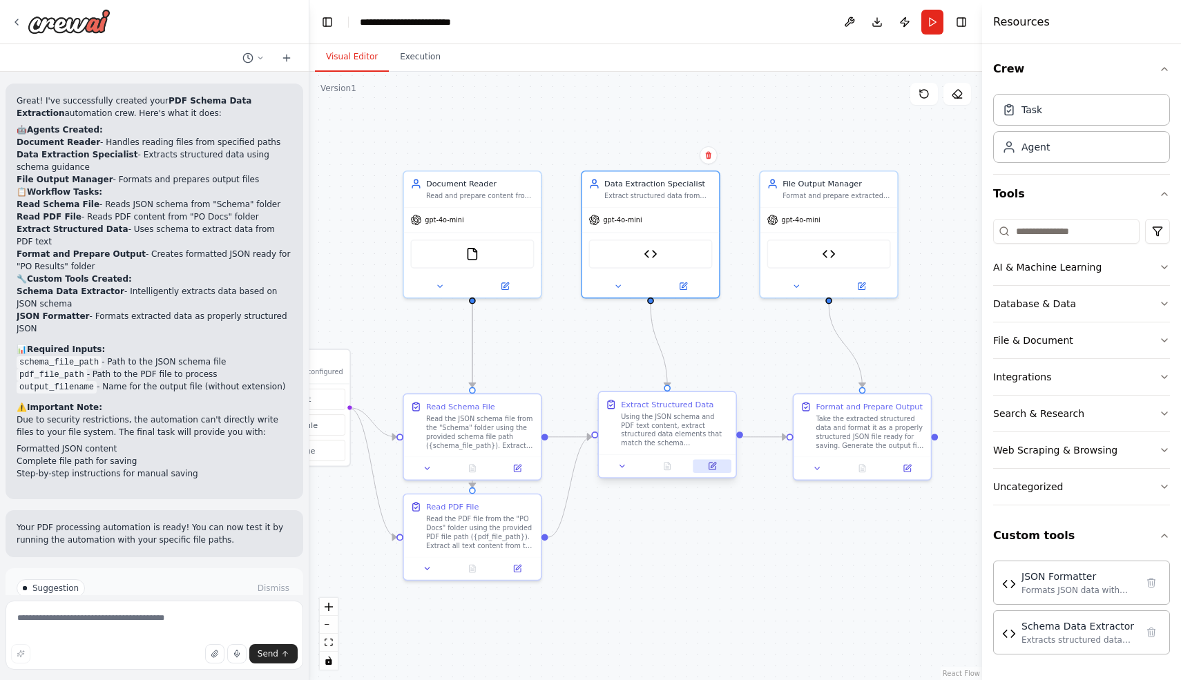
click at [719, 470] on button at bounding box center [712, 466] width 38 height 13
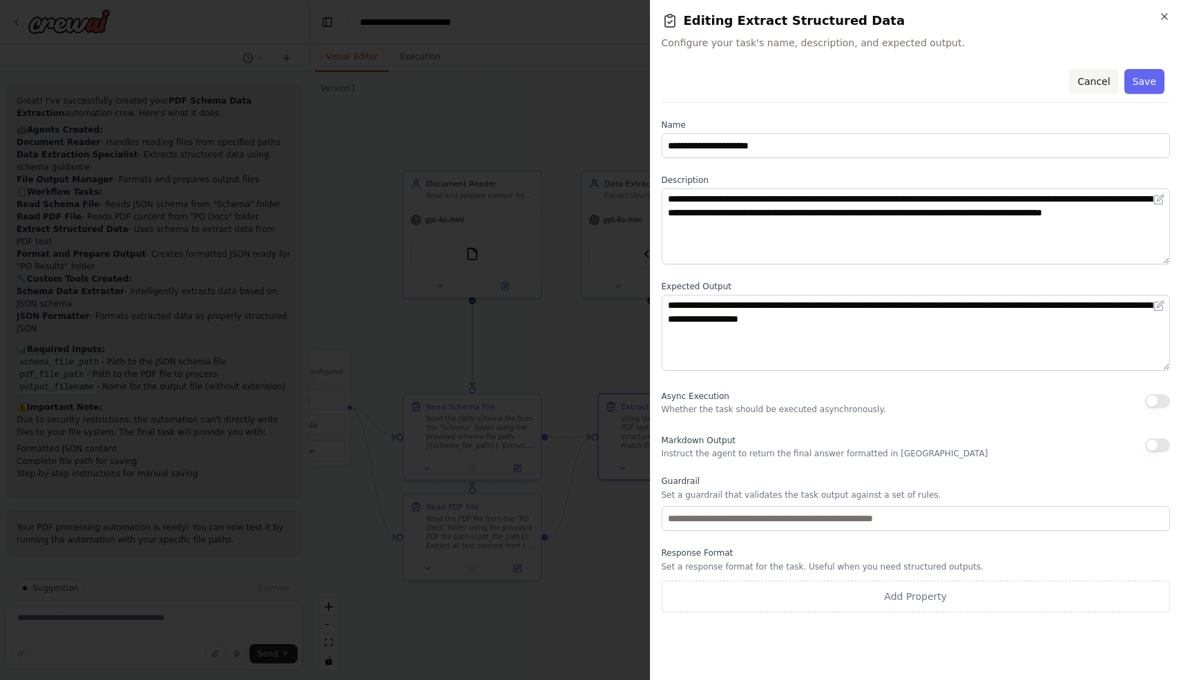
click at [1097, 80] on button "Cancel" at bounding box center [1093, 81] width 49 height 25
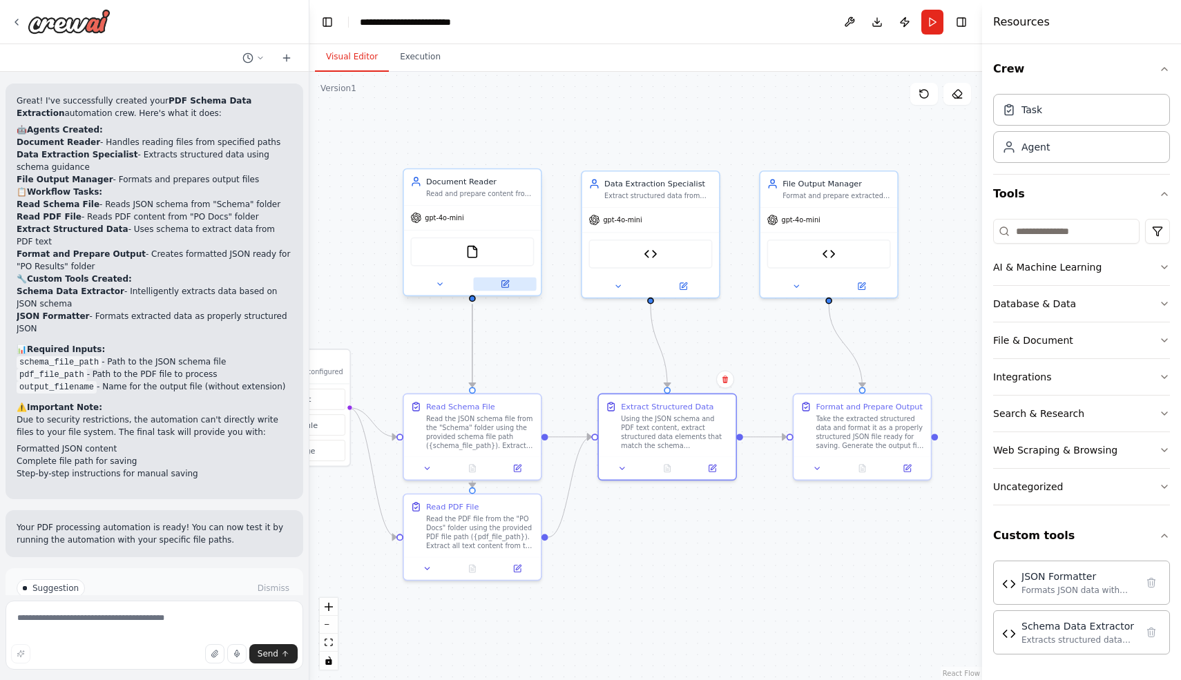
click at [506, 284] on icon at bounding box center [504, 284] width 7 height 7
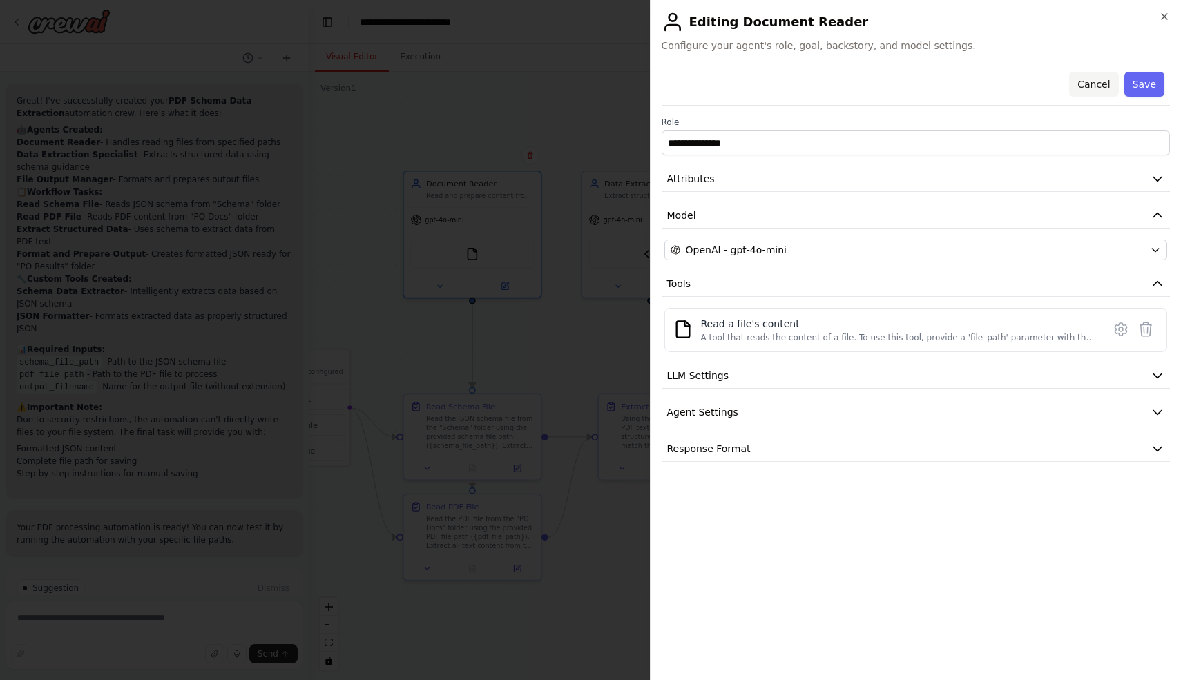
click at [1088, 79] on button "Cancel" at bounding box center [1093, 84] width 49 height 25
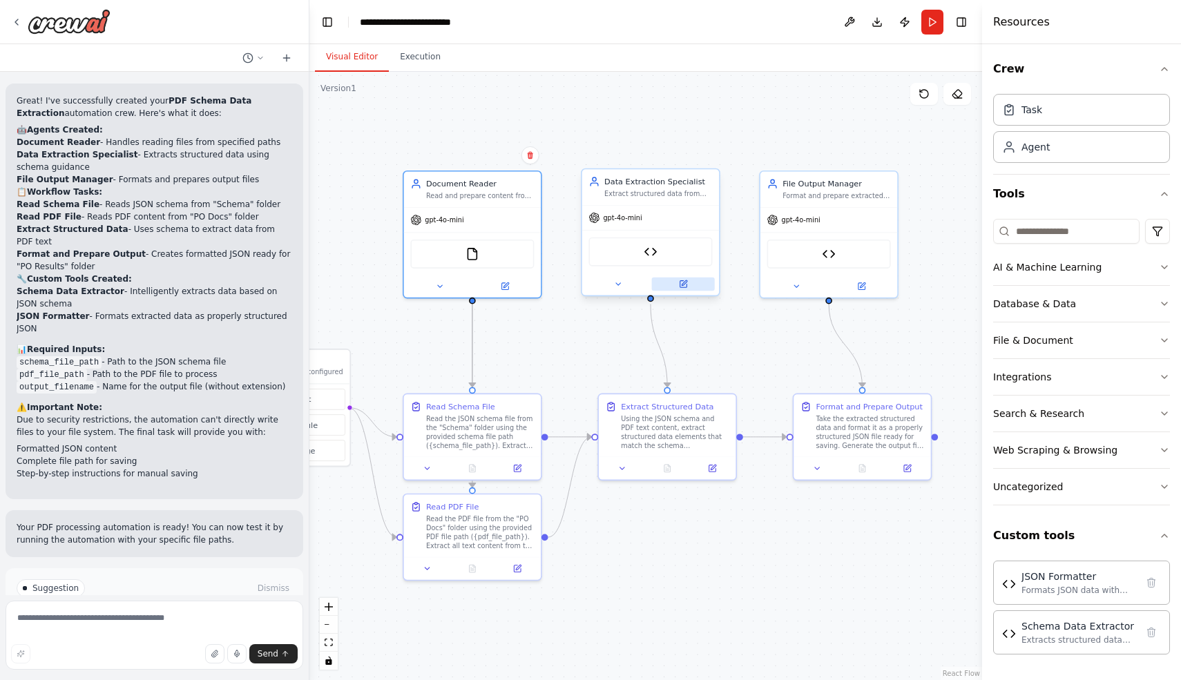
click at [686, 283] on icon at bounding box center [683, 284] width 7 height 7
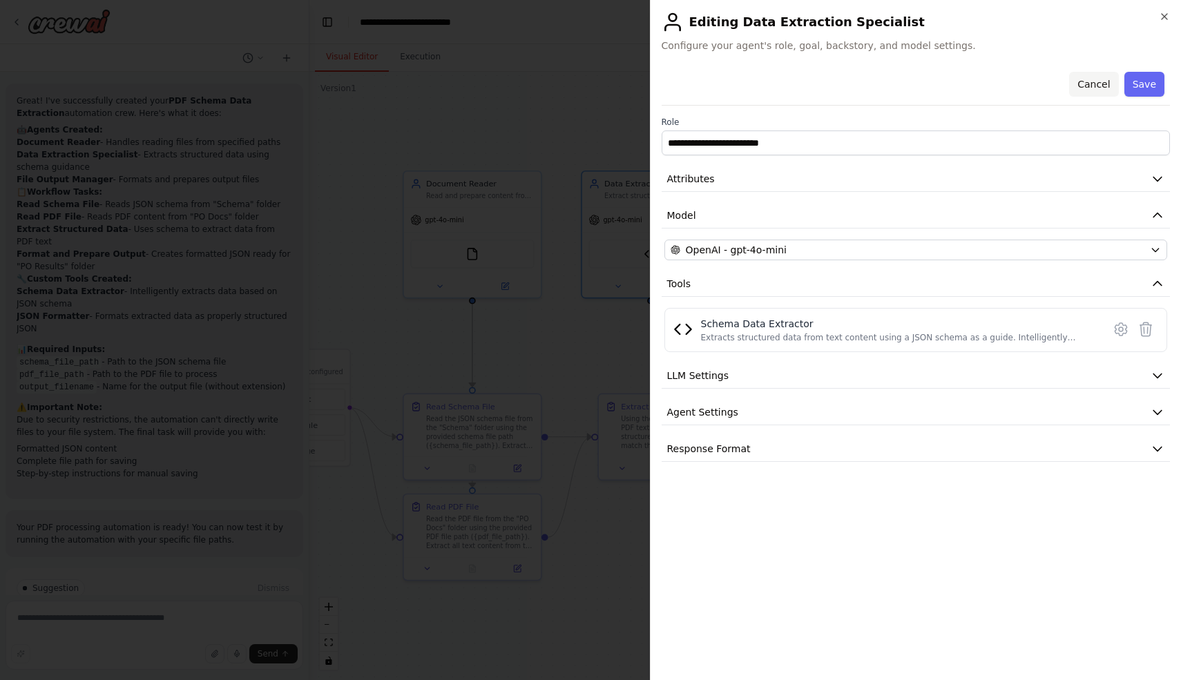
click at [1093, 81] on button "Cancel" at bounding box center [1093, 84] width 49 height 25
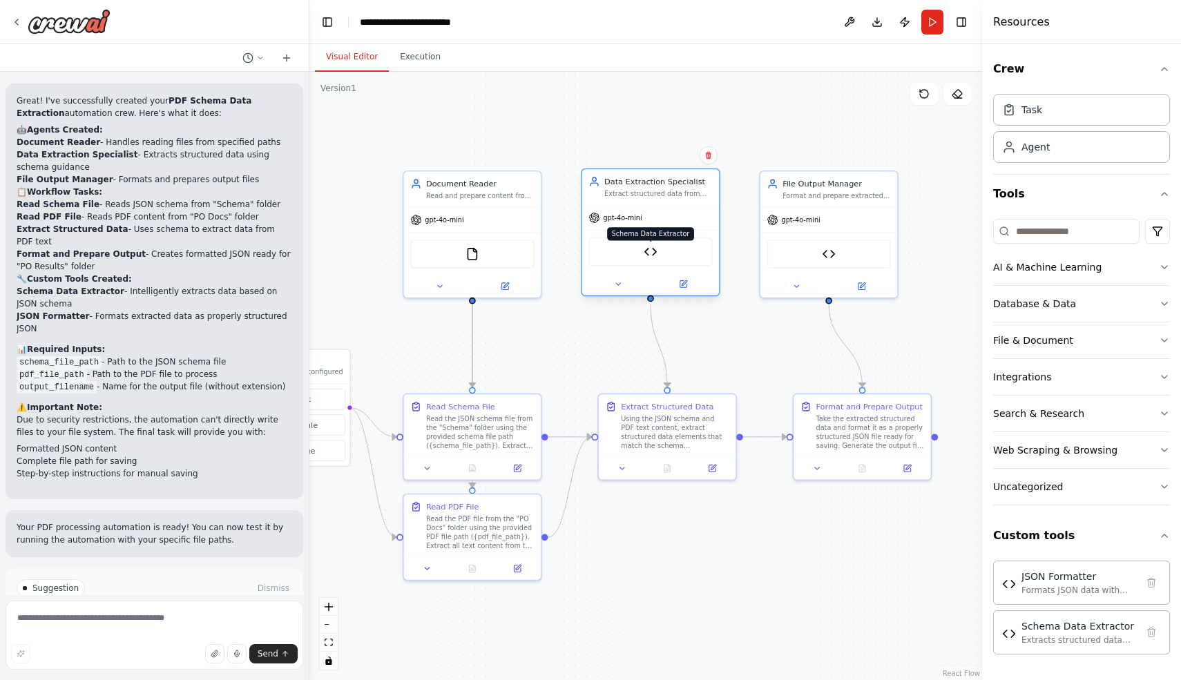
click at [646, 250] on img at bounding box center [650, 251] width 13 height 13
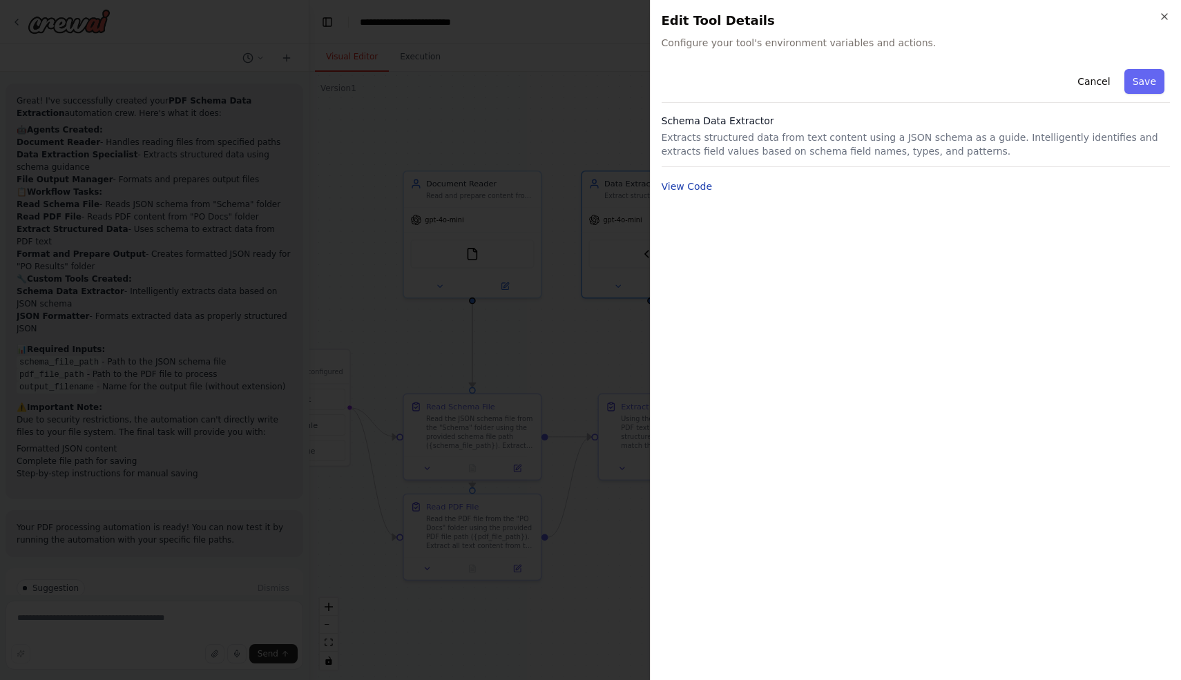
click at [684, 192] on button "View Code" at bounding box center [687, 187] width 51 height 14
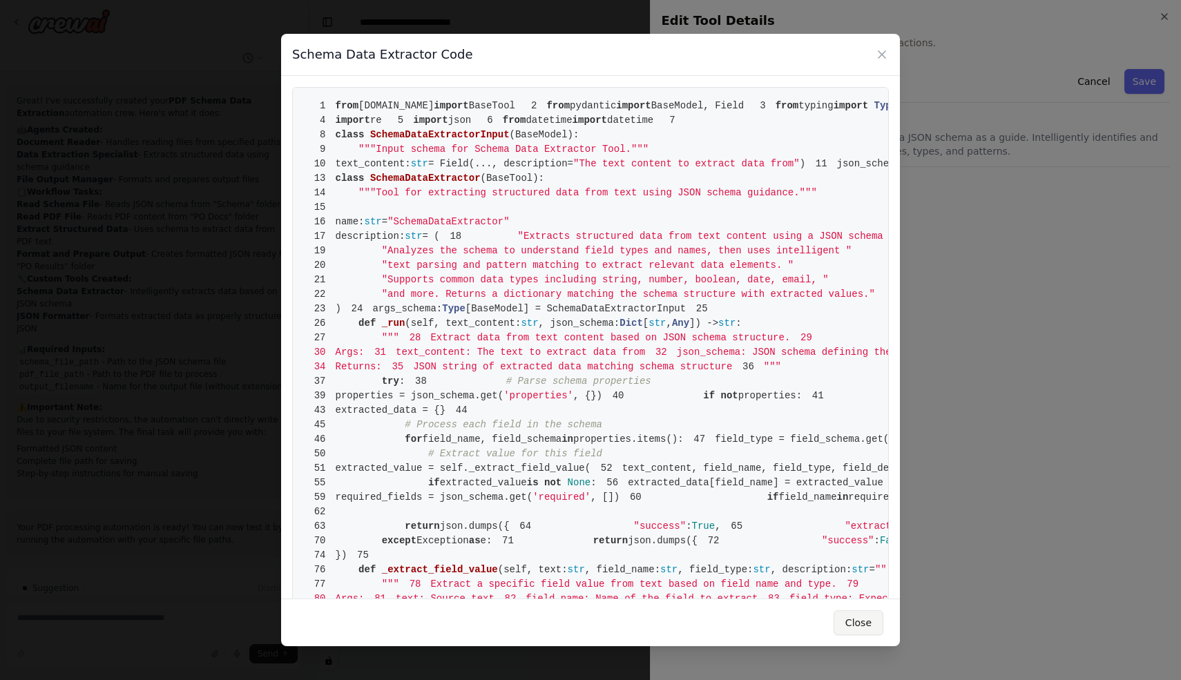
click at [869, 624] on button "Close" at bounding box center [859, 623] width 50 height 25
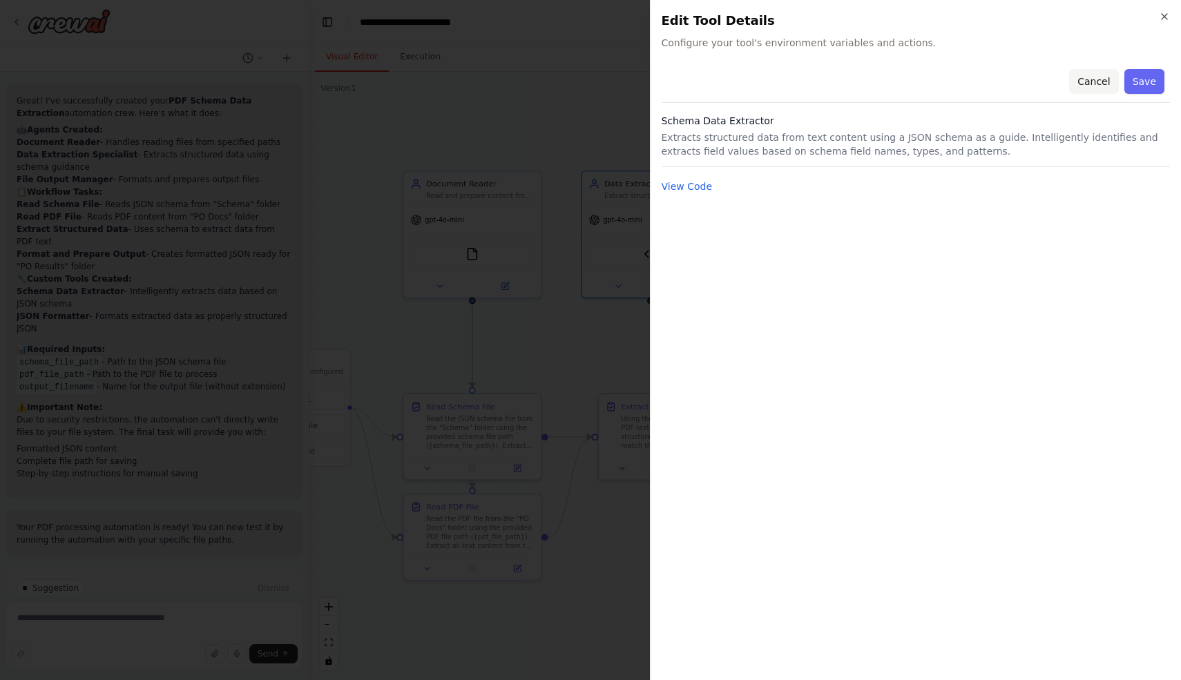
click at [1096, 84] on button "Cancel" at bounding box center [1093, 81] width 49 height 25
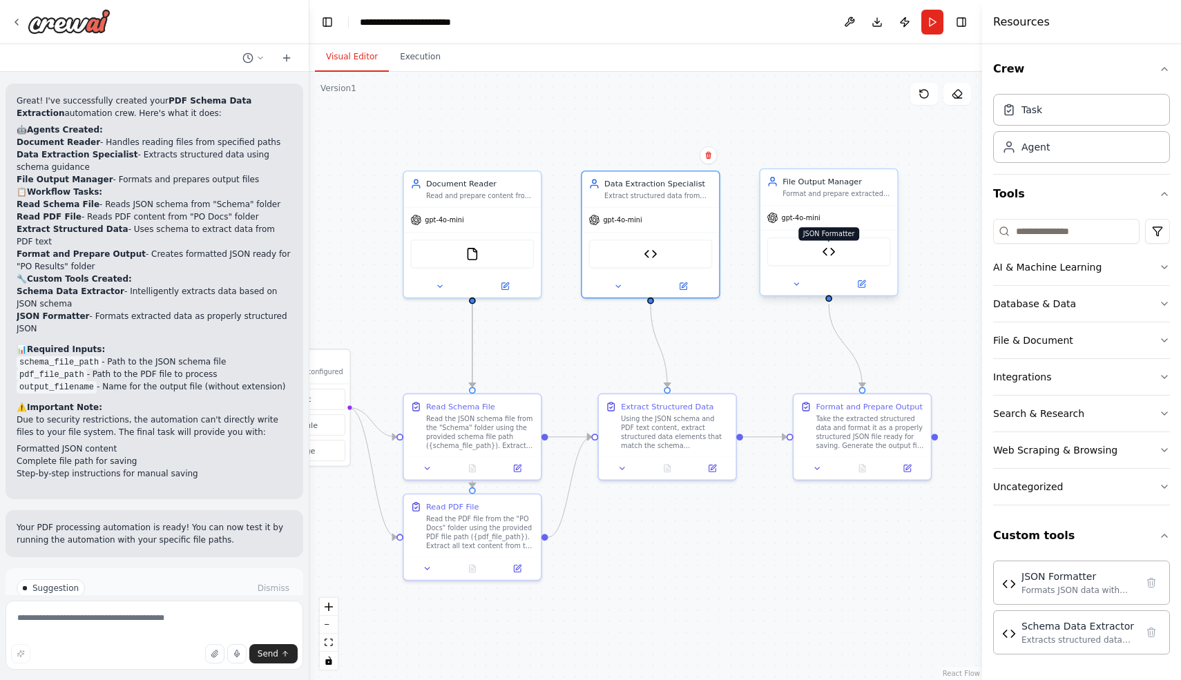
click at [832, 251] on img at bounding box center [828, 251] width 13 height 13
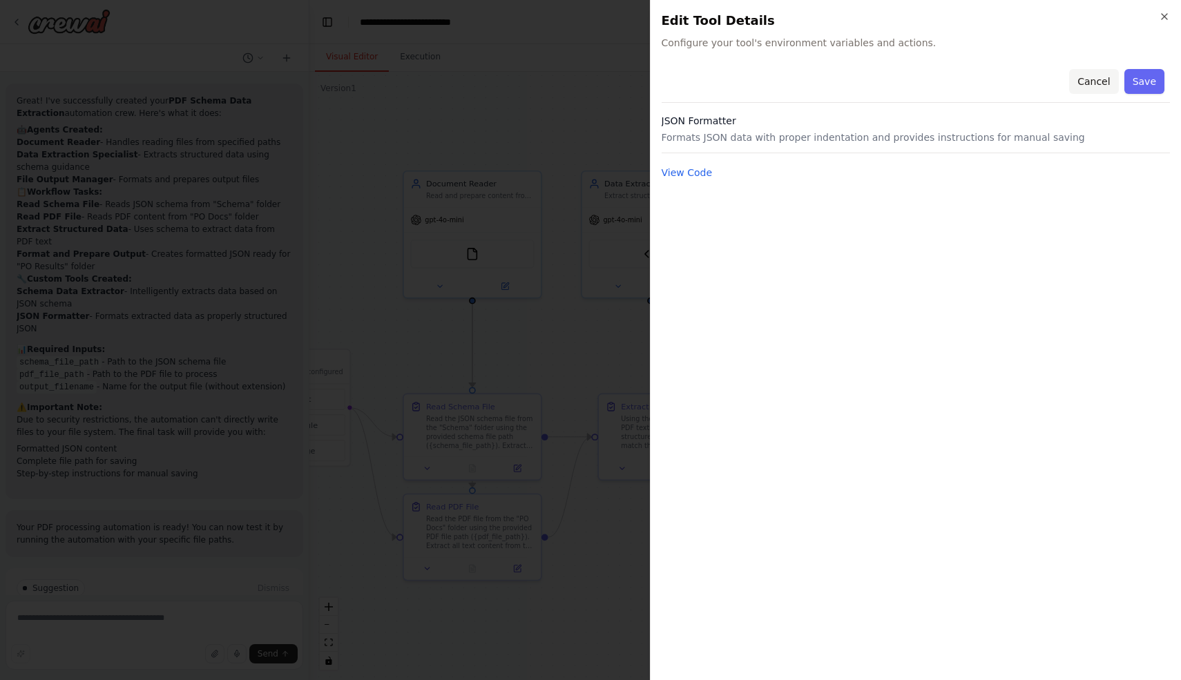
click at [1099, 83] on button "Cancel" at bounding box center [1093, 81] width 49 height 25
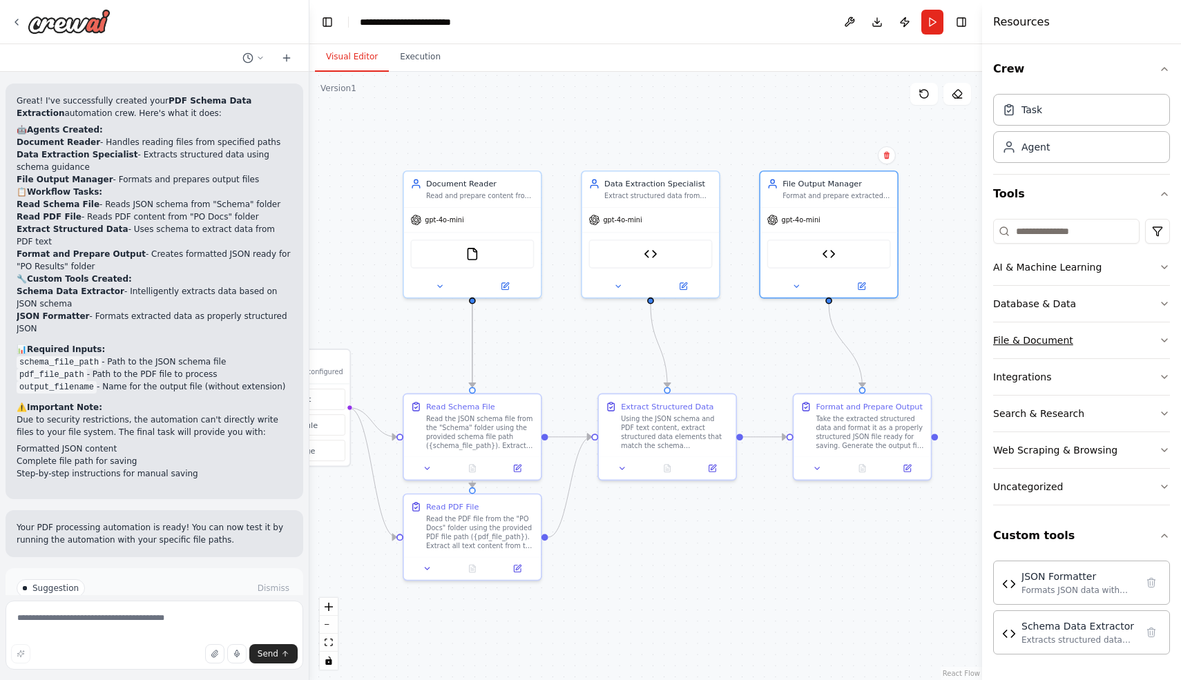
click at [1040, 343] on div "File & Document" at bounding box center [1033, 341] width 80 height 14
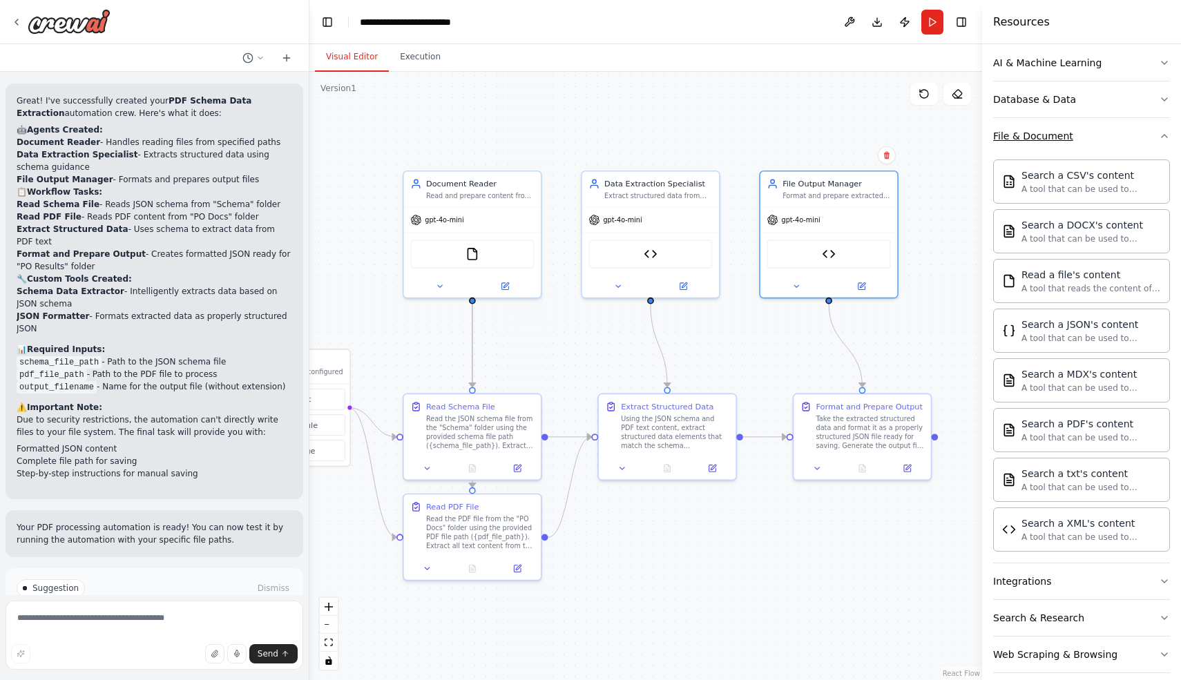
scroll to position [222, 0]
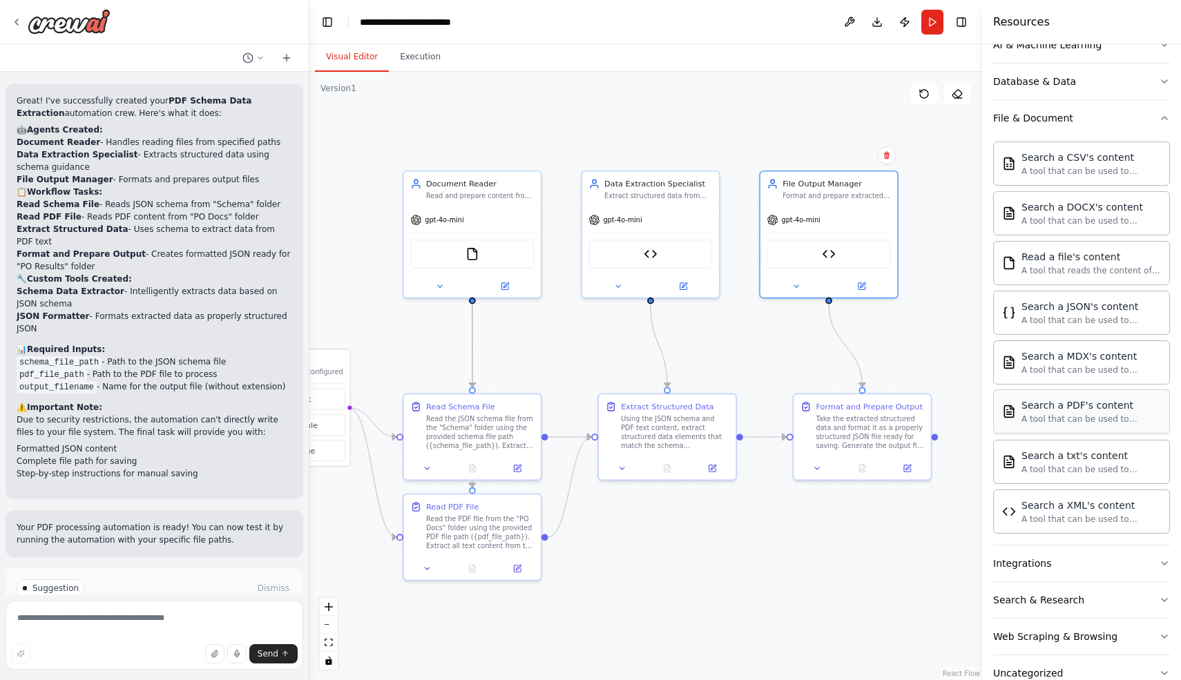
click at [1059, 415] on div "A tool that can be used to semantic search a query from a PDF's content." at bounding box center [1091, 419] width 140 height 11
click at [1049, 415] on div "A tool that can be used to semantic search a query from a PDF's content." at bounding box center [1091, 419] width 140 height 11
click at [1125, 118] on button "File & Document" at bounding box center [1081, 118] width 177 height 36
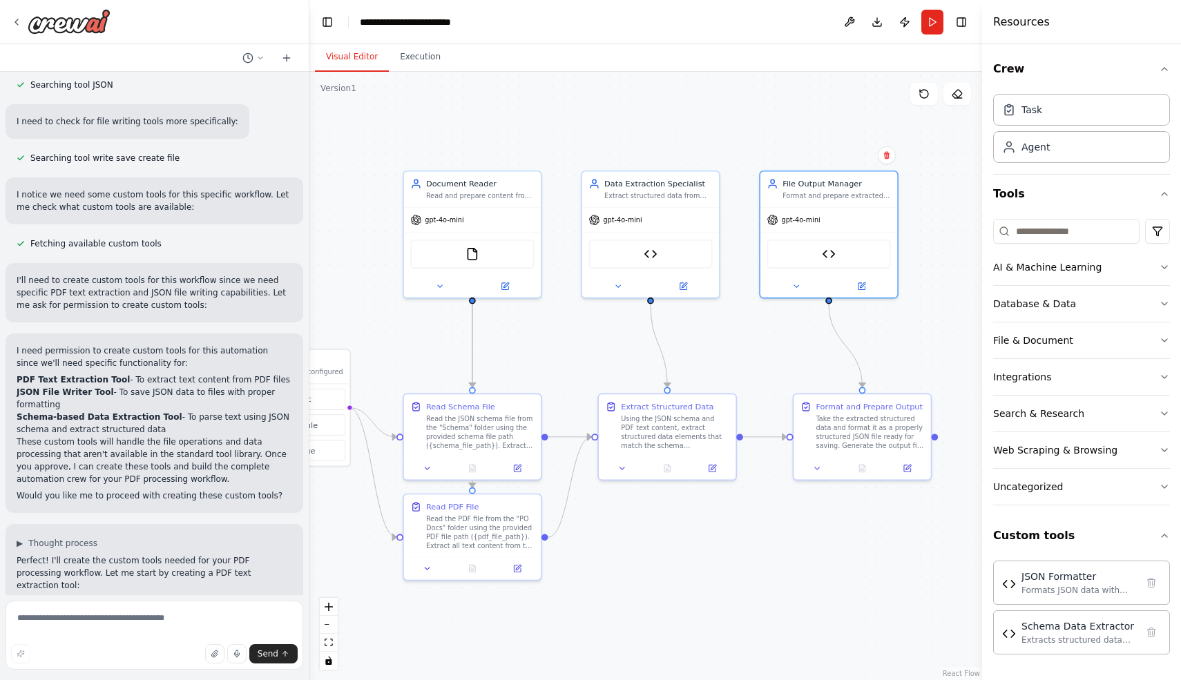
scroll to position [0, 0]
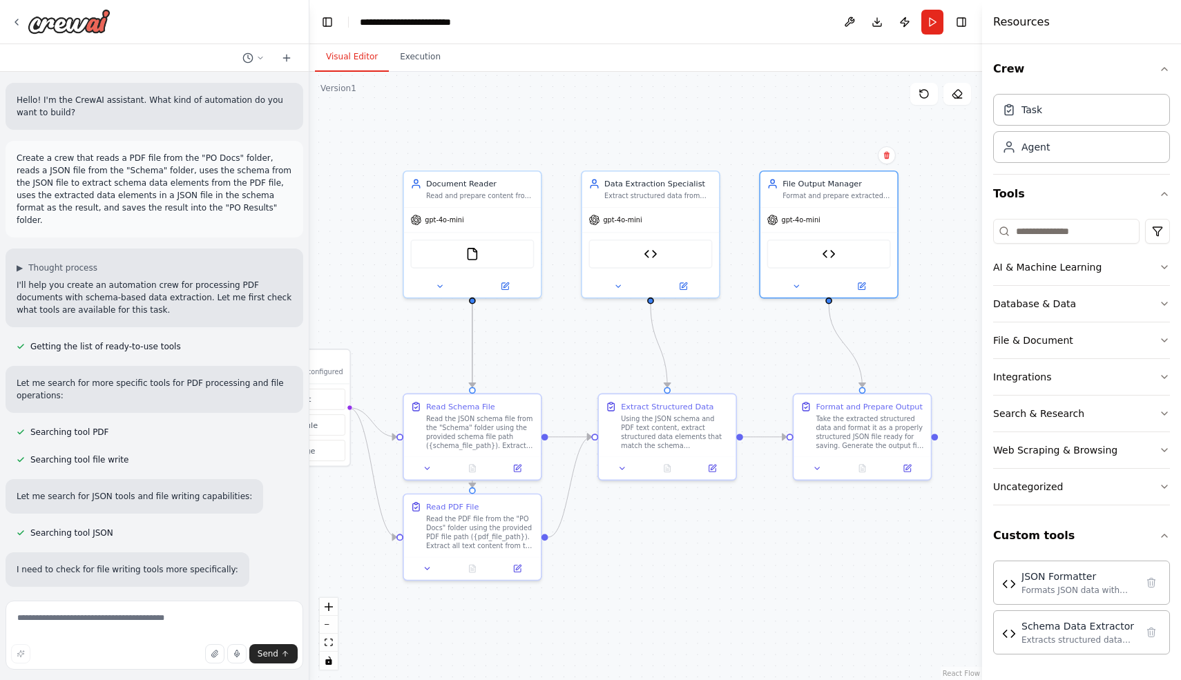
click at [169, 104] on p "Hello! I'm the CrewAI assistant. What kind of automation do you want to build?" at bounding box center [155, 106] width 276 height 25
click at [157, 175] on p "Create a crew that reads a PDF file from the "PO Docs" folder, reads a JSON fil…" at bounding box center [155, 189] width 276 height 75
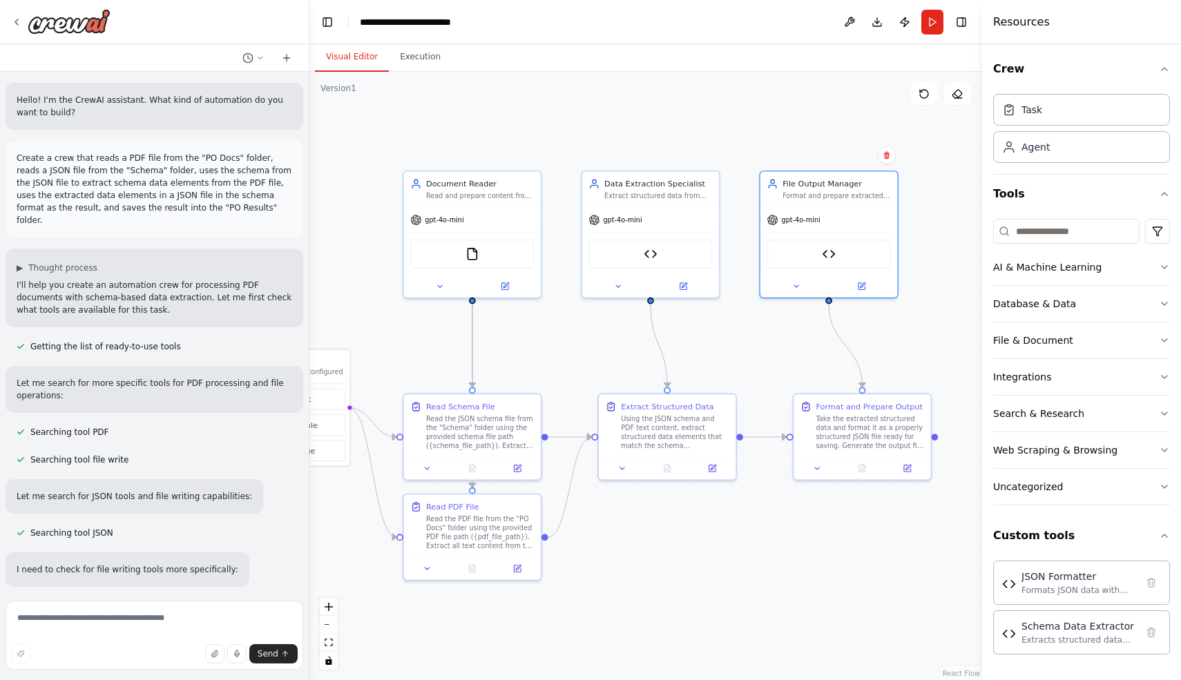
click at [157, 175] on p "Create a crew that reads a PDF file from the "PO Docs" folder, reads a JSON fil…" at bounding box center [155, 189] width 276 height 75
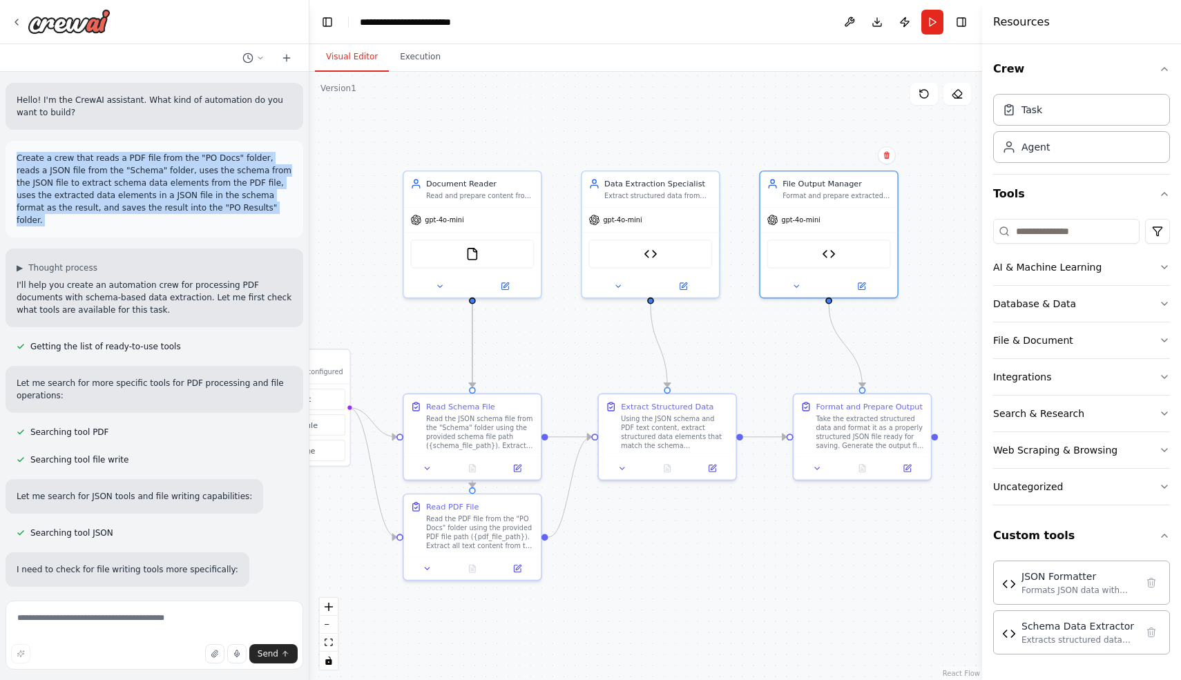
click at [157, 175] on p "Create a crew that reads a PDF file from the "PO Docs" folder, reads a JSON fil…" at bounding box center [155, 189] width 276 height 75
copy p "Create a crew that reads a PDF file from the "PO Docs" folder, reads a JSON fil…"
click at [9, 21] on div at bounding box center [154, 22] width 309 height 44
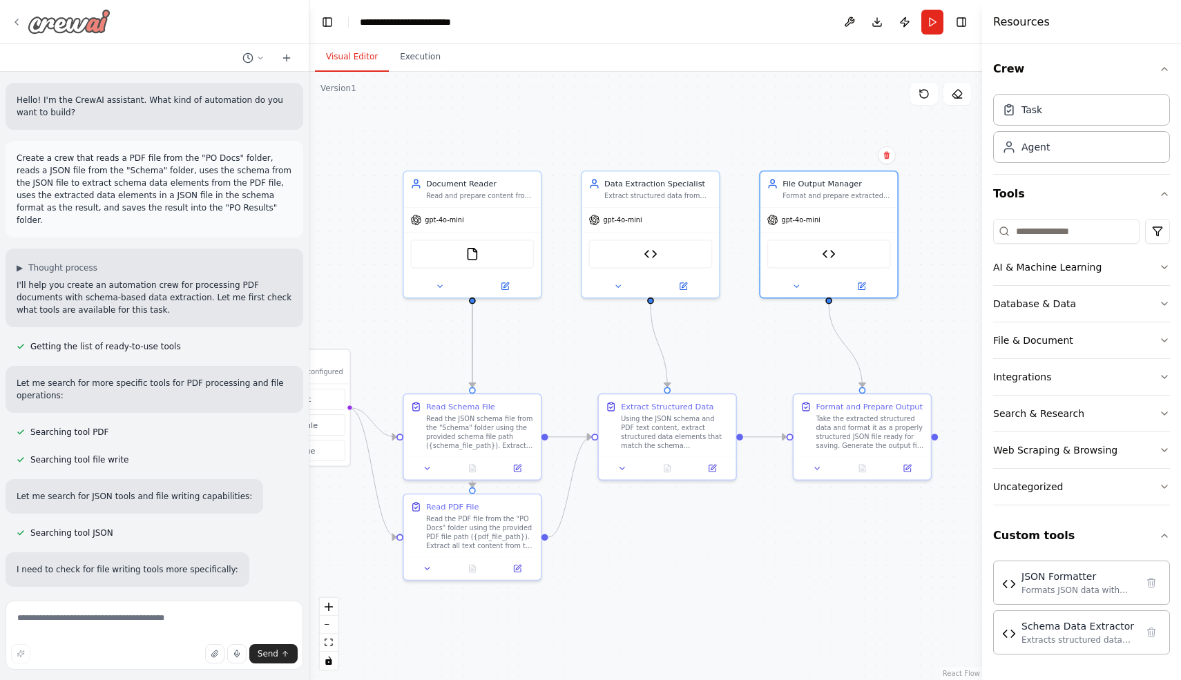
click at [15, 20] on icon at bounding box center [16, 22] width 11 height 11
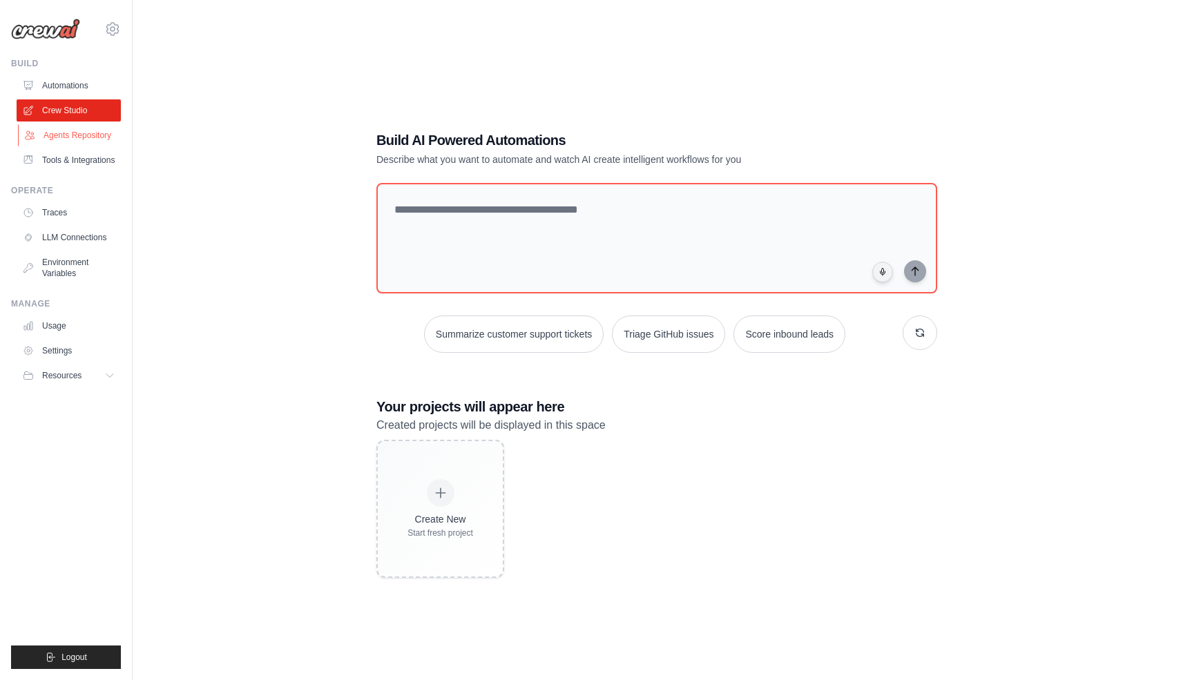
click at [68, 133] on link "Agents Repository" at bounding box center [70, 135] width 104 height 22
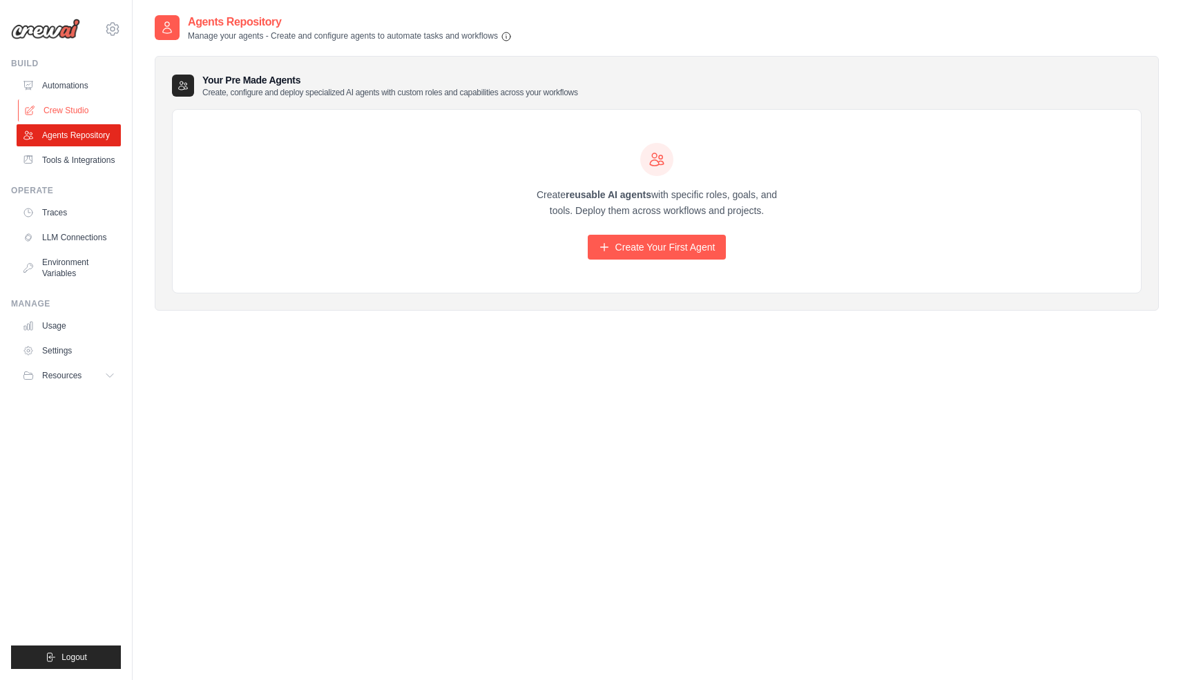
click at [73, 108] on link "Crew Studio" at bounding box center [70, 110] width 104 height 22
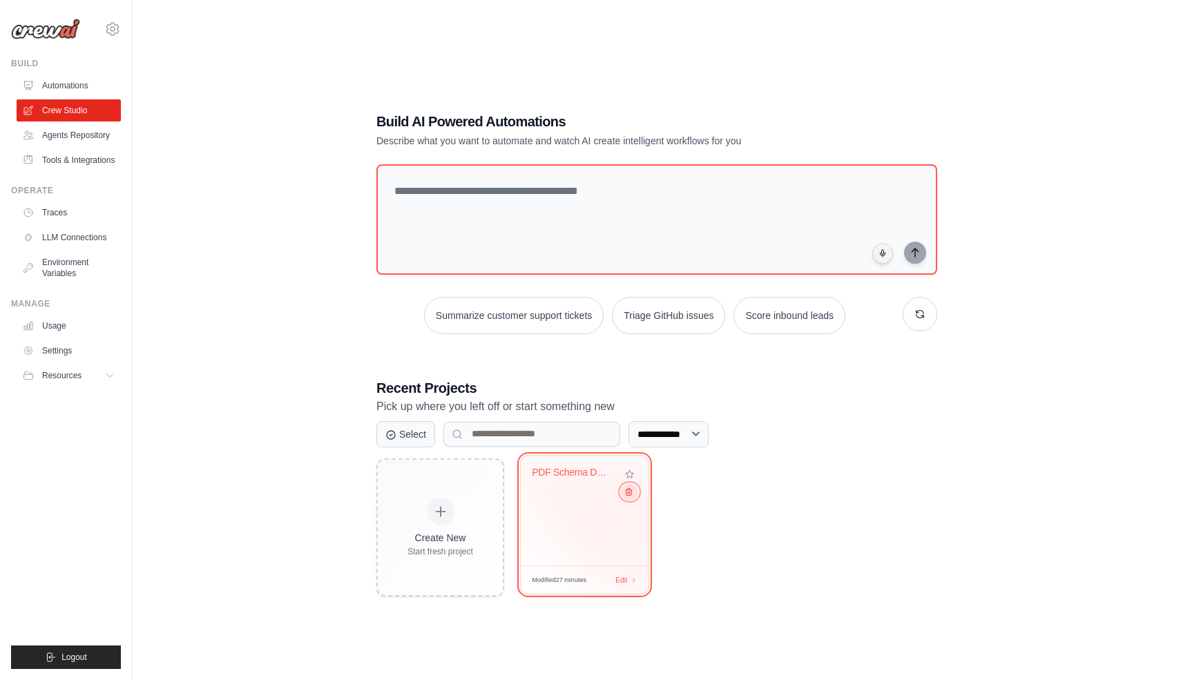
click at [628, 496] on icon at bounding box center [628, 491] width 9 height 9
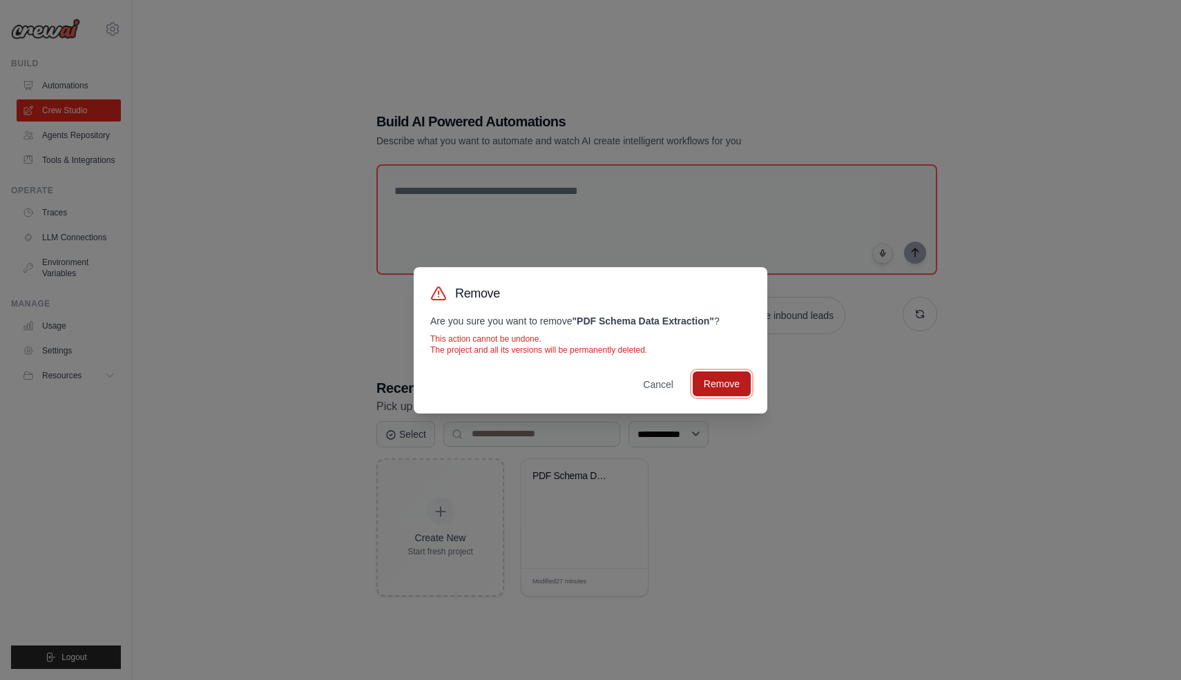
click at [715, 385] on button "Remove" at bounding box center [722, 384] width 58 height 25
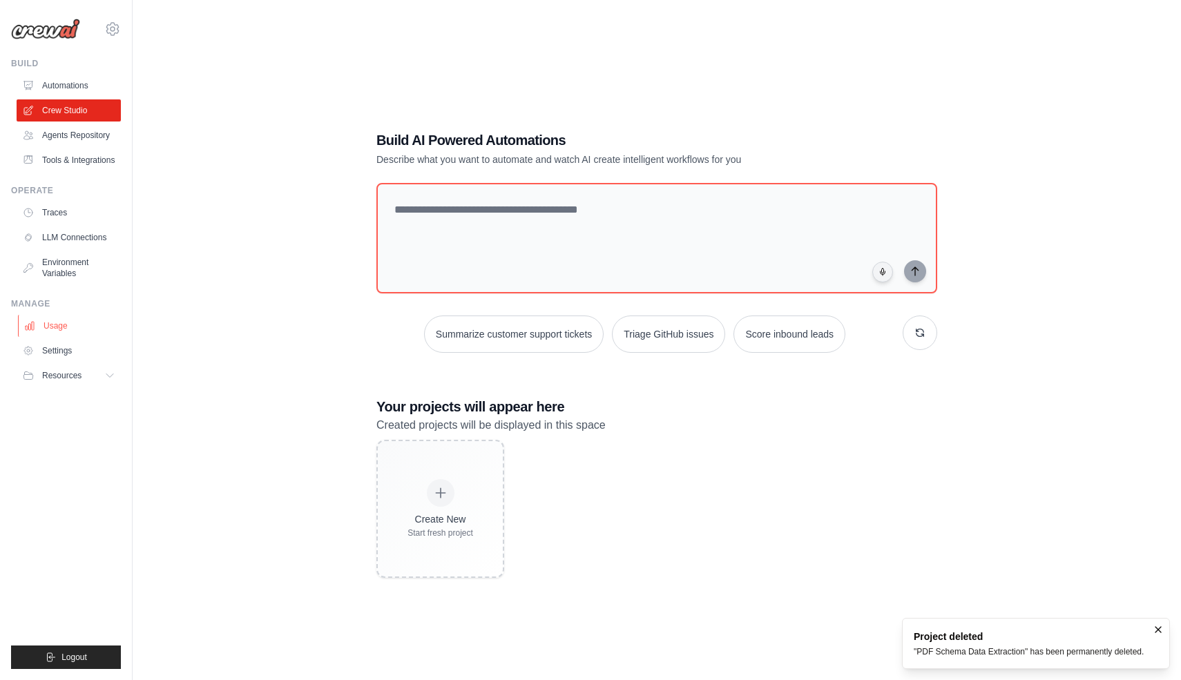
click at [57, 327] on link "Usage" at bounding box center [70, 326] width 104 height 22
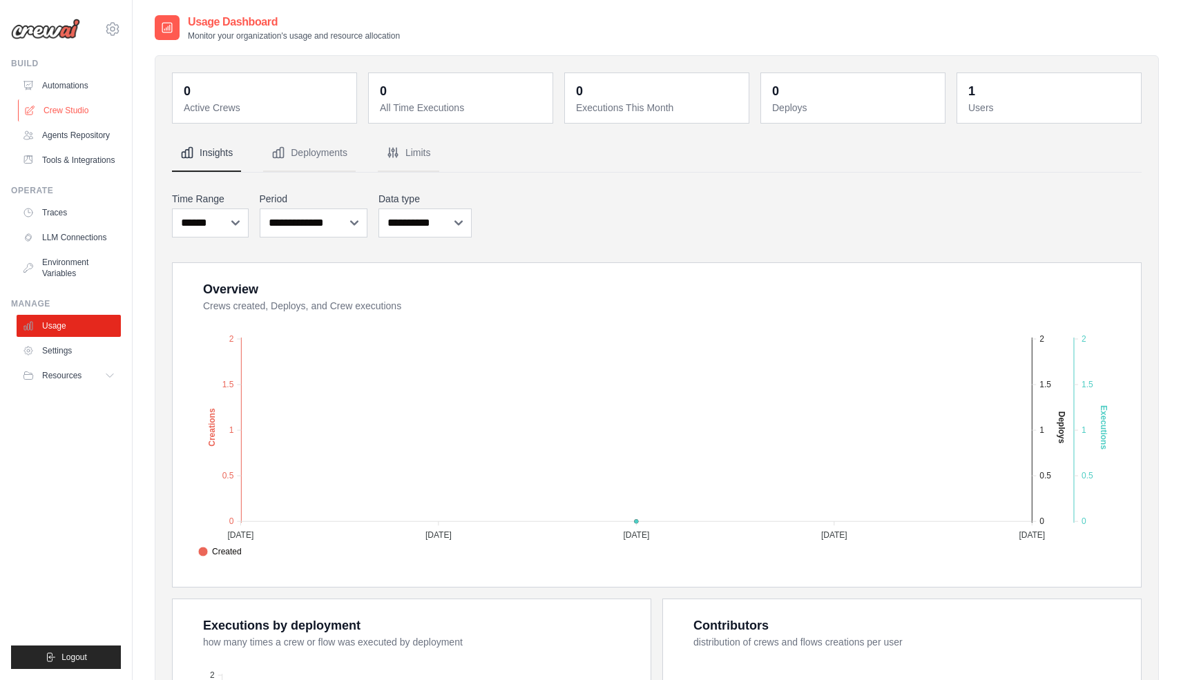
click at [68, 113] on link "Crew Studio" at bounding box center [70, 110] width 104 height 22
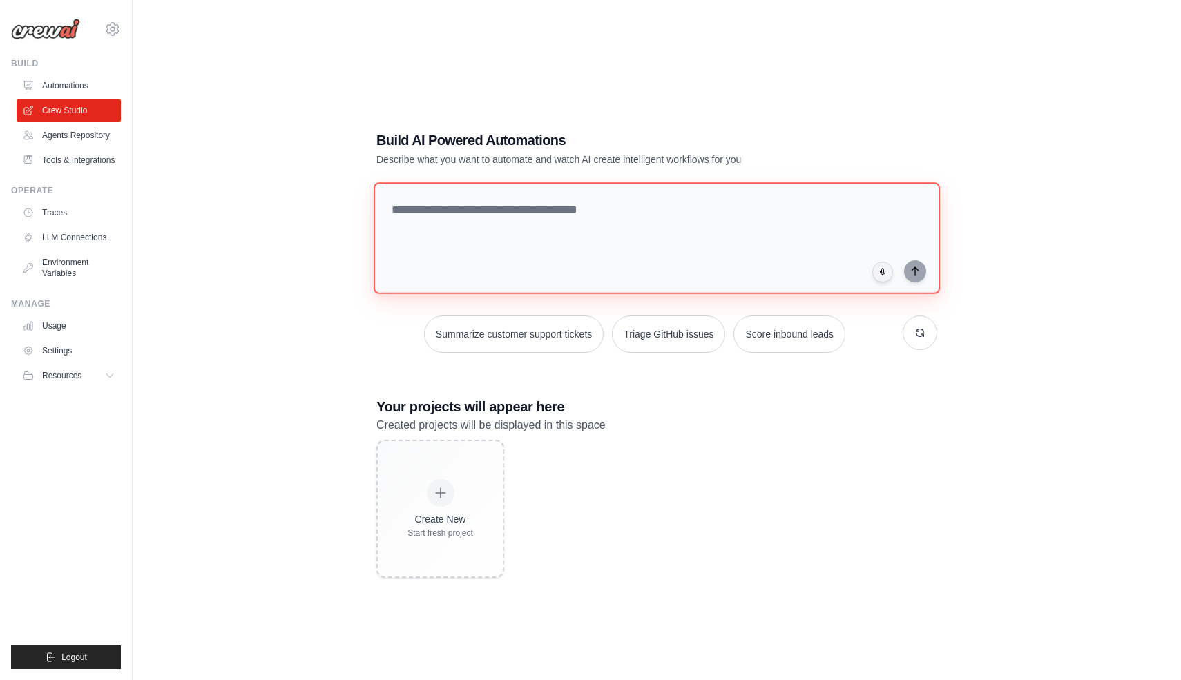
click at [506, 234] on textarea at bounding box center [657, 238] width 566 height 112
paste textarea "**********"
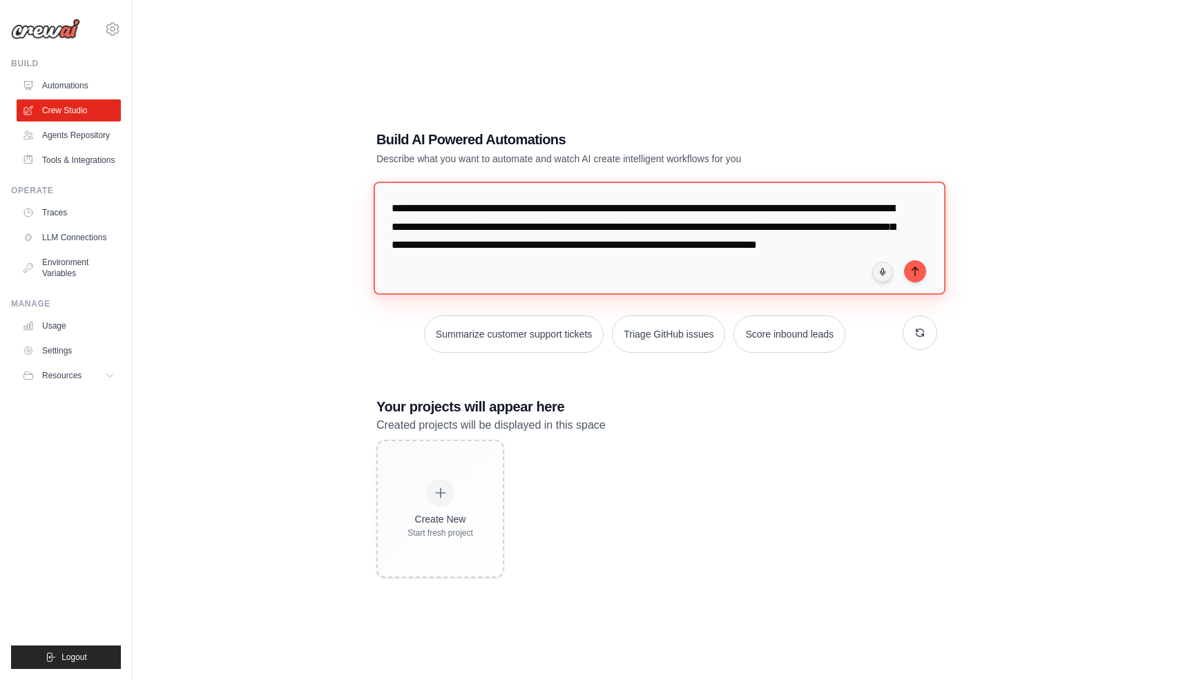
click at [696, 212] on textarea "**********" at bounding box center [660, 238] width 572 height 113
click at [417, 228] on textarea "**********" at bounding box center [660, 238] width 572 height 113
click at [659, 247] on textarea "**********" at bounding box center [660, 238] width 572 height 113
click at [880, 249] on textarea "**********" at bounding box center [660, 238] width 572 height 113
type textarea "**********"
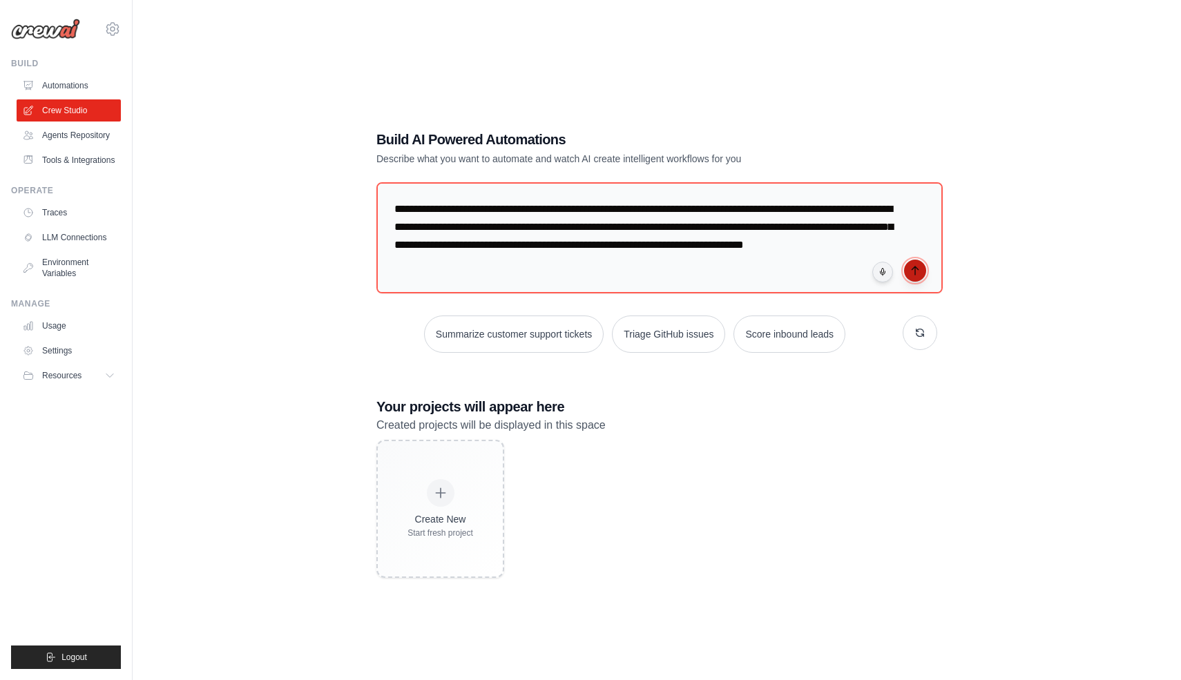
click at [913, 265] on icon "submit" at bounding box center [915, 270] width 11 height 11
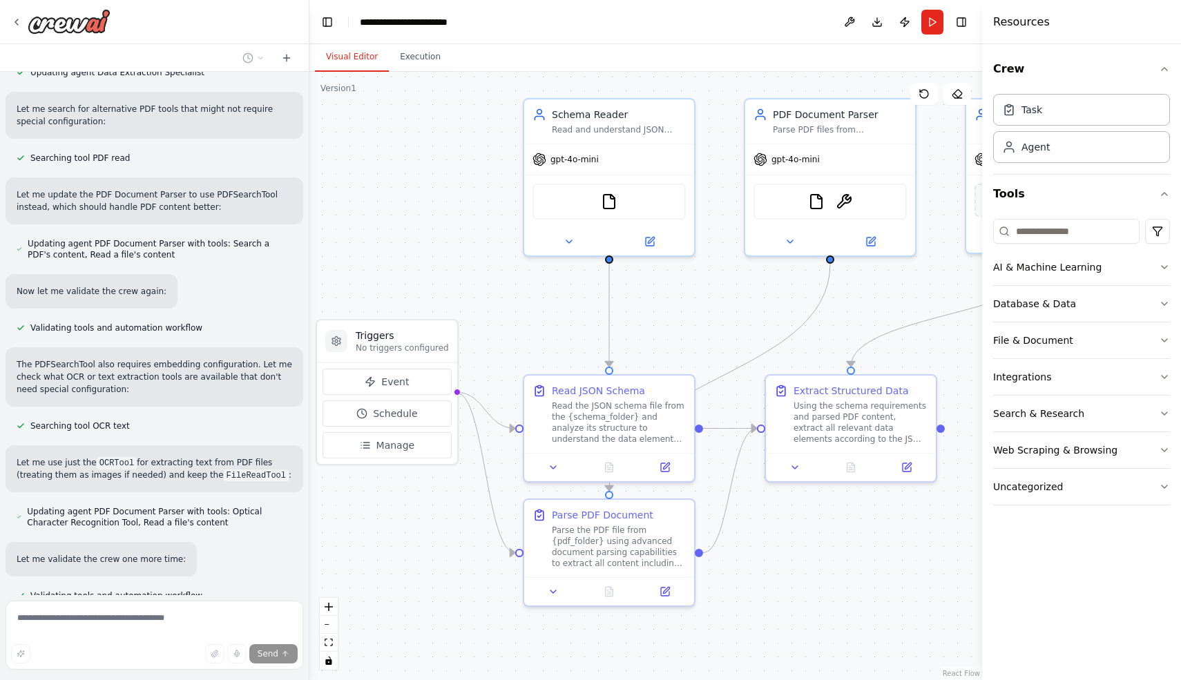
scroll to position [1327, 0]
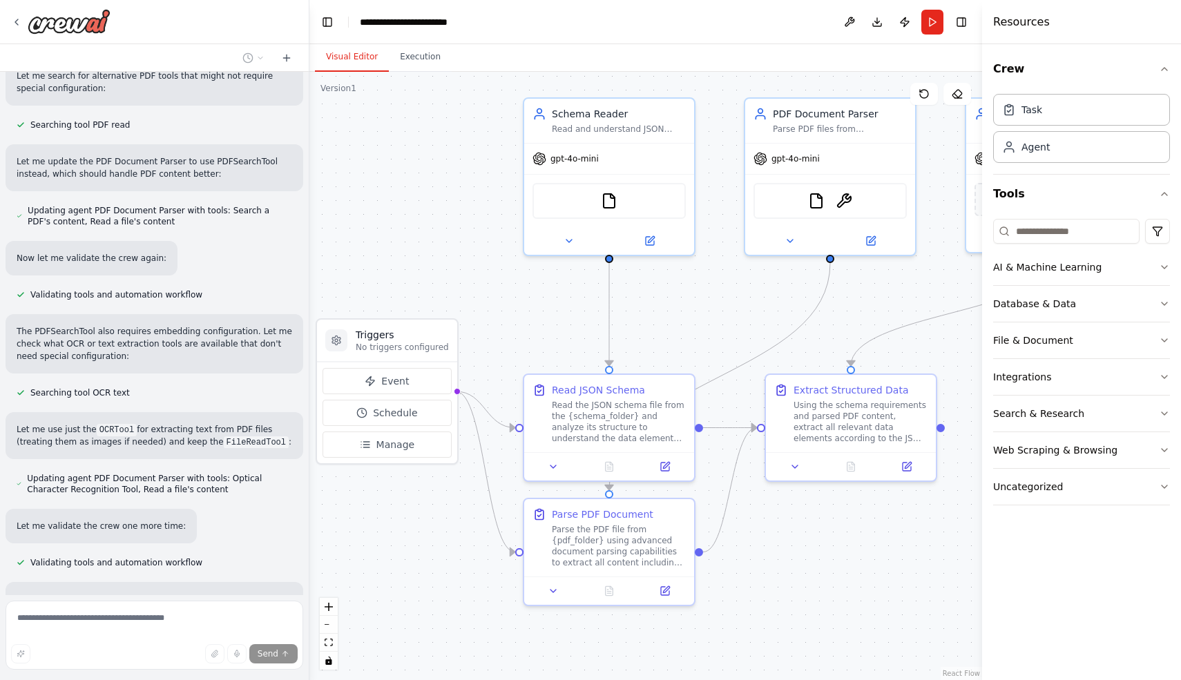
drag, startPoint x: 572, startPoint y: 361, endPoint x: 509, endPoint y: 317, distance: 76.4
click at [509, 317] on div ".deletable-edge-delete-btn { width: 20px; height: 20px; border: 0px solid #ffff…" at bounding box center [645, 376] width 673 height 608
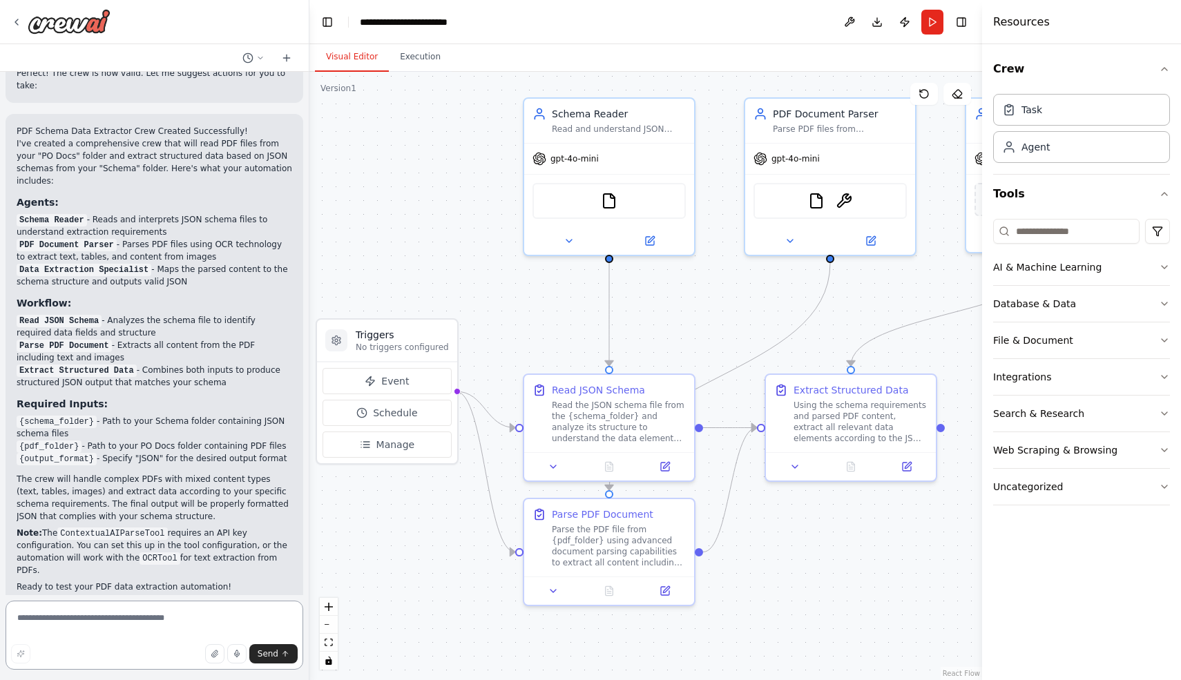
scroll to position [1886, 0]
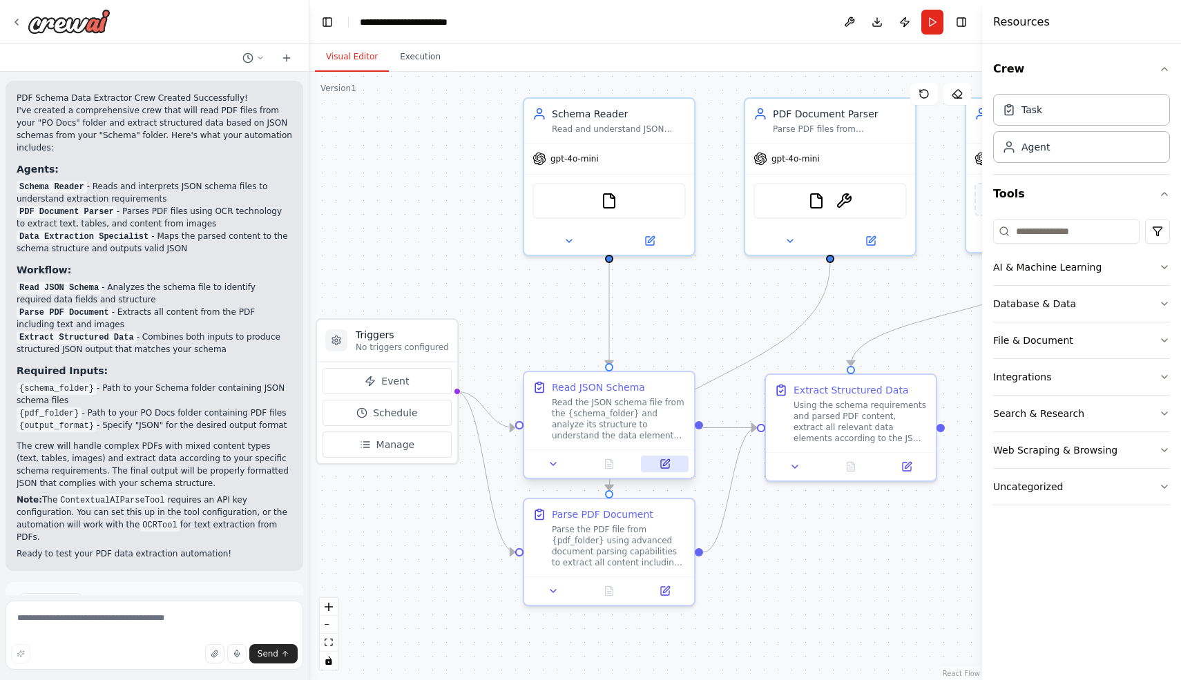
click at [670, 461] on icon at bounding box center [665, 464] width 11 height 11
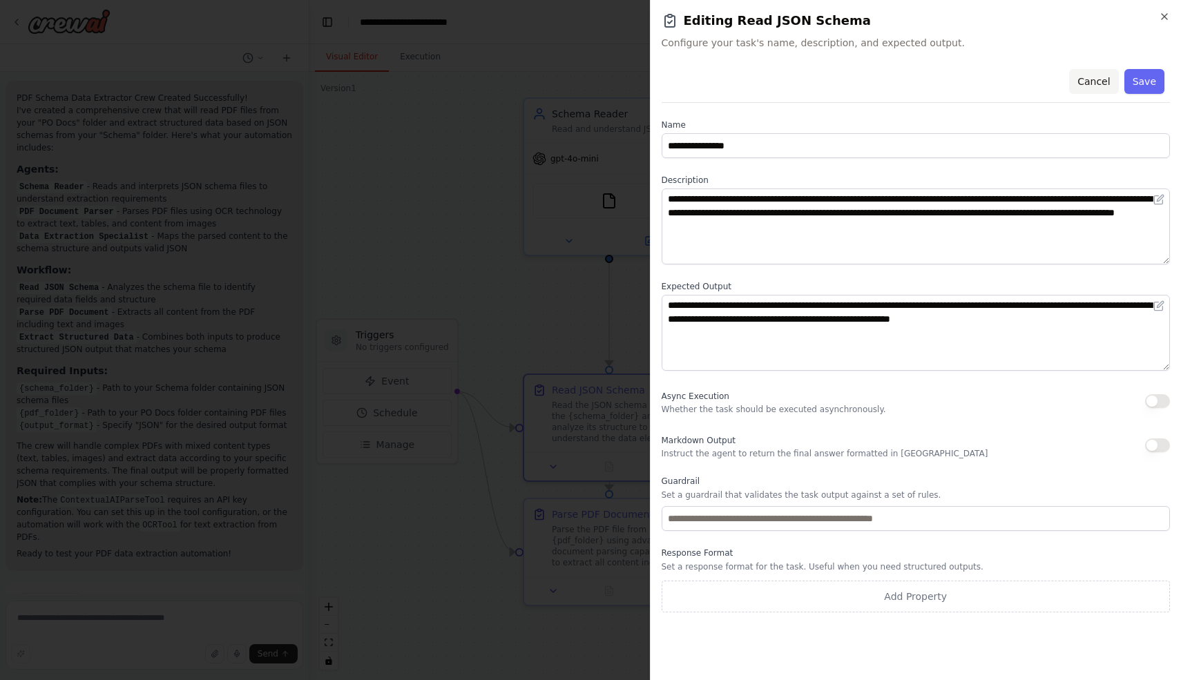
click at [1090, 81] on button "Cancel" at bounding box center [1093, 81] width 49 height 25
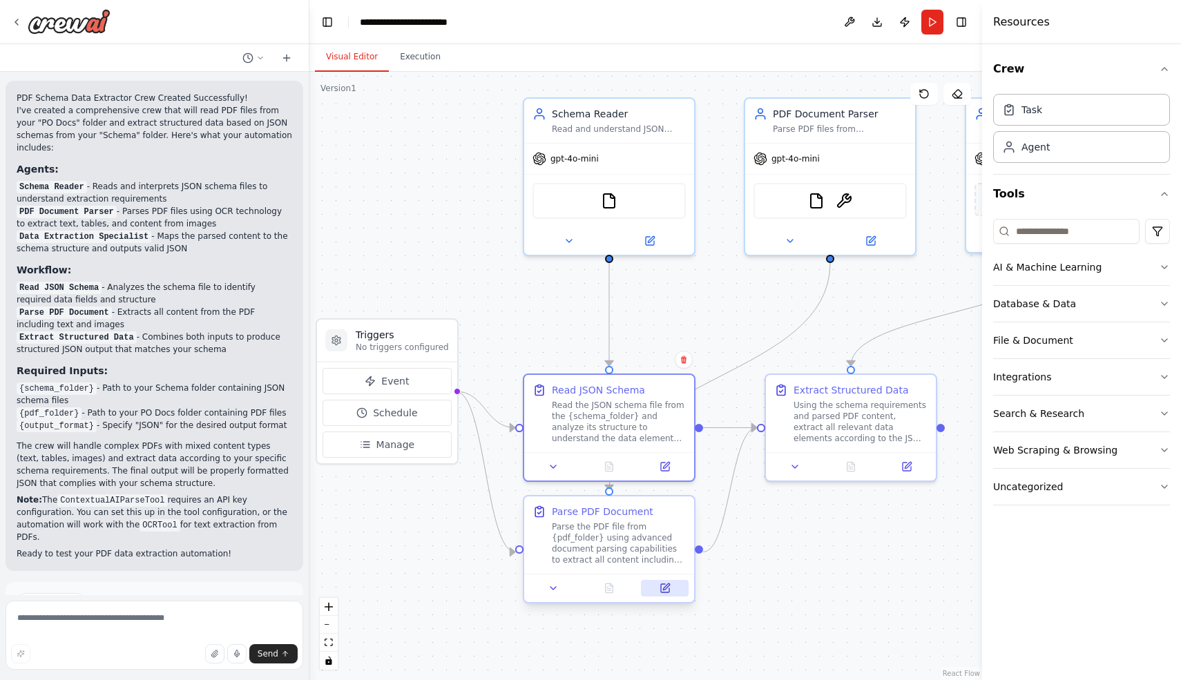
click at [662, 588] on icon at bounding box center [665, 588] width 8 height 8
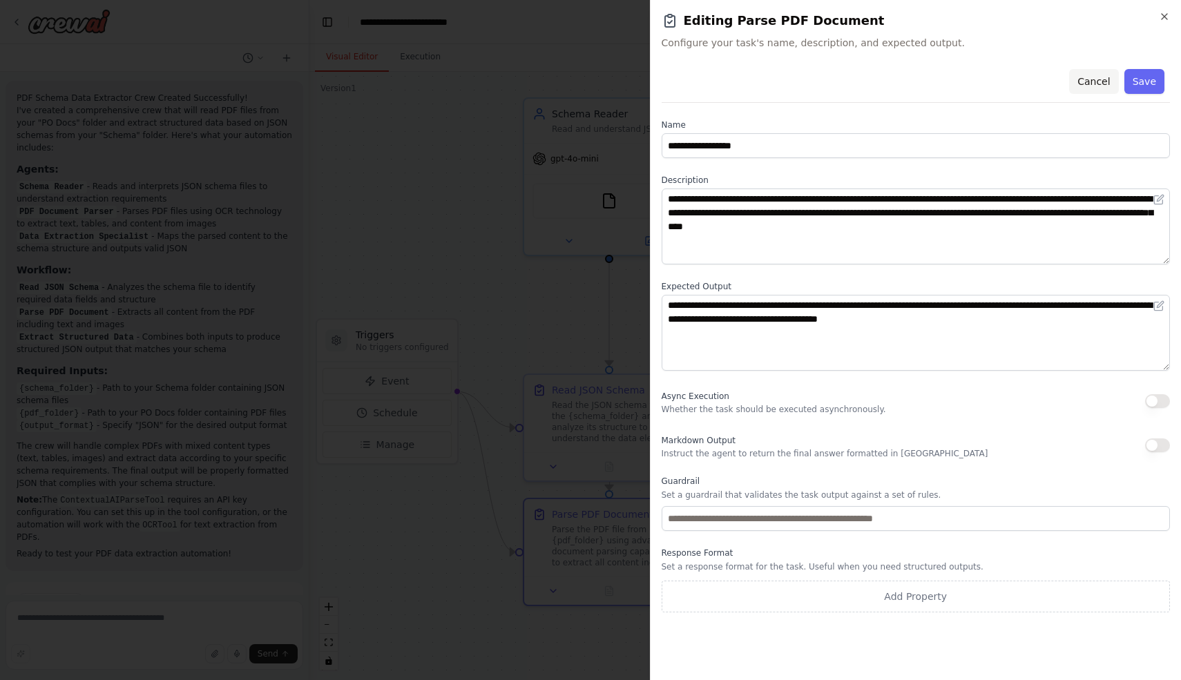
click at [1095, 81] on button "Cancel" at bounding box center [1093, 81] width 49 height 25
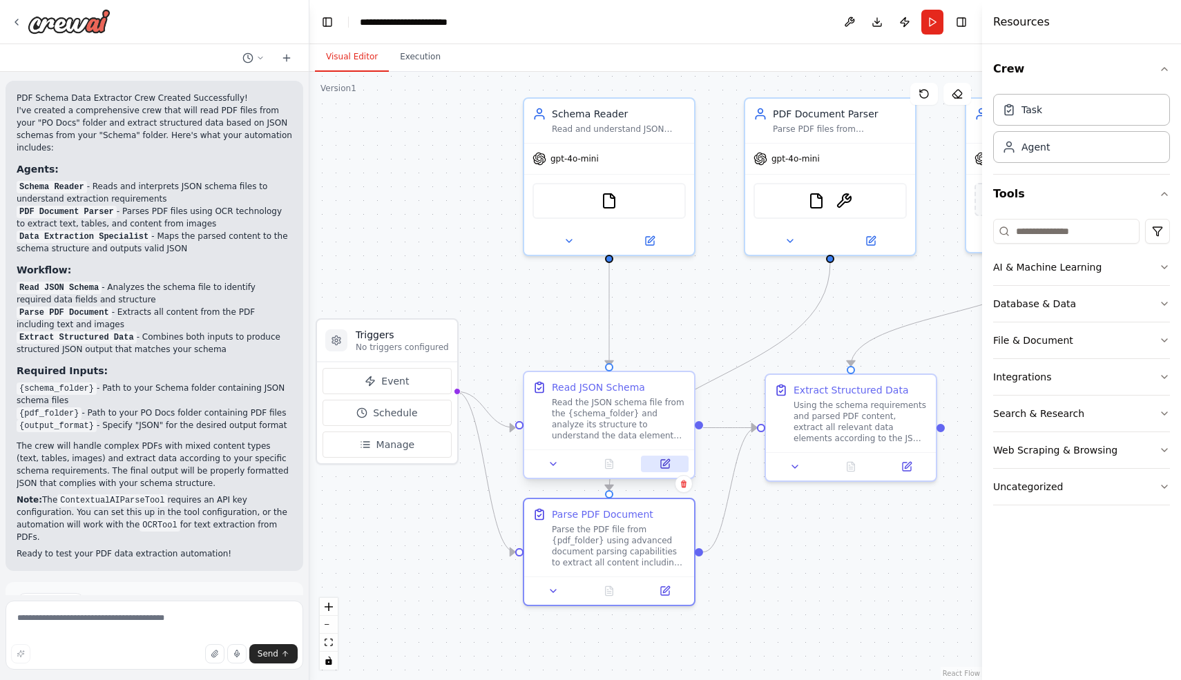
click at [665, 460] on icon at bounding box center [665, 464] width 11 height 11
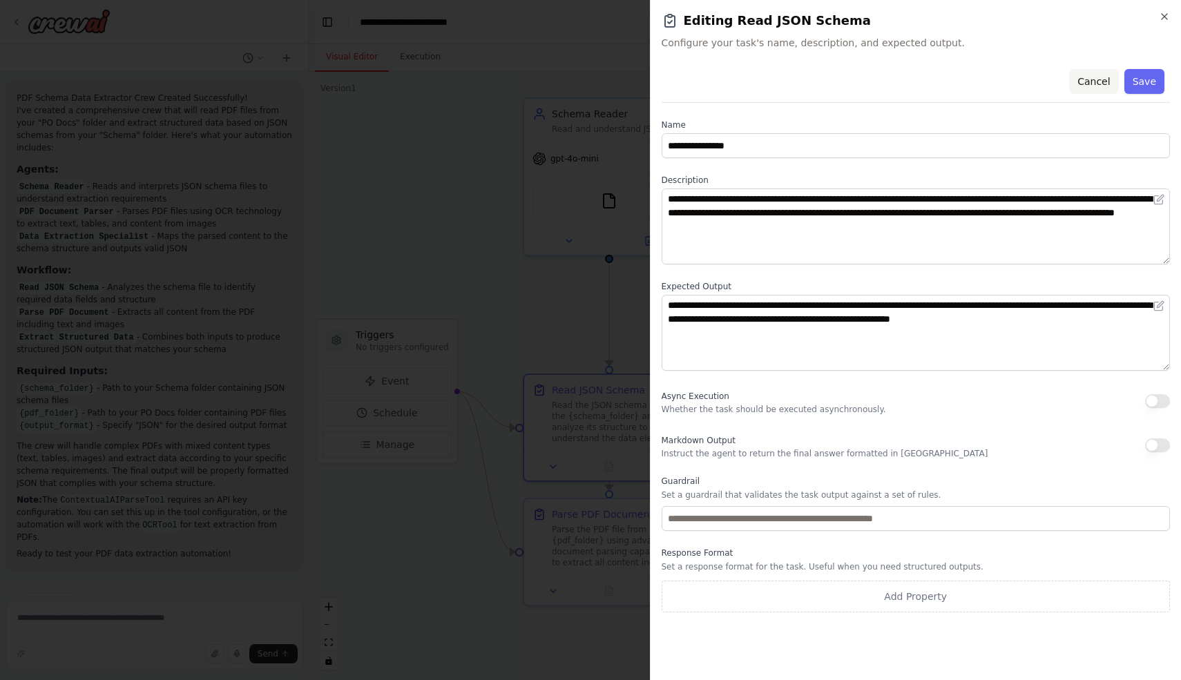
click at [1099, 82] on button "Cancel" at bounding box center [1093, 81] width 49 height 25
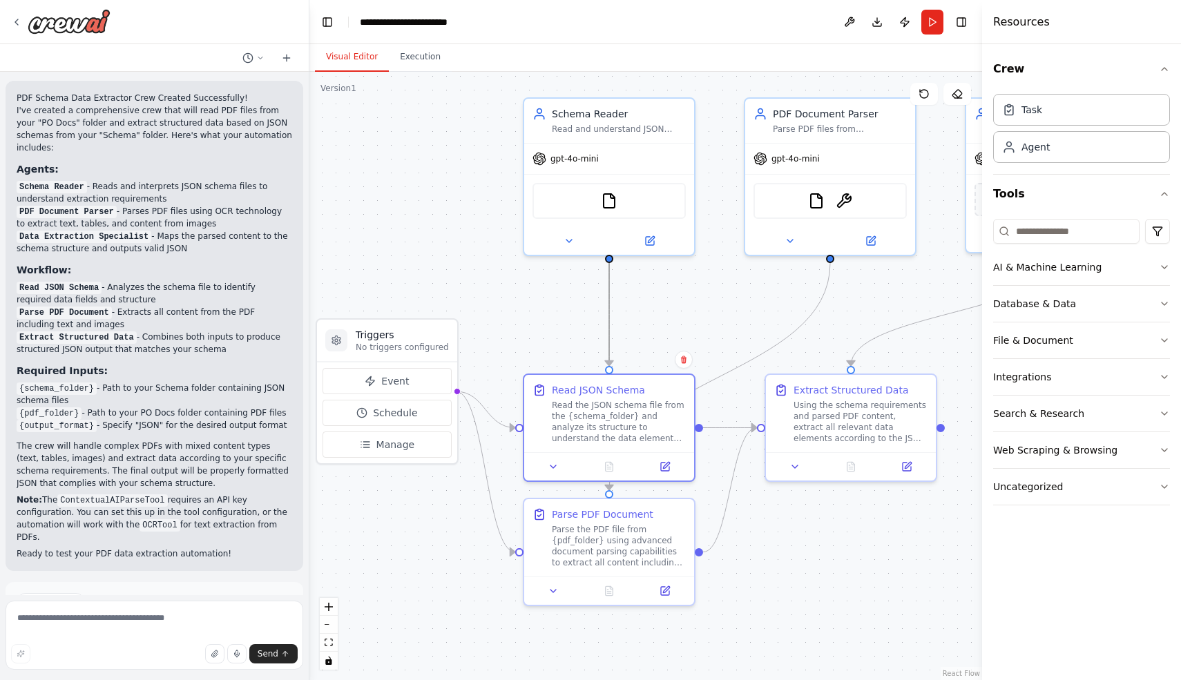
click at [609, 309] on icon "Edge from ba201414-b3e3-4b6f-9984-9847dbe879ca to cab4e7c9-6f5c-4bde-a8dd-5bd10…" at bounding box center [609, 314] width 0 height 103
click at [652, 244] on button at bounding box center [650, 238] width 78 height 17
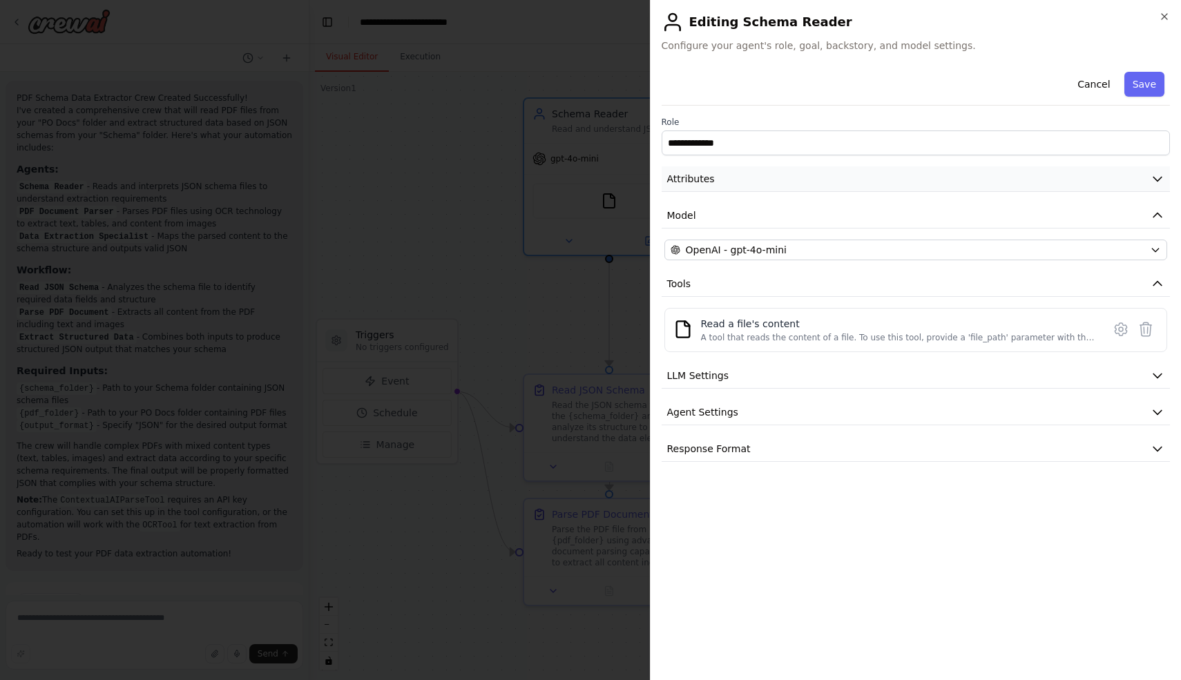
click at [781, 177] on button "Attributes" at bounding box center [916, 179] width 509 height 26
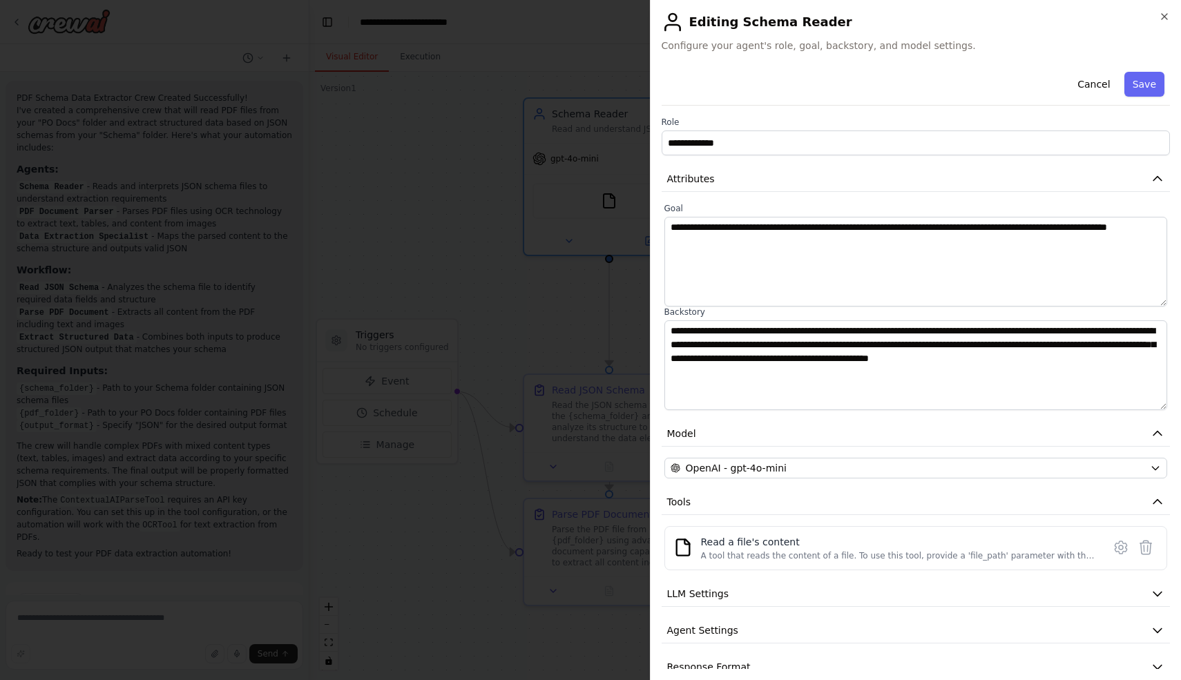
scroll to position [22, 0]
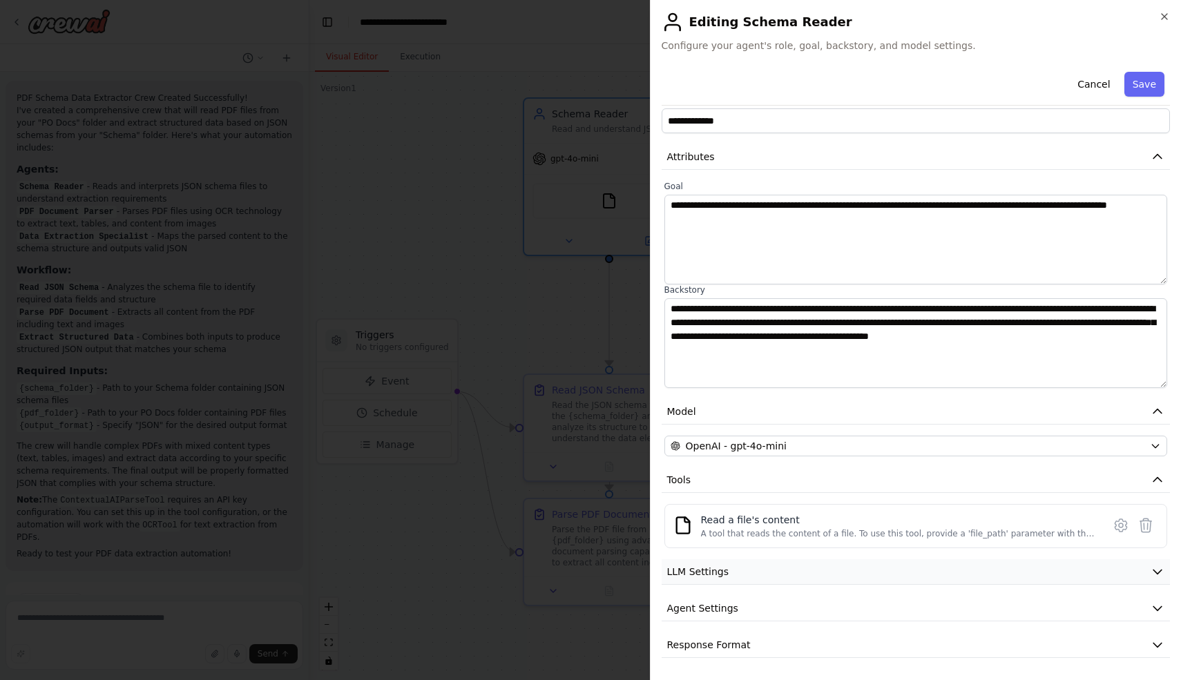
click at [1119, 566] on button "LLM Settings" at bounding box center [916, 572] width 509 height 26
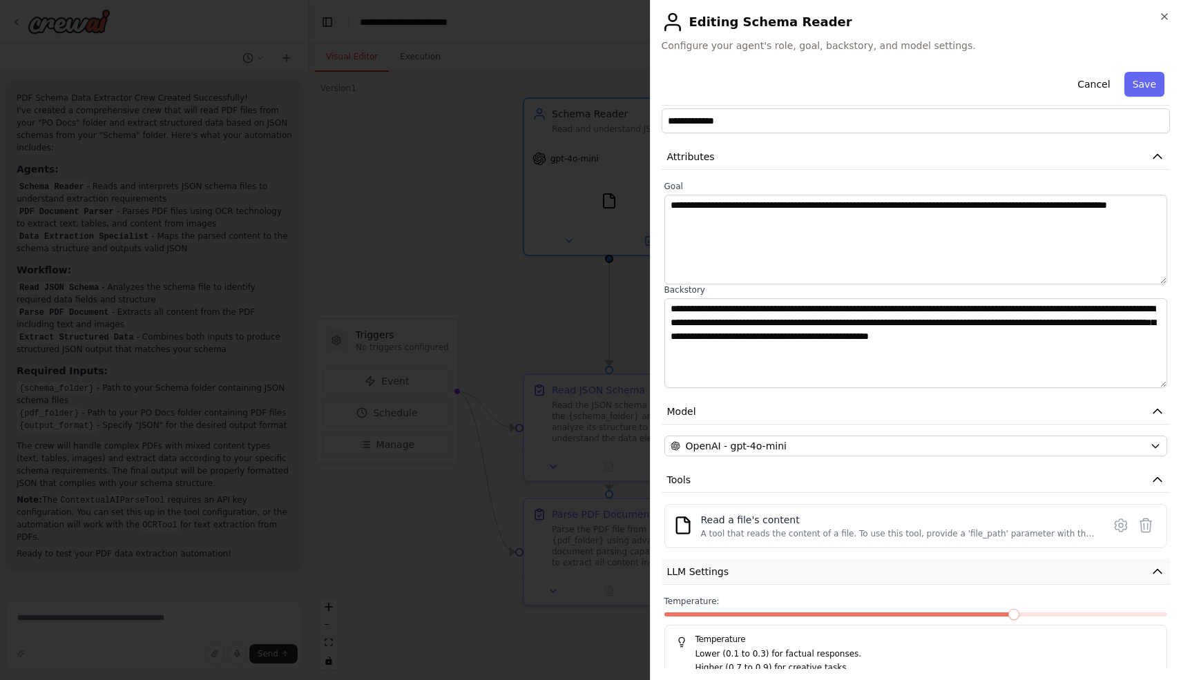
scroll to position [121, 0]
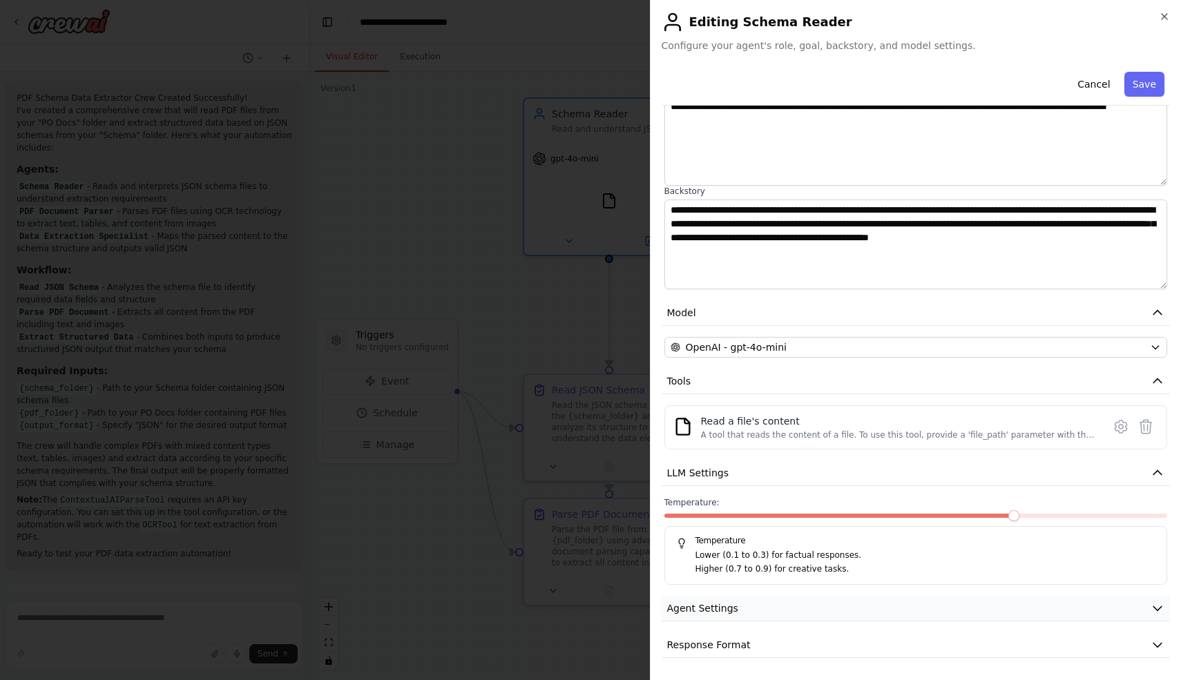
click at [1032, 596] on button "Agent Settings" at bounding box center [916, 609] width 509 height 26
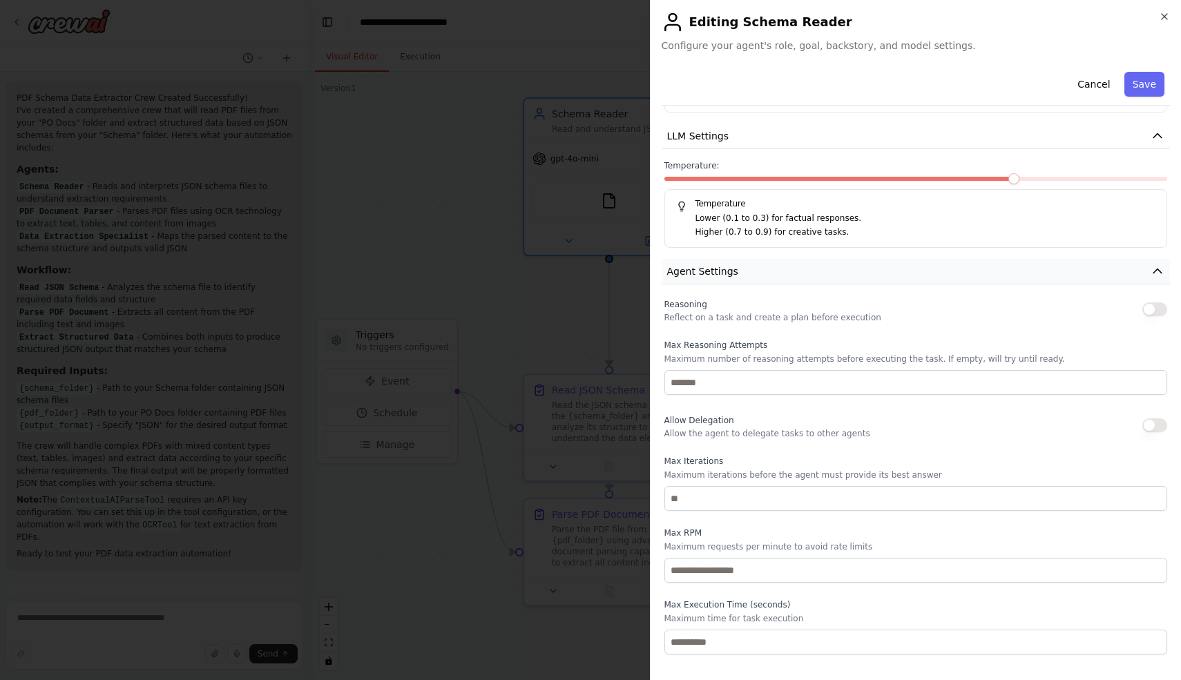
scroll to position [491, 0]
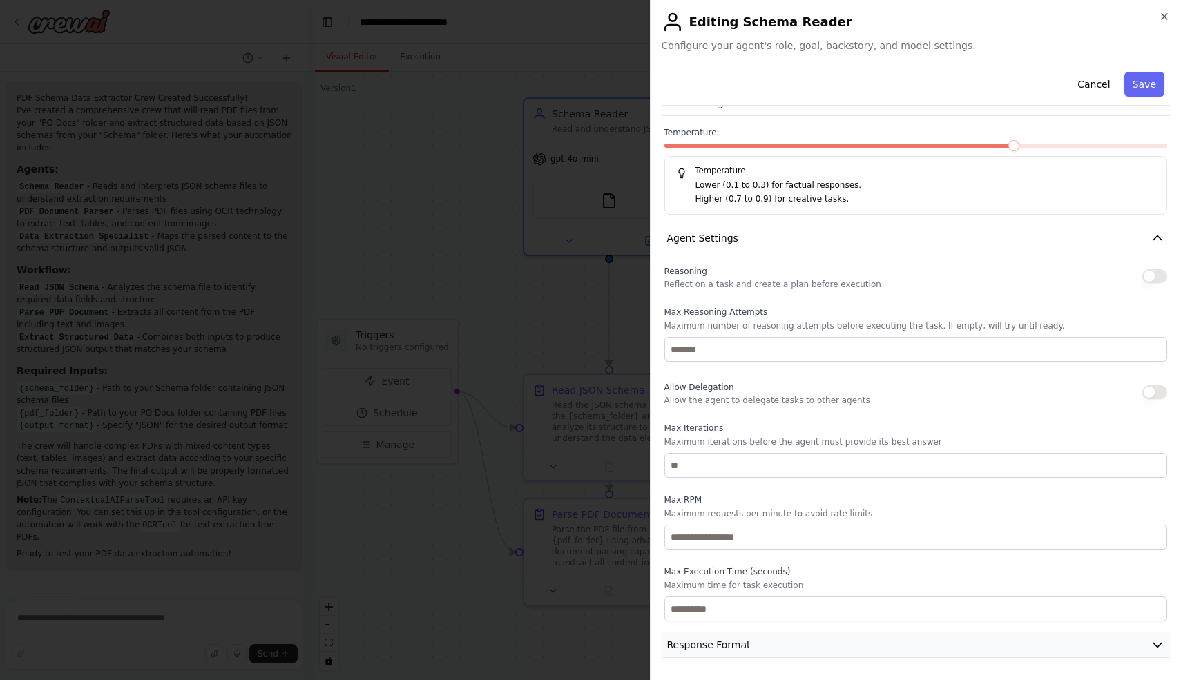
click at [953, 646] on button "Response Format" at bounding box center [916, 646] width 509 height 26
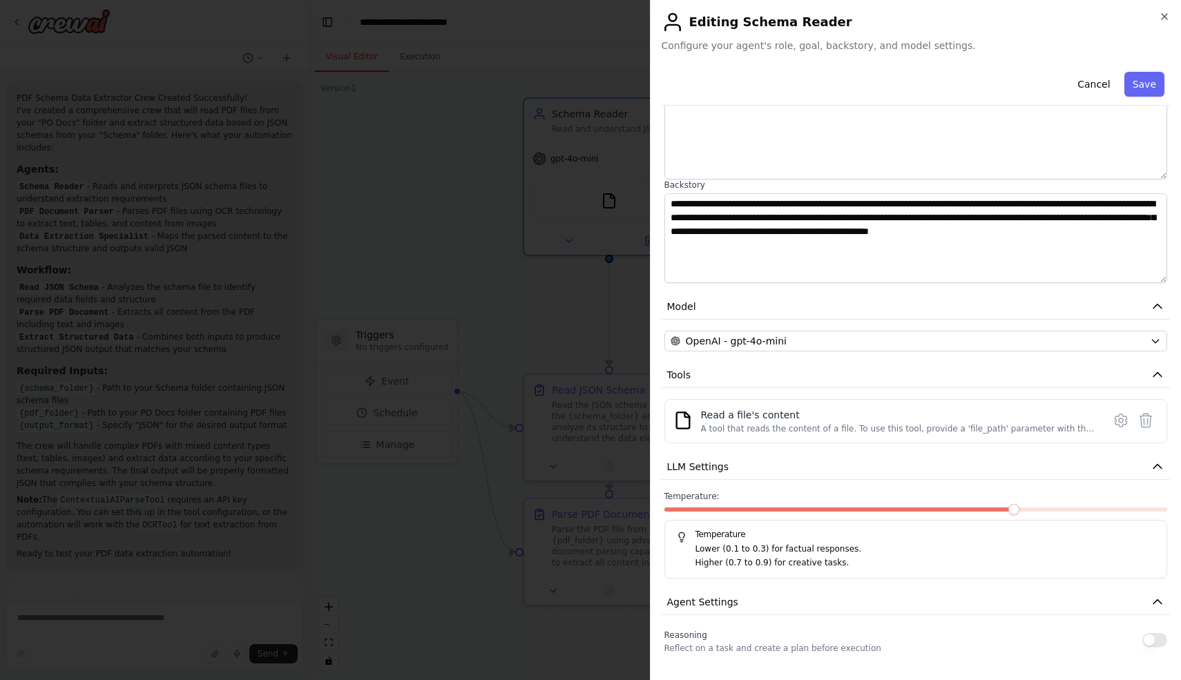
scroll to position [122, 0]
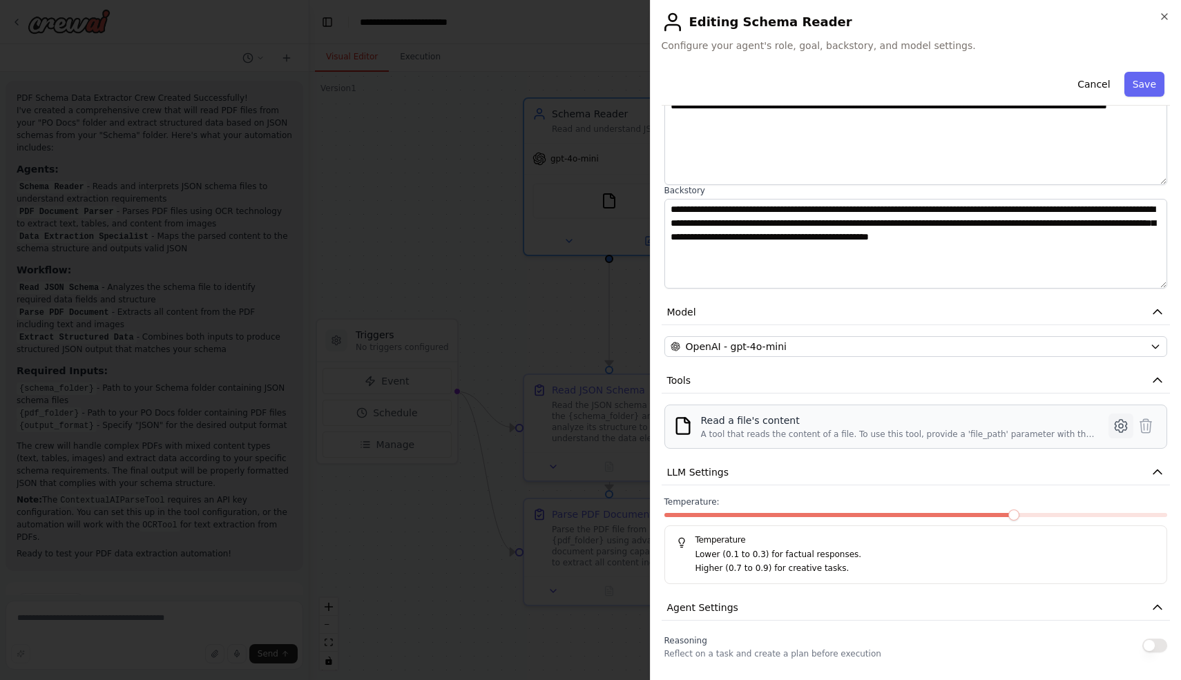
click at [1119, 424] on icon at bounding box center [1121, 426] width 4 height 4
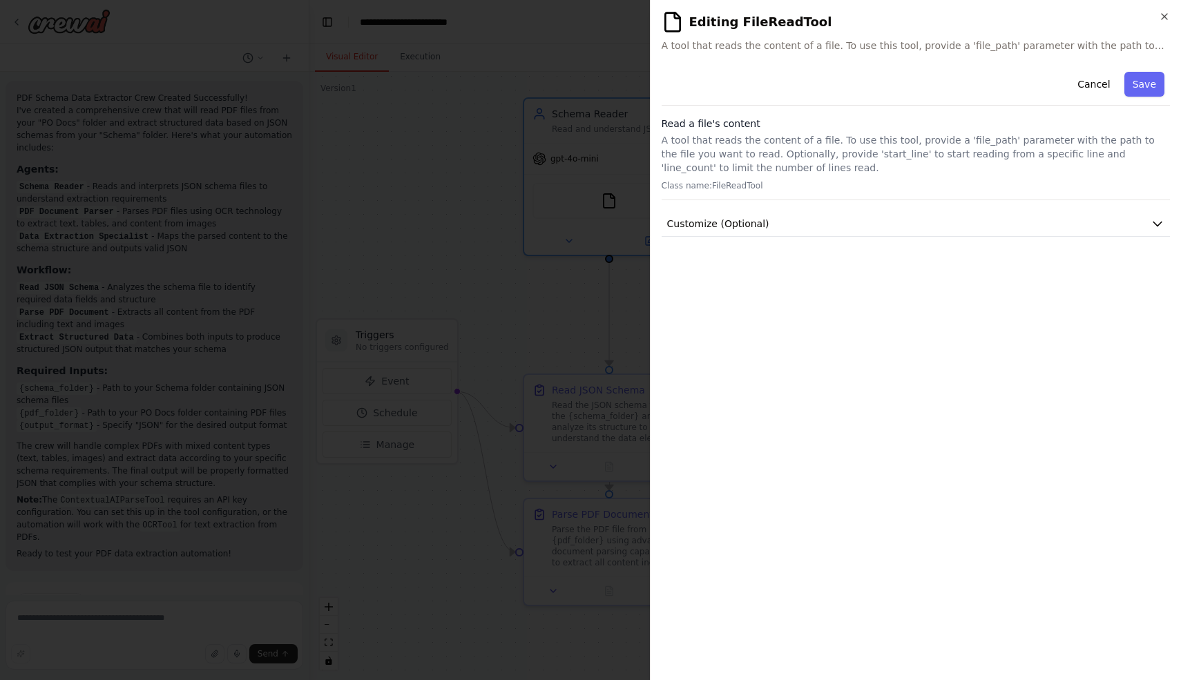
scroll to position [0, 0]
click at [1102, 76] on button "Cancel" at bounding box center [1093, 84] width 49 height 25
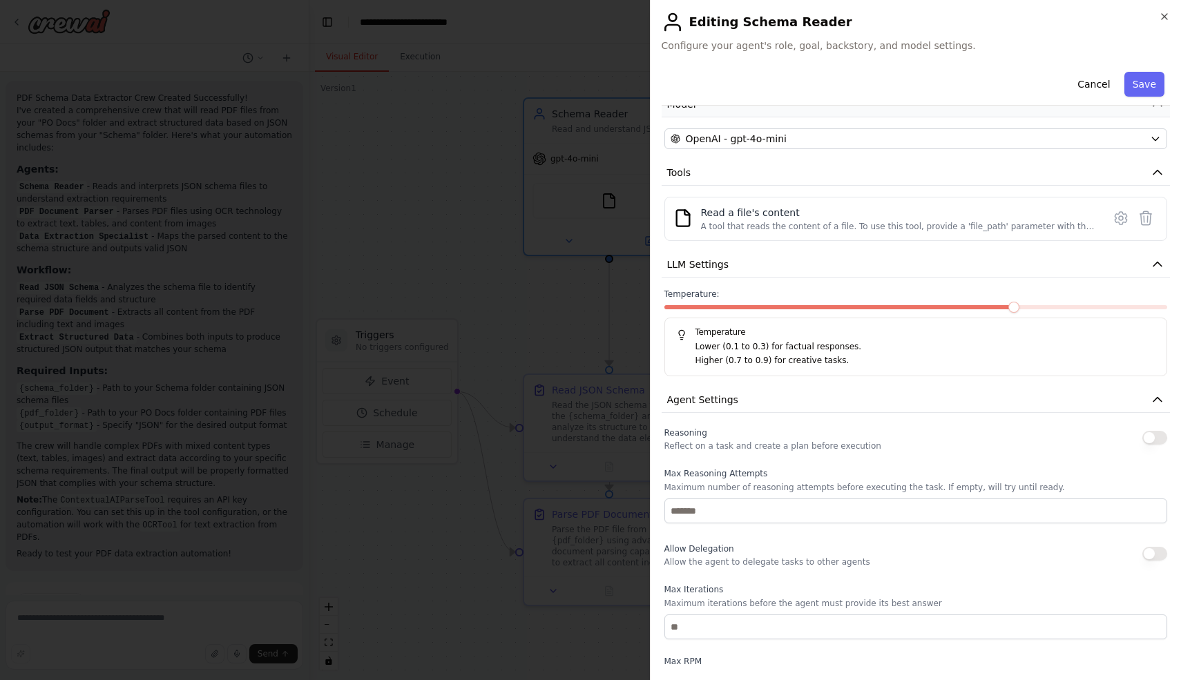
scroll to position [330, 0]
click at [664, 312] on span at bounding box center [669, 306] width 11 height 11
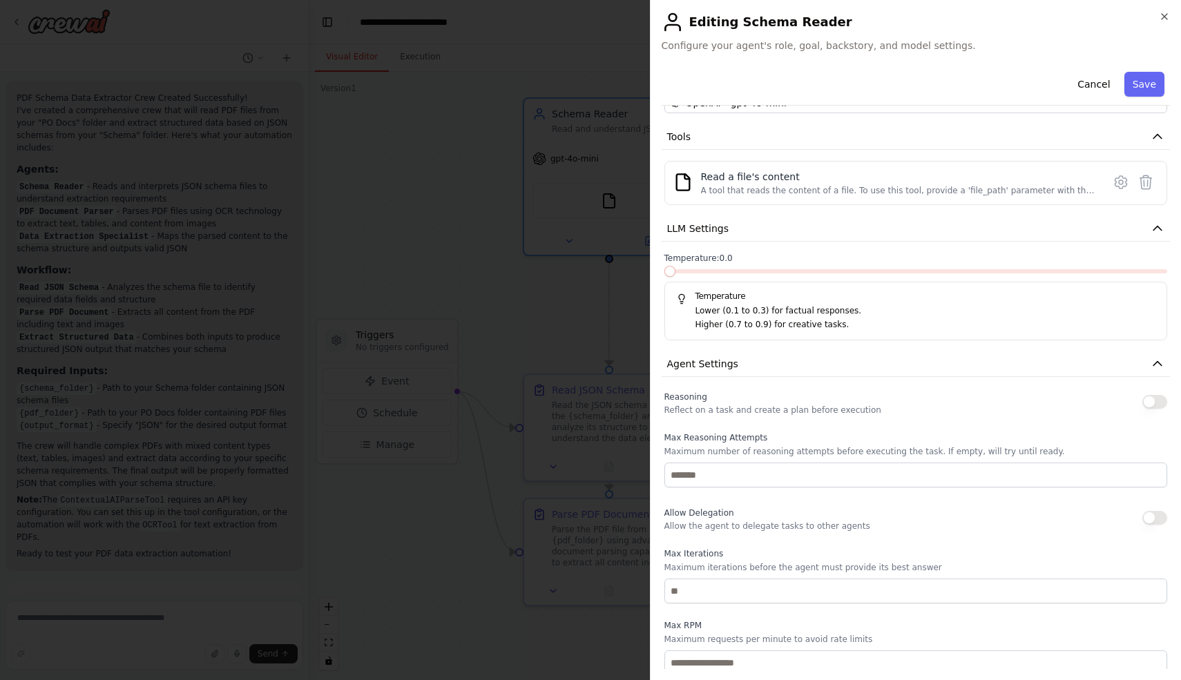
scroll to position [367, 0]
click at [1158, 84] on button "Save" at bounding box center [1144, 84] width 40 height 25
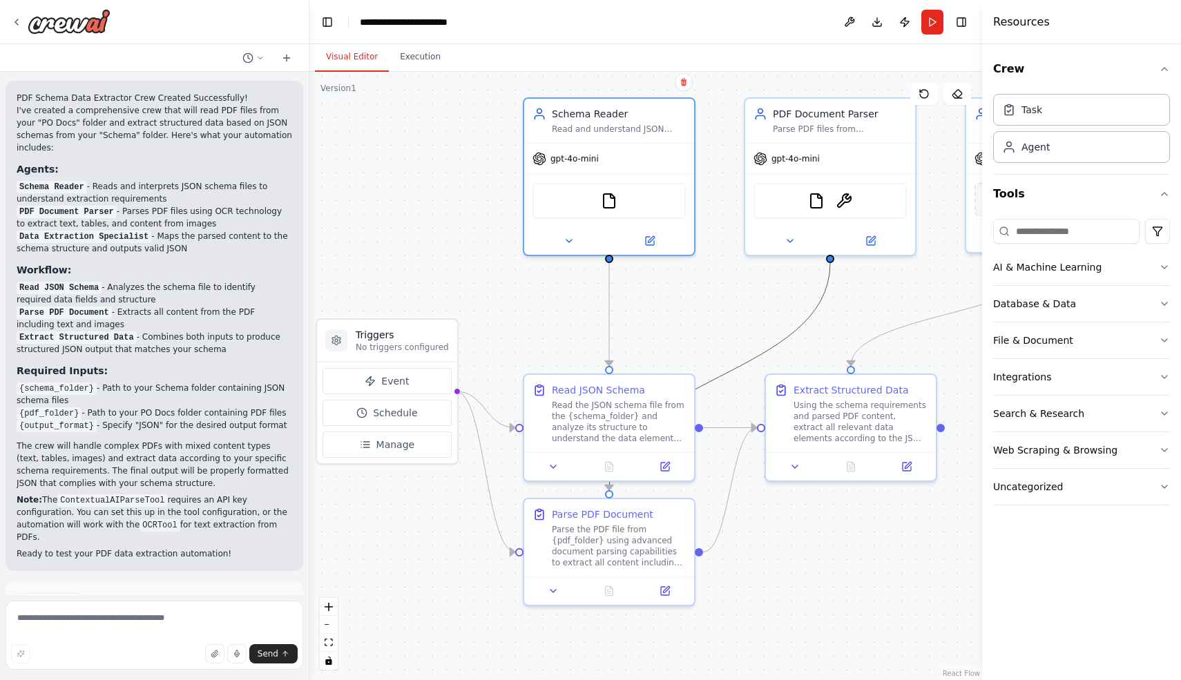
click at [611, 487] on circle "Edge from 7ad686c5-53d5-471a-abbc-228ee12b2756 to b59635fd-977c-4027-b5e6-60ed6…" at bounding box center [609, 484] width 14 height 14
drag, startPoint x: 830, startPoint y: 256, endPoint x: 608, endPoint y: 502, distance: 331.1
click at [608, 502] on div "Triggers No triggers configured Event Schedule Manage Schema Reader Read and un…" at bounding box center [583, 332] width 673 height 608
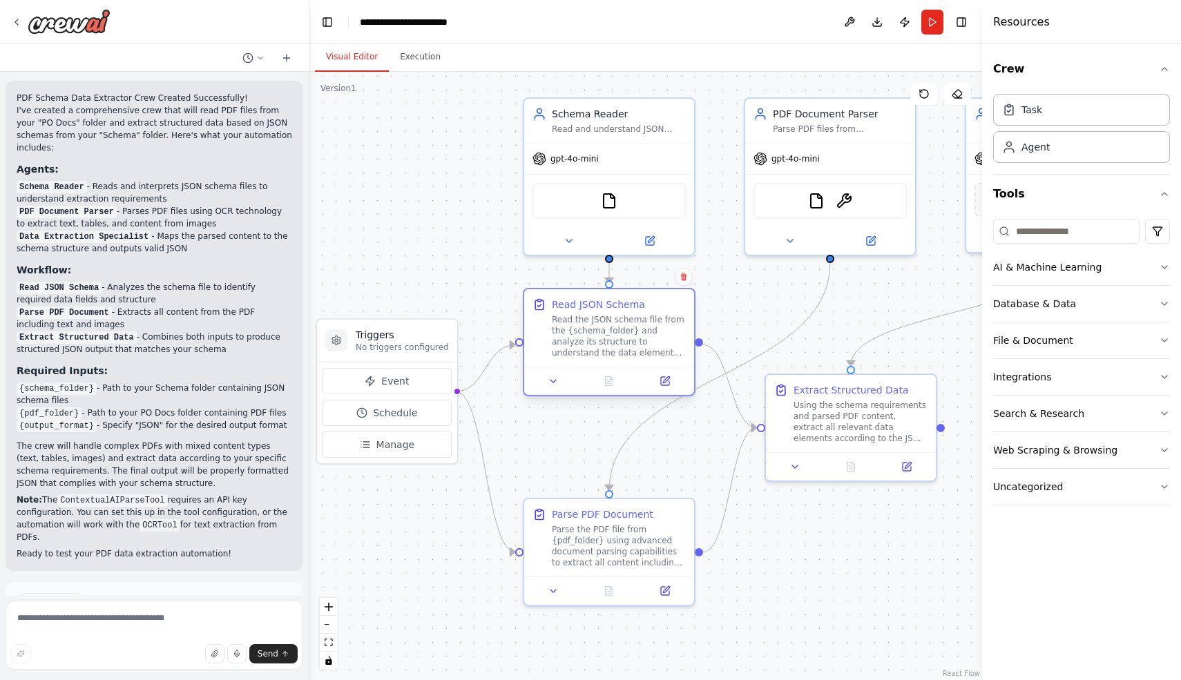
drag, startPoint x: 587, startPoint y: 389, endPoint x: 586, endPoint y: 310, distance: 78.7
click at [586, 310] on div "Read JSON Schema" at bounding box center [598, 305] width 93 height 14
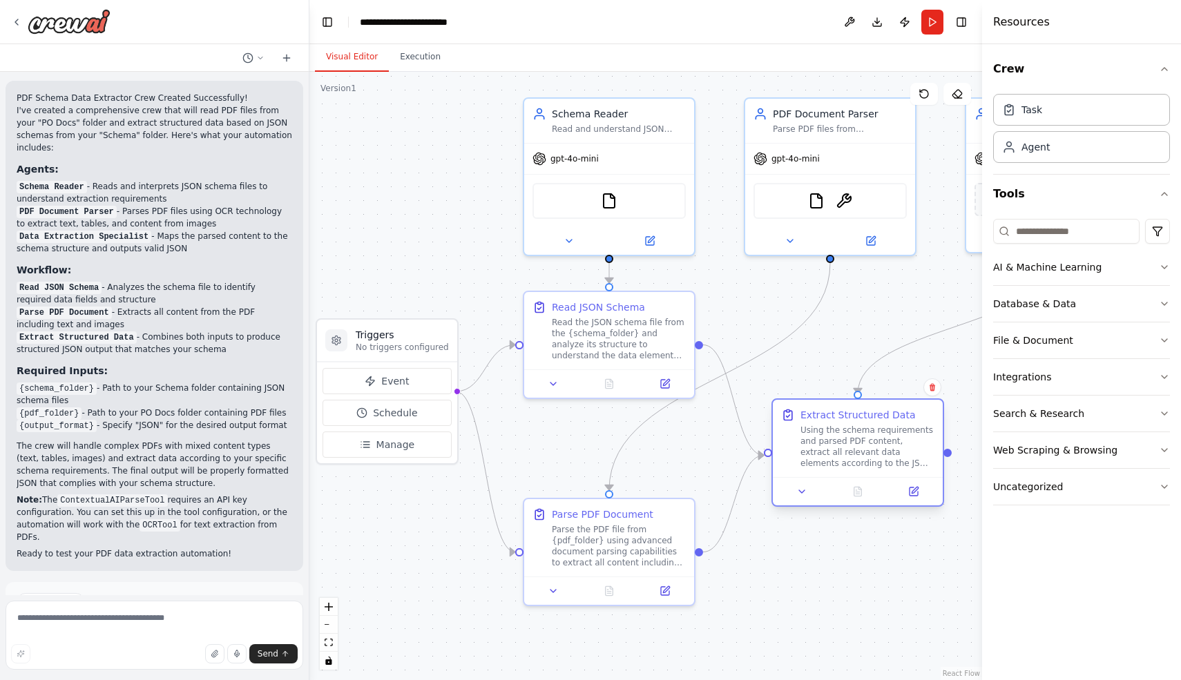
drag, startPoint x: 822, startPoint y: 388, endPoint x: 829, endPoint y: 415, distance: 28.0
click at [829, 415] on div "Extract Structured Data" at bounding box center [857, 415] width 115 height 14
drag, startPoint x: 406, startPoint y: 335, endPoint x: 414, endPoint y: 383, distance: 48.3
click at [414, 383] on div "Triggers No triggers configured" at bounding box center [415, 381] width 93 height 25
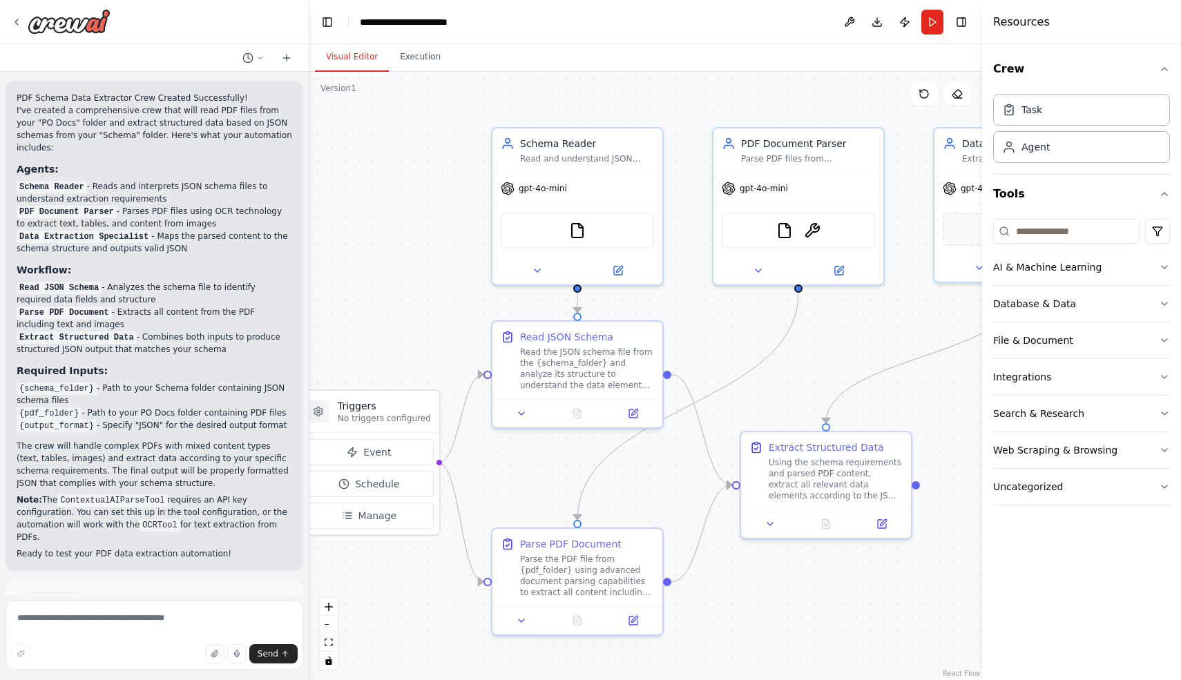
drag, startPoint x: 574, startPoint y: 419, endPoint x: 542, endPoint y: 449, distance: 43.5
click at [542, 449] on div ".deletable-edge-delete-btn { width: 20px; height: 20px; border: 0px solid #ffff…" at bounding box center [645, 376] width 673 height 608
click at [328, 21] on button "Toggle Left Sidebar" at bounding box center [327, 21] width 19 height 19
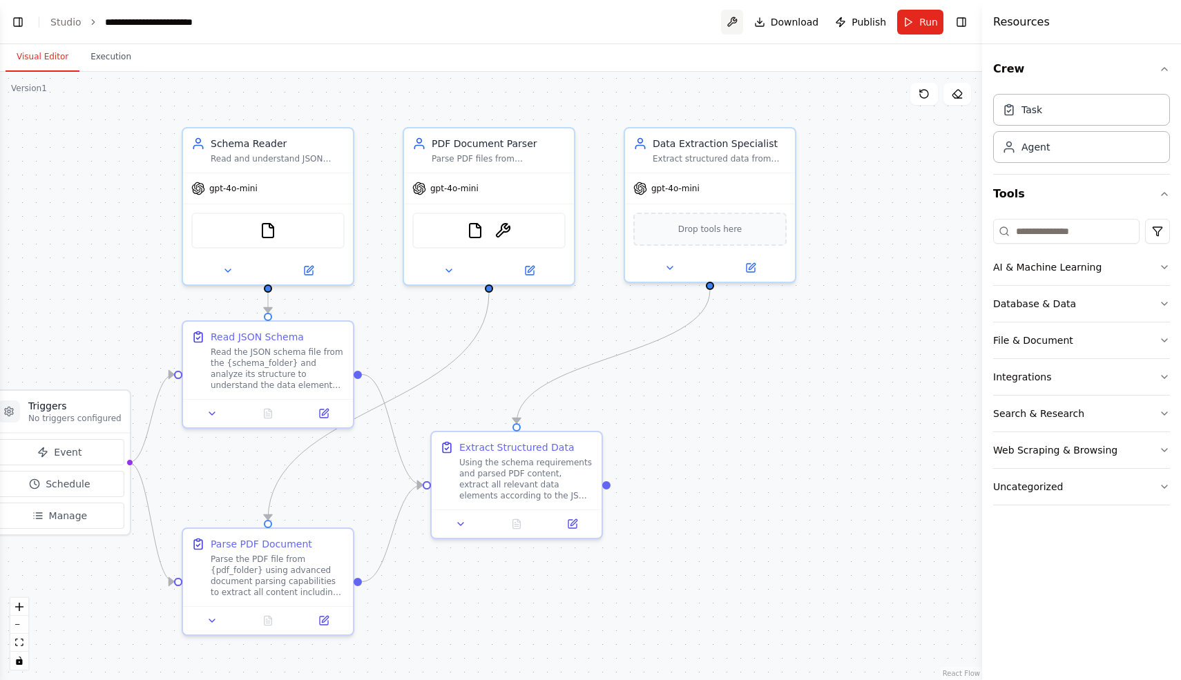
click at [737, 24] on button at bounding box center [732, 22] width 22 height 25
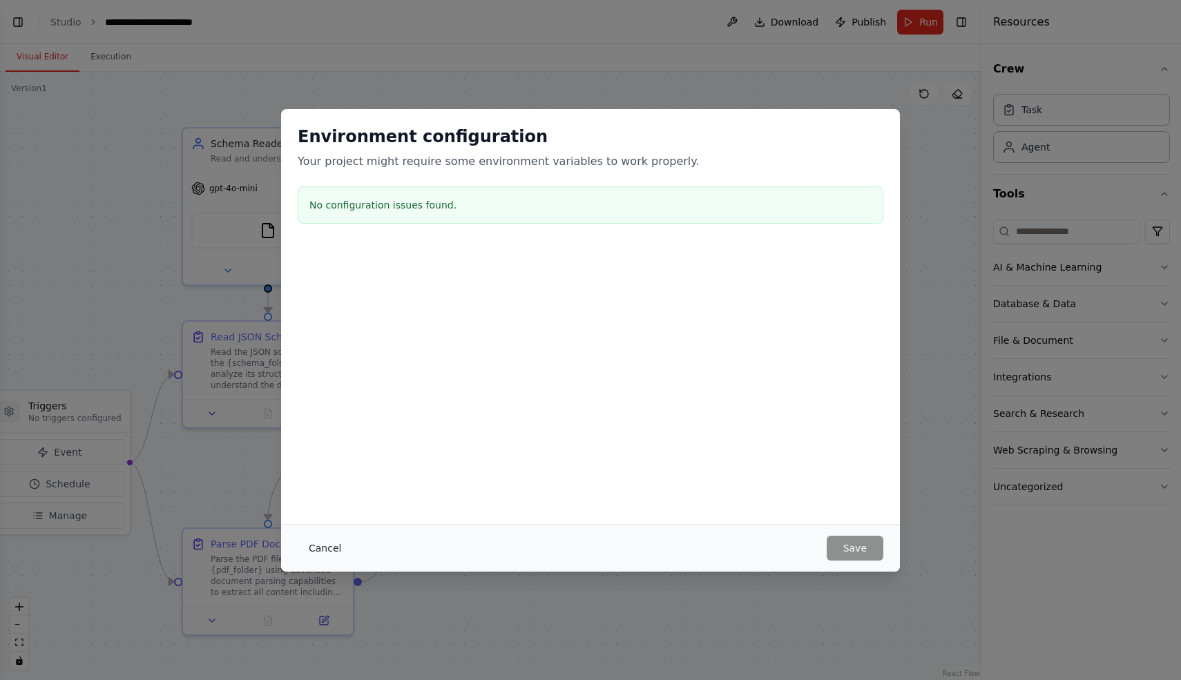
click at [316, 546] on button "Cancel" at bounding box center [325, 548] width 55 height 25
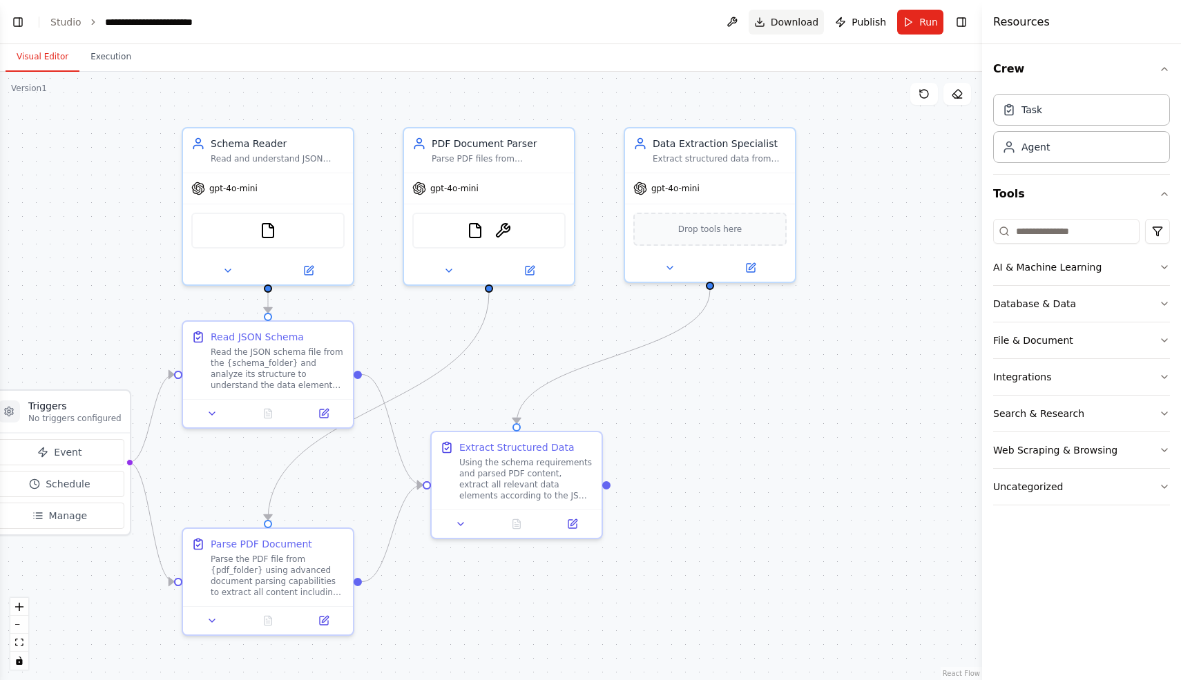
click at [789, 23] on span "Download" at bounding box center [795, 22] width 48 height 14
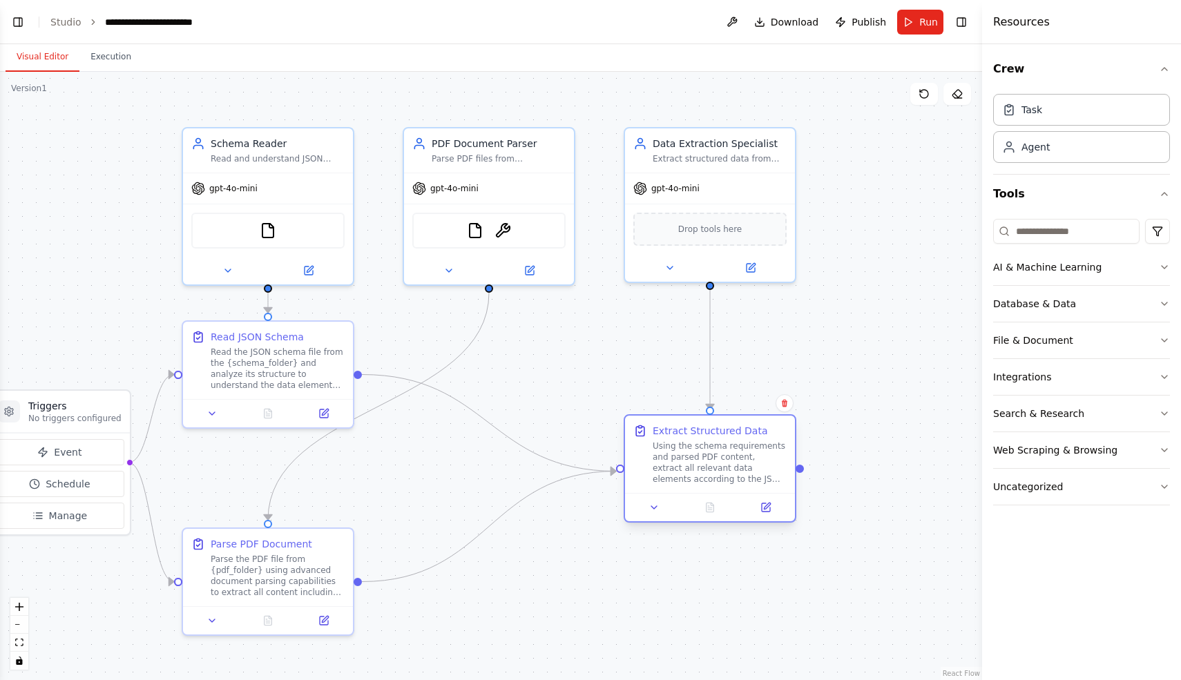
drag, startPoint x: 491, startPoint y: 439, endPoint x: 683, endPoint y: 427, distance: 192.4
click at [683, 427] on div "Extract Structured Data" at bounding box center [710, 431] width 115 height 14
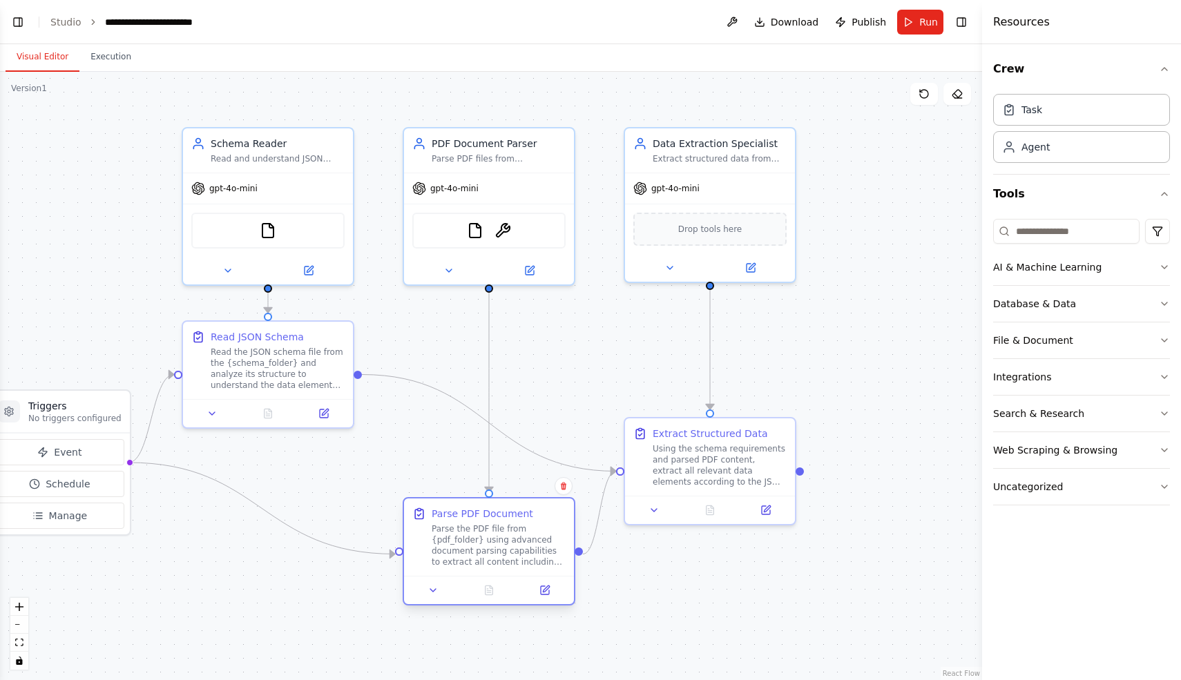
drag, startPoint x: 291, startPoint y: 541, endPoint x: 516, endPoint y: 511, distance: 226.4
click at [516, 511] on div "Parse PDF Document" at bounding box center [483, 514] width 102 height 14
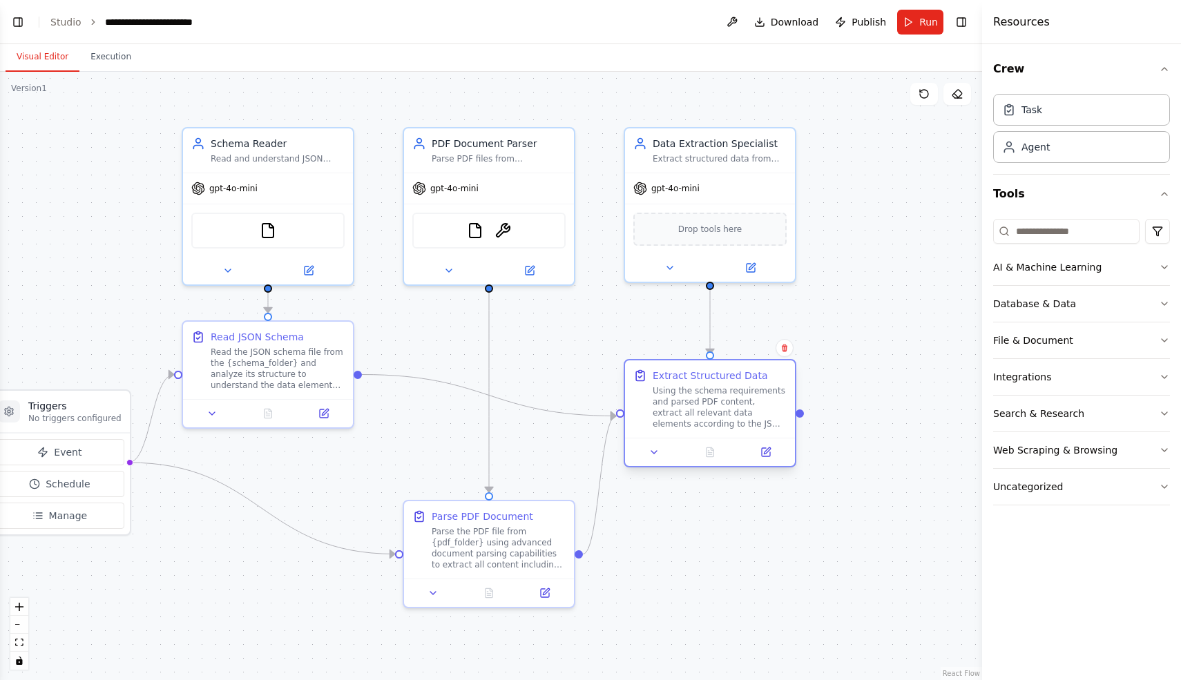
drag, startPoint x: 674, startPoint y: 431, endPoint x: 672, endPoint y: 374, distance: 56.7
click at [672, 374] on div "Extract Structured Data" at bounding box center [710, 376] width 115 height 14
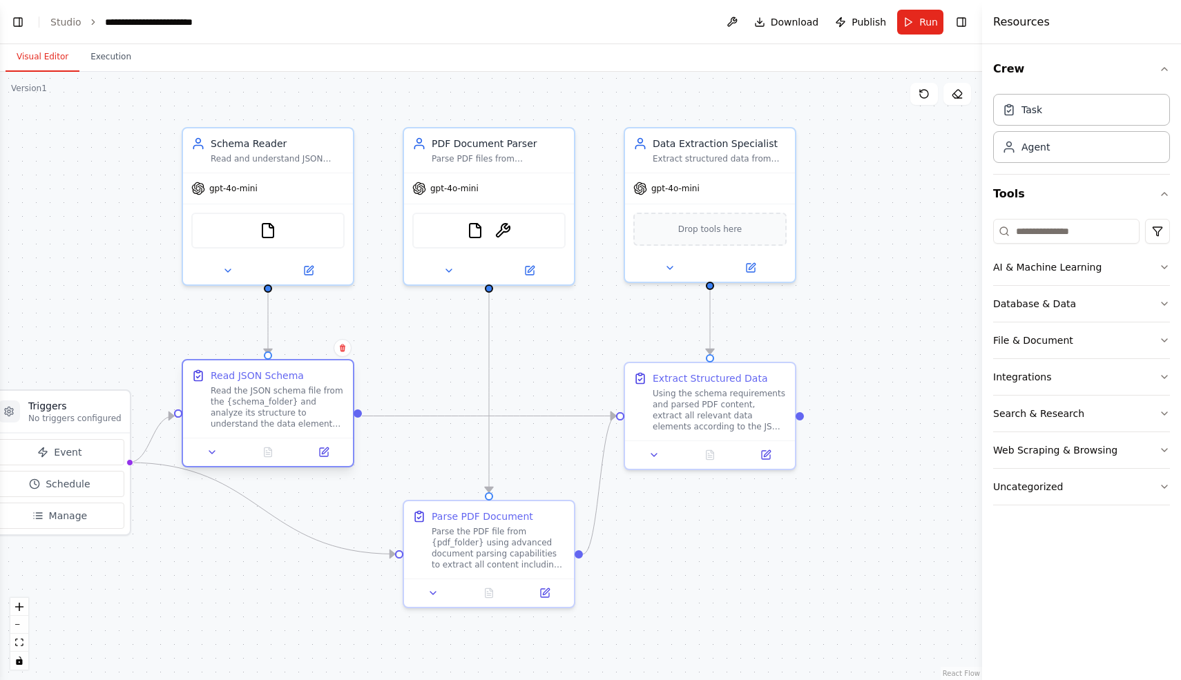
drag, startPoint x: 308, startPoint y: 330, endPoint x: 308, endPoint y: 372, distance: 41.4
click at [308, 372] on div "Read JSON Schema" at bounding box center [278, 376] width 134 height 14
drag, startPoint x: 99, startPoint y: 401, endPoint x: 102, endPoint y: 438, distance: 36.7
click at [102, 438] on div "Triggers No triggers configured" at bounding box center [60, 453] width 140 height 42
drag, startPoint x: 102, startPoint y: 438, endPoint x: 138, endPoint y: 434, distance: 36.2
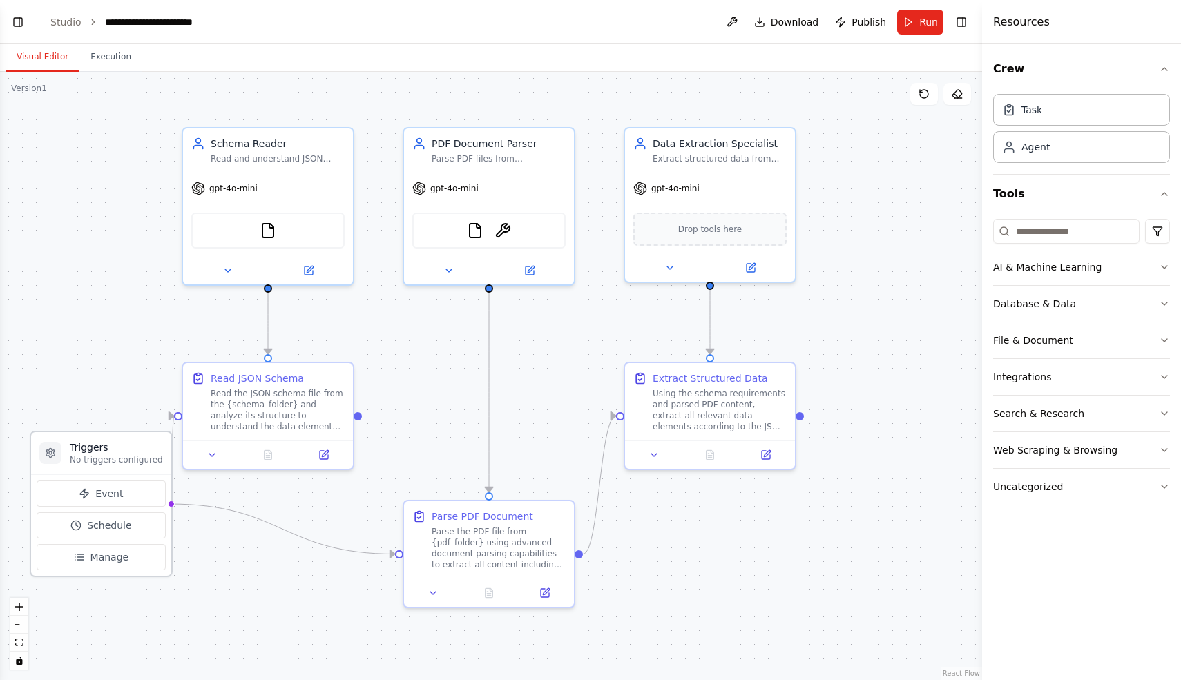
click at [138, 434] on div "Triggers No triggers configured" at bounding box center [101, 453] width 140 height 42
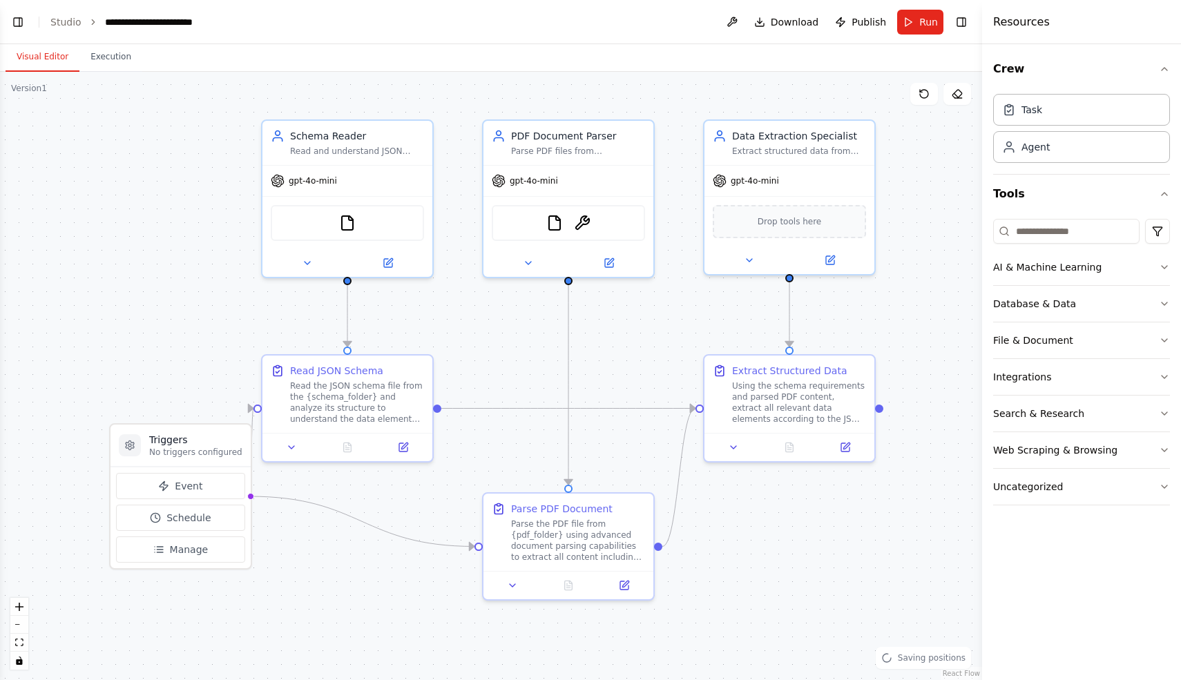
drag, startPoint x: 109, startPoint y: 361, endPoint x: 189, endPoint y: 354, distance: 80.4
click at [189, 354] on div ".deletable-edge-delete-btn { width: 20px; height: 20px; border: 0px solid #ffff…" at bounding box center [491, 376] width 982 height 608
drag, startPoint x: 197, startPoint y: 436, endPoint x: 150, endPoint y: 436, distance: 47.0
click at [150, 436] on h3 "Triggers" at bounding box center [154, 441] width 93 height 14
click at [156, 343] on div ".deletable-edge-delete-btn { width: 20px; height: 20px; border: 0px solid #ffff…" at bounding box center [491, 376] width 982 height 608
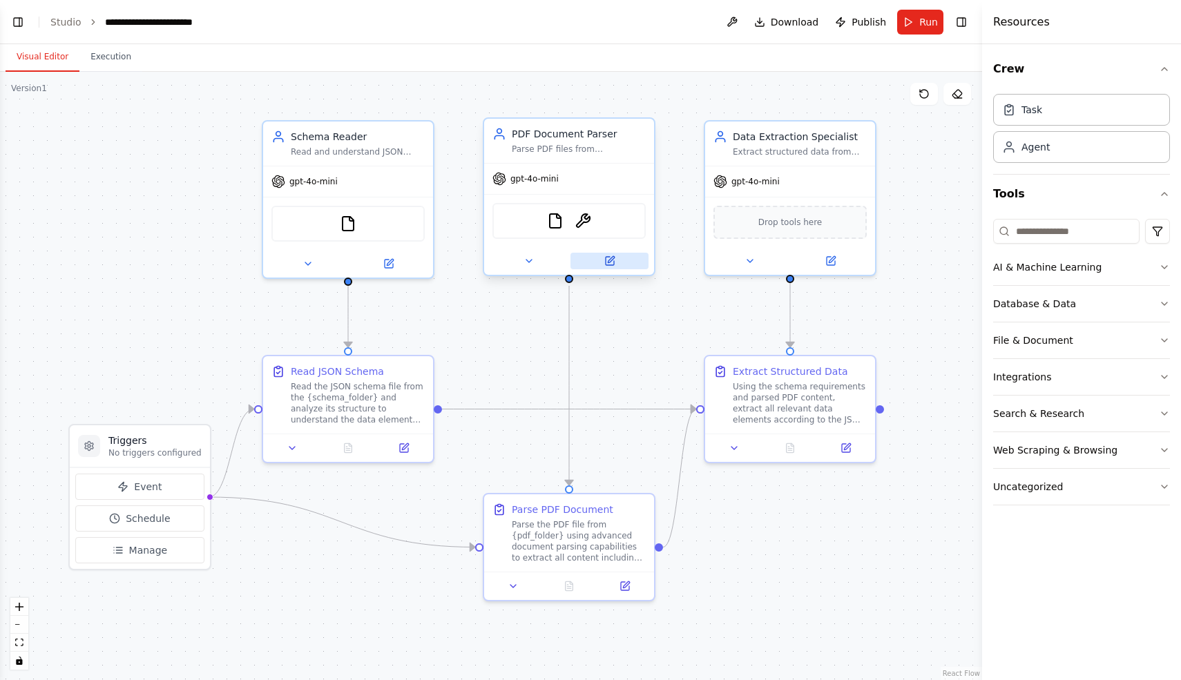
click at [607, 260] on icon at bounding box center [610, 261] width 8 height 8
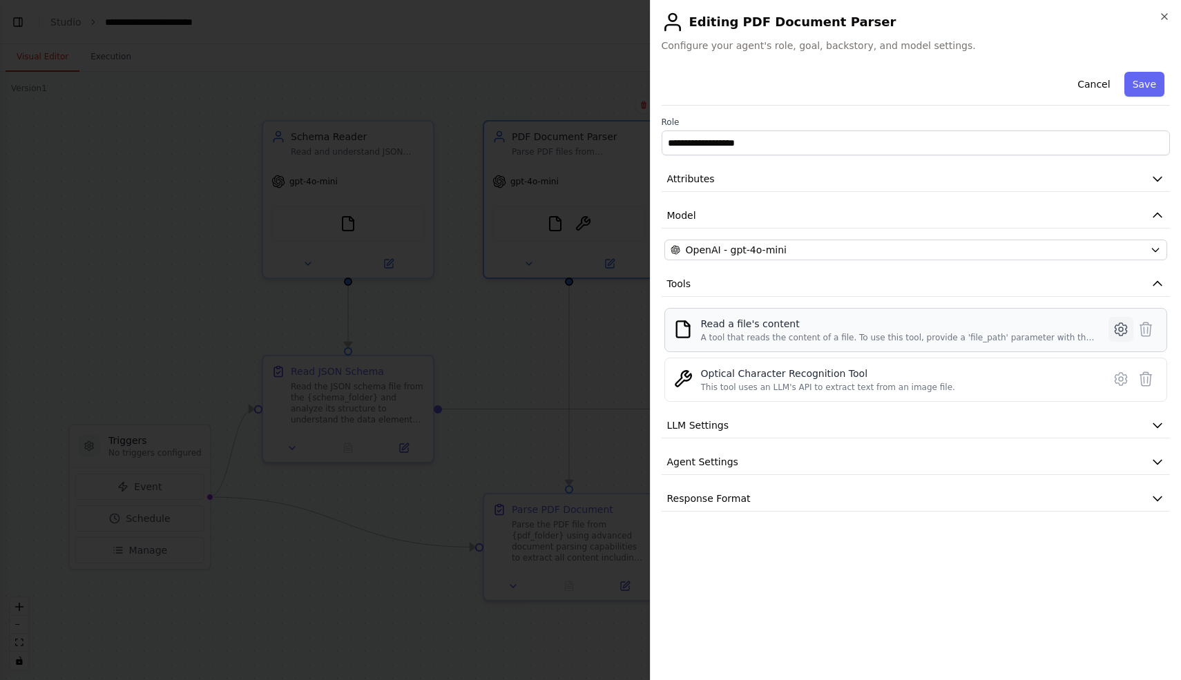
click at [1122, 327] on icon at bounding box center [1121, 329] width 17 height 17
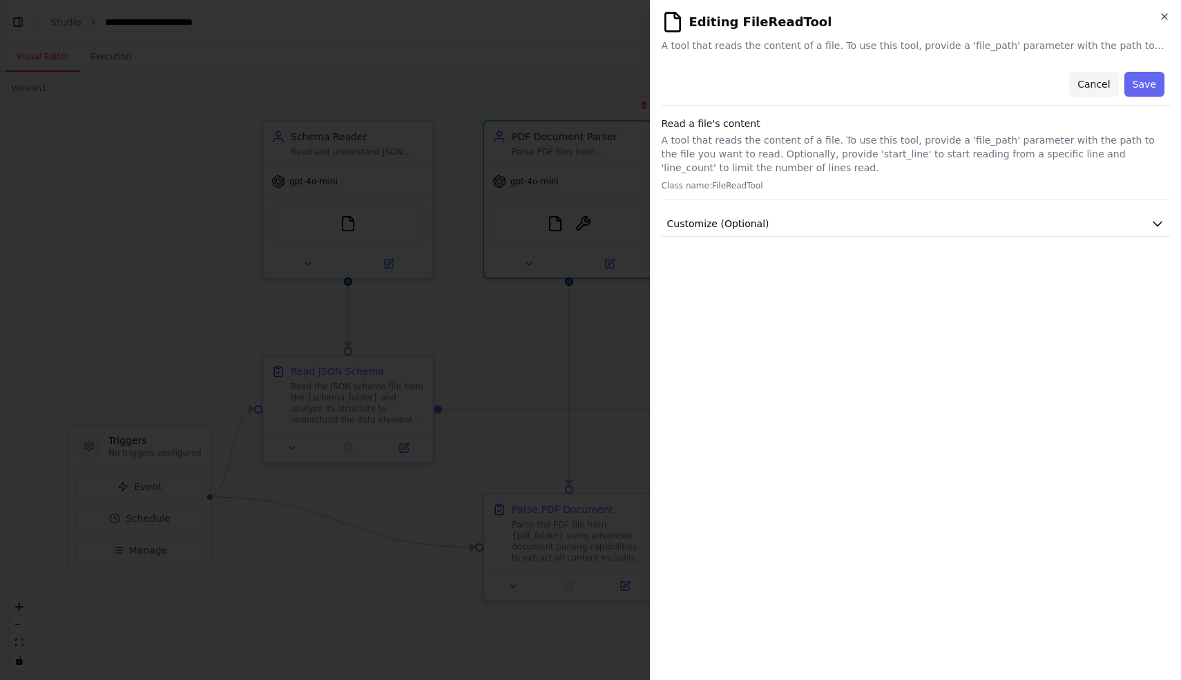
click at [1095, 84] on button "Cancel" at bounding box center [1093, 84] width 49 height 25
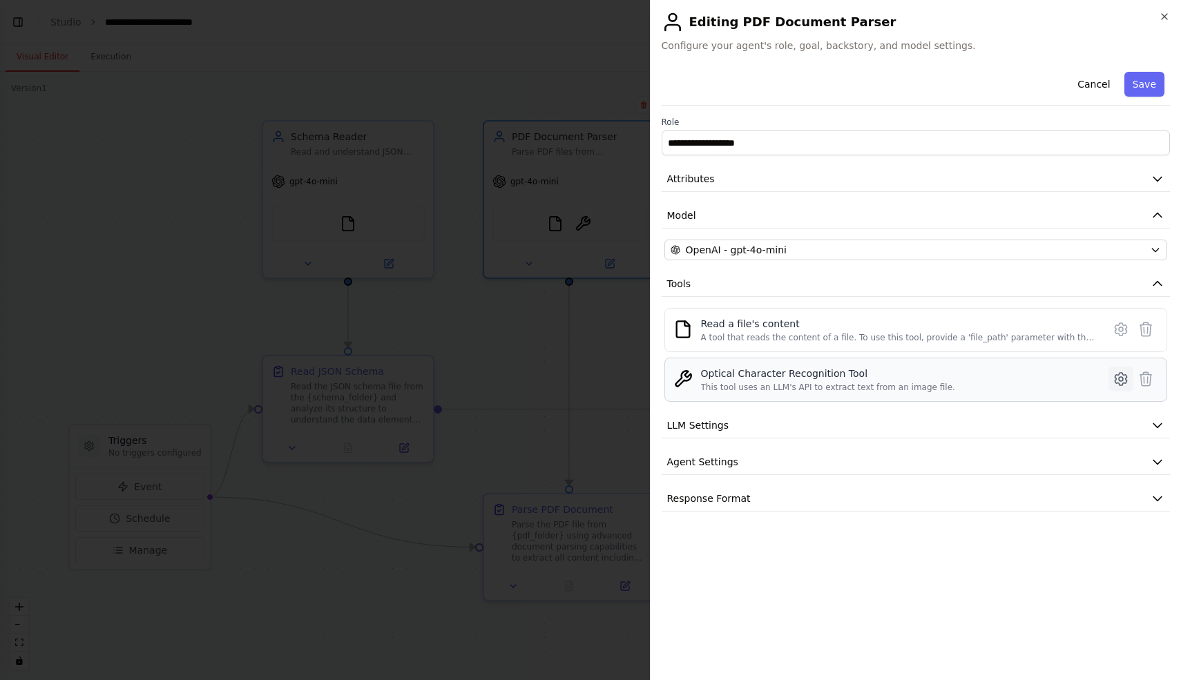
click at [1120, 377] on icon at bounding box center [1121, 379] width 4 height 4
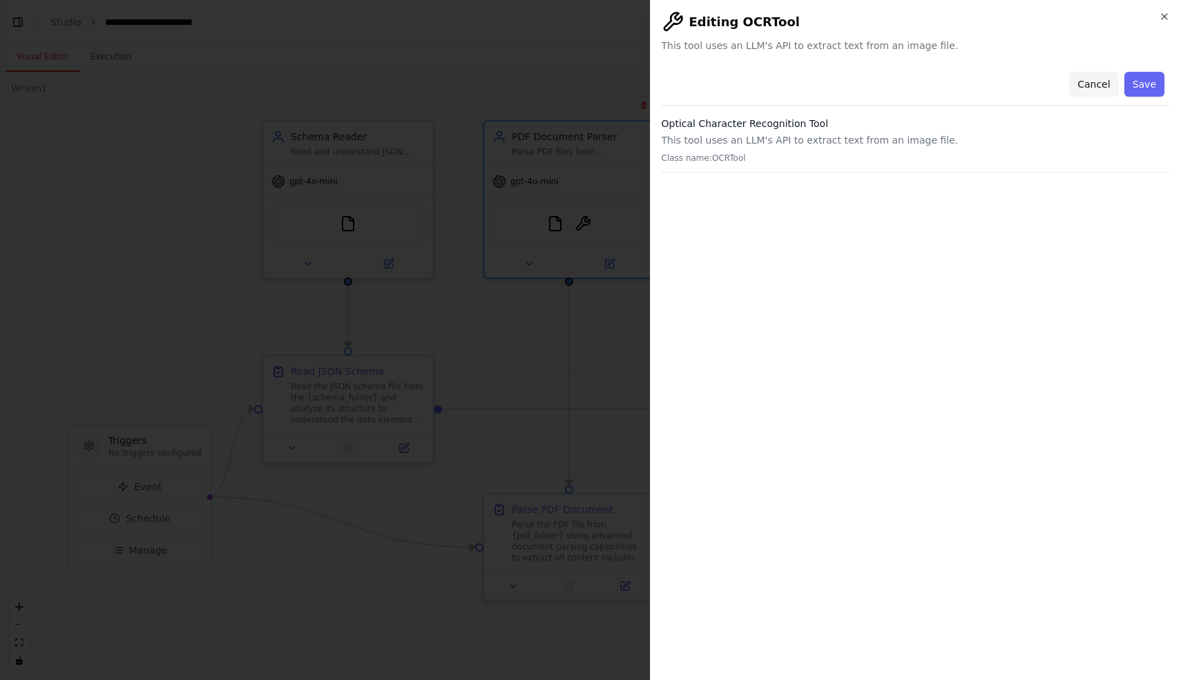
click at [1086, 86] on button "Cancel" at bounding box center [1093, 84] width 49 height 25
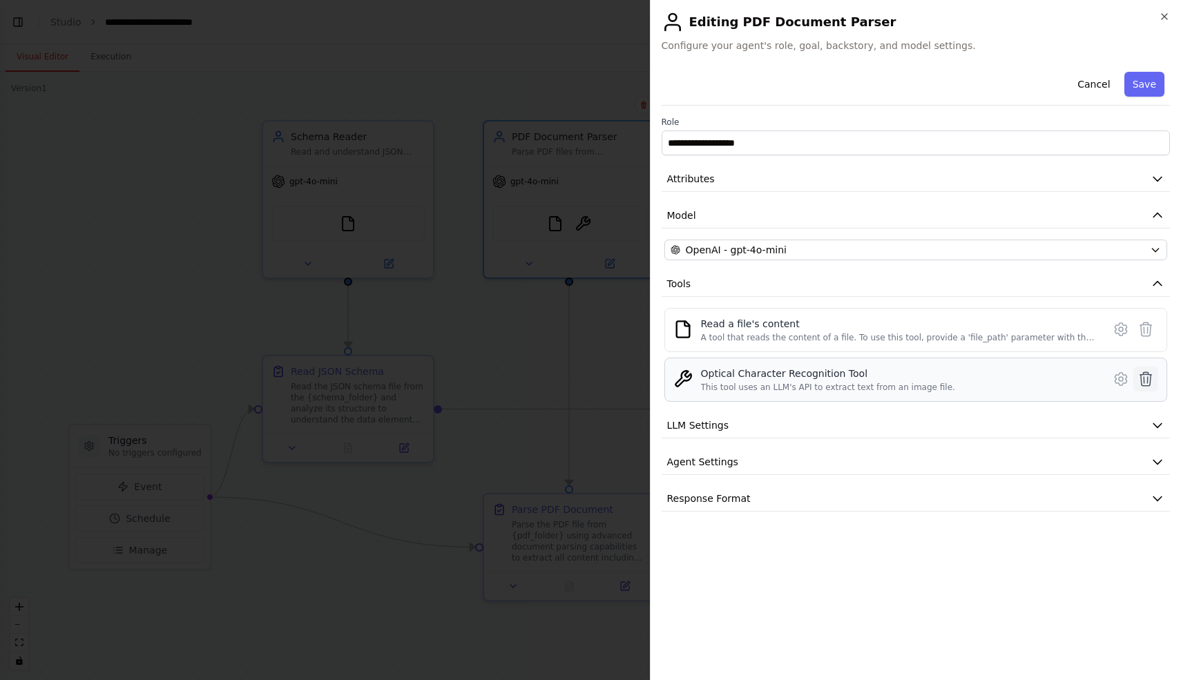
click at [1153, 377] on icon at bounding box center [1145, 379] width 17 height 17
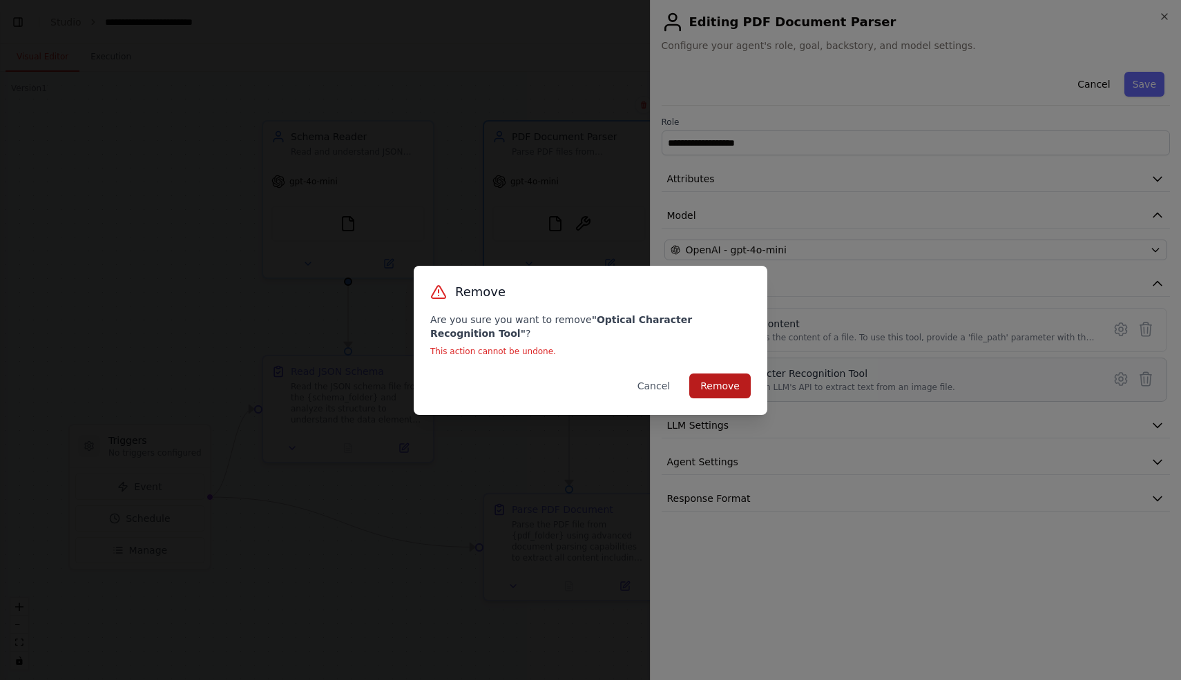
click at [732, 386] on button "Remove" at bounding box center [719, 386] width 61 height 25
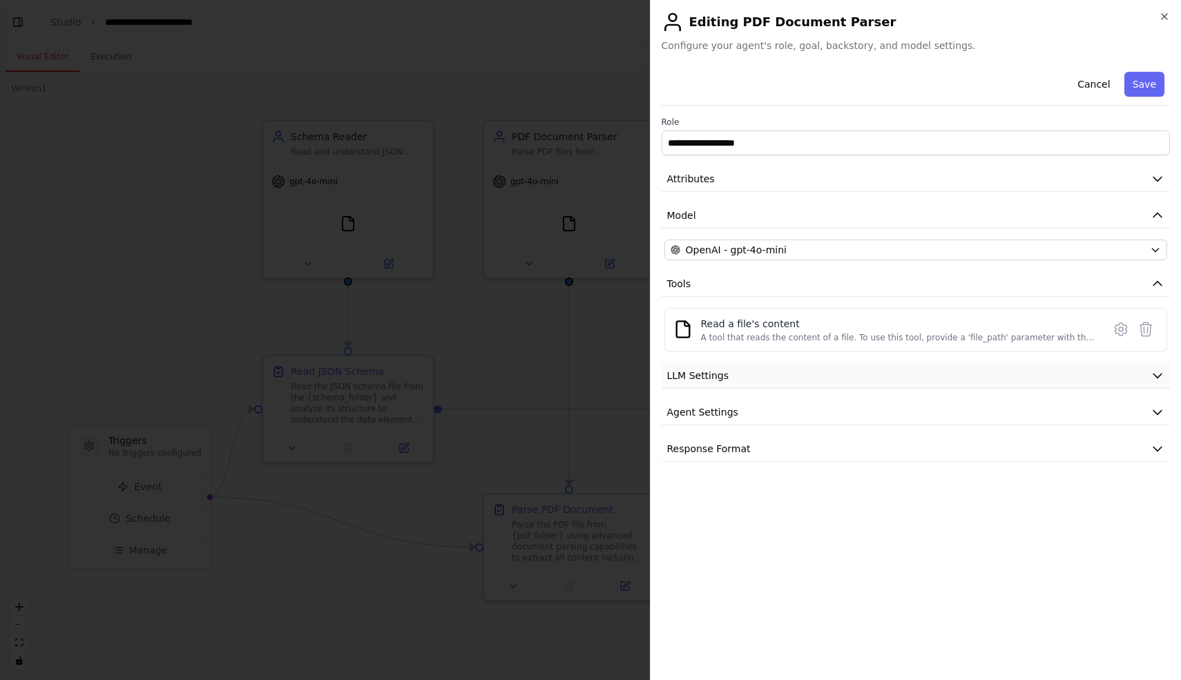
click at [835, 378] on button "LLM Settings" at bounding box center [916, 376] width 509 height 26
click at [664, 418] on span at bounding box center [669, 418] width 11 height 11
click at [807, 378] on button "LLM Settings" at bounding box center [916, 376] width 509 height 26
click at [796, 410] on button "Agent Settings" at bounding box center [916, 413] width 509 height 26
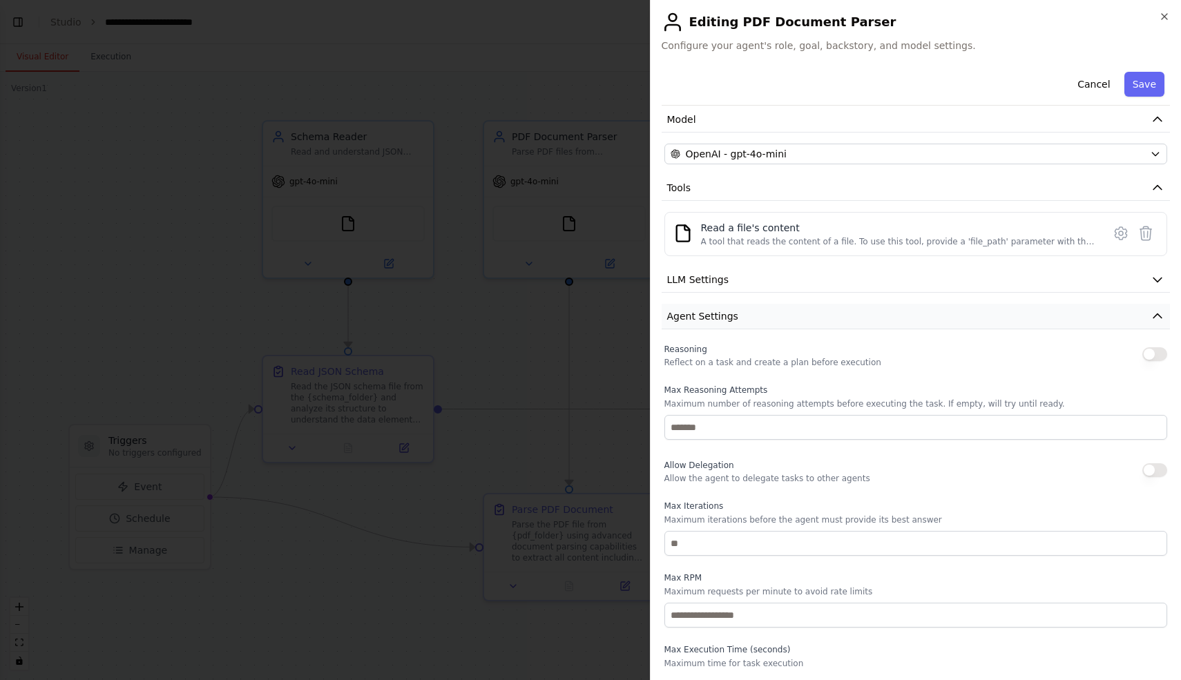
scroll to position [0, 0]
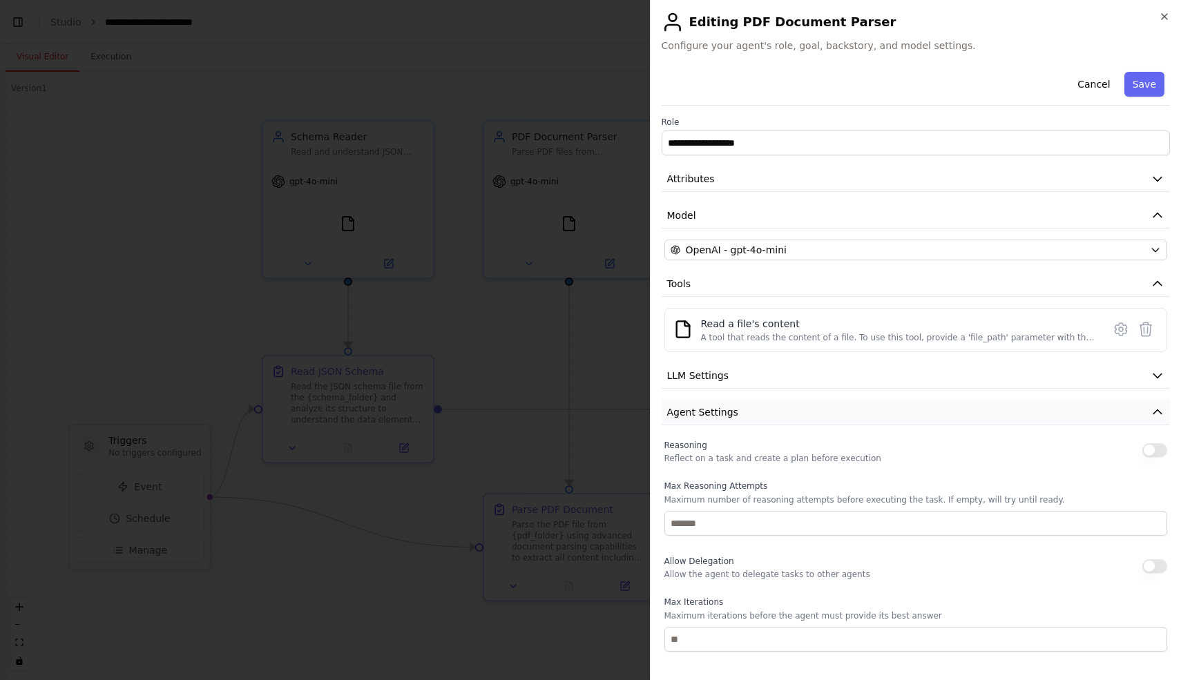
click at [783, 414] on button "Agent Settings" at bounding box center [916, 413] width 509 height 26
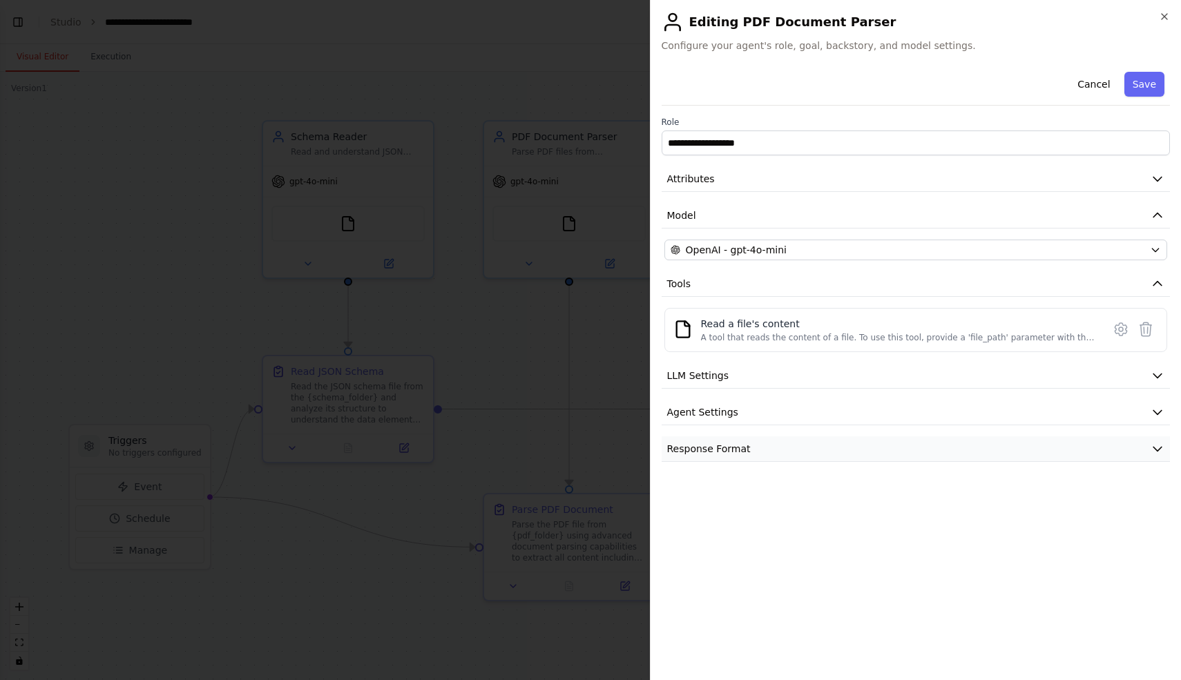
click at [775, 450] on button "Response Format" at bounding box center [916, 449] width 509 height 26
click at [1142, 80] on button "Save" at bounding box center [1144, 84] width 40 height 25
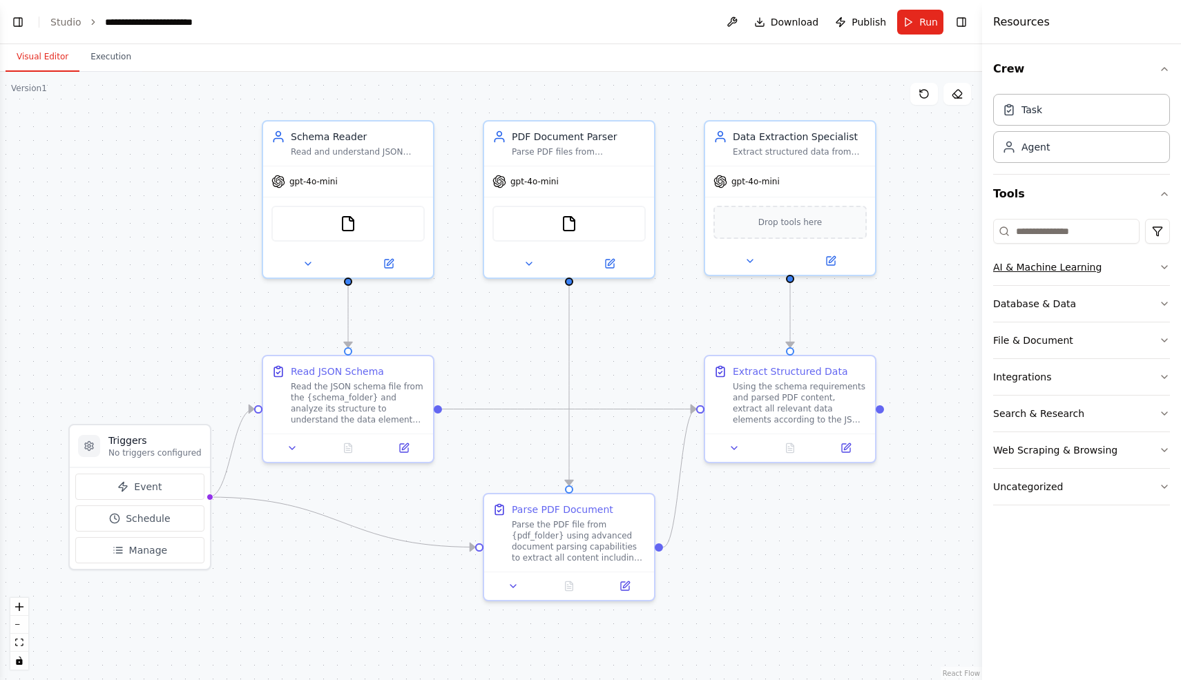
click at [1133, 259] on button "AI & Machine Learning" at bounding box center [1081, 267] width 177 height 36
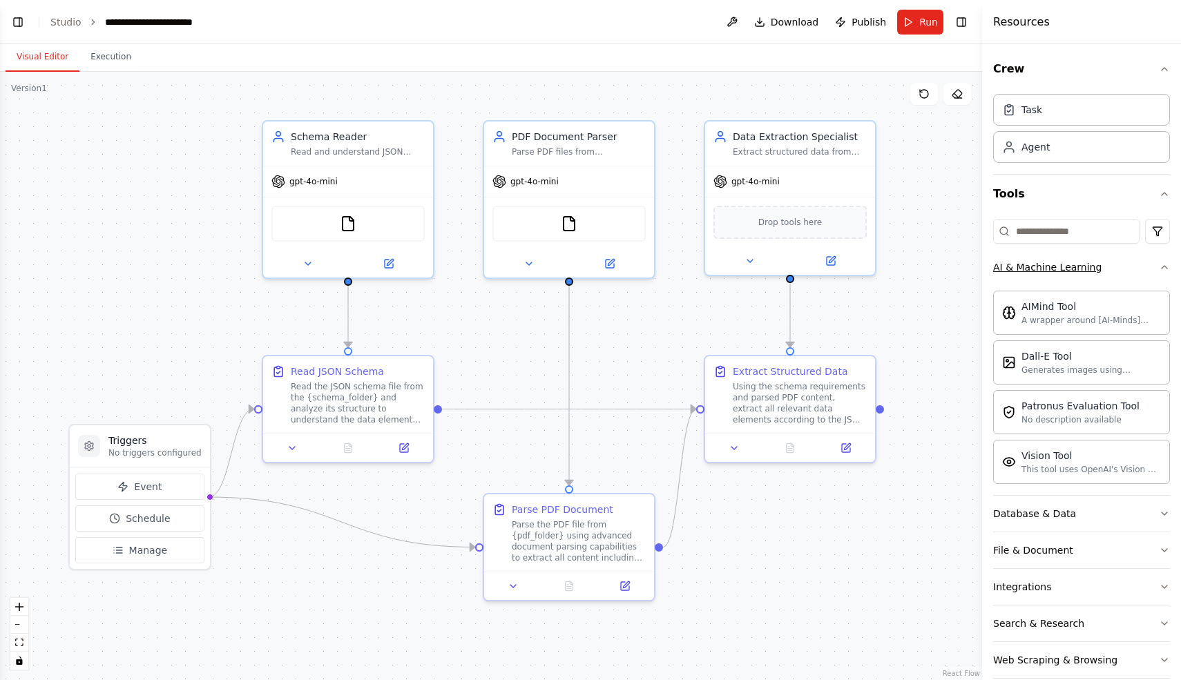
click at [1133, 259] on button "AI & Machine Learning" at bounding box center [1081, 267] width 177 height 36
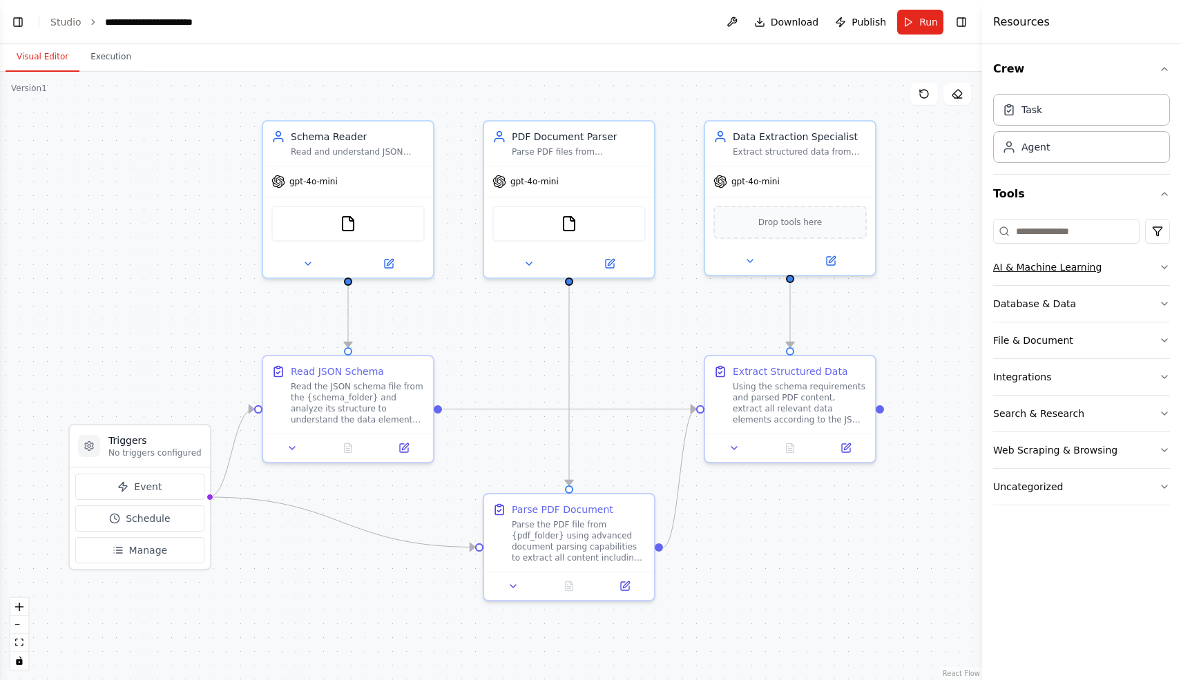
click at [1133, 259] on button "AI & Machine Learning" at bounding box center [1081, 267] width 177 height 36
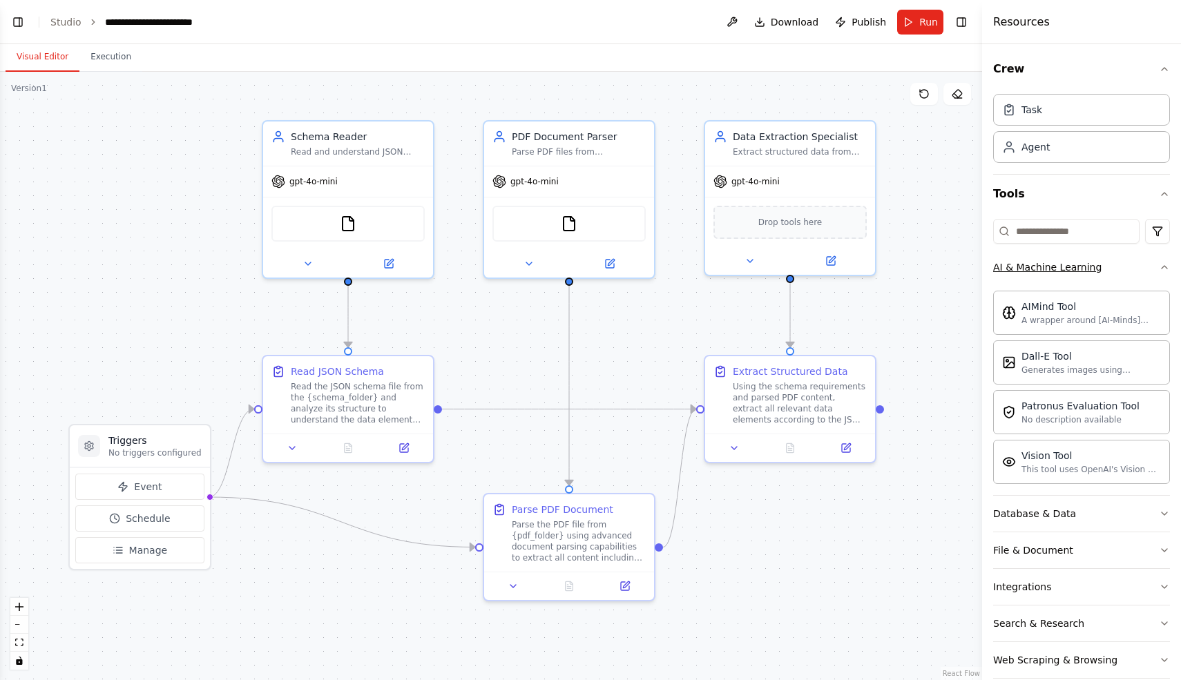
click at [1161, 262] on icon "button" at bounding box center [1164, 267] width 11 height 11
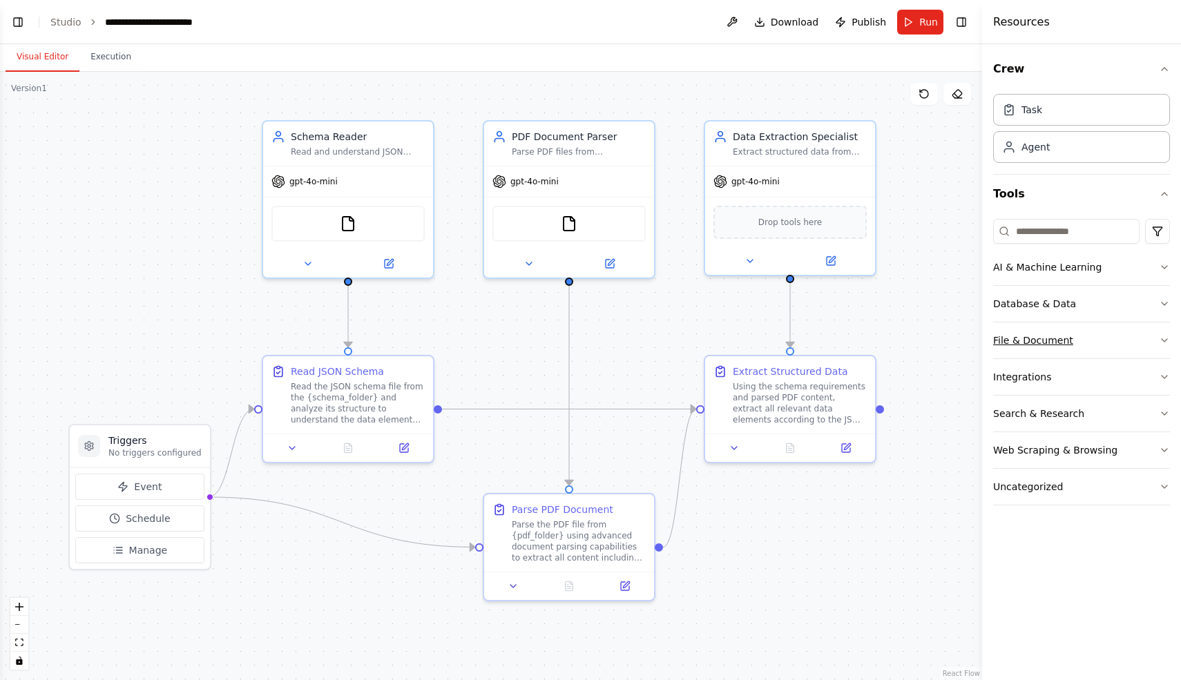
click at [1117, 332] on button "File & Document" at bounding box center [1081, 341] width 177 height 36
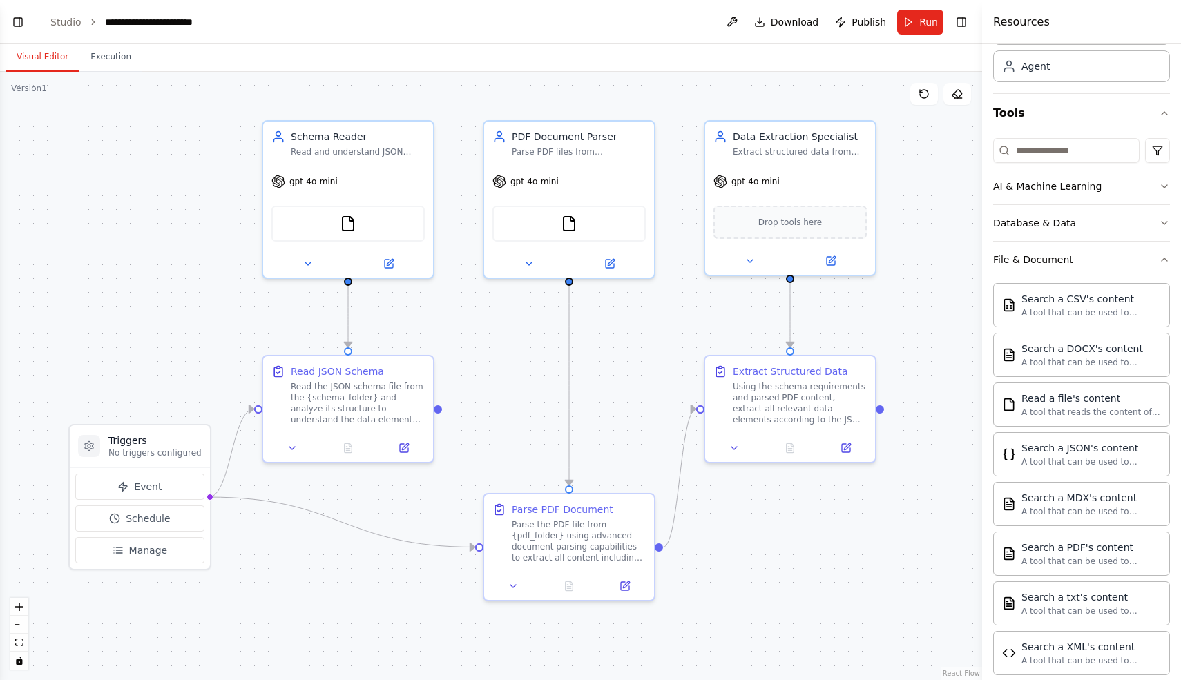
scroll to position [77, 0]
click at [1115, 264] on button "File & Document" at bounding box center [1081, 263] width 177 height 36
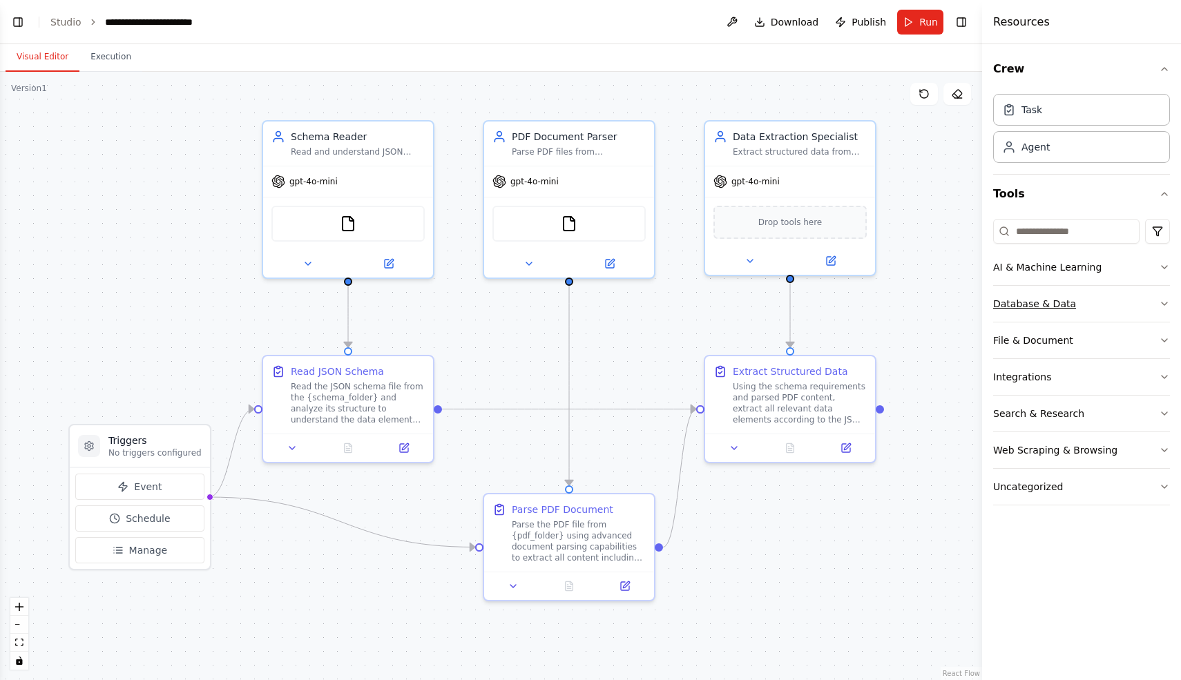
click at [1115, 302] on button "Database & Data" at bounding box center [1081, 304] width 177 height 36
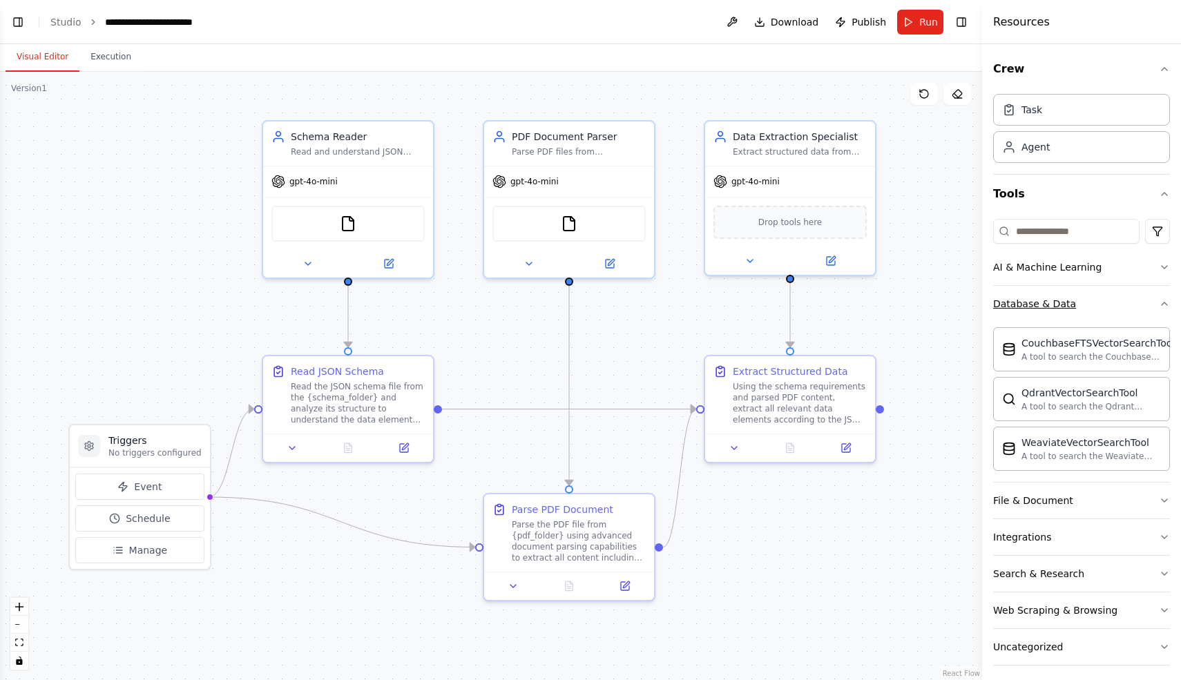
click at [1115, 302] on button "Database & Data" at bounding box center [1081, 304] width 177 height 36
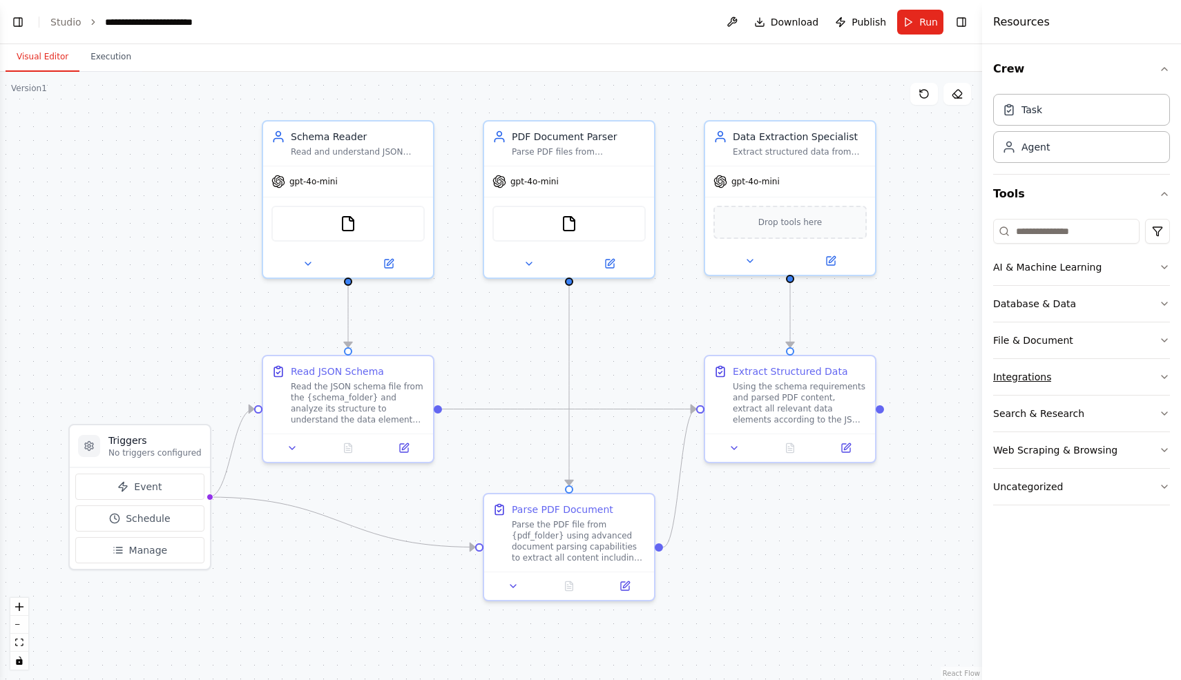
click at [1111, 369] on button "Integrations" at bounding box center [1081, 377] width 177 height 36
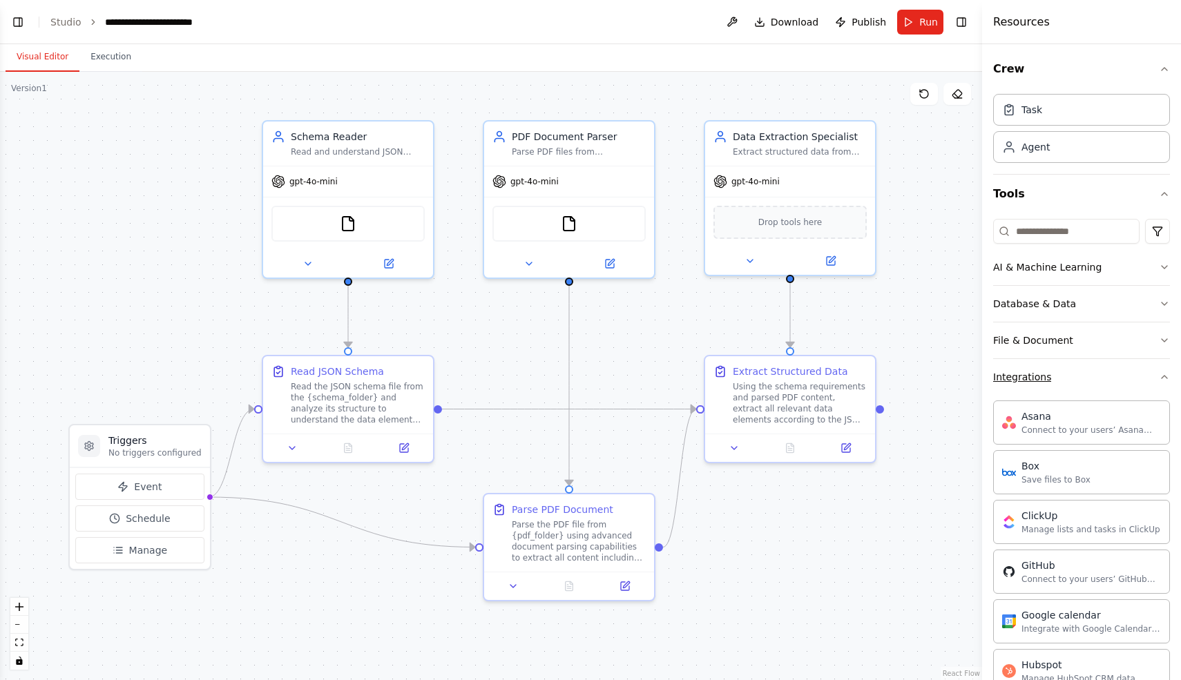
click at [1111, 369] on button "Integrations" at bounding box center [1081, 377] width 177 height 36
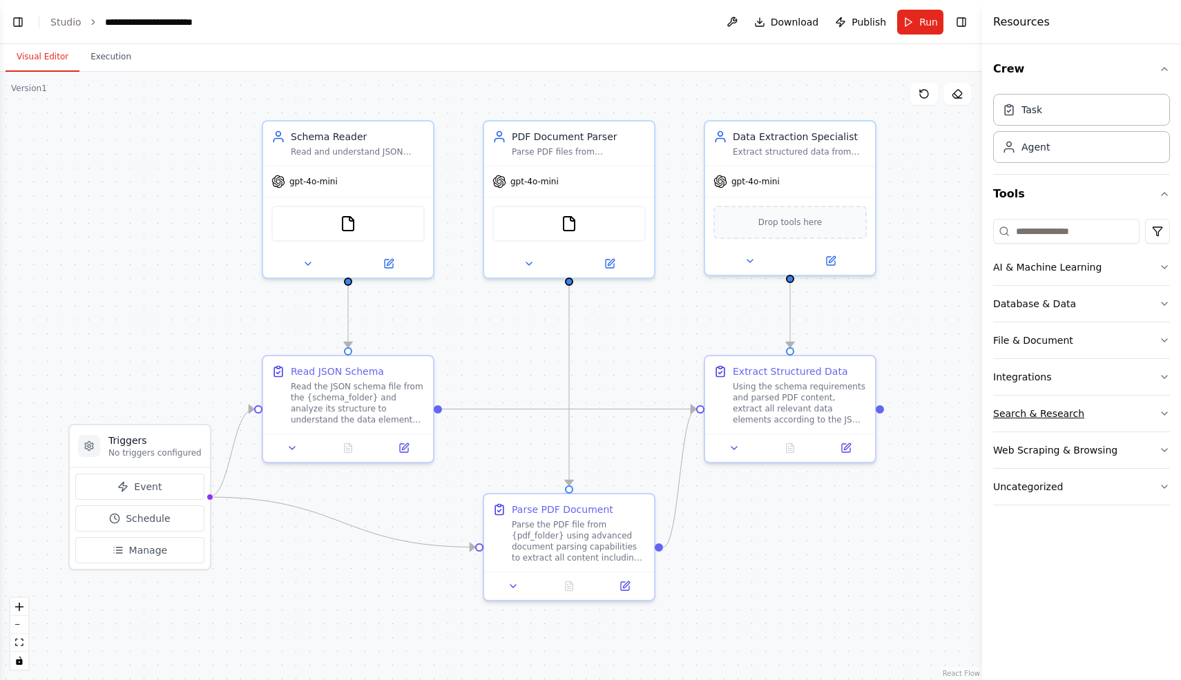
click at [1106, 400] on button "Search & Research" at bounding box center [1081, 414] width 177 height 36
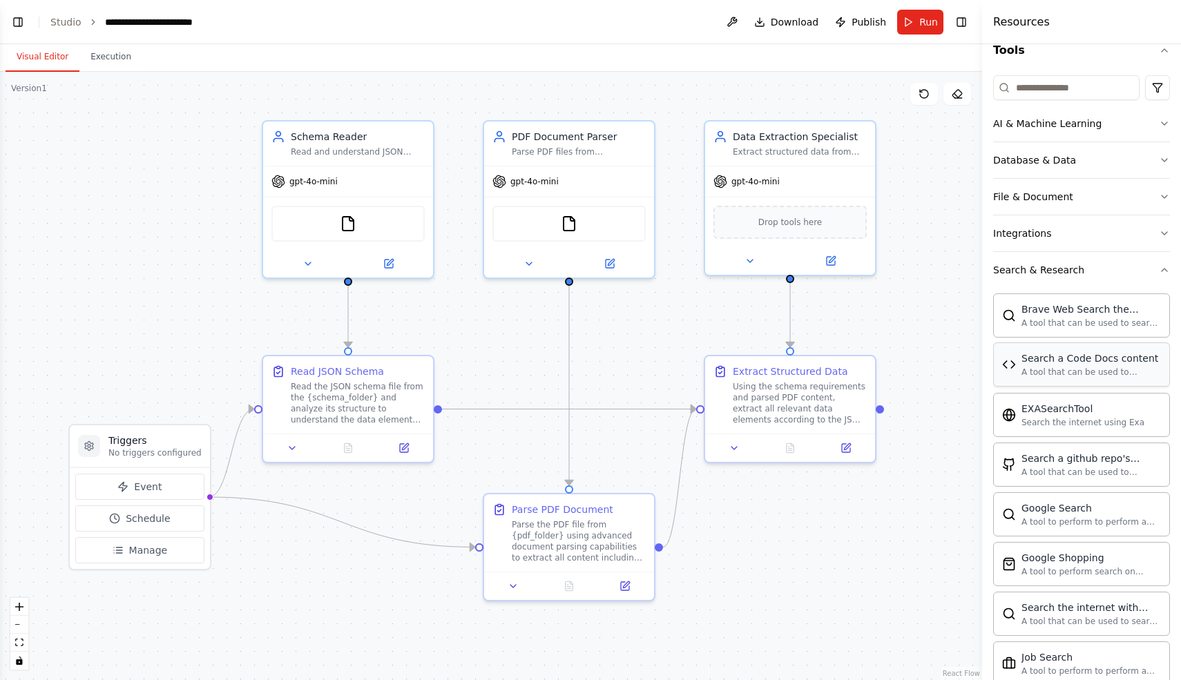
scroll to position [141, 0]
click at [1114, 282] on button "Search & Research" at bounding box center [1081, 273] width 177 height 36
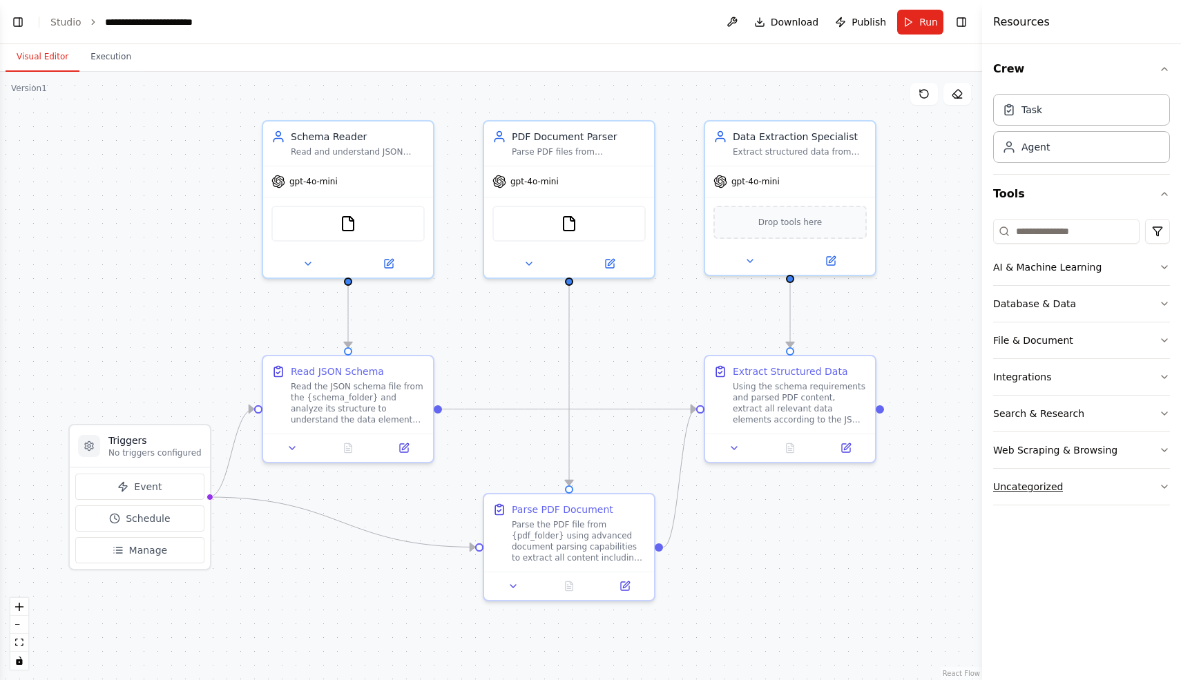
click at [1130, 482] on button "Uncategorized" at bounding box center [1081, 487] width 177 height 36
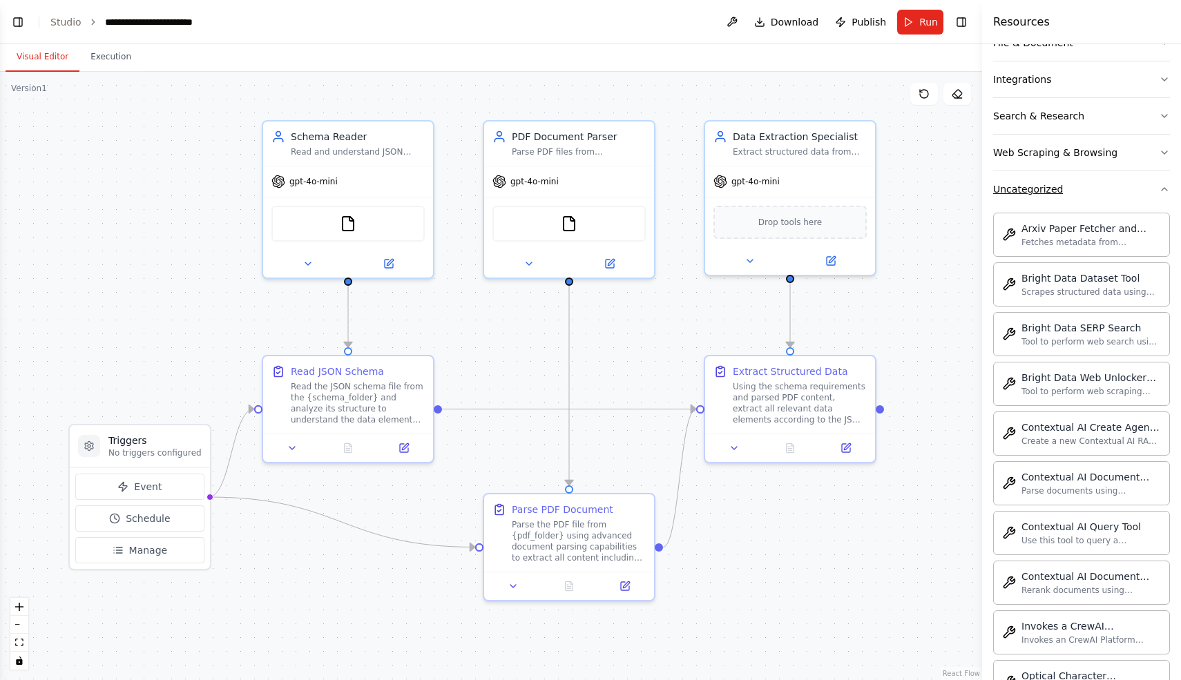
scroll to position [352, 0]
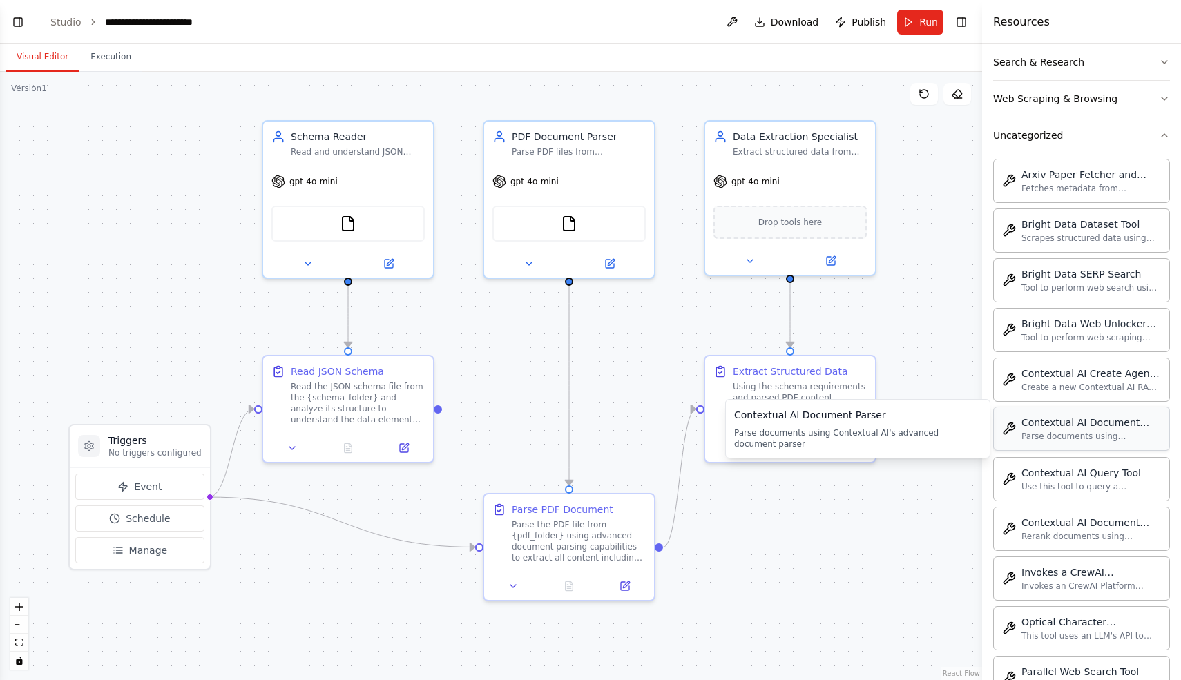
click at [1099, 440] on div "Parse documents using Contextual AI's advanced document parser" at bounding box center [1091, 436] width 140 height 11
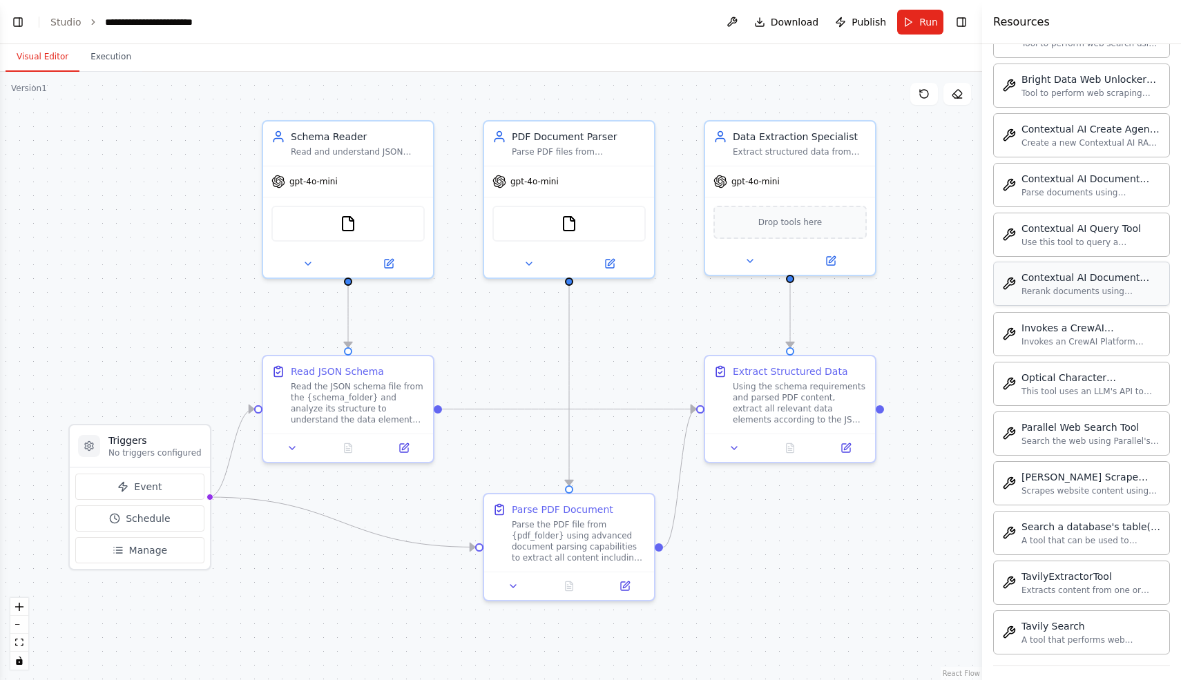
scroll to position [604, 0]
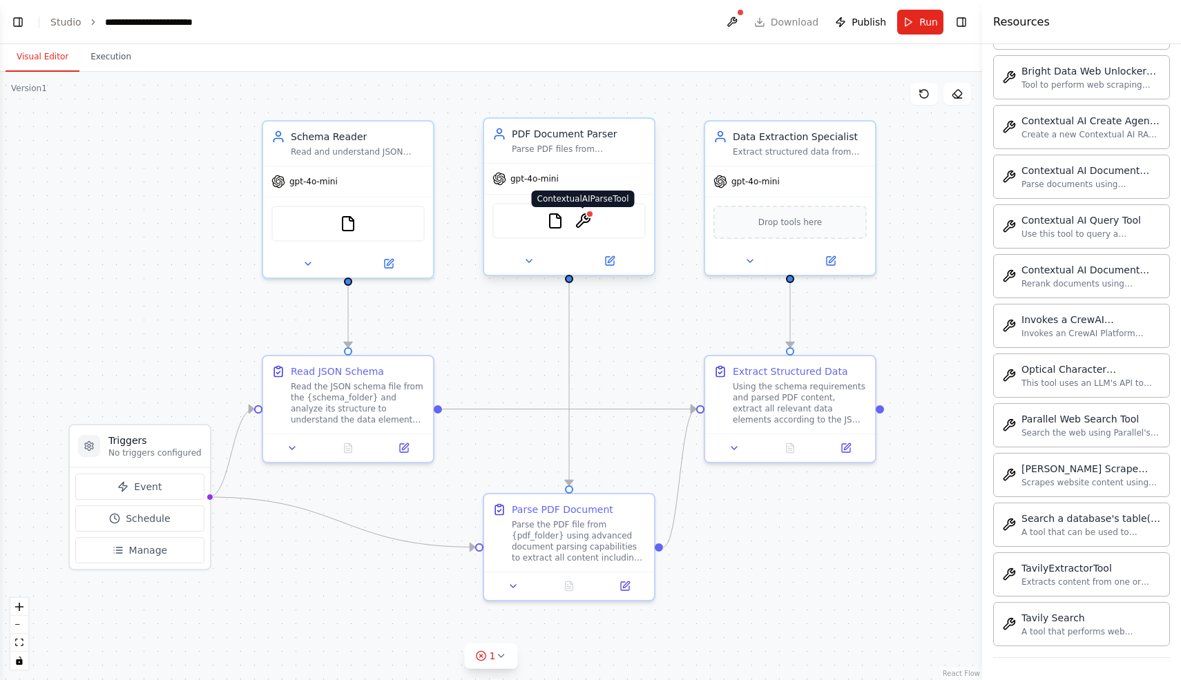
click at [585, 220] on img at bounding box center [583, 221] width 17 height 17
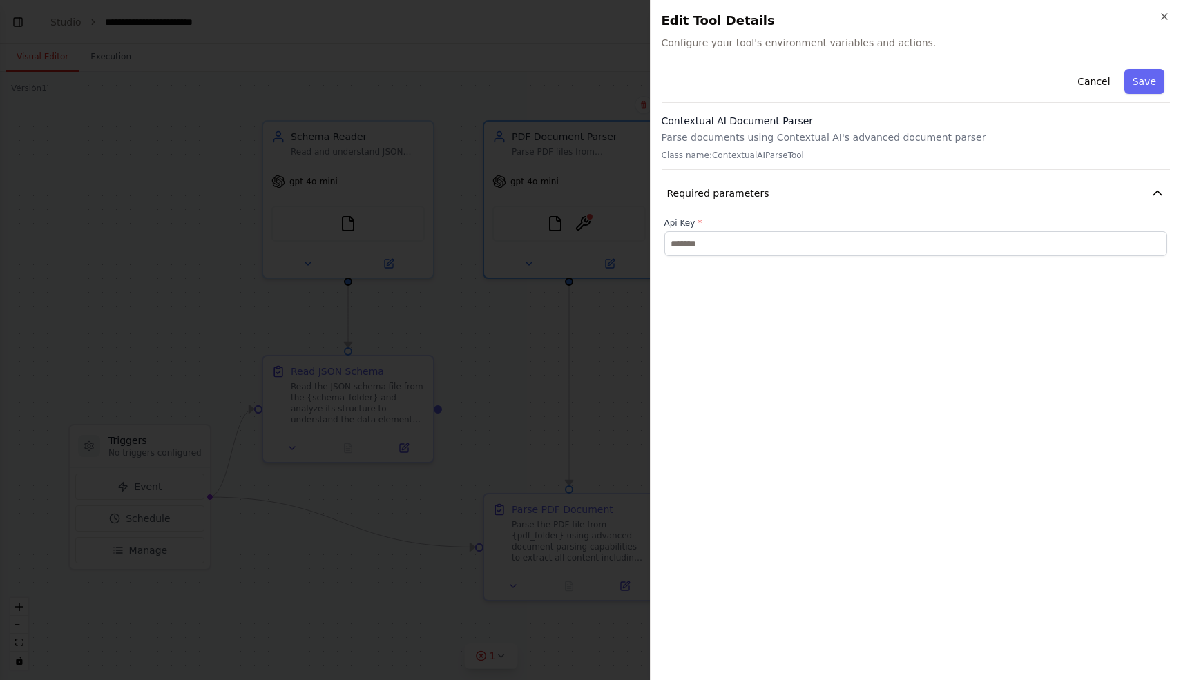
click at [771, 157] on p "Class name: ContextualAIParseTool" at bounding box center [916, 155] width 509 height 11
copy p "ContextualAIParseTool"
click at [1100, 79] on button "Cancel" at bounding box center [1093, 81] width 49 height 25
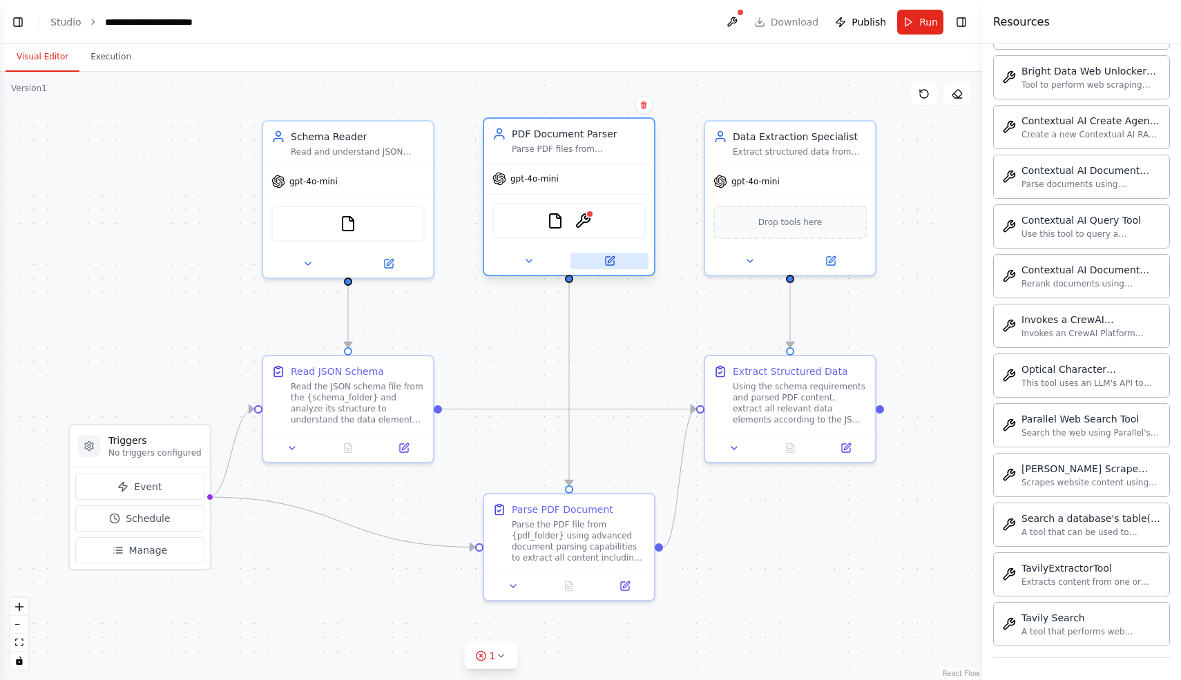
click at [610, 262] on icon at bounding box center [610, 261] width 8 height 8
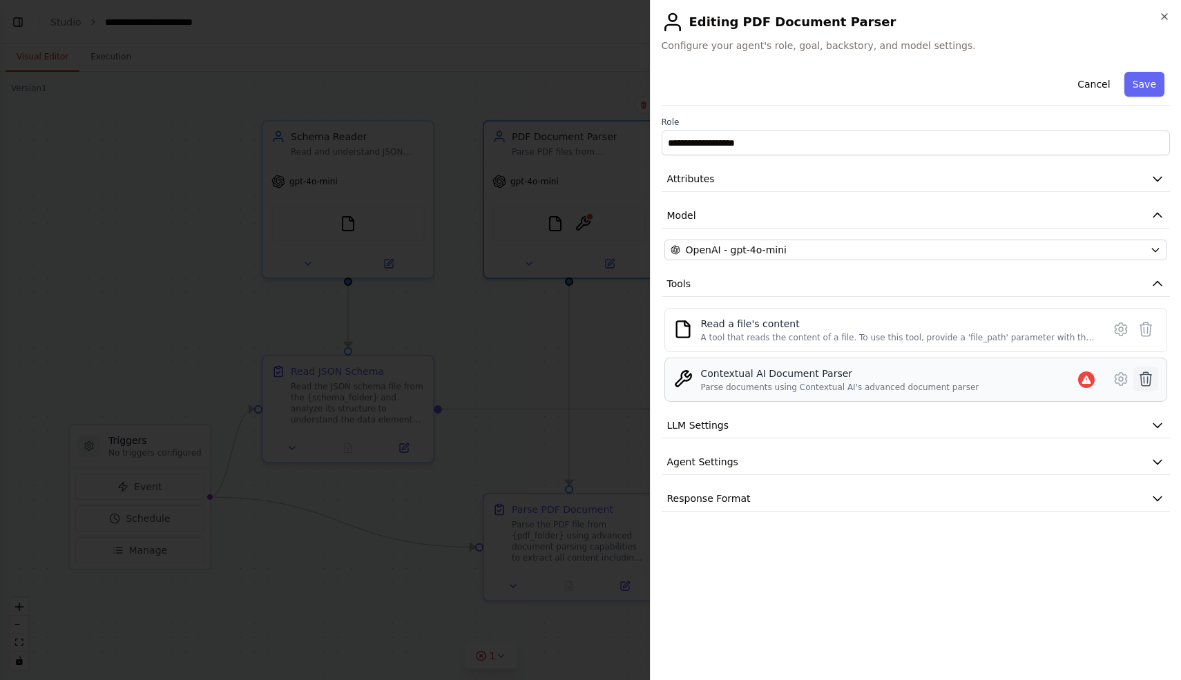
click at [1146, 378] on icon at bounding box center [1145, 379] width 17 height 17
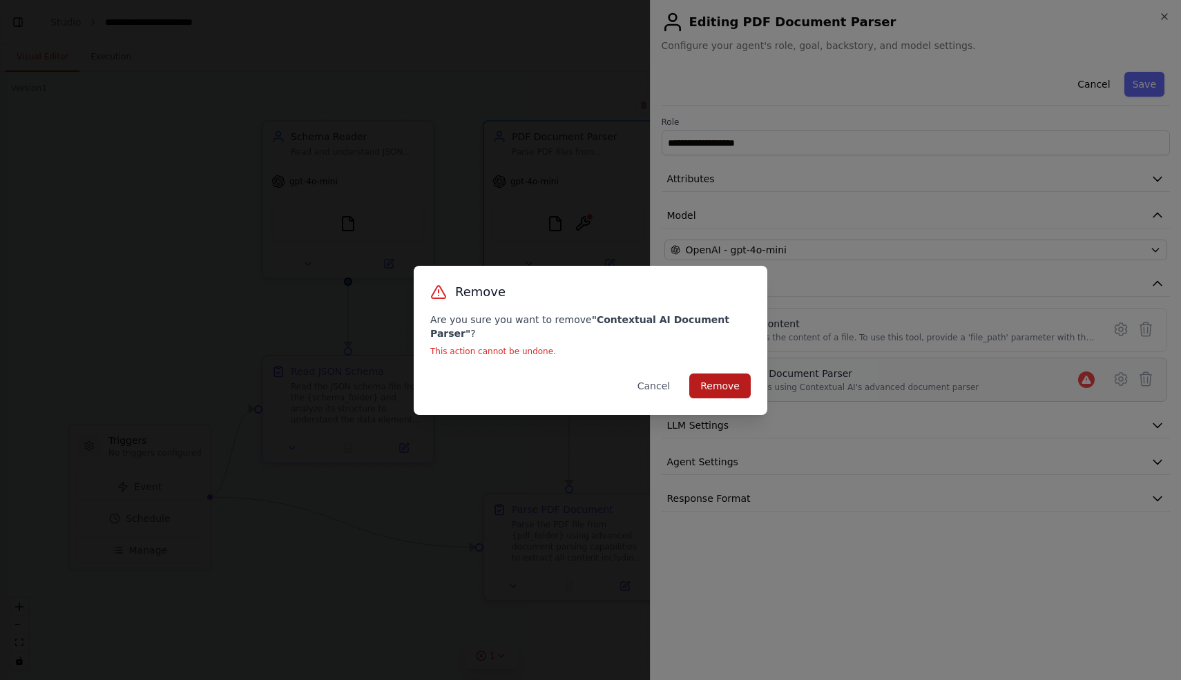
click at [702, 376] on button "Remove" at bounding box center [719, 386] width 61 height 25
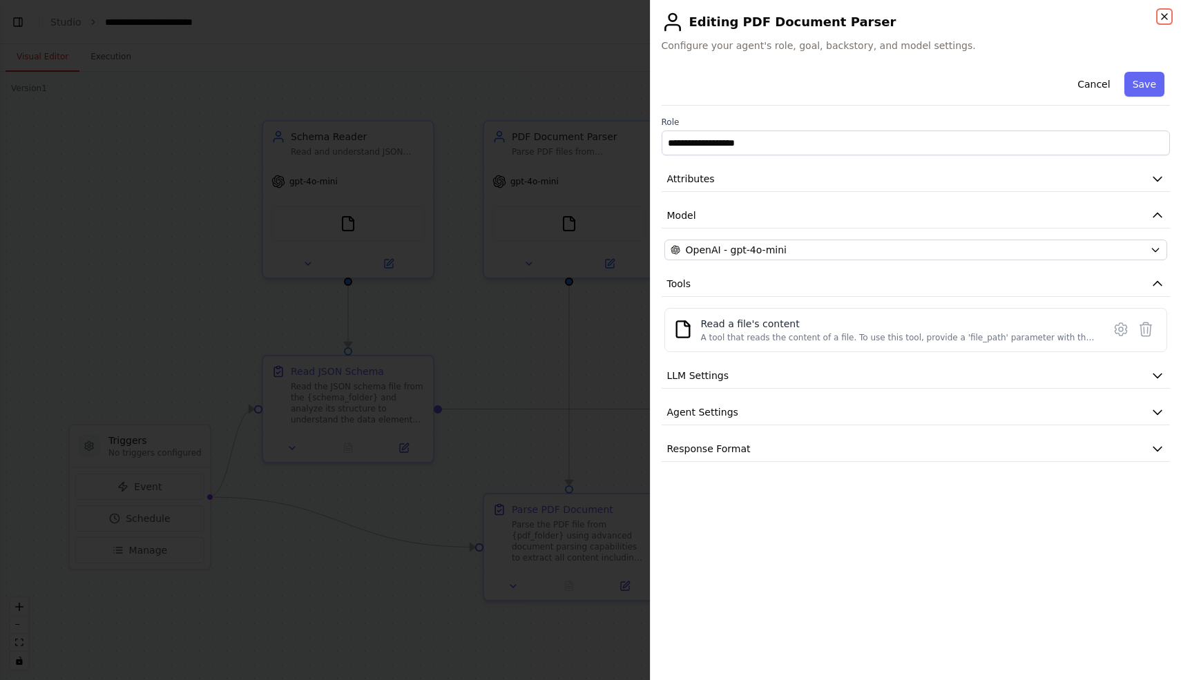
click at [1164, 13] on icon "button" at bounding box center [1164, 16] width 11 height 11
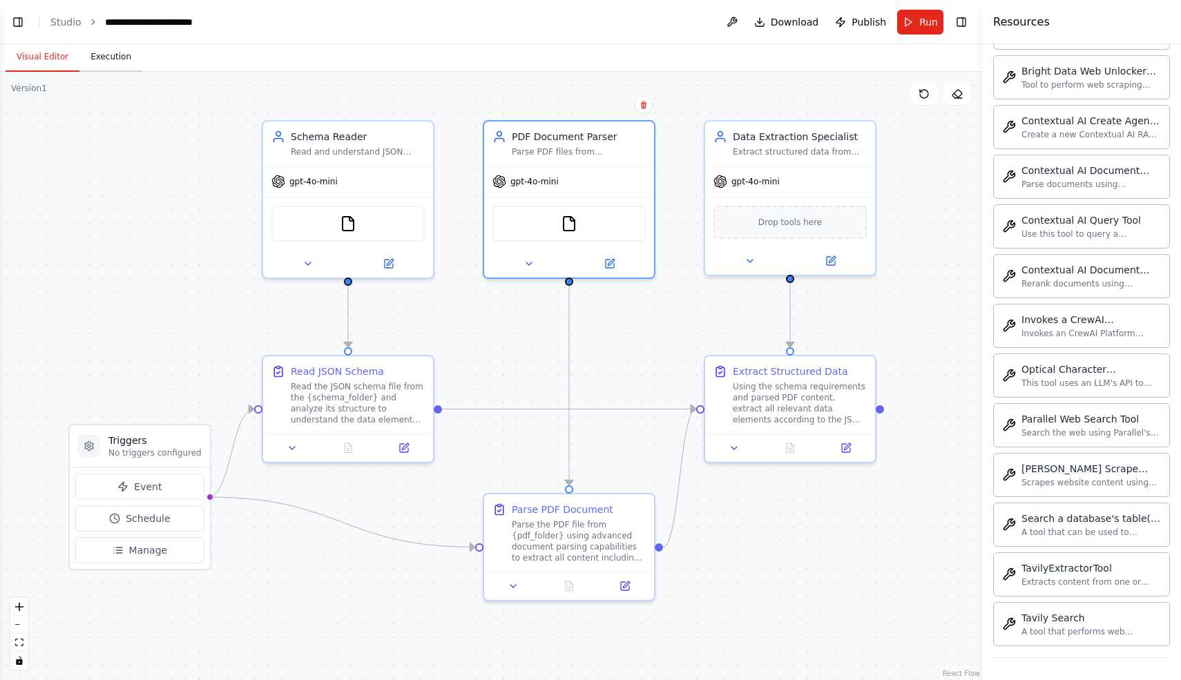
click at [104, 71] on button "Execution" at bounding box center [110, 57] width 63 height 29
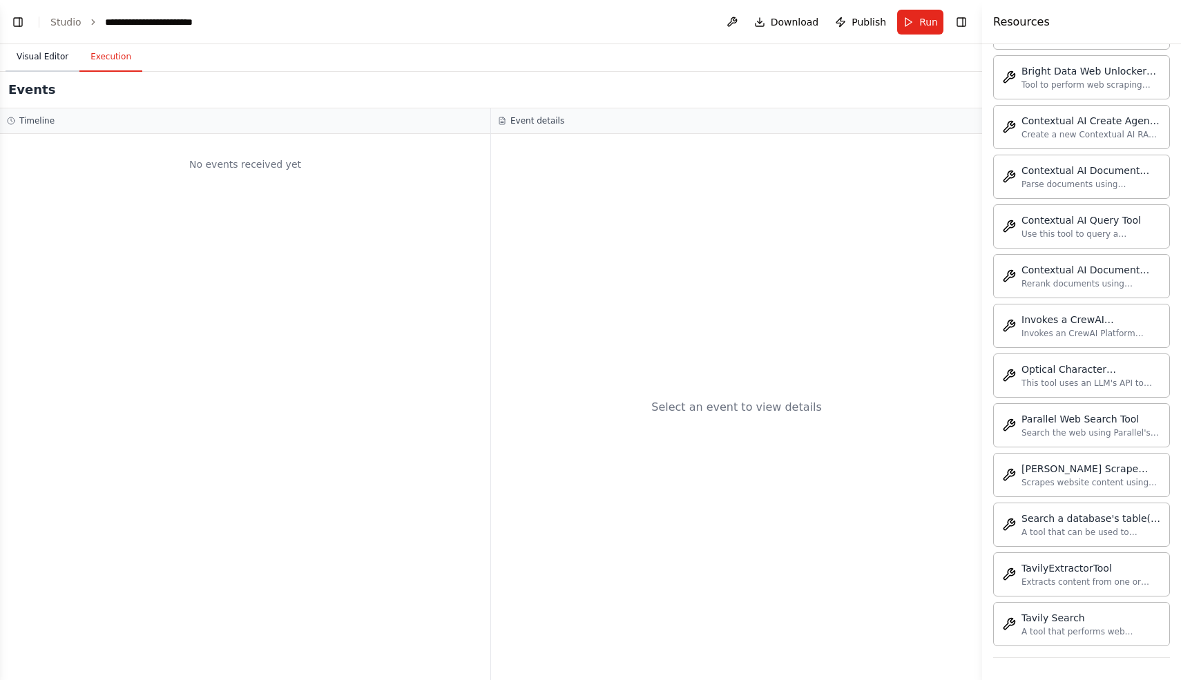
click at [58, 55] on button "Visual Editor" at bounding box center [43, 57] width 74 height 29
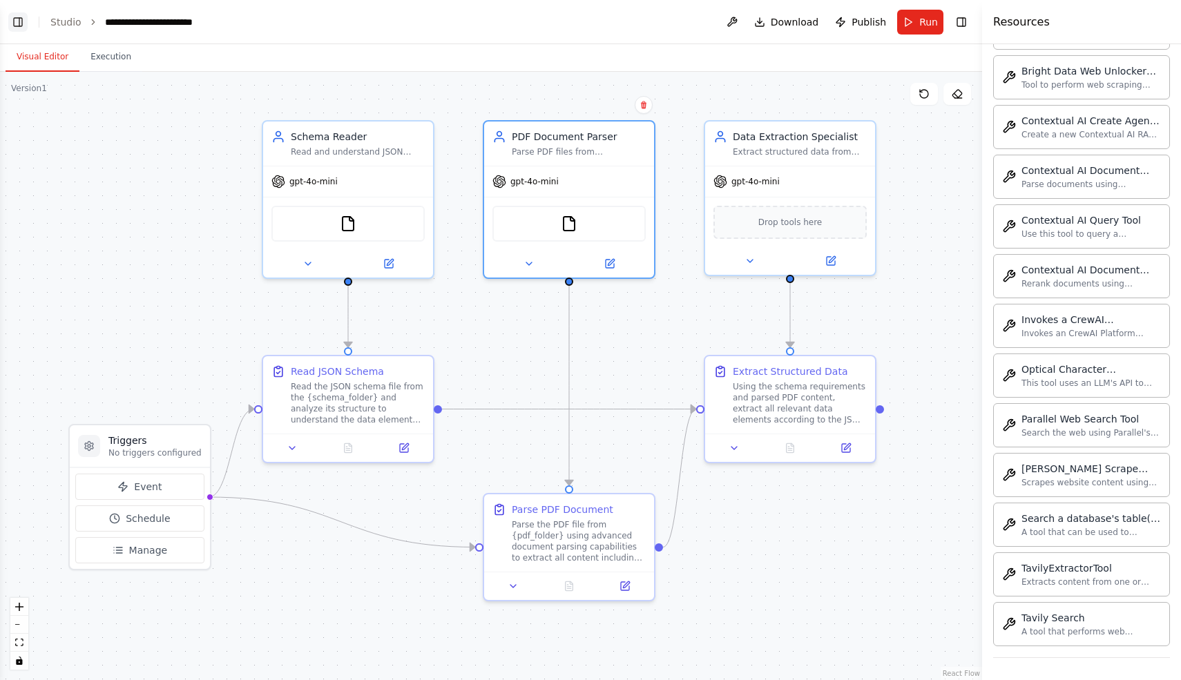
click at [16, 17] on button "Toggle Left Sidebar" at bounding box center [17, 21] width 19 height 19
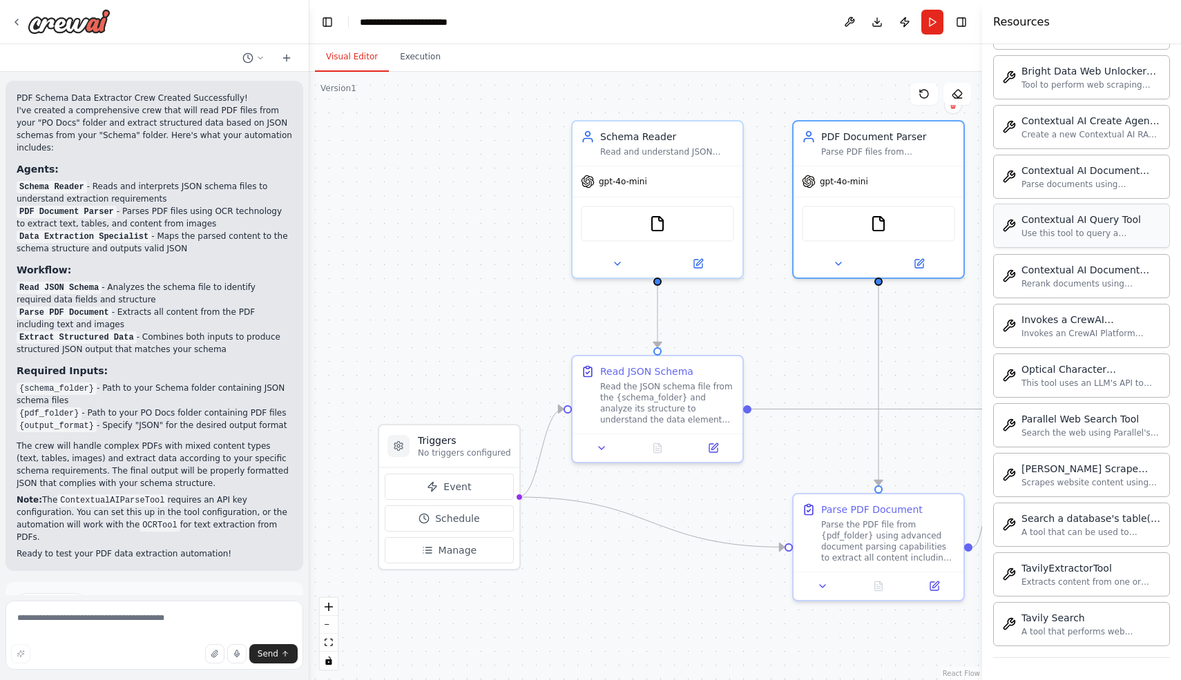
scroll to position [0, 0]
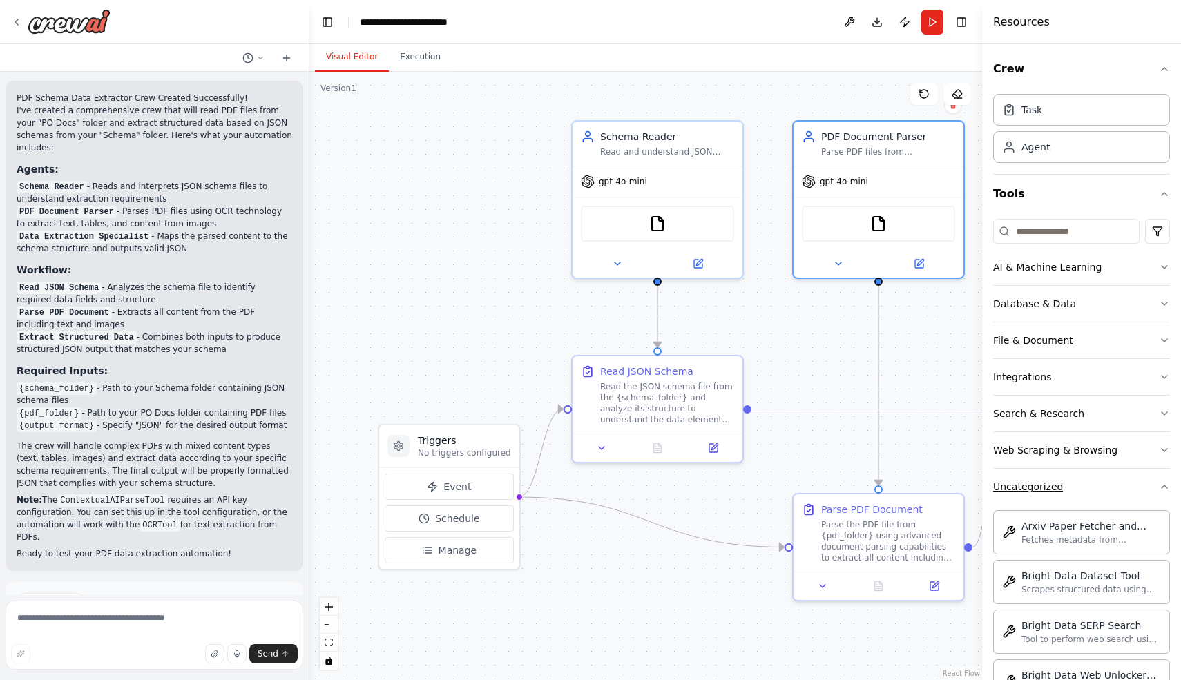
click at [1093, 490] on button "Uncategorized" at bounding box center [1081, 487] width 177 height 36
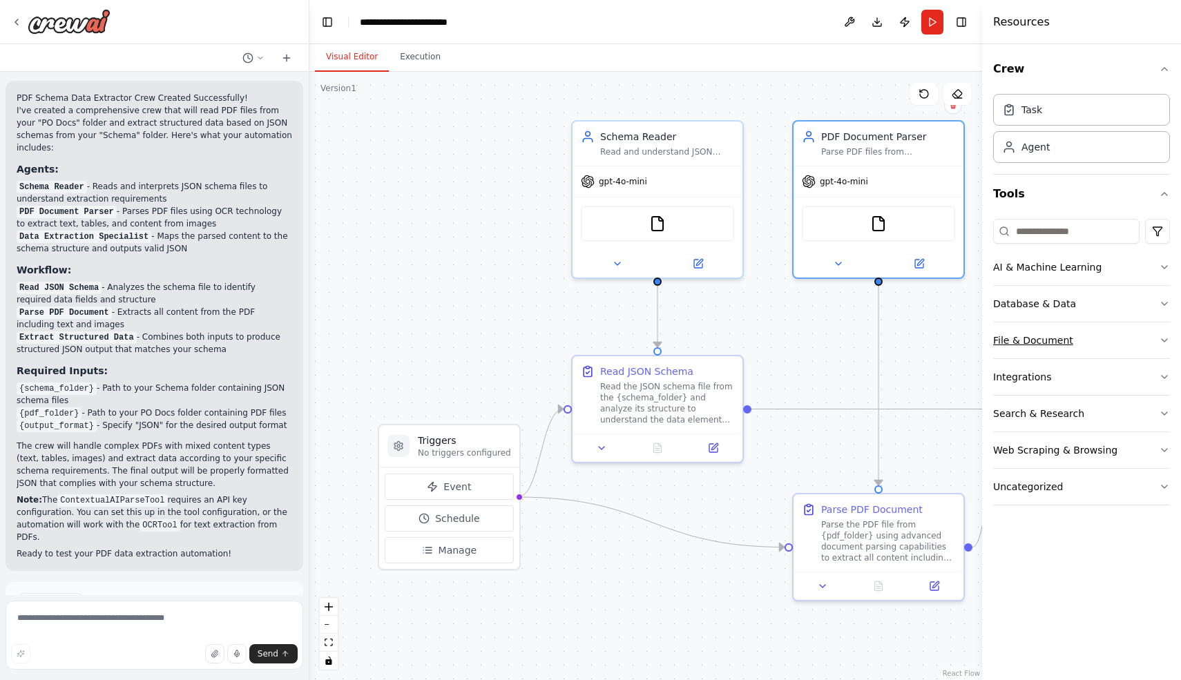
click at [1107, 339] on button "File & Document" at bounding box center [1081, 341] width 177 height 36
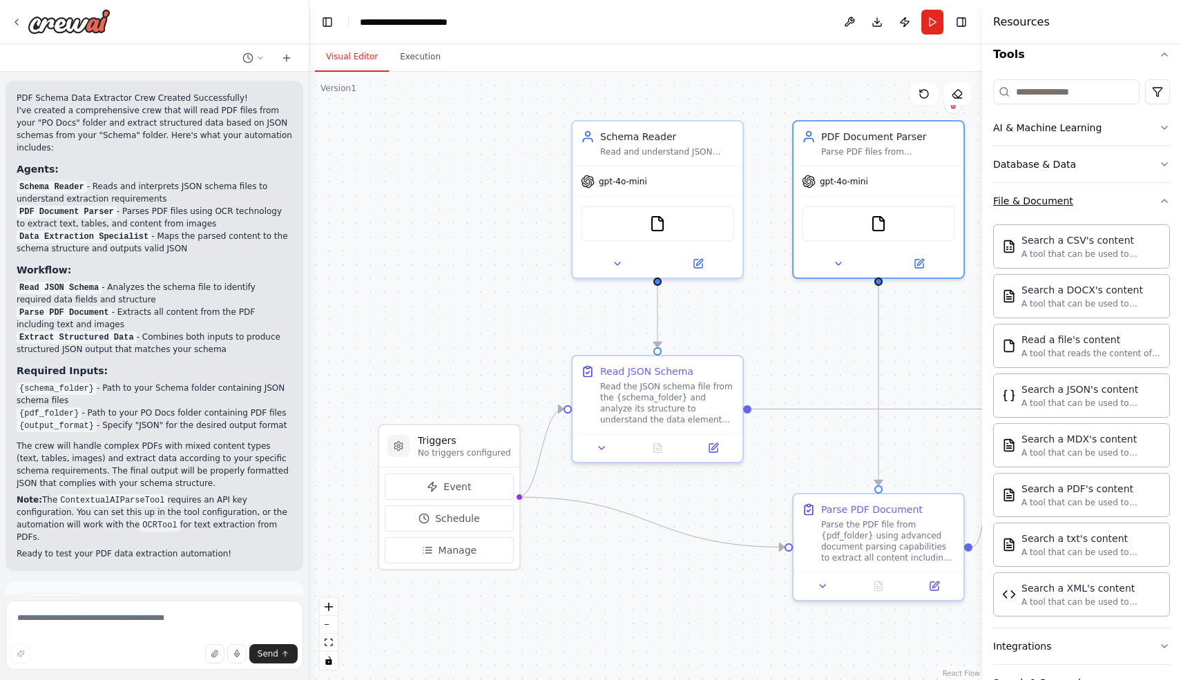
scroll to position [111, 0]
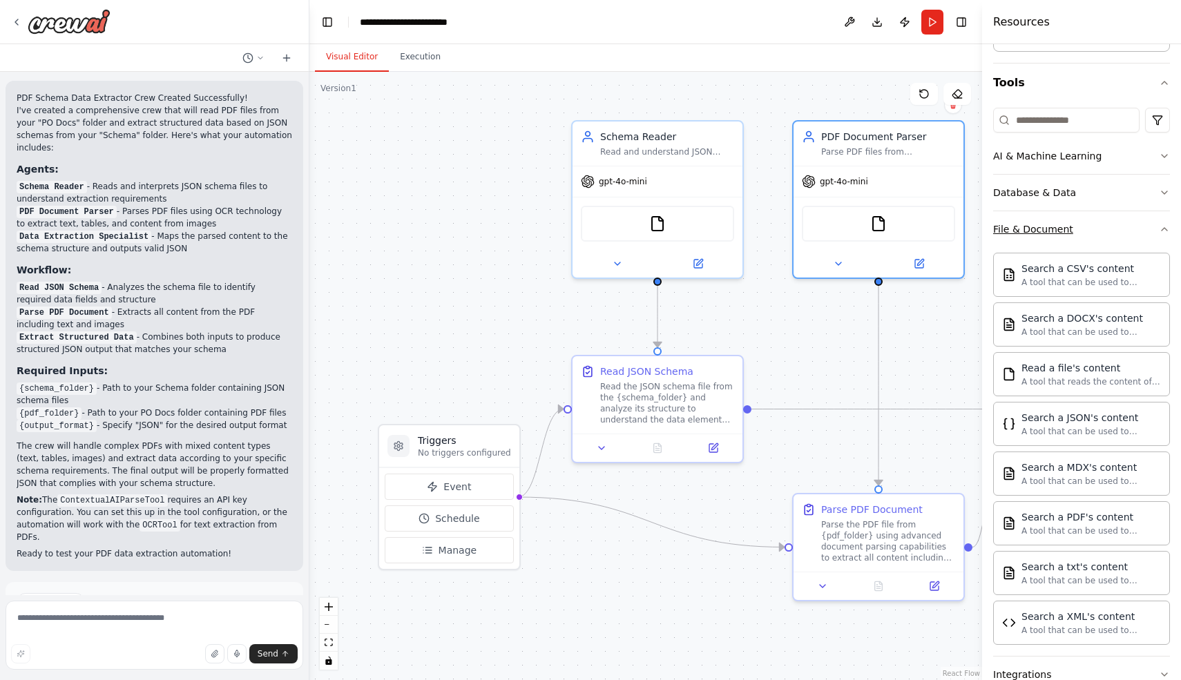
click at [1099, 229] on button "File & Document" at bounding box center [1081, 229] width 177 height 36
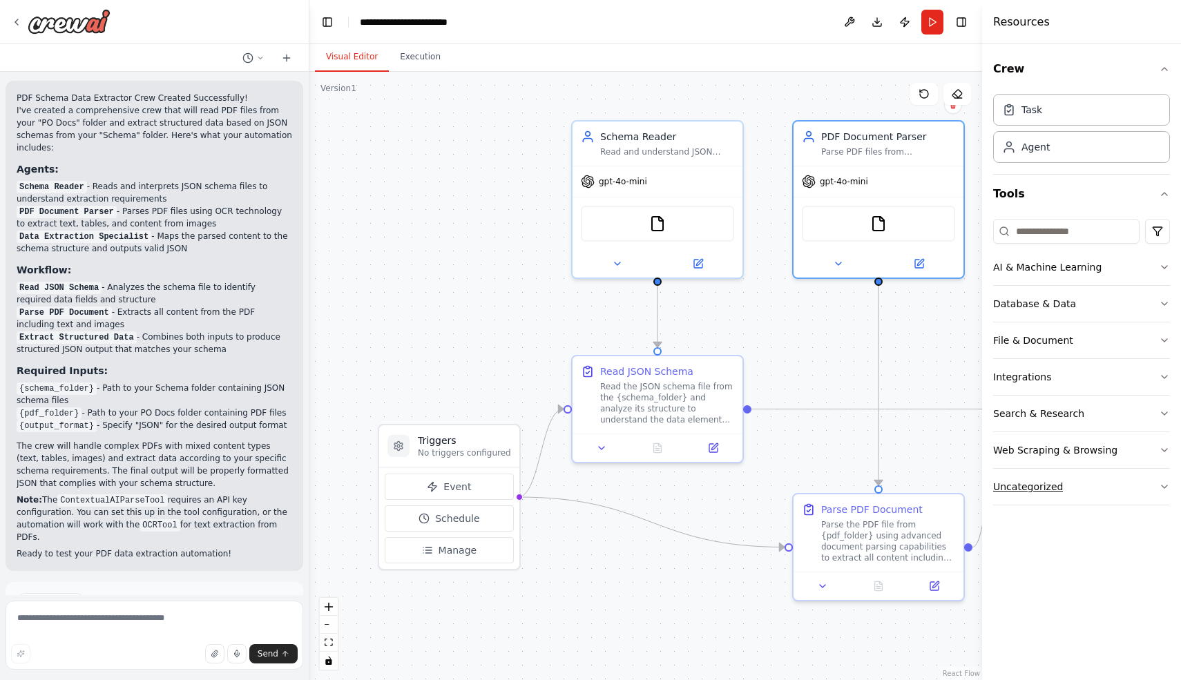
click at [1086, 480] on button "Uncategorized" at bounding box center [1081, 487] width 177 height 36
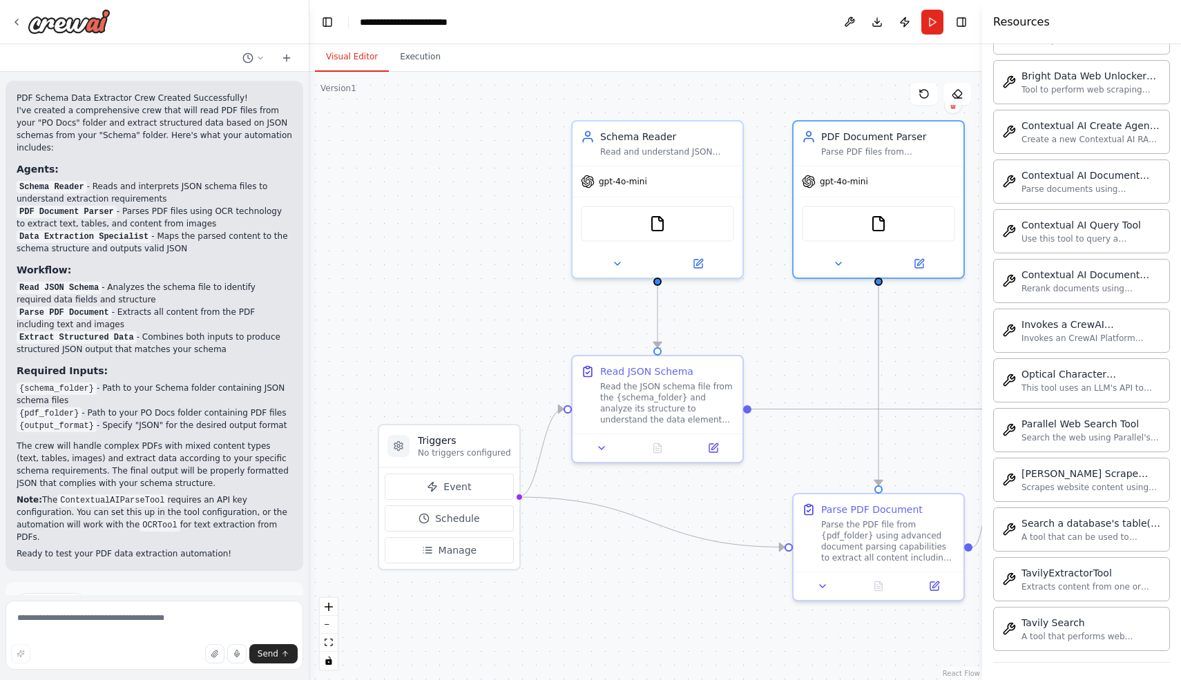
scroll to position [604, 0]
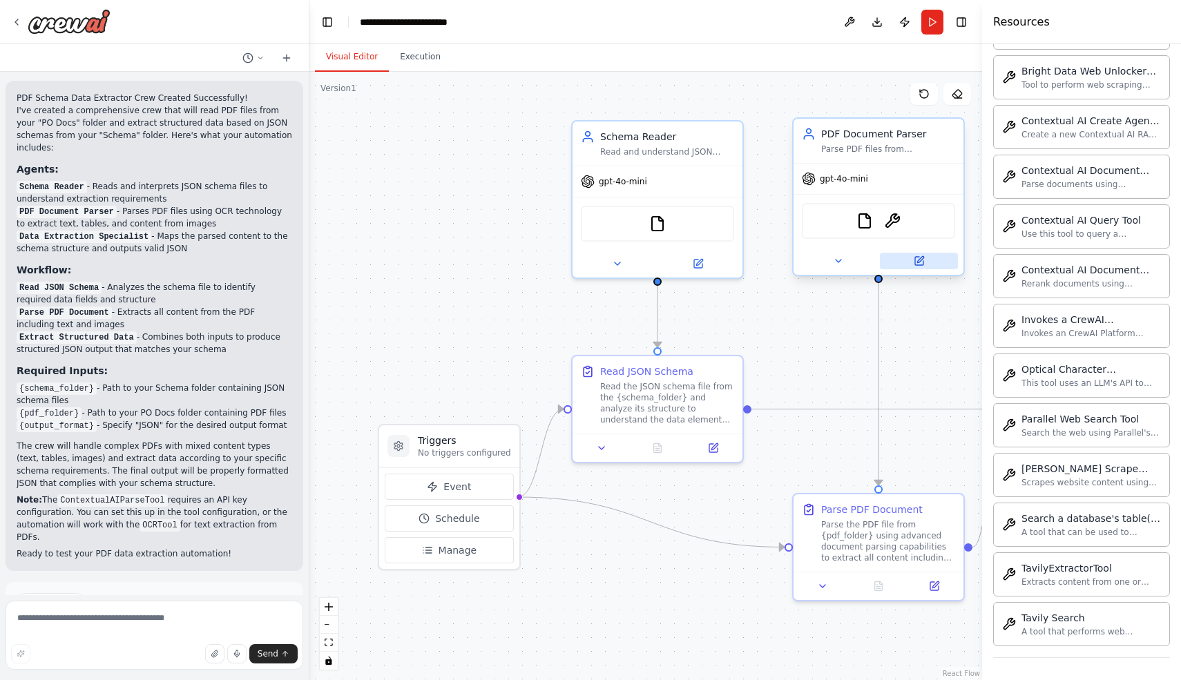
click at [914, 262] on icon at bounding box center [919, 261] width 11 height 11
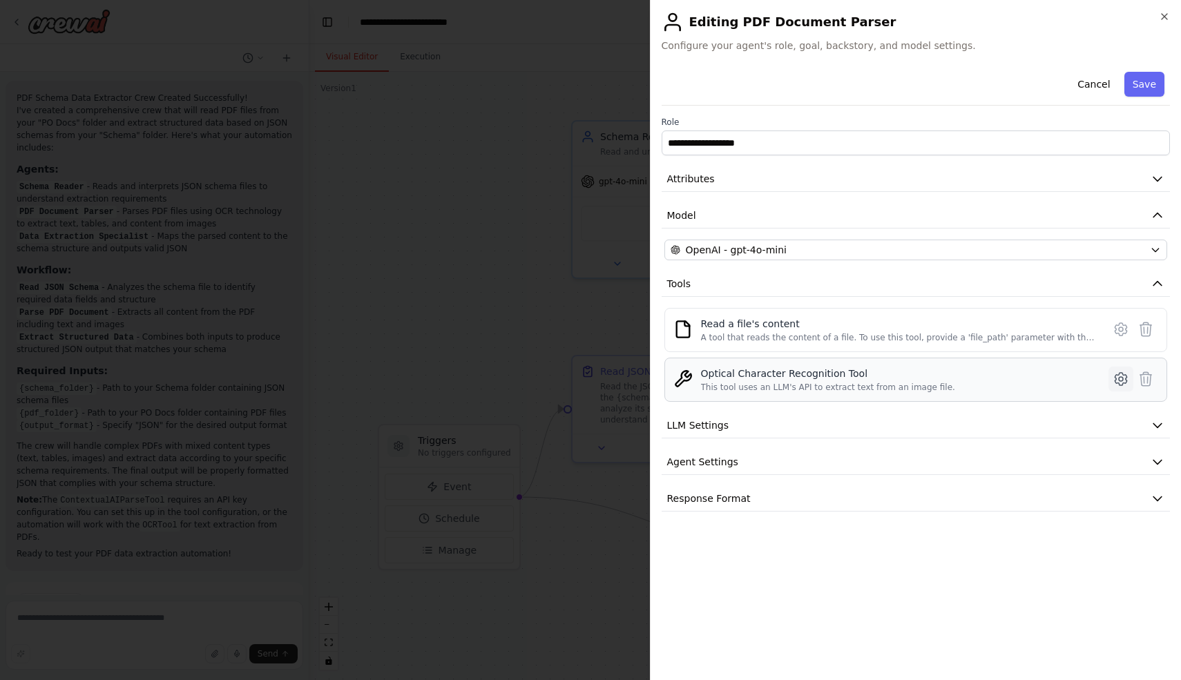
click at [1117, 381] on icon at bounding box center [1121, 379] width 17 height 17
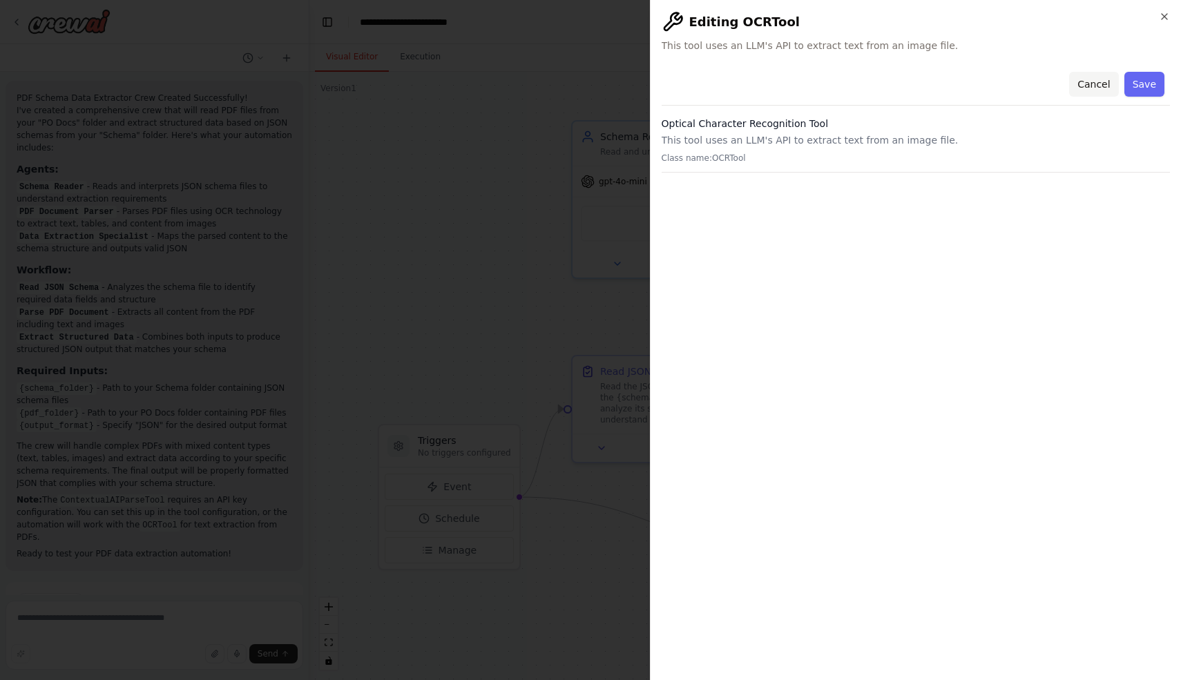
click at [1093, 88] on button "Cancel" at bounding box center [1093, 84] width 49 height 25
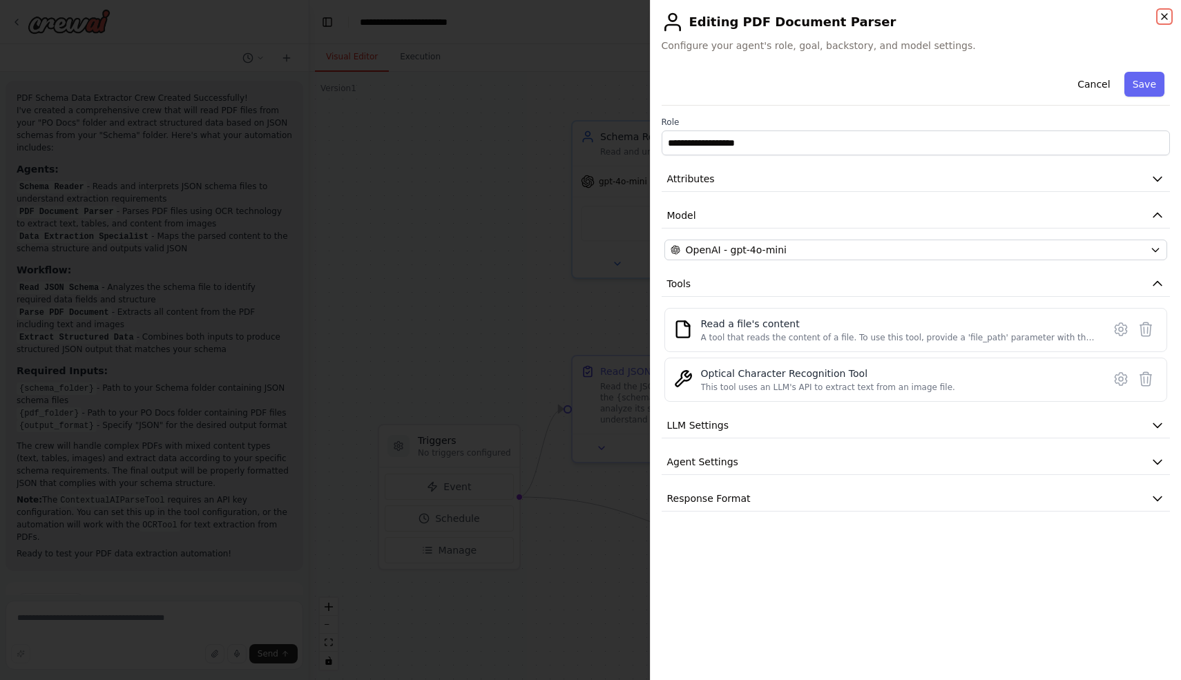
click at [1169, 11] on icon "button" at bounding box center [1164, 16] width 11 height 11
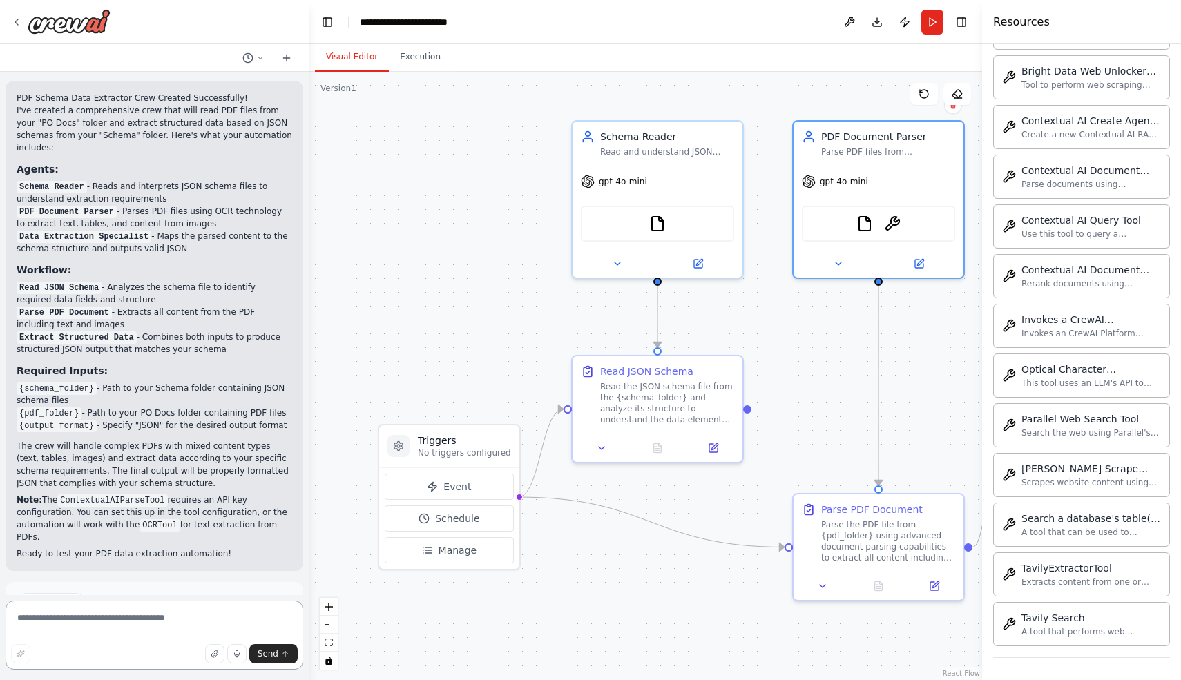
click at [102, 628] on textarea at bounding box center [155, 635] width 298 height 69
click at [242, 616] on textarea "**********" at bounding box center [155, 635] width 298 height 69
type textarea "**********"
click at [267, 655] on span "Send" at bounding box center [268, 654] width 21 height 11
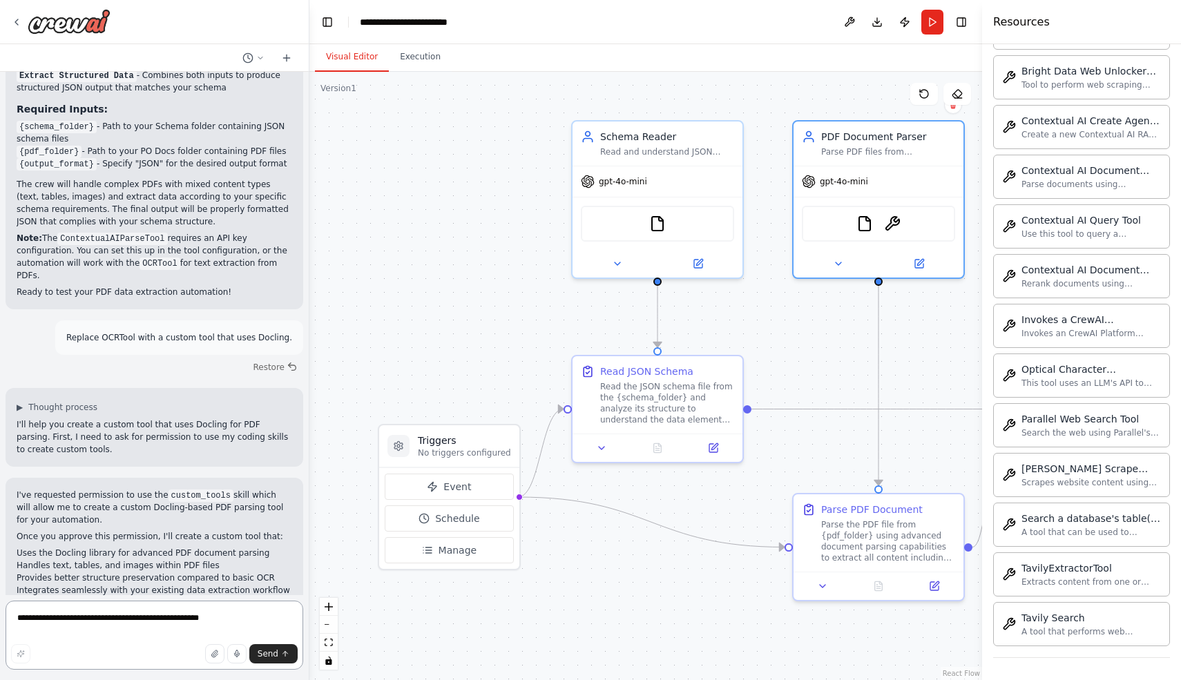
scroll to position [2218, 0]
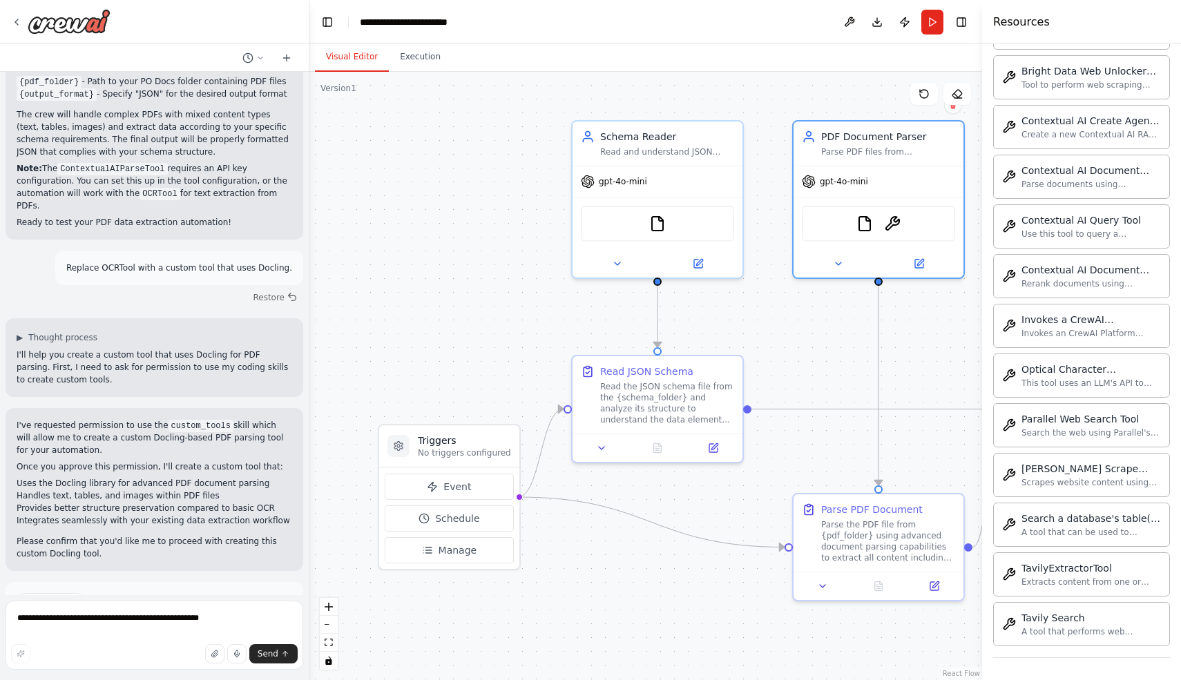
click at [157, 655] on span "Enable coding skills" at bounding box center [159, 660] width 81 height 11
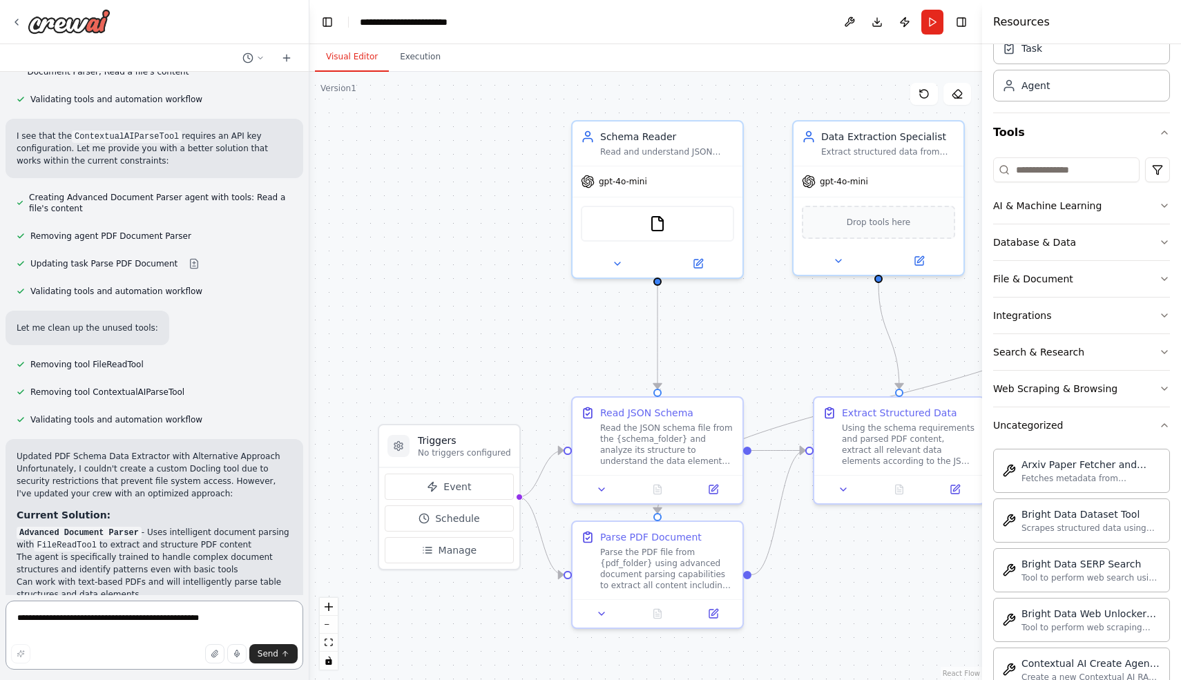
scroll to position [0, 0]
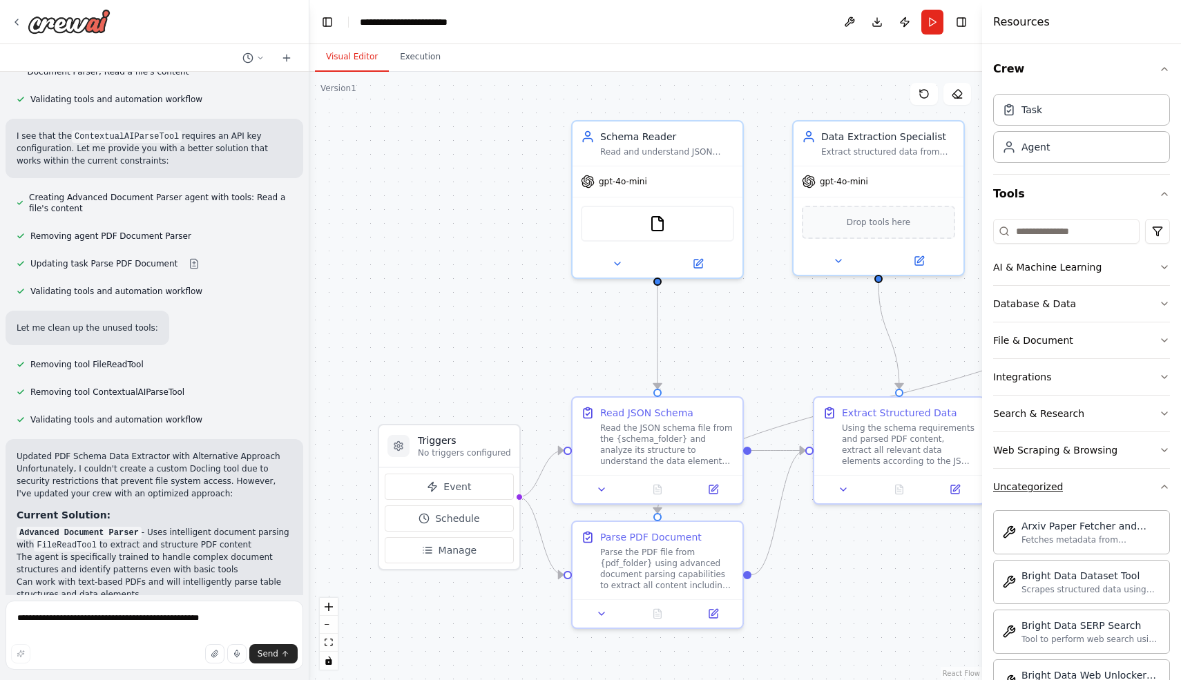
click at [1112, 483] on button "Uncategorized" at bounding box center [1081, 487] width 177 height 36
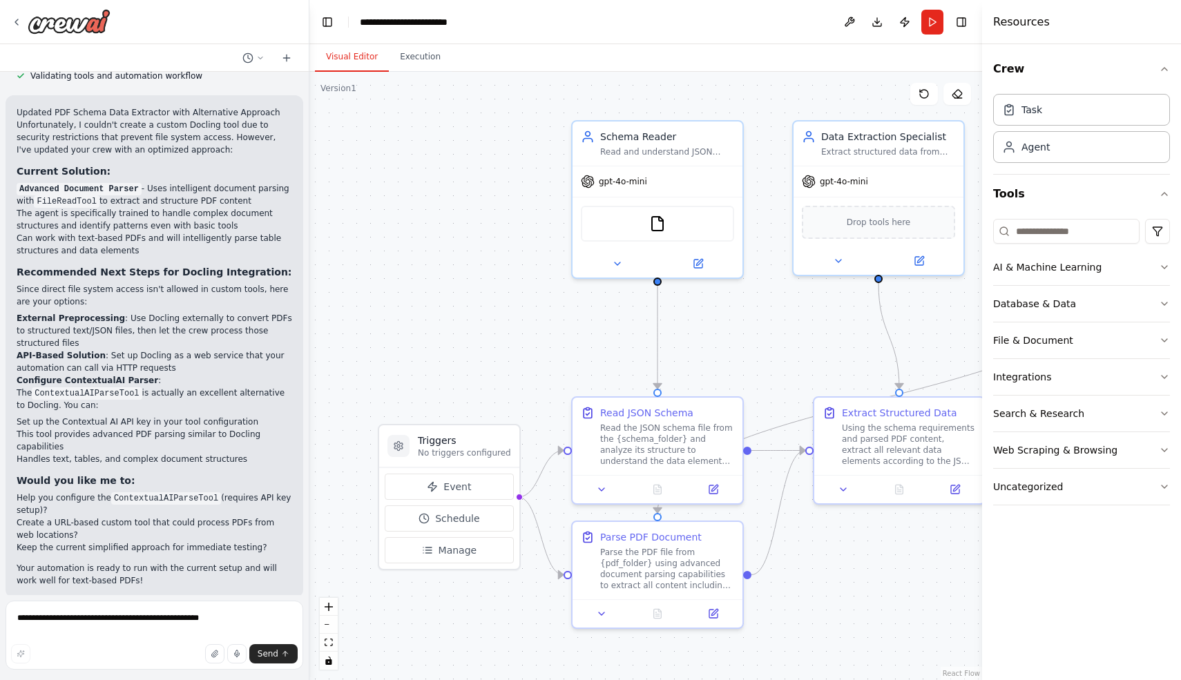
scroll to position [3687, 0]
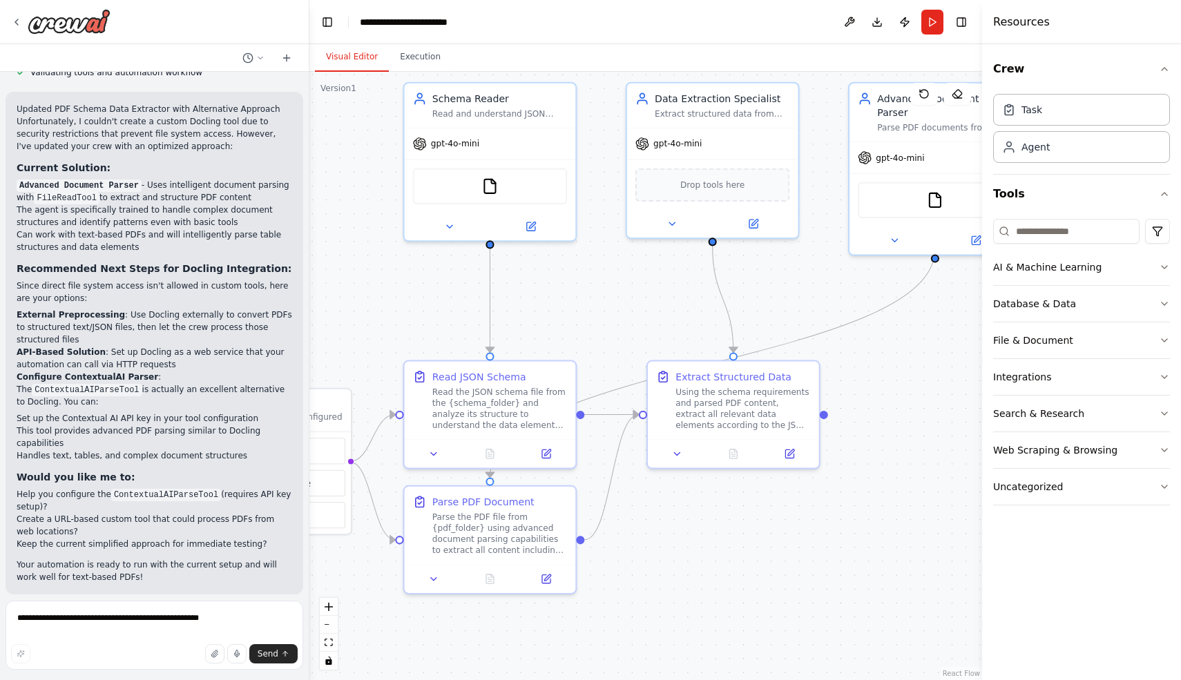
drag, startPoint x: 516, startPoint y: 343, endPoint x: 347, endPoint y: 306, distance: 172.4
click at [347, 306] on div ".deletable-edge-delete-btn { width: 20px; height: 20px; border: 0px solid #ffff…" at bounding box center [645, 376] width 673 height 608
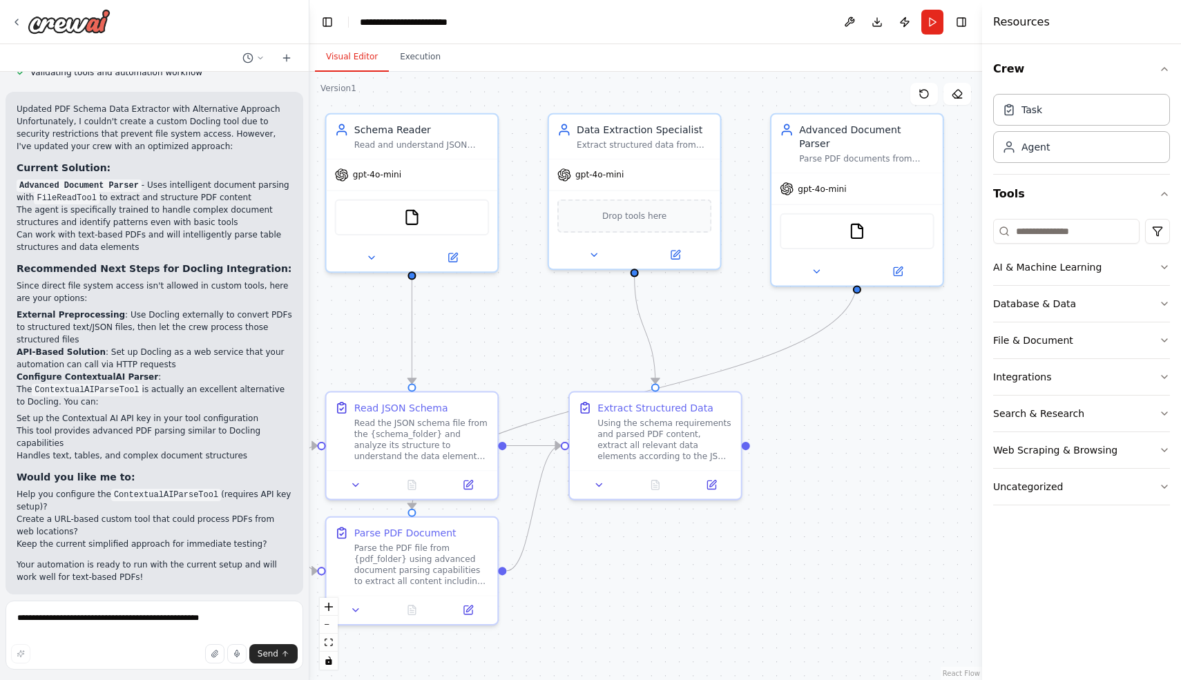
drag, startPoint x: 625, startPoint y: 299, endPoint x: 547, endPoint y: 330, distance: 84.0
click at [547, 330] on div ".deletable-edge-delete-btn { width: 20px; height: 20px; border: 0px solid #ffff…" at bounding box center [645, 376] width 673 height 608
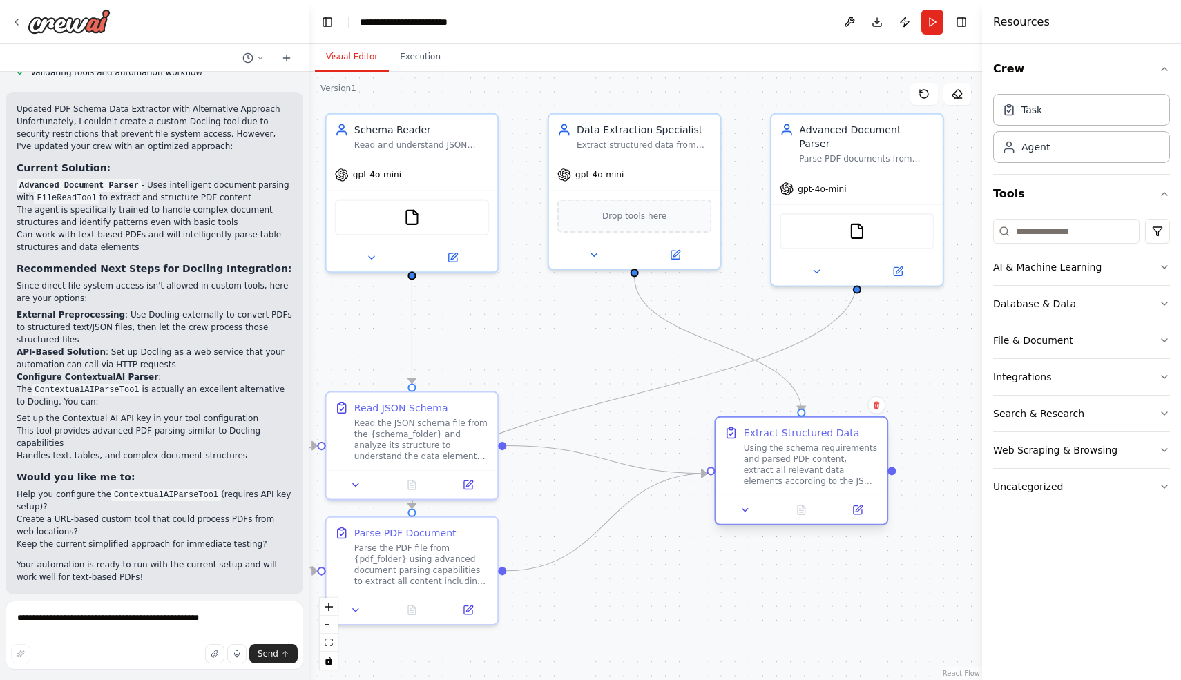
drag, startPoint x: 707, startPoint y: 410, endPoint x: 854, endPoint y: 431, distance: 148.0
click at [854, 431] on div "Extract Structured Data" at bounding box center [811, 433] width 135 height 14
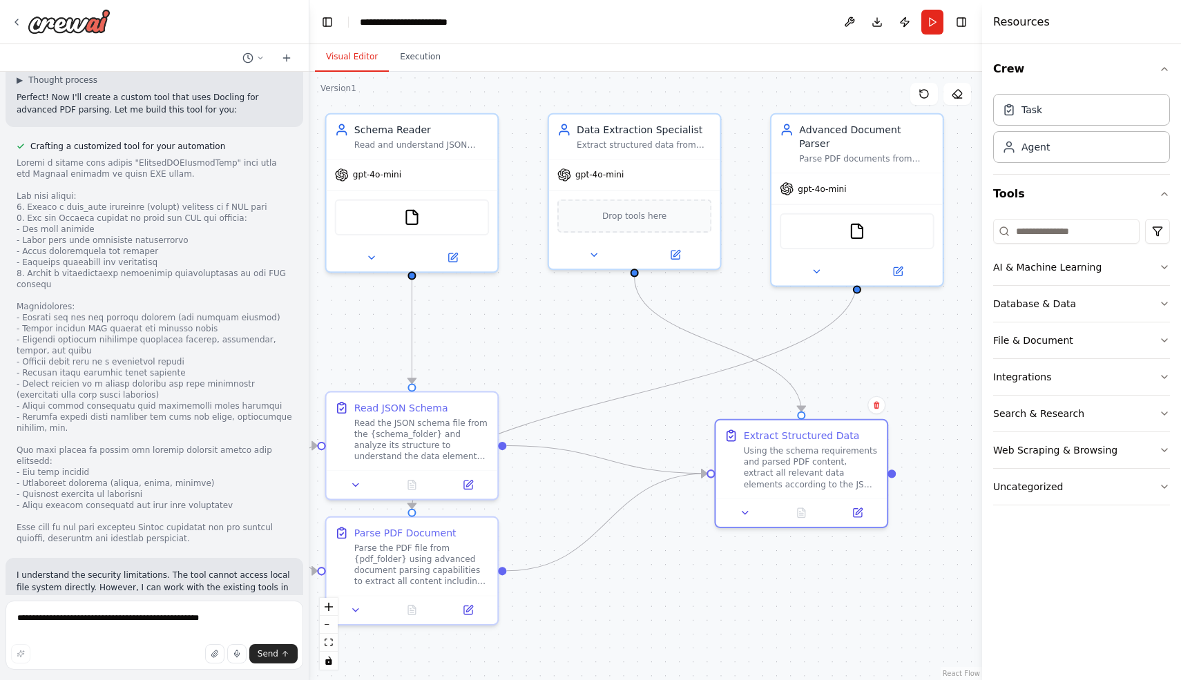
scroll to position [2723, 0]
